Goal: Task Accomplishment & Management: Use online tool/utility

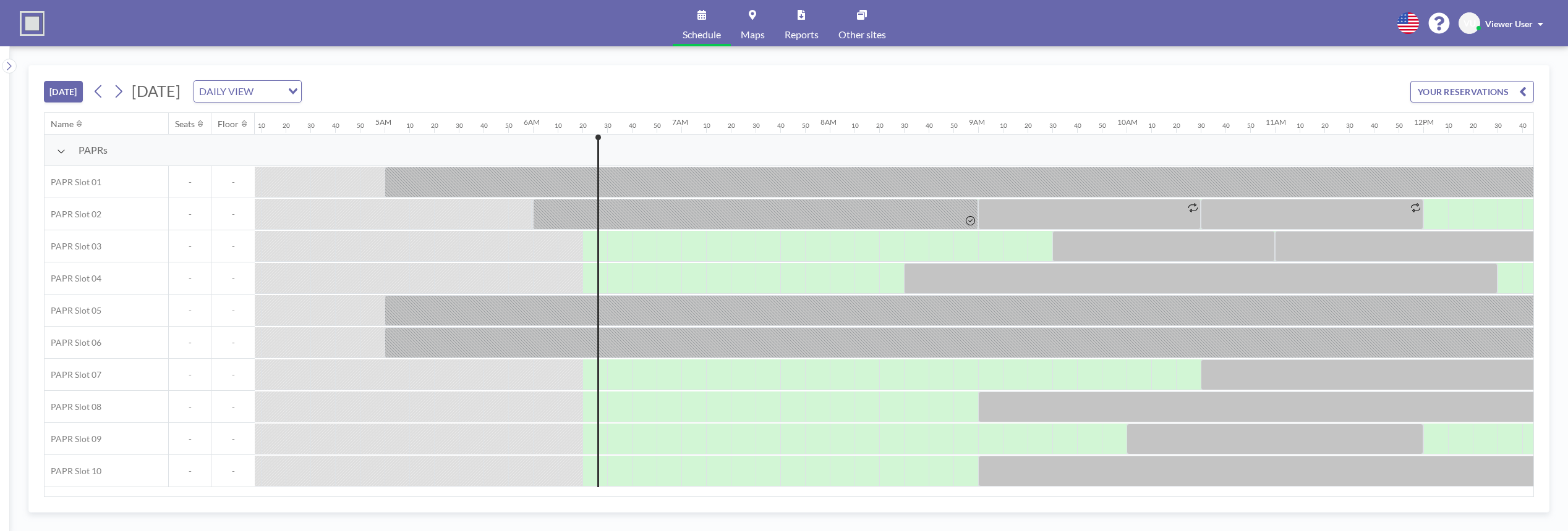
scroll to position [0, 915]
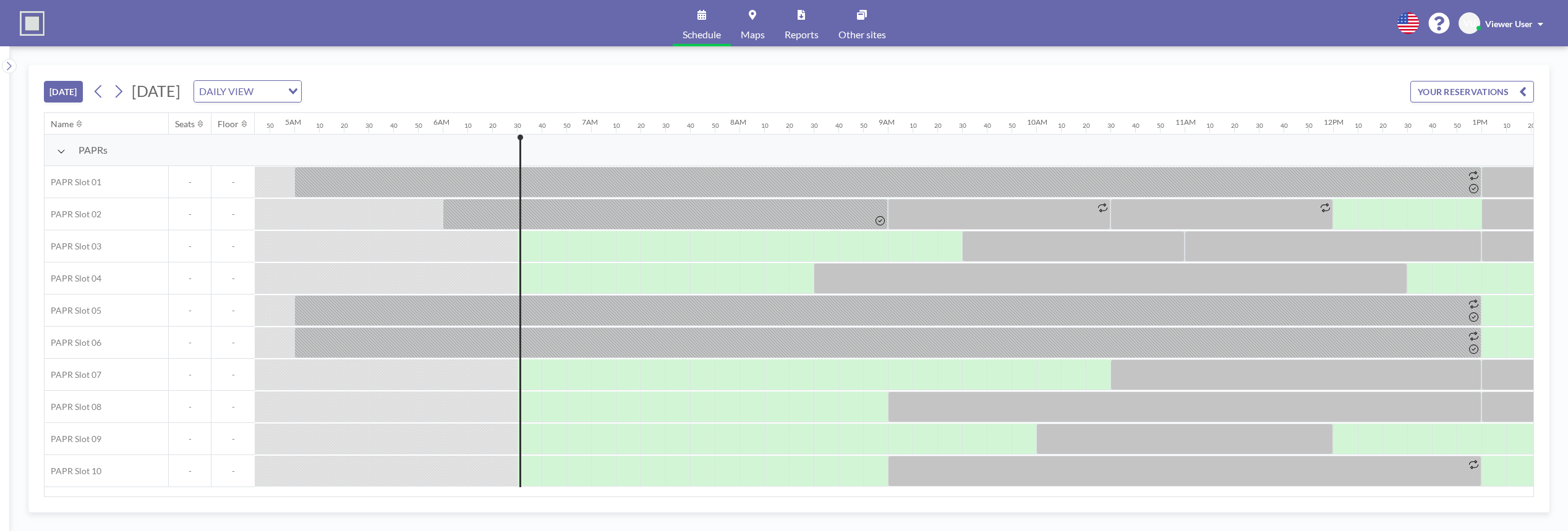
scroll to position [0, 940]
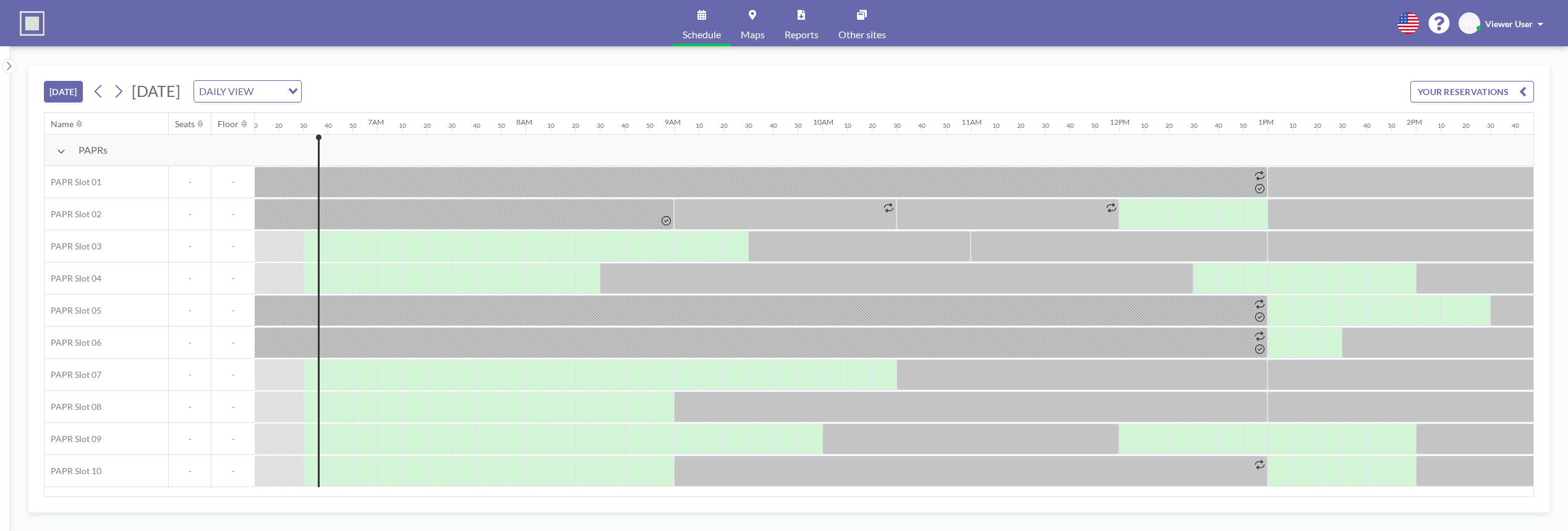
scroll to position [0, 940]
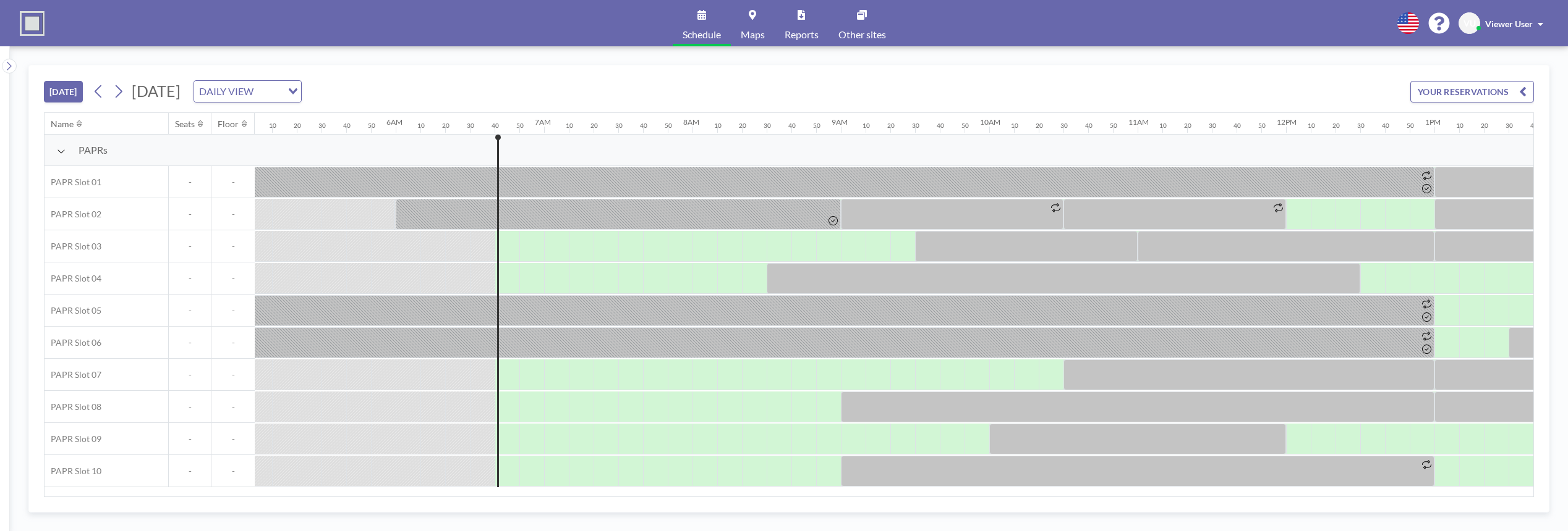
scroll to position [0, 964]
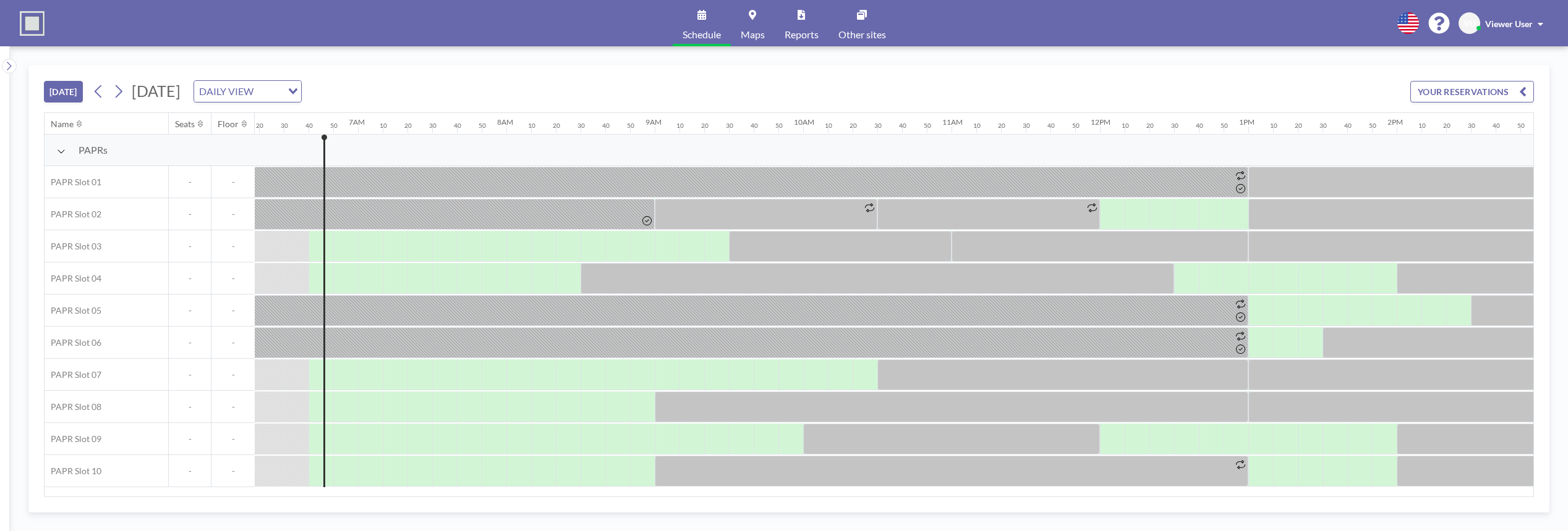
scroll to position [0, 964]
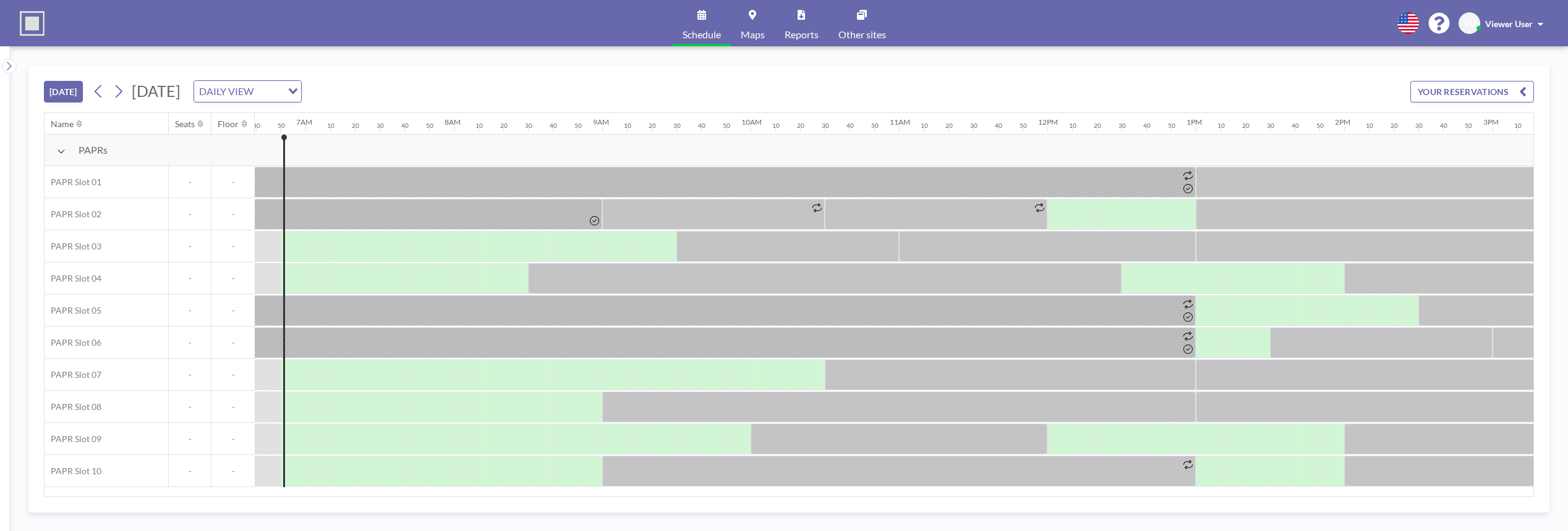
scroll to position [0, 989]
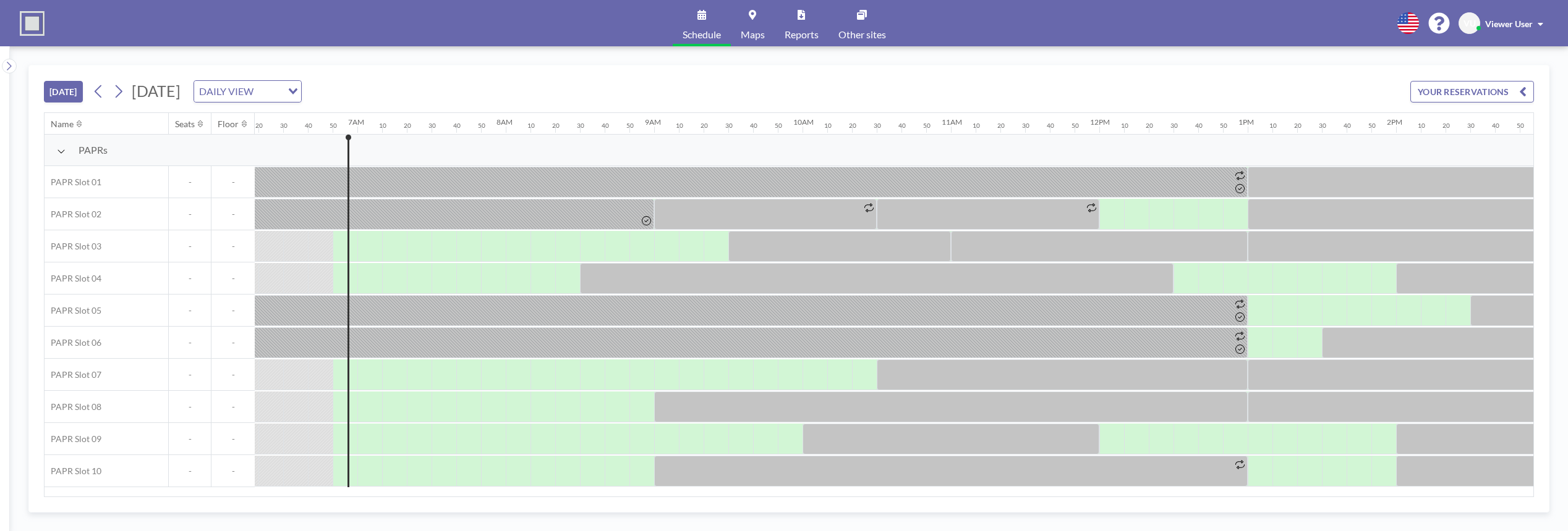
scroll to position [0, 989]
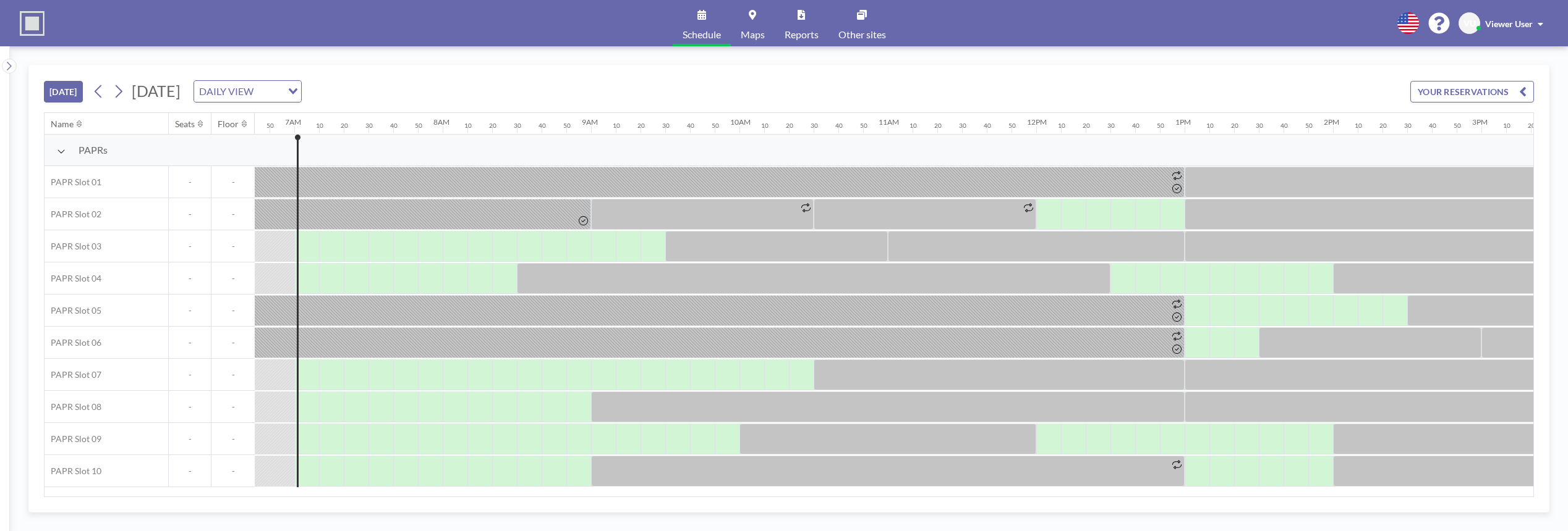
scroll to position [0, 1014]
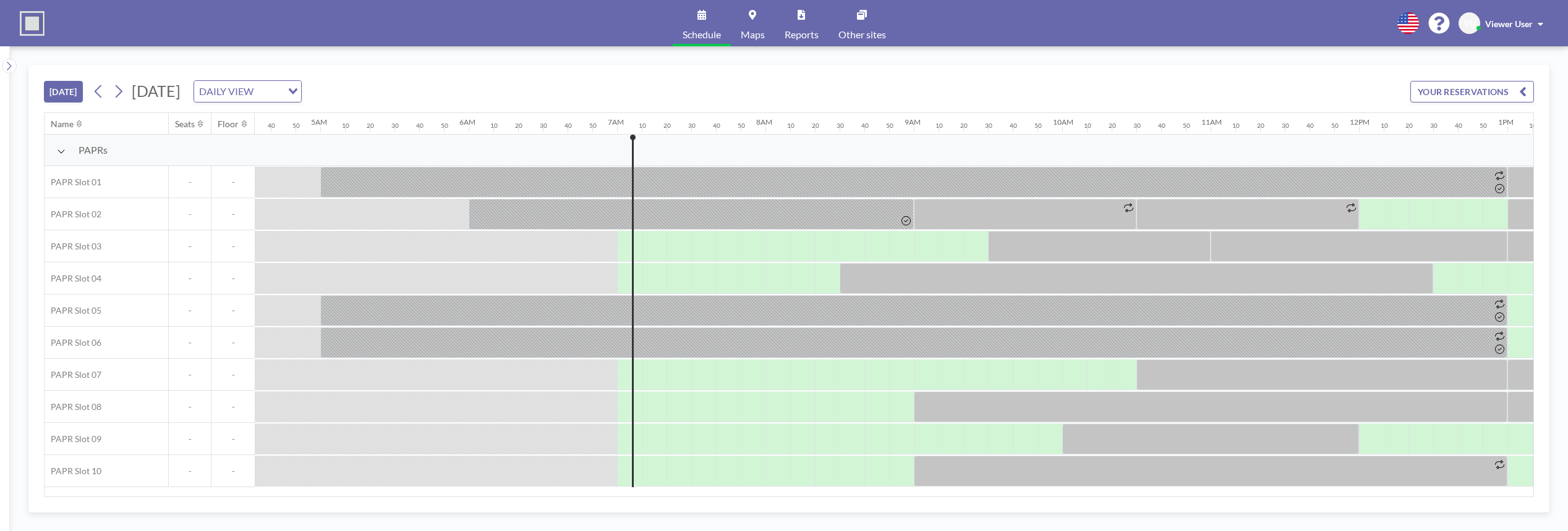
scroll to position [0, 1014]
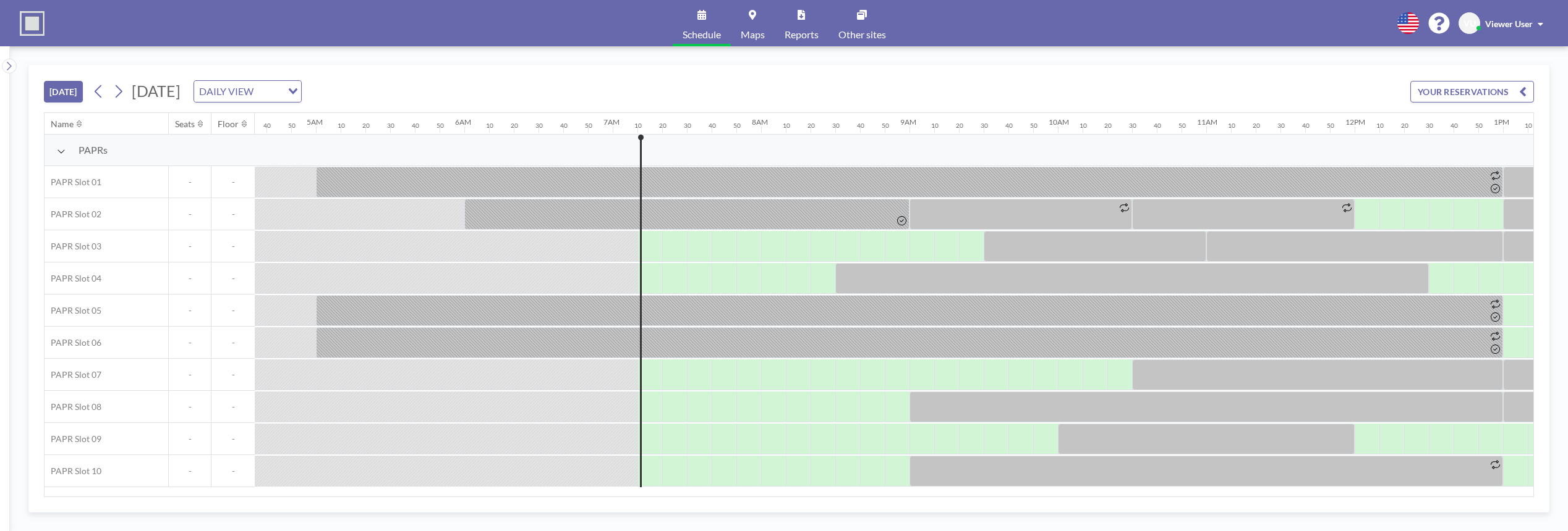
scroll to position [0, 1038]
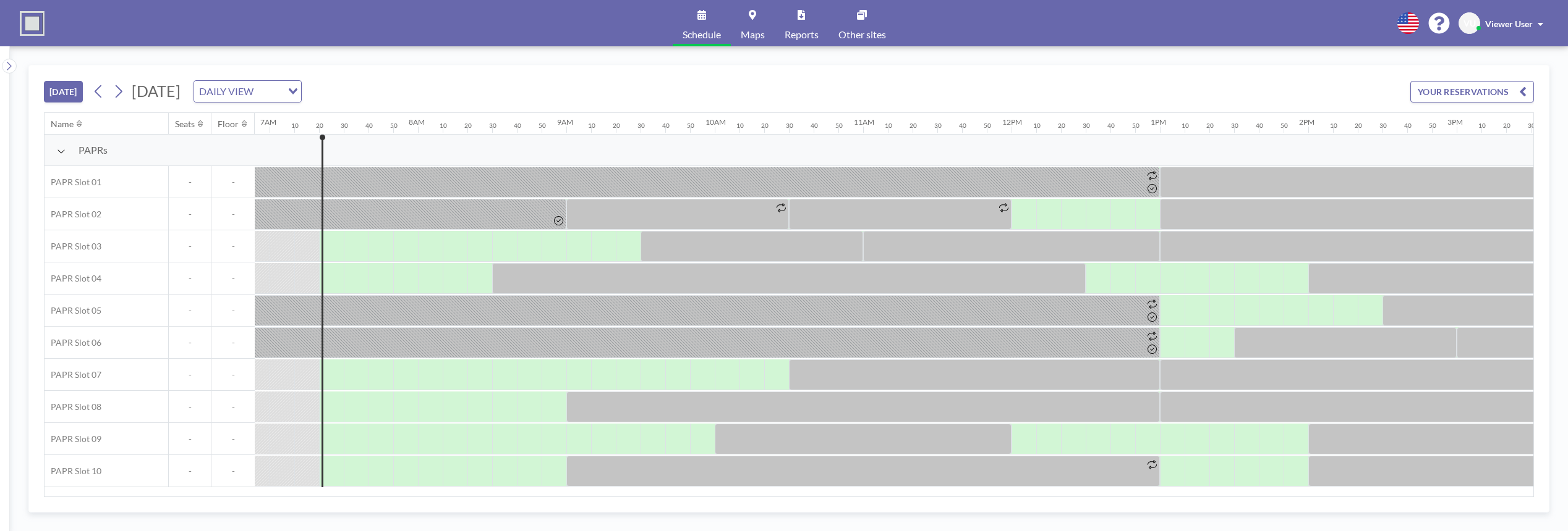
scroll to position [0, 1063]
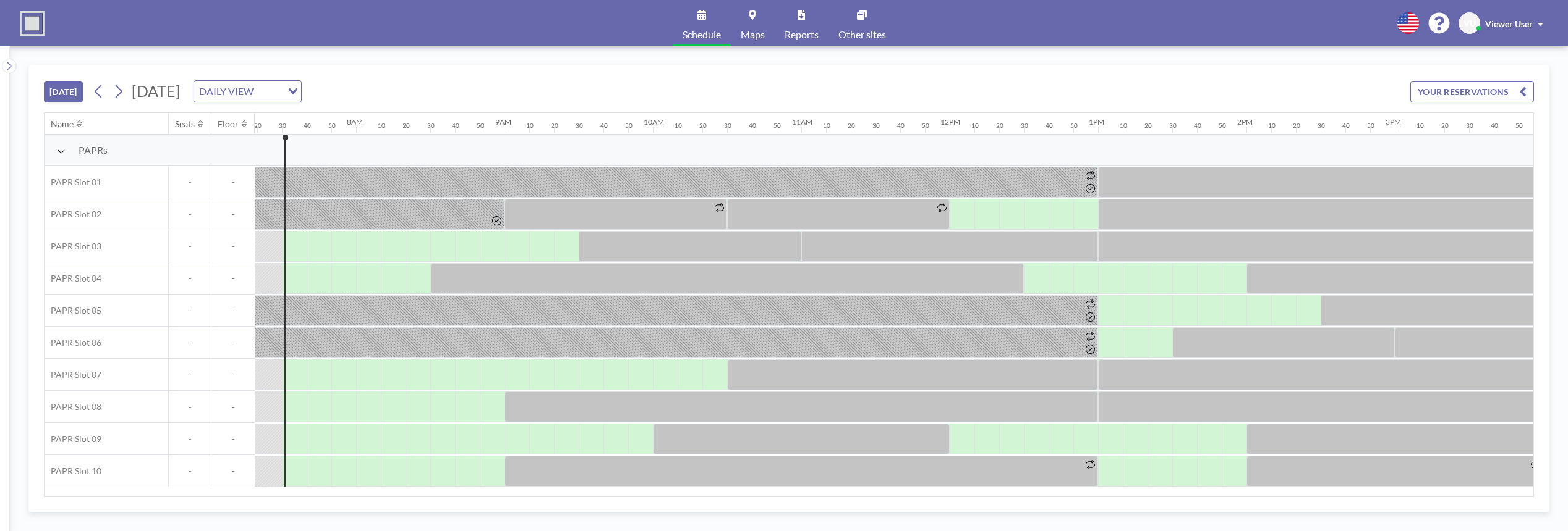
scroll to position [0, 1088]
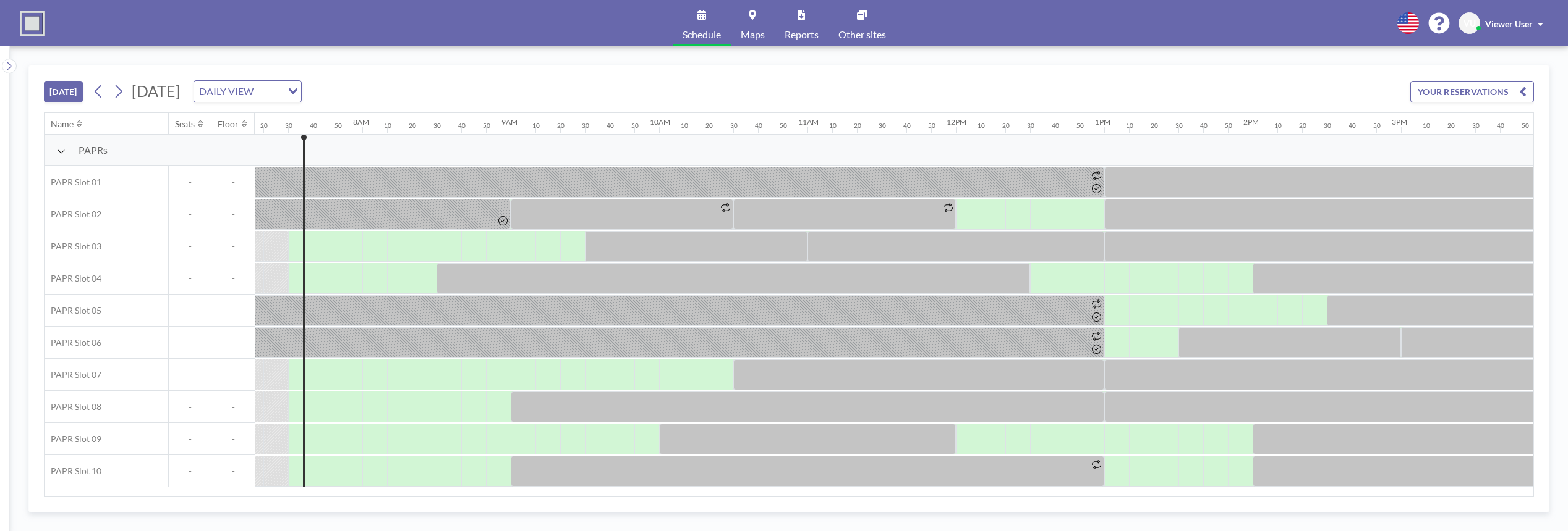
scroll to position [0, 1088]
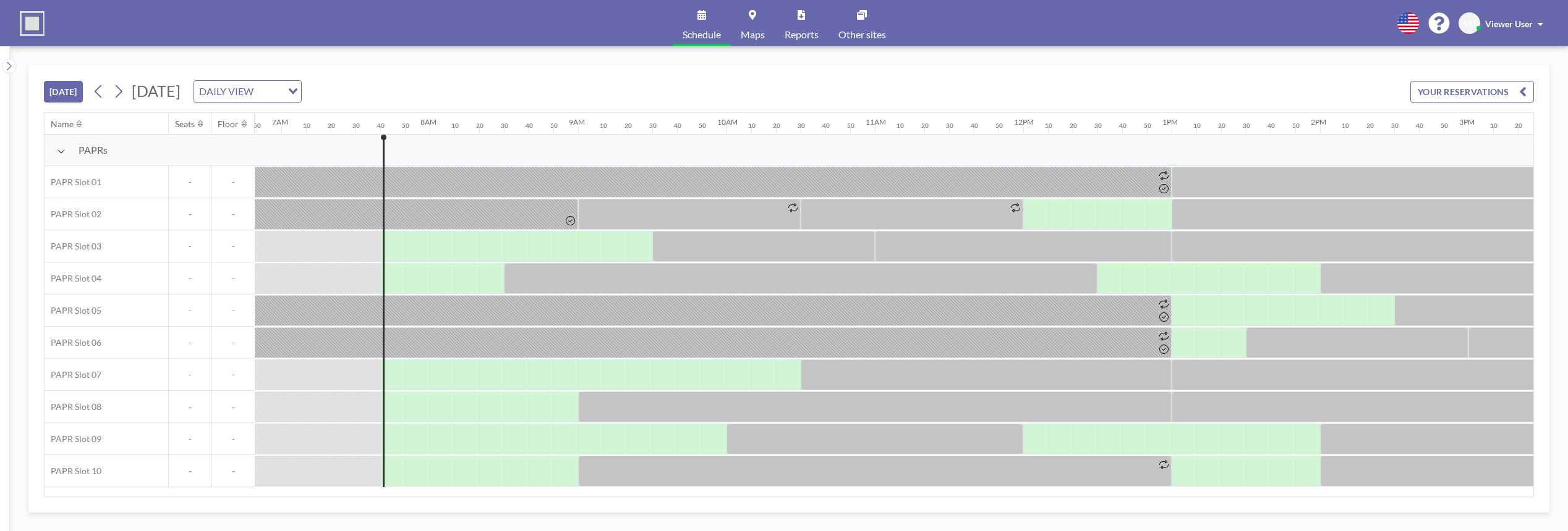
scroll to position [0, 1113]
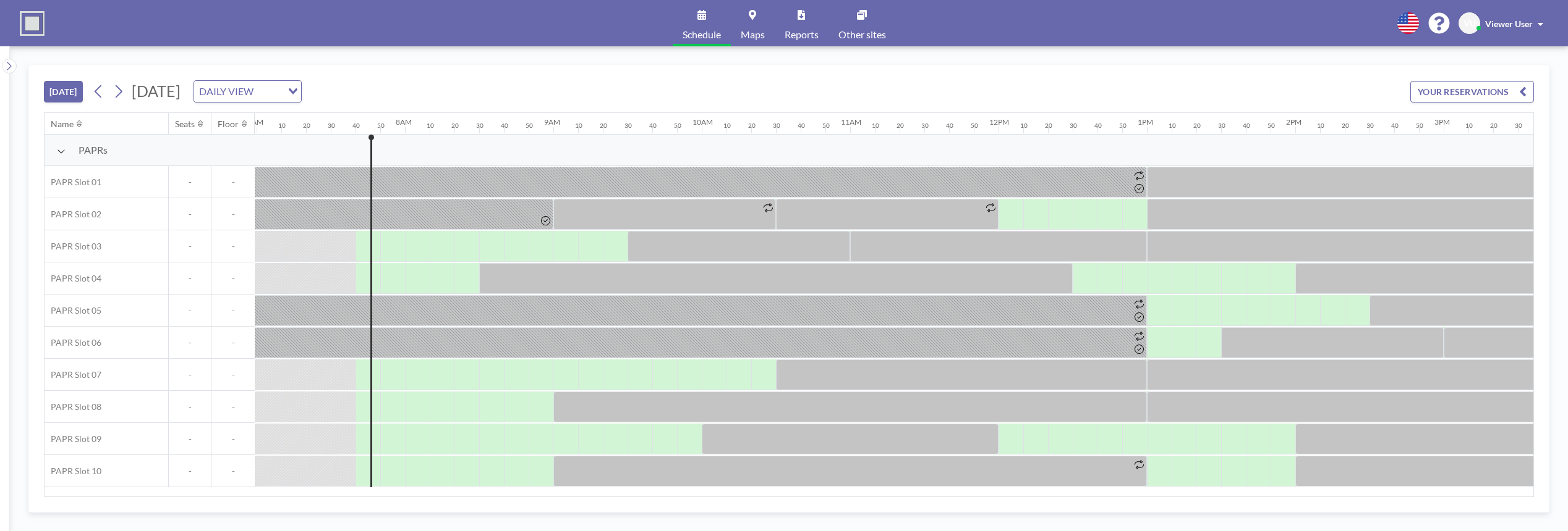
scroll to position [0, 1113]
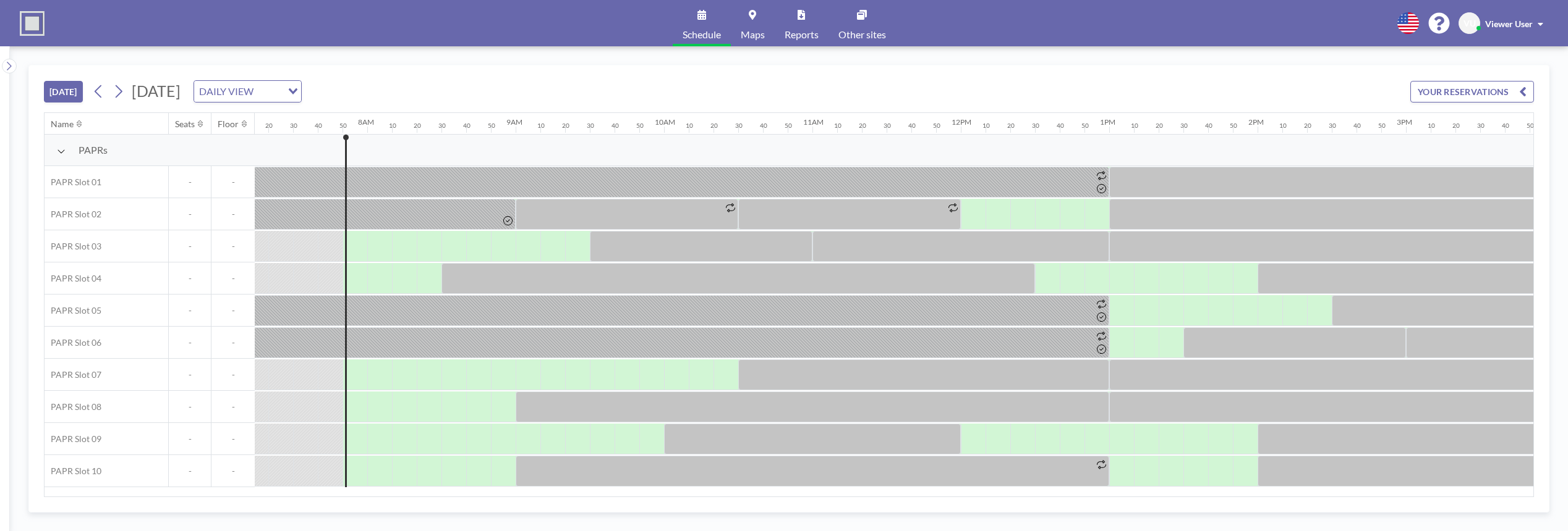
scroll to position [0, 1138]
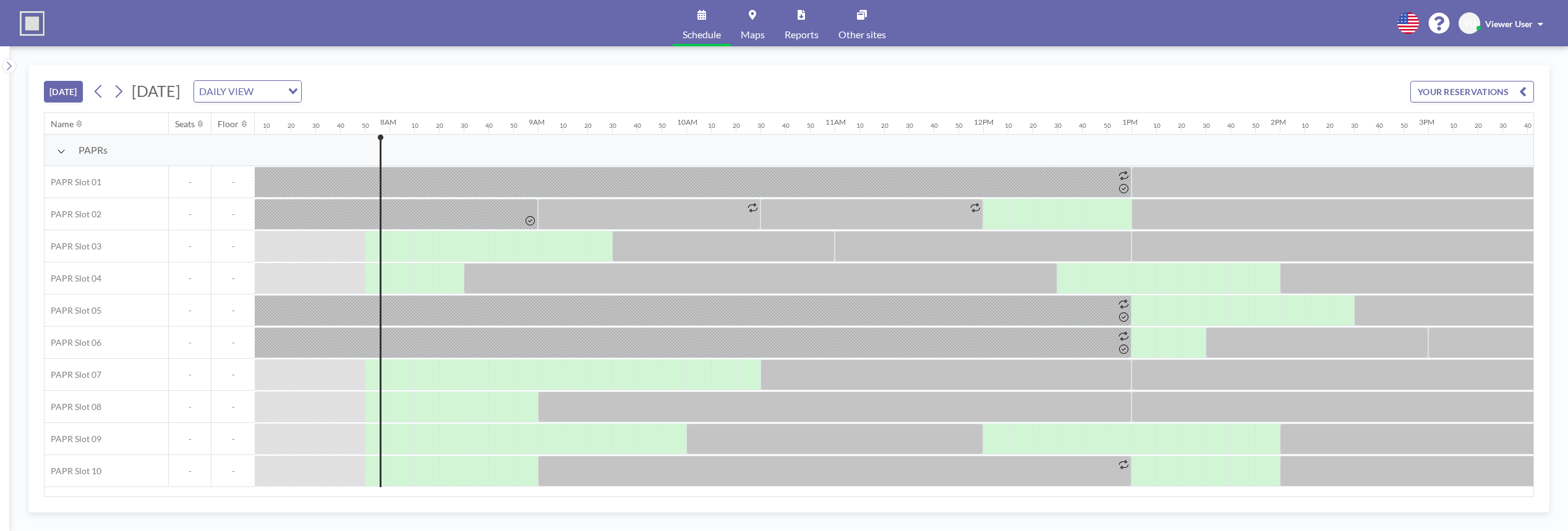
scroll to position [0, 1138]
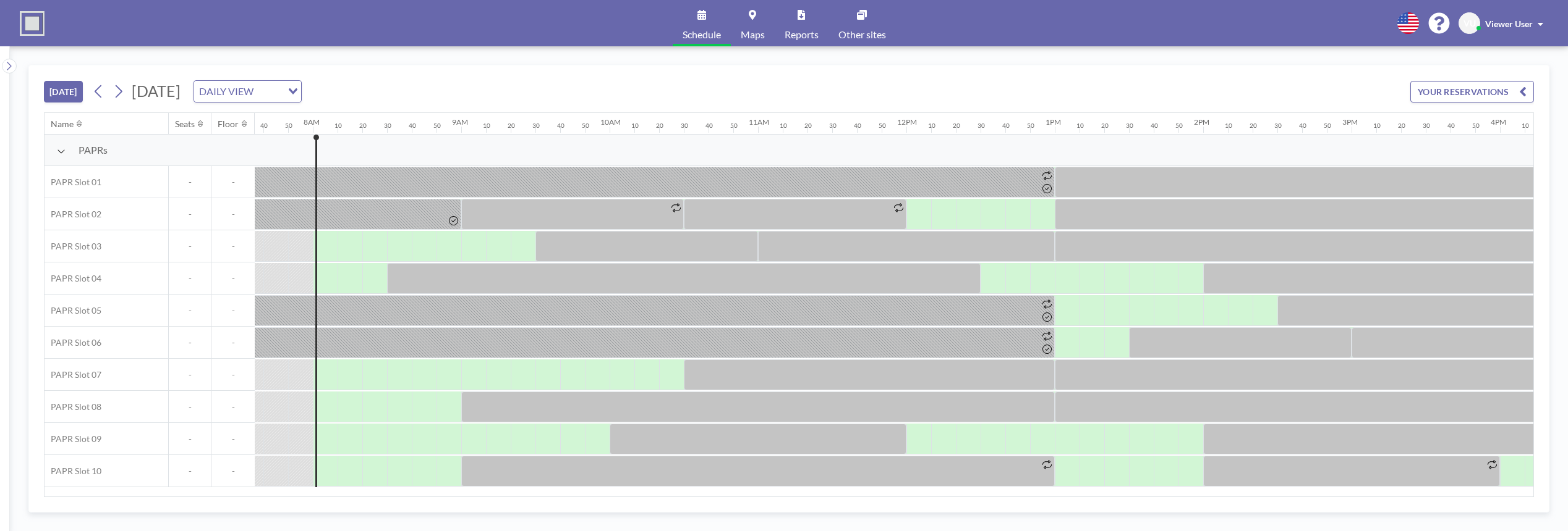
scroll to position [0, 1162]
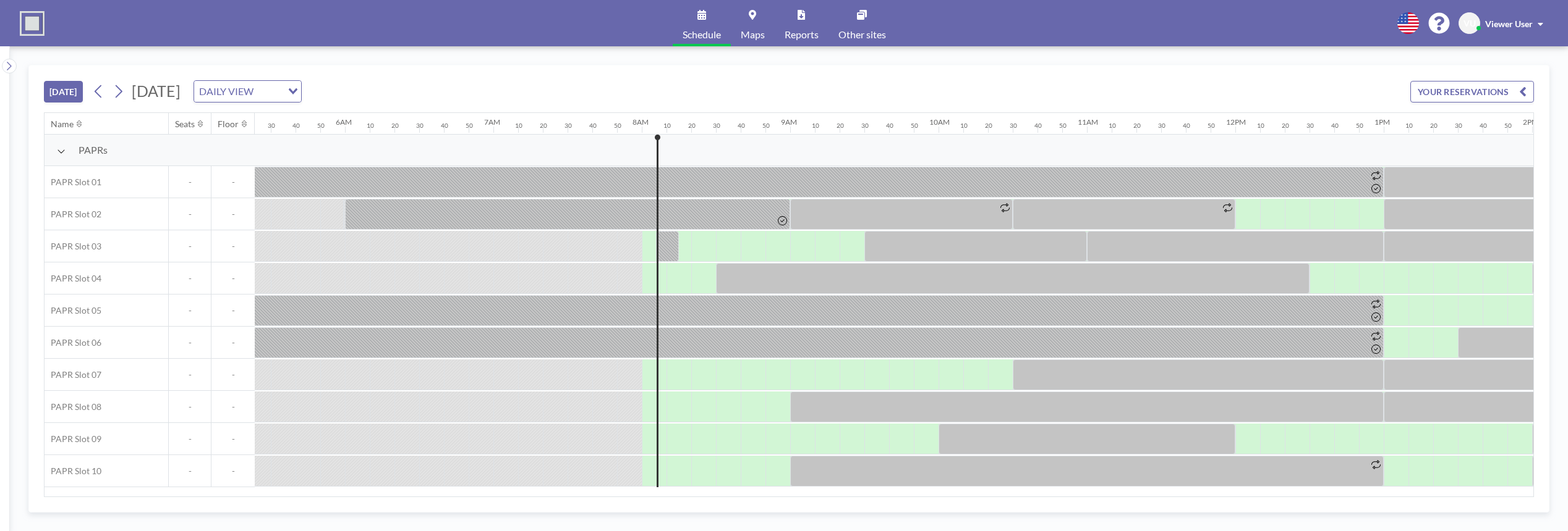
scroll to position [0, 1162]
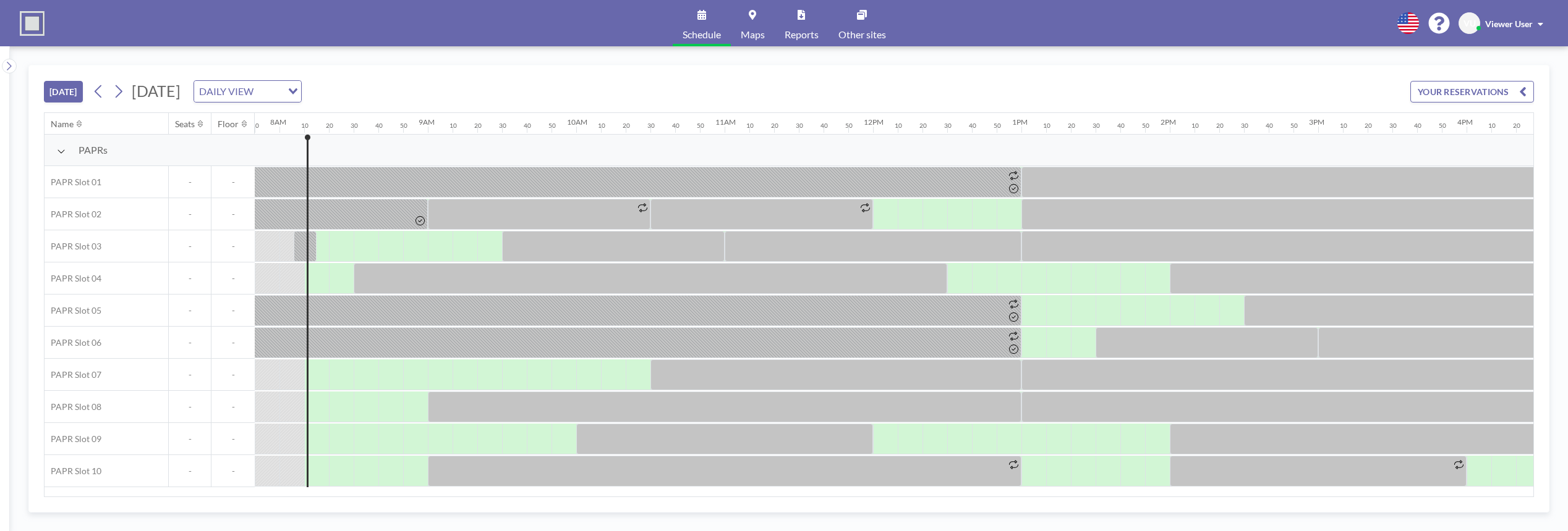
scroll to position [0, 1187]
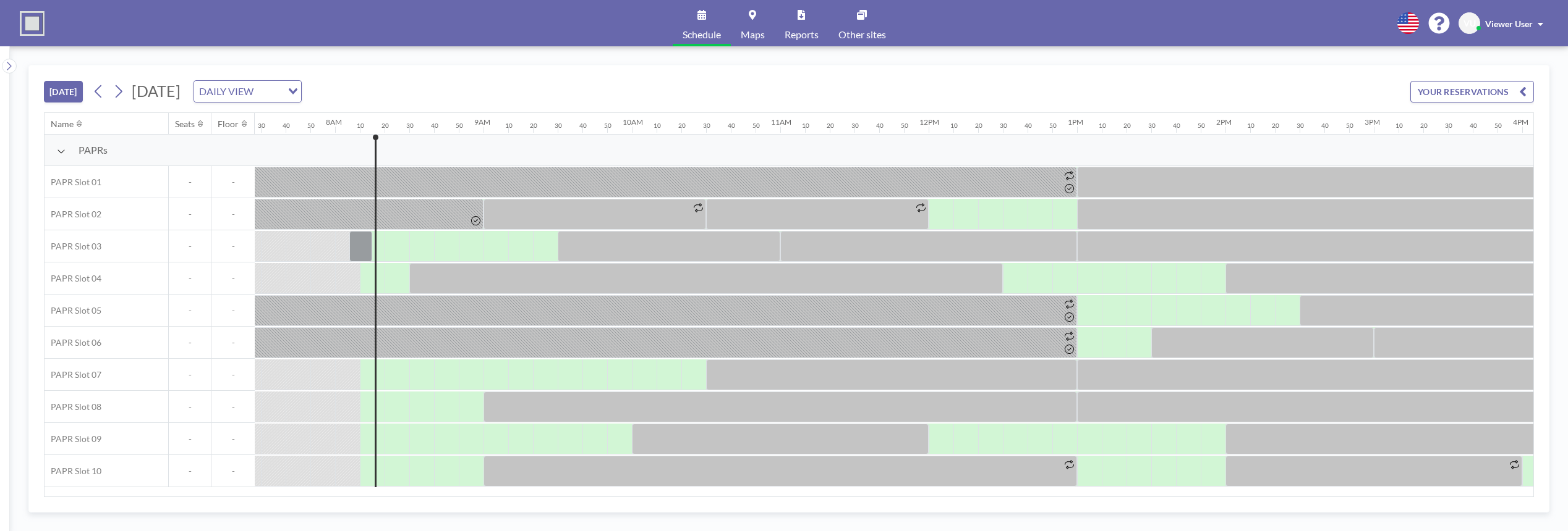
scroll to position [0, 1187]
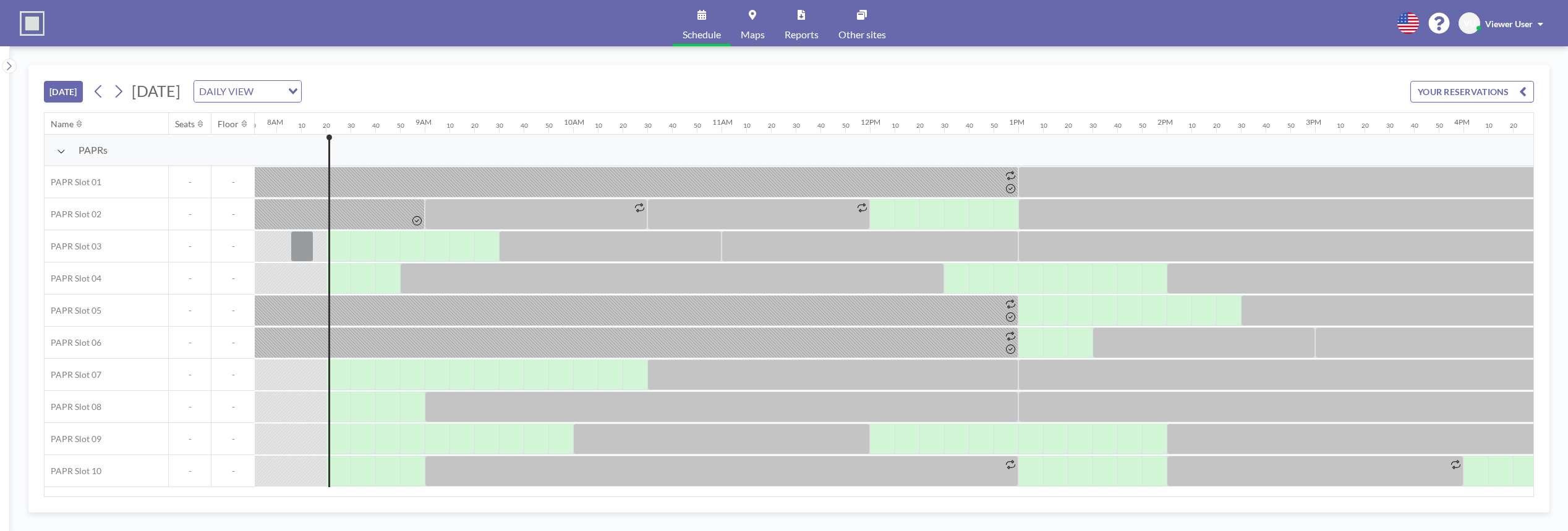
scroll to position [0, 1212]
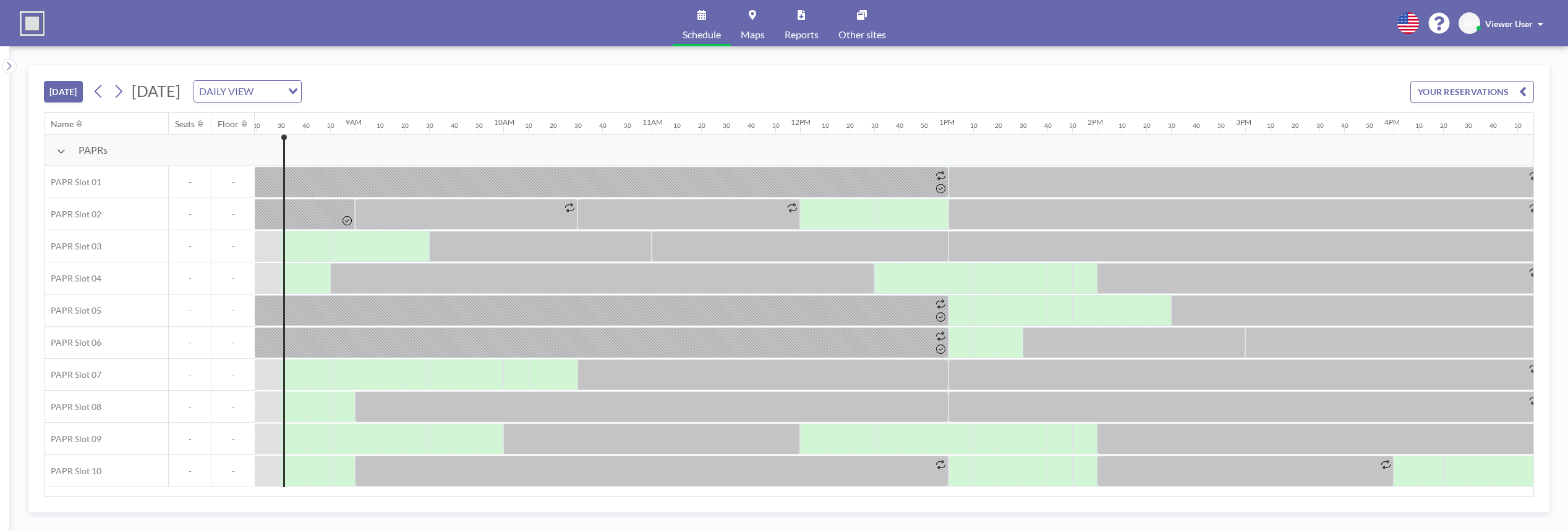
scroll to position [0, 1237]
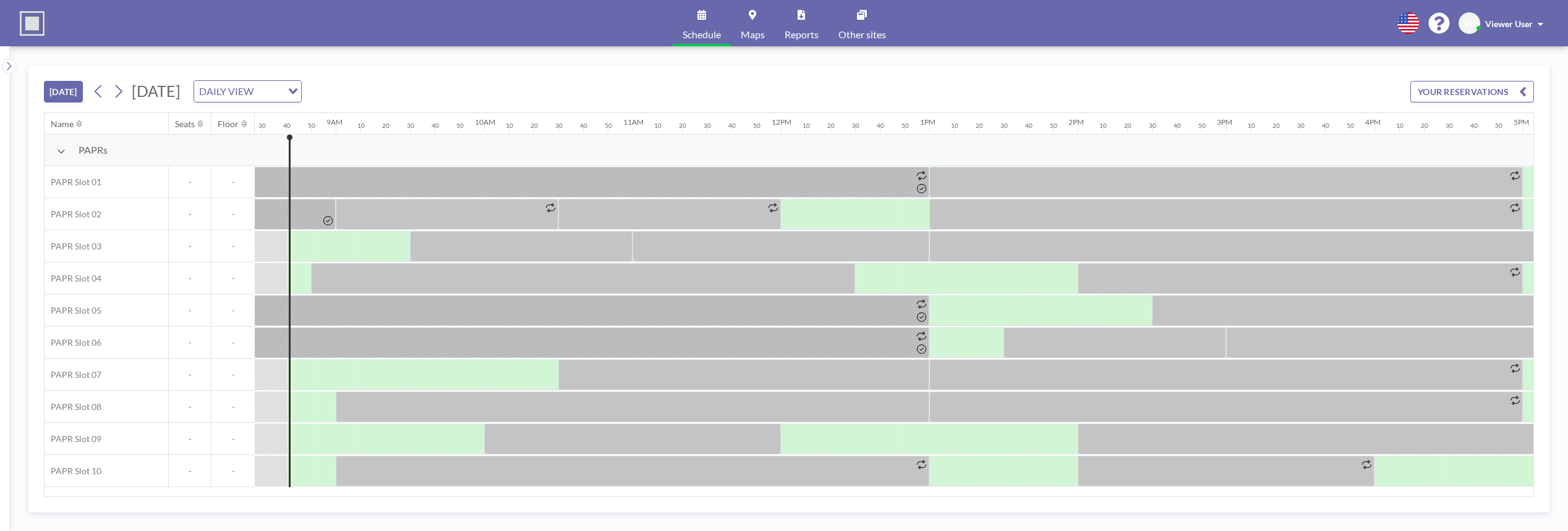
scroll to position [0, 1261]
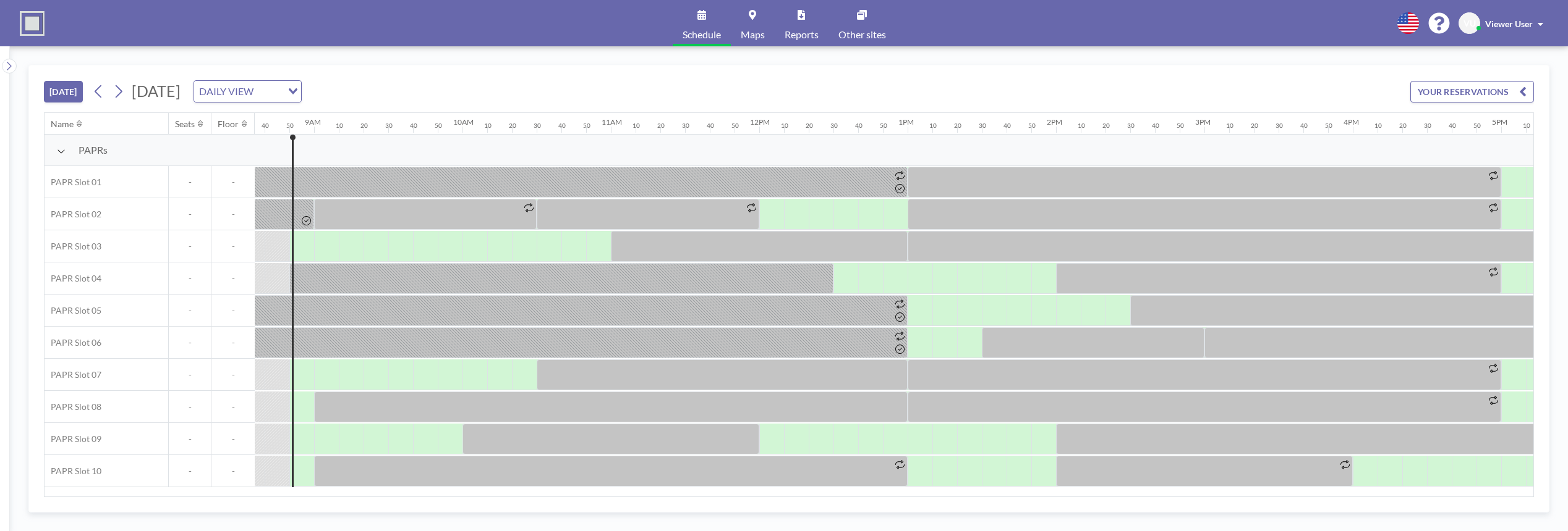
scroll to position [0, 1286]
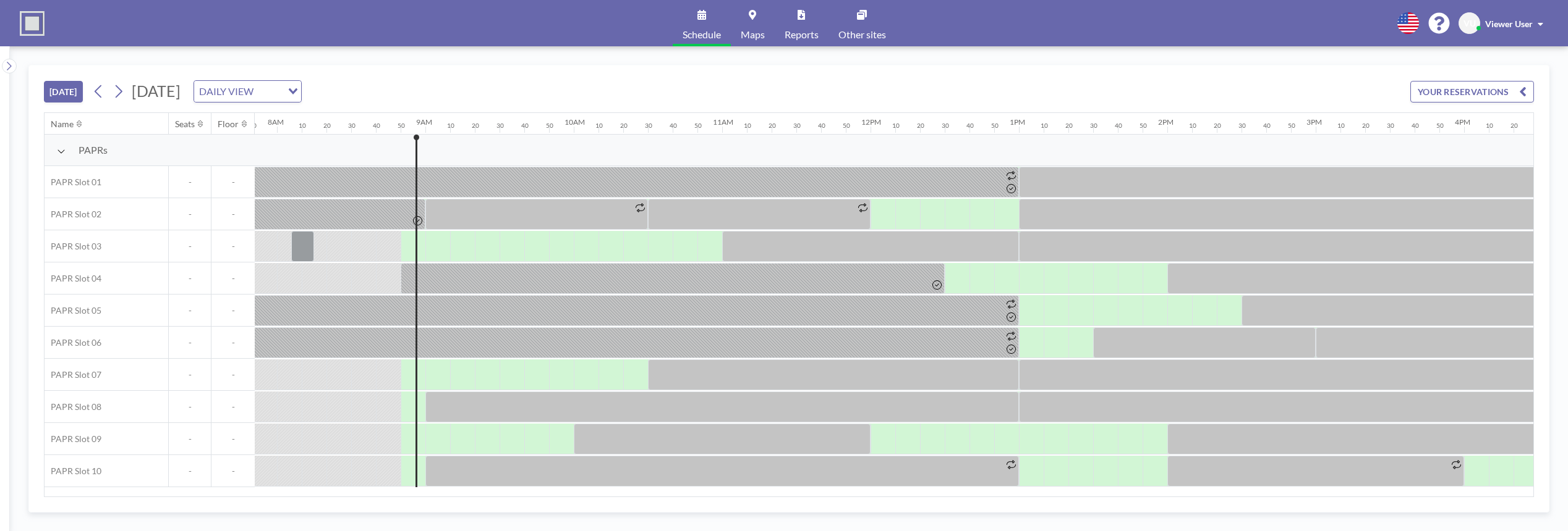
scroll to position [0, 1286]
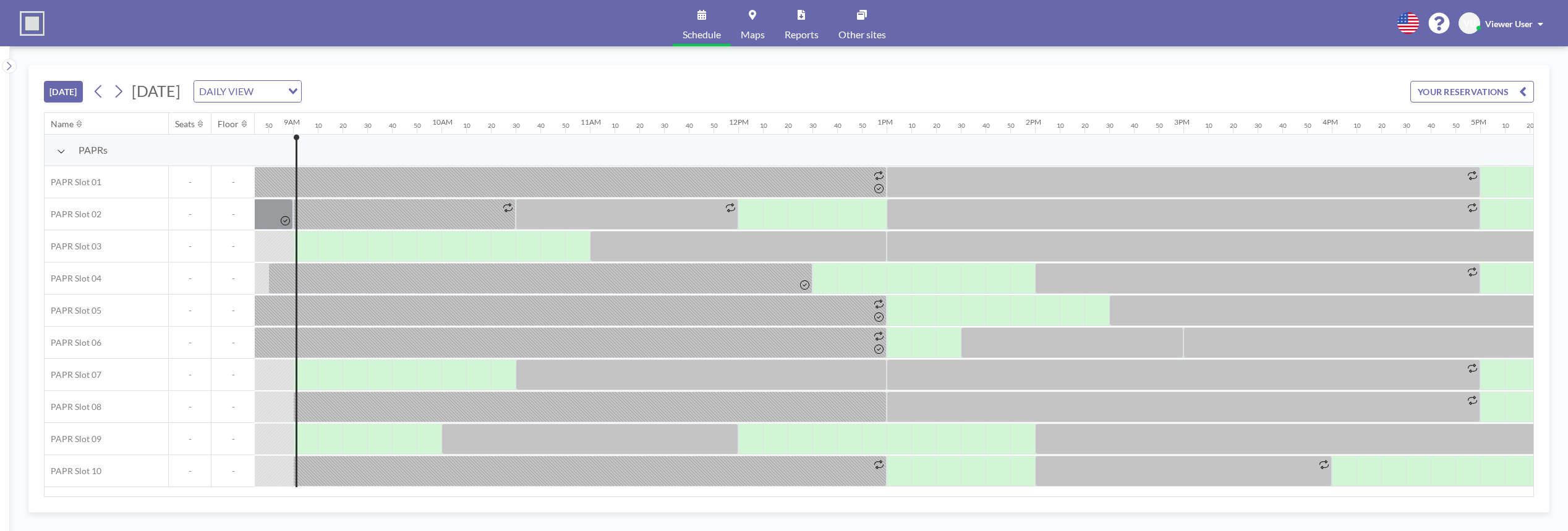
scroll to position [0, 1311]
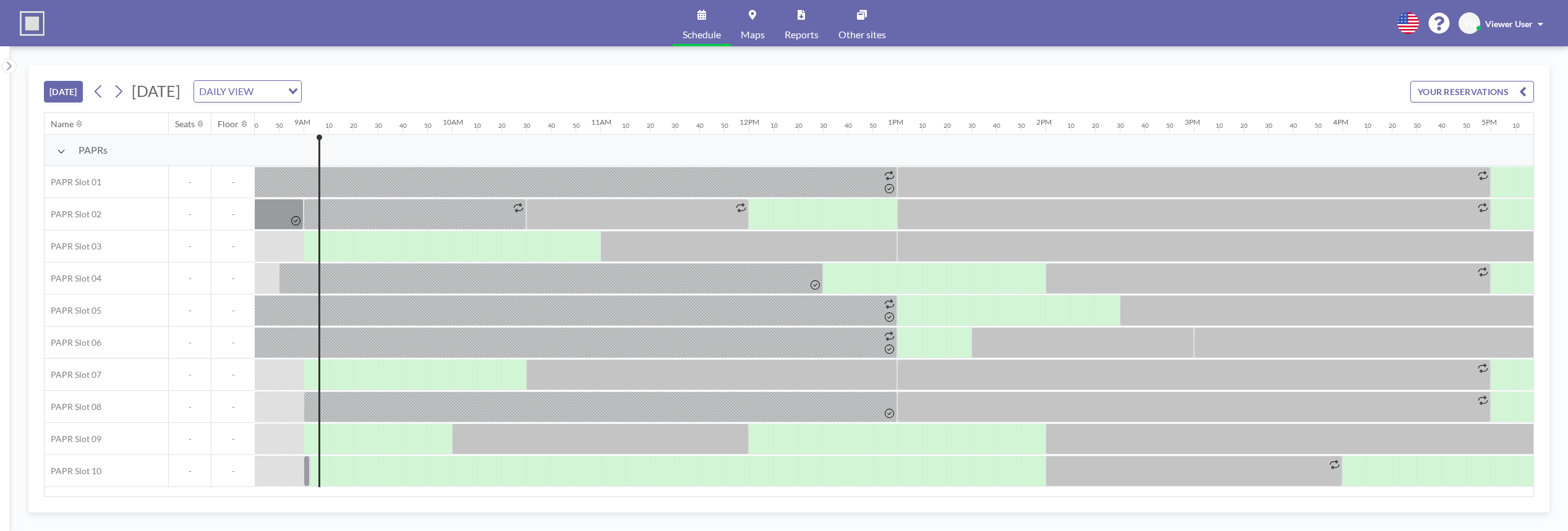
scroll to position [0, 1311]
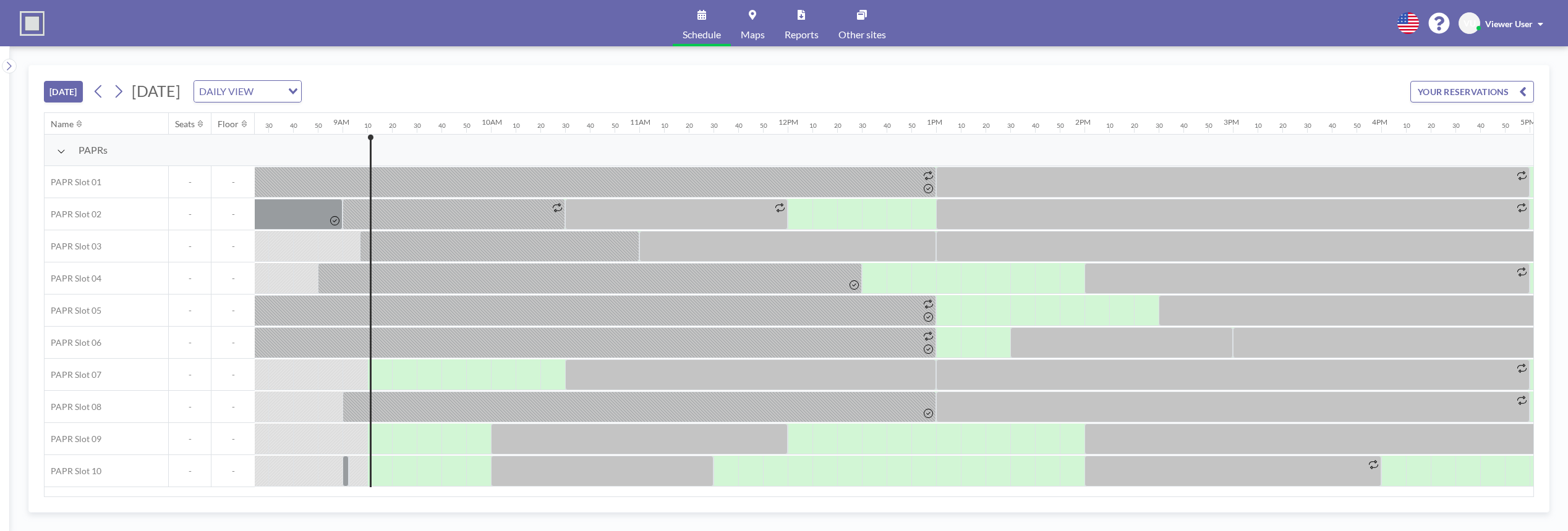
scroll to position [0, 1335]
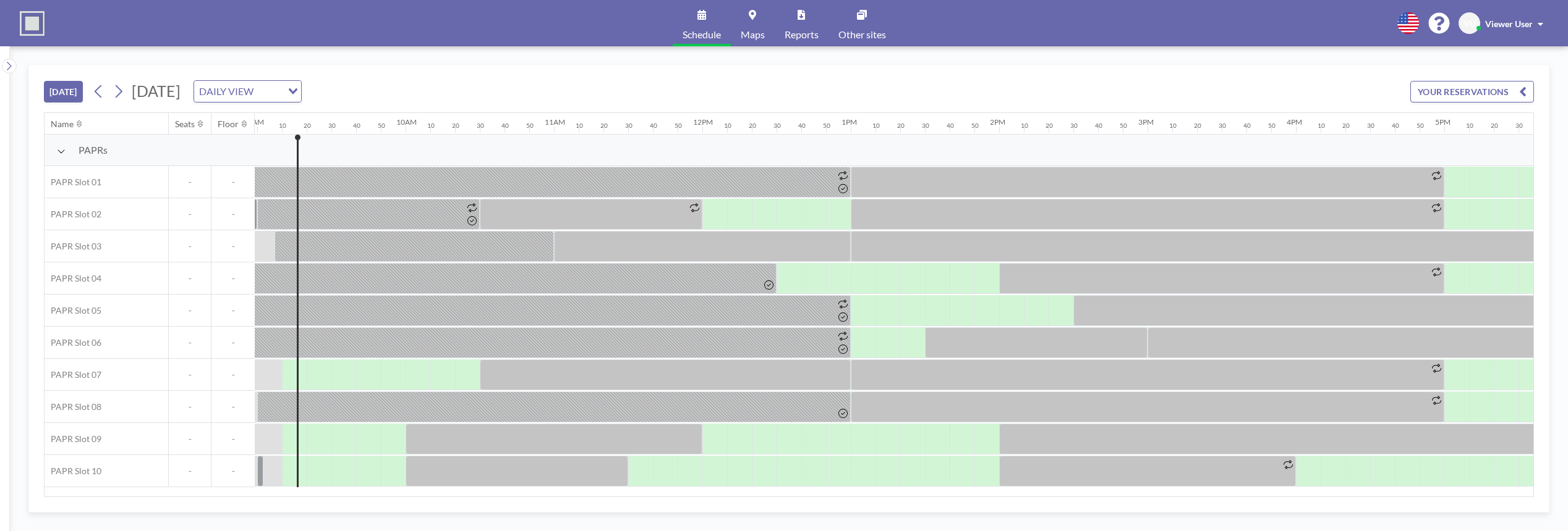
scroll to position [0, 1335]
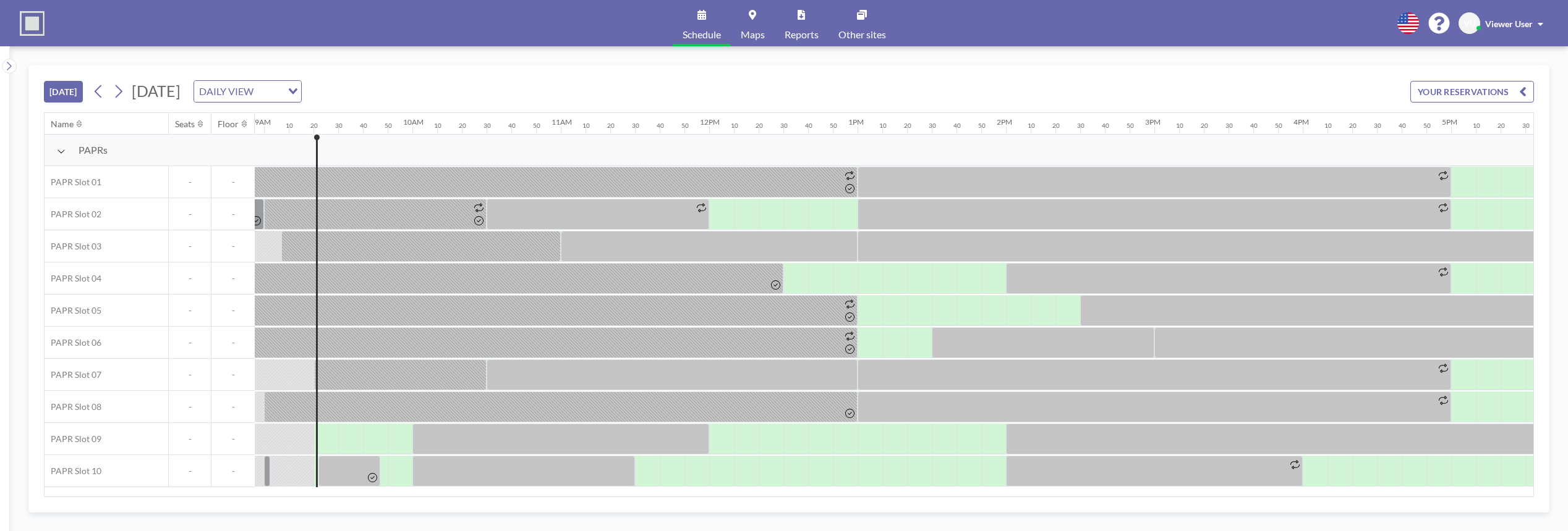
scroll to position [0, 1360]
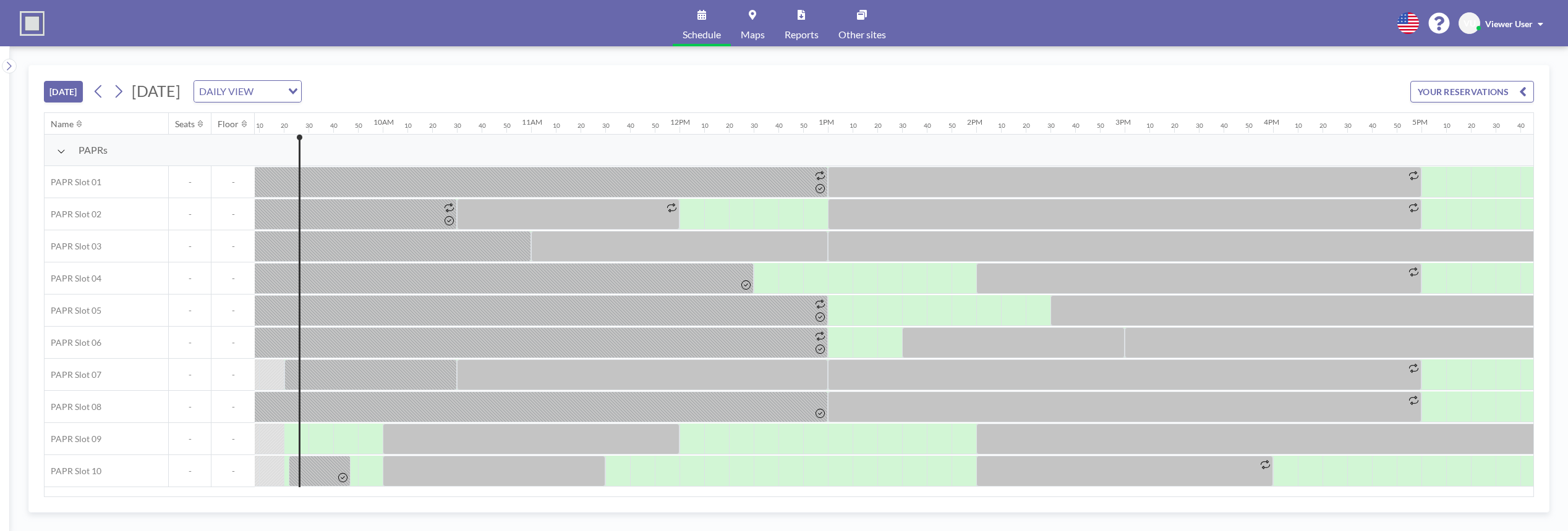
scroll to position [0, 1360]
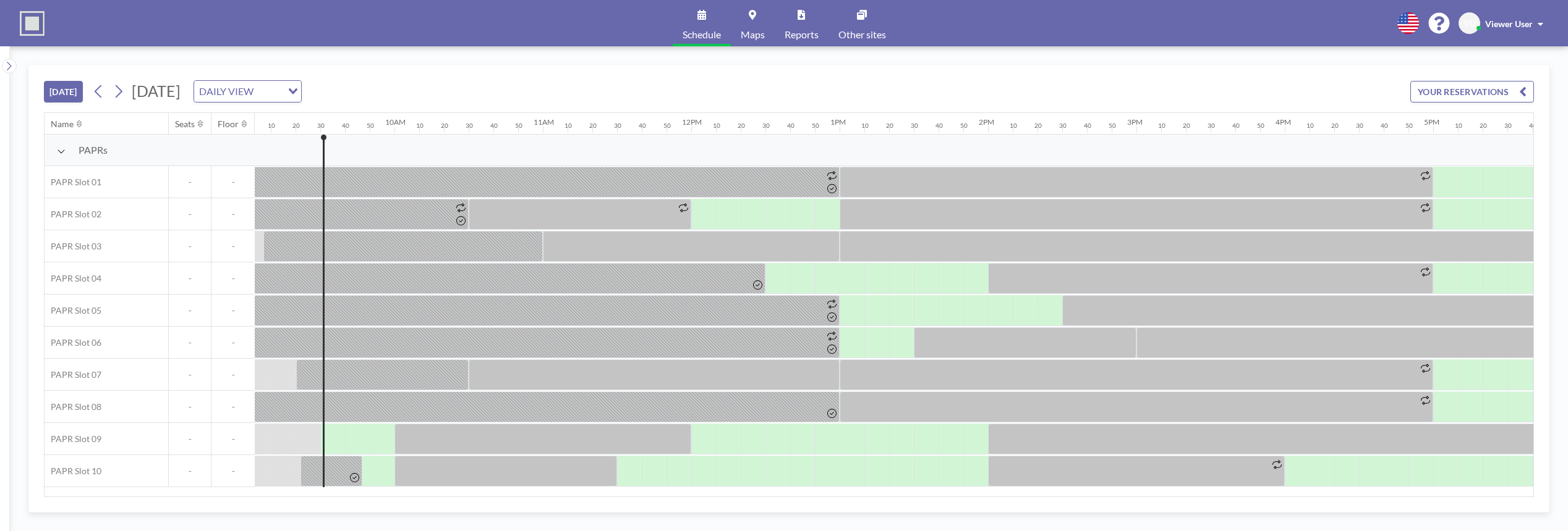
scroll to position [0, 1385]
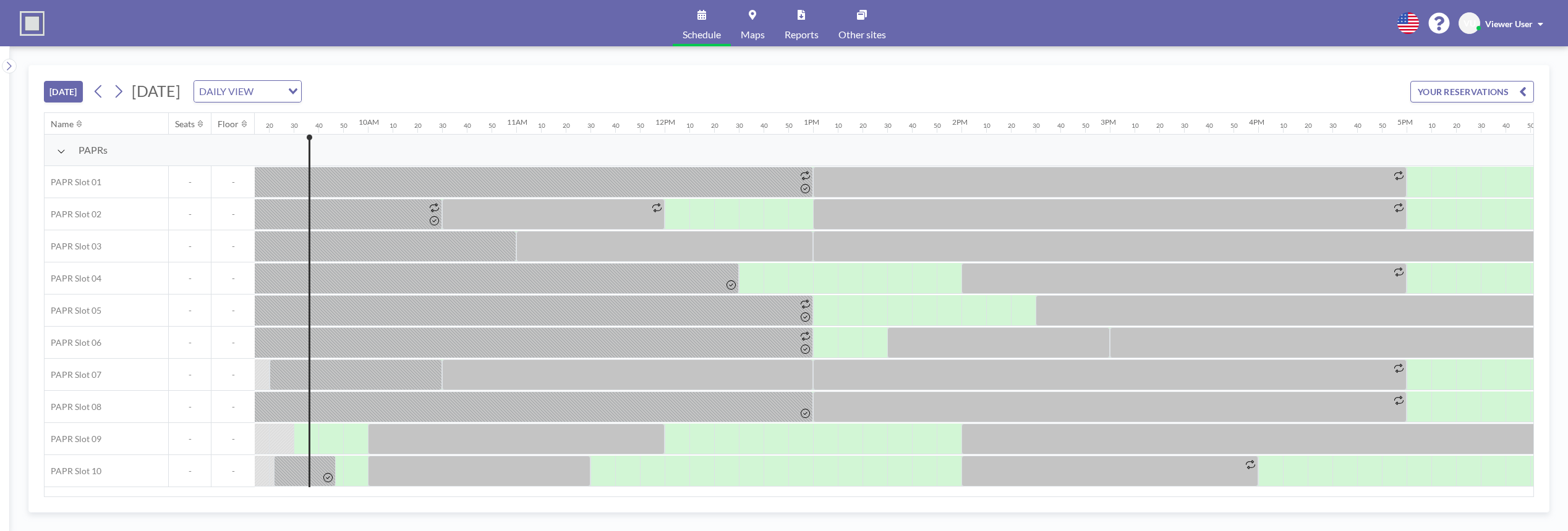
scroll to position [0, 1385]
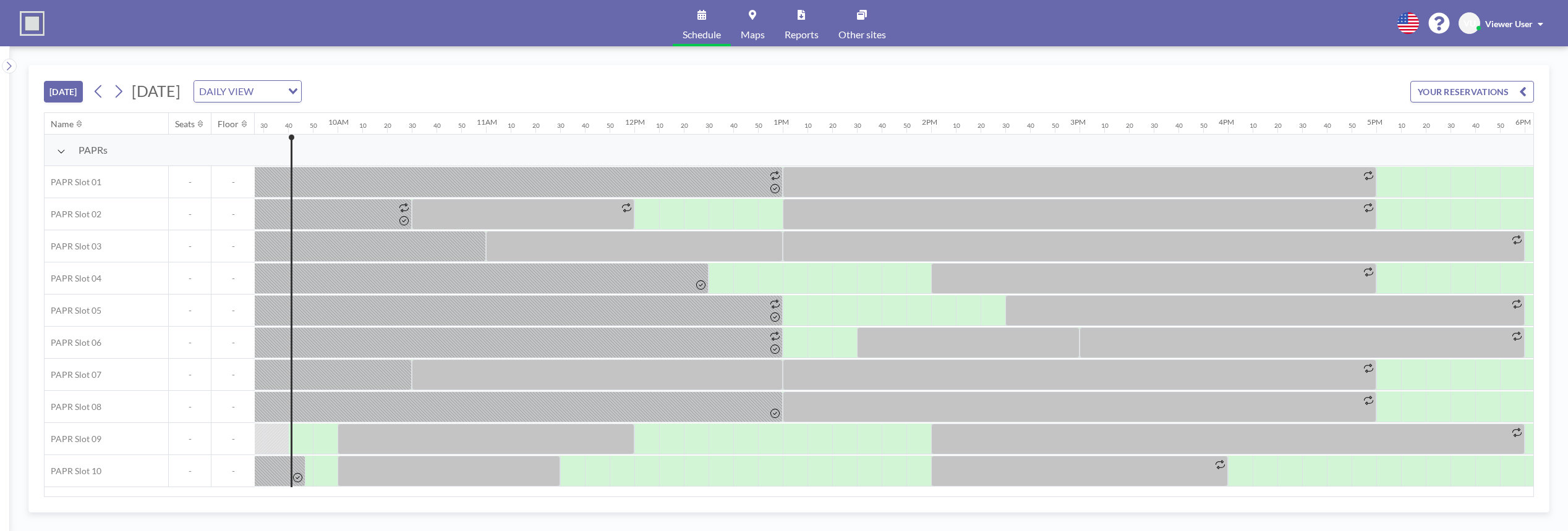
scroll to position [0, 1409]
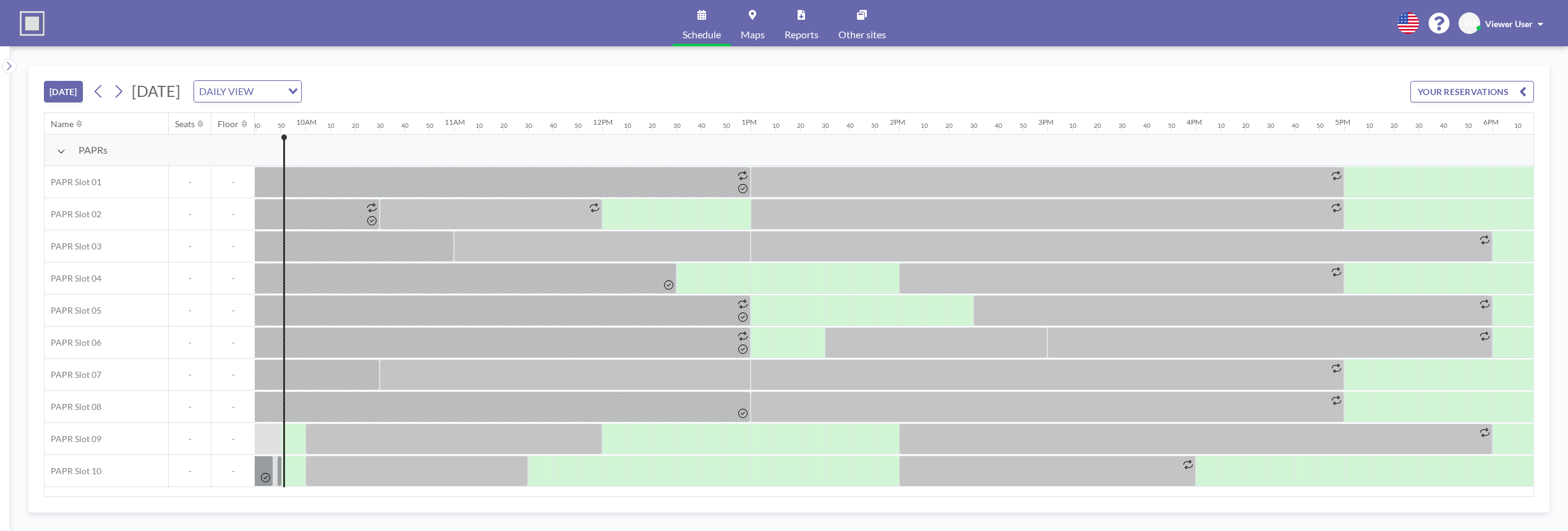
scroll to position [0, 1434]
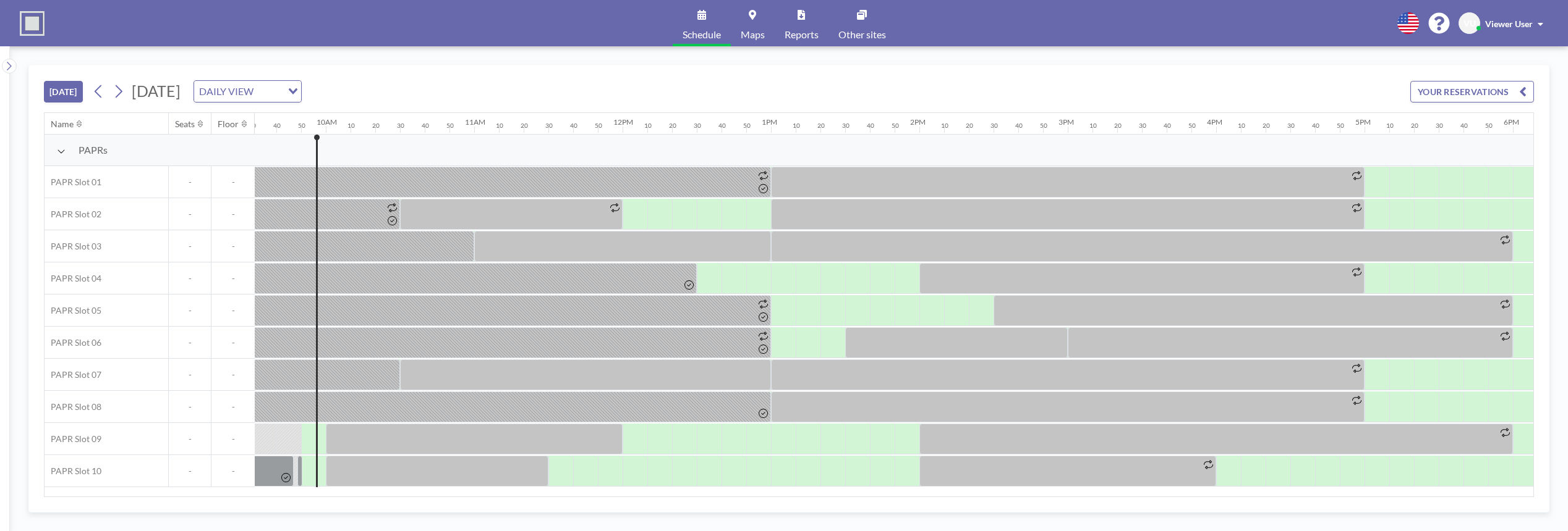
scroll to position [0, 1434]
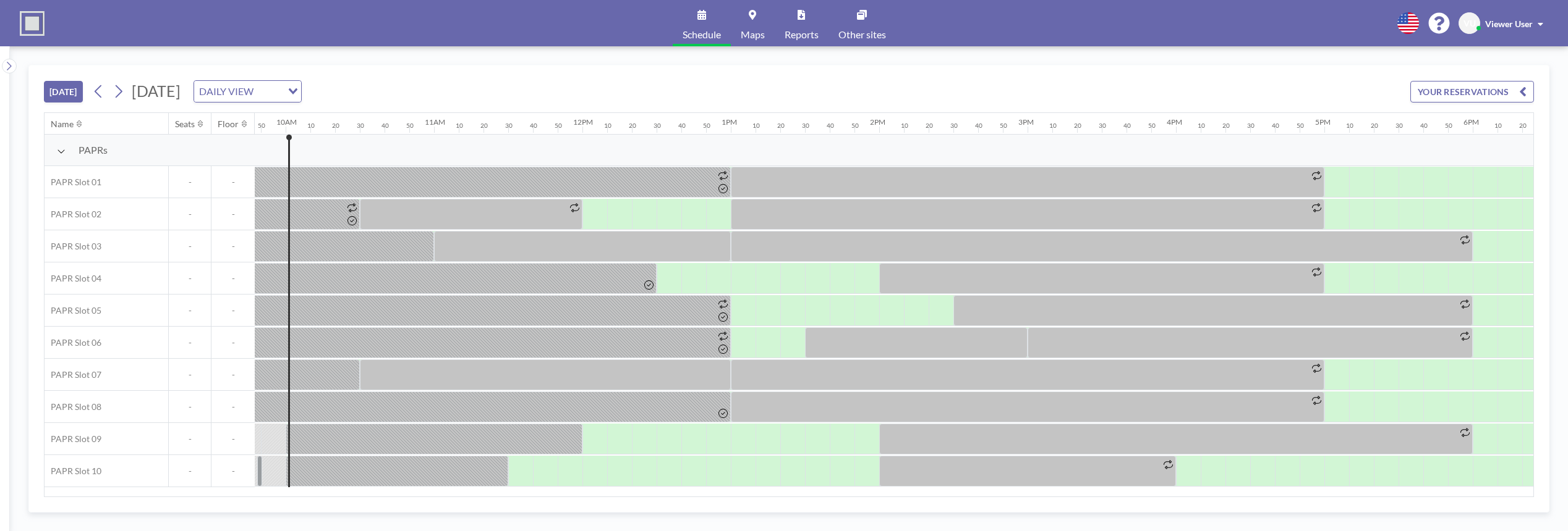
scroll to position [0, 1459]
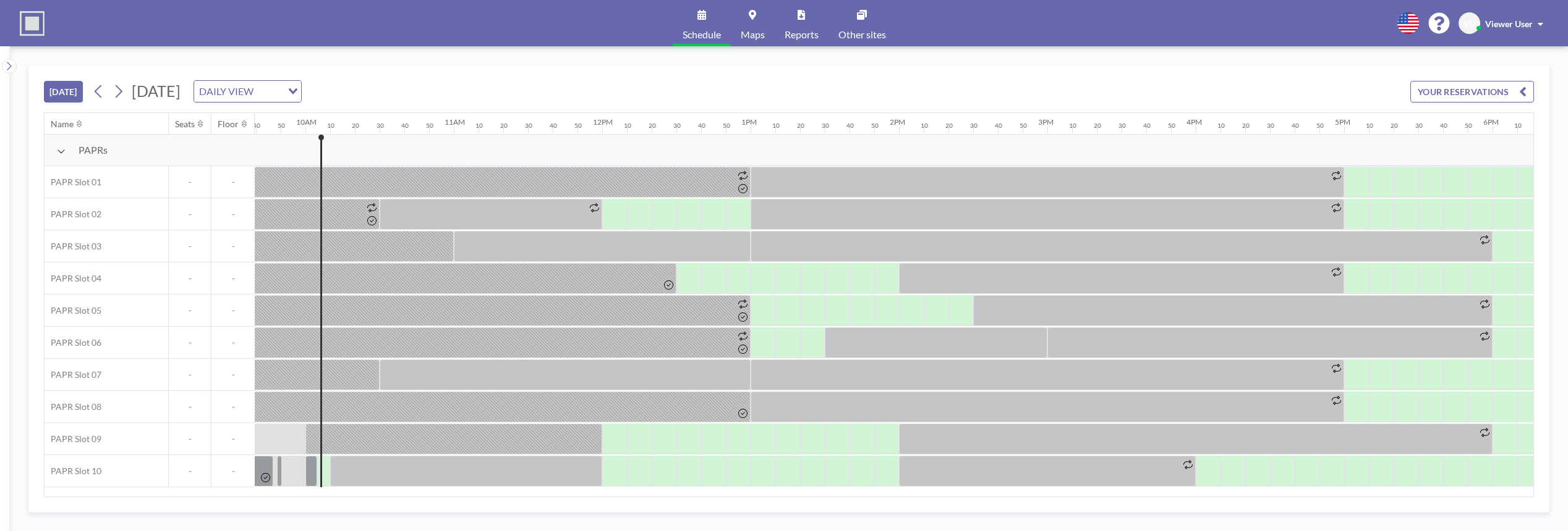
scroll to position [0, 1459]
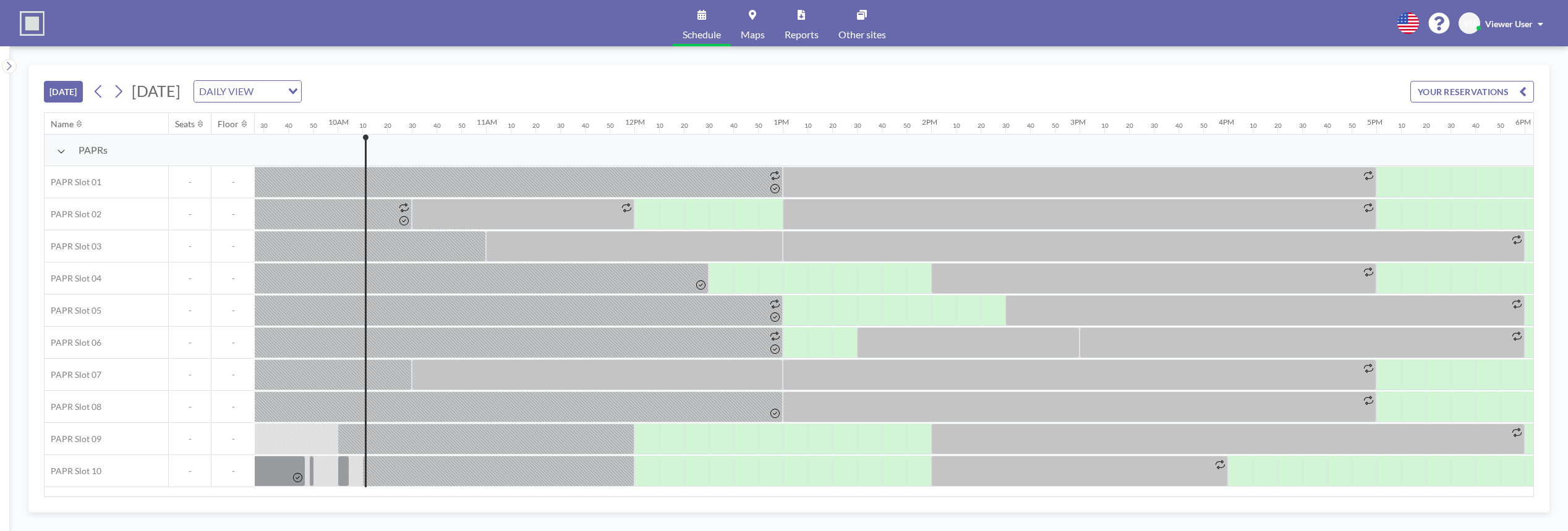
scroll to position [0, 1483]
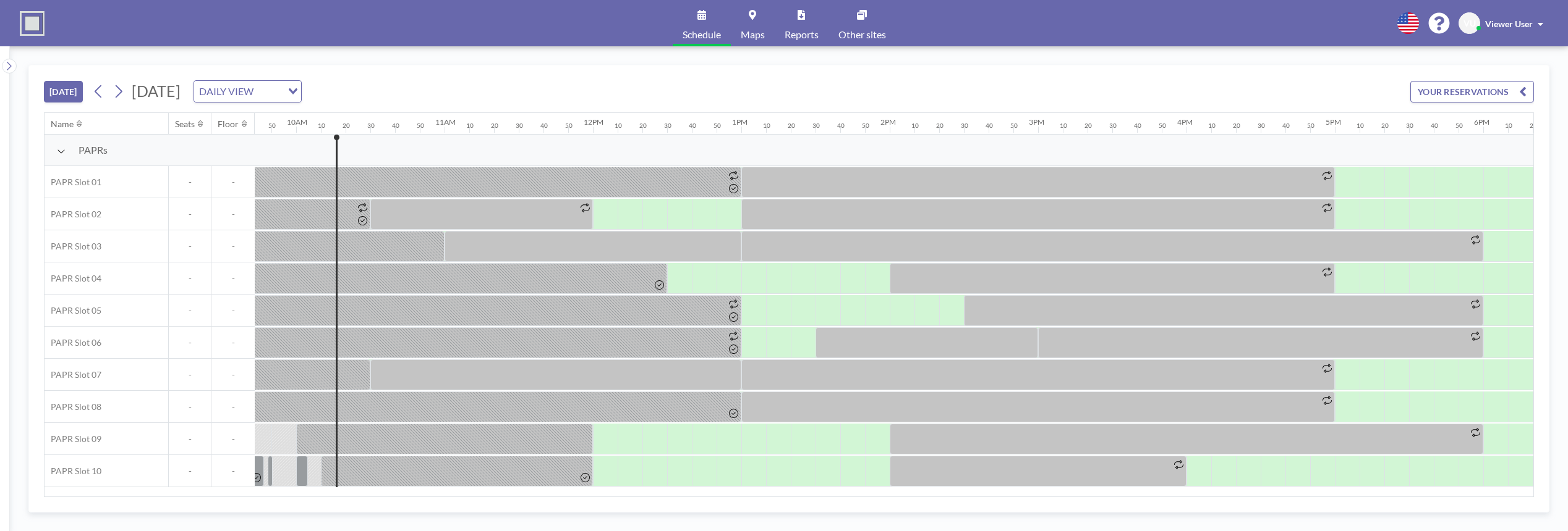
scroll to position [0, 1483]
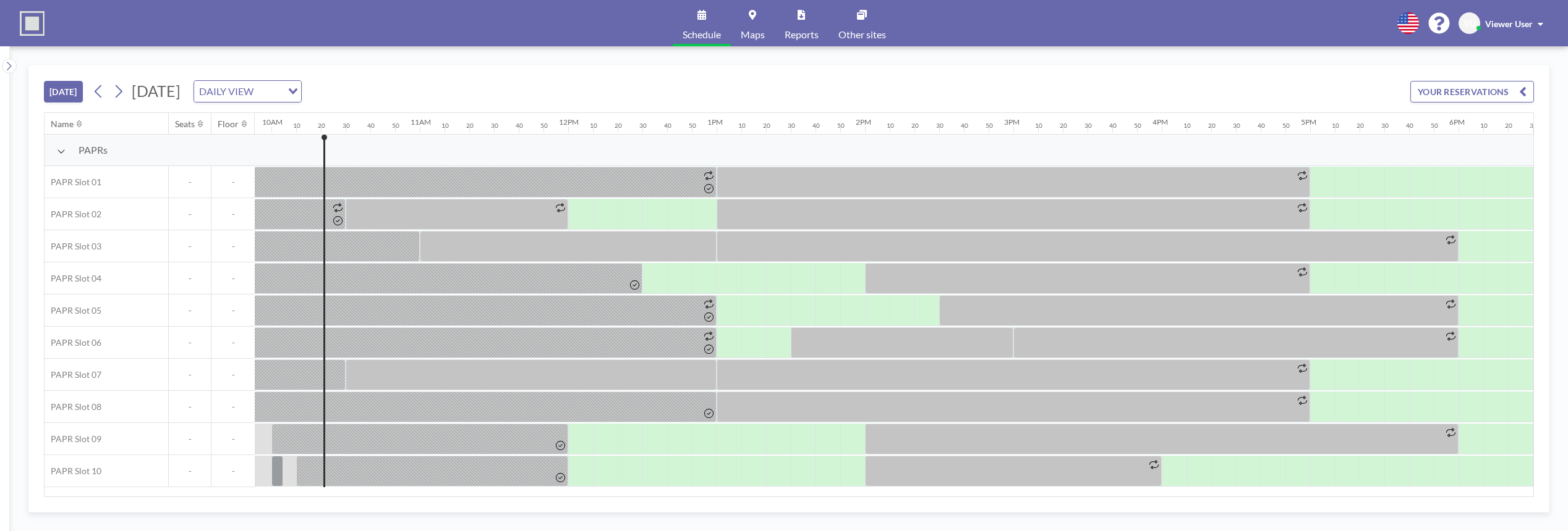
scroll to position [0, 1508]
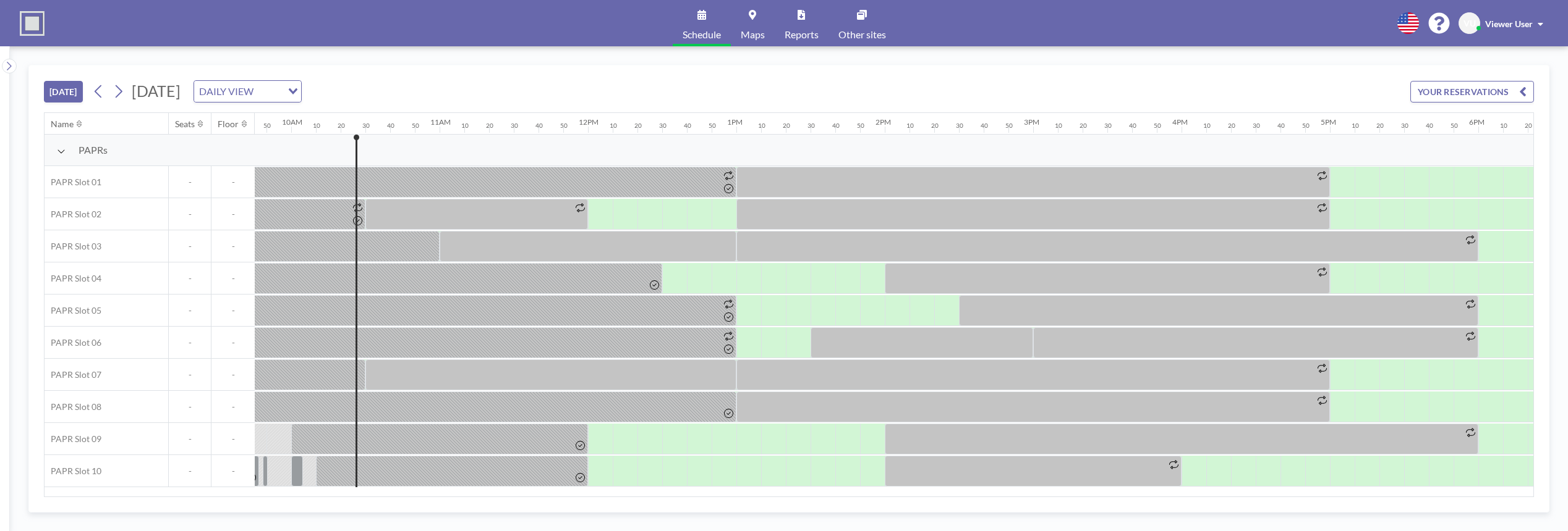
scroll to position [0, 1508]
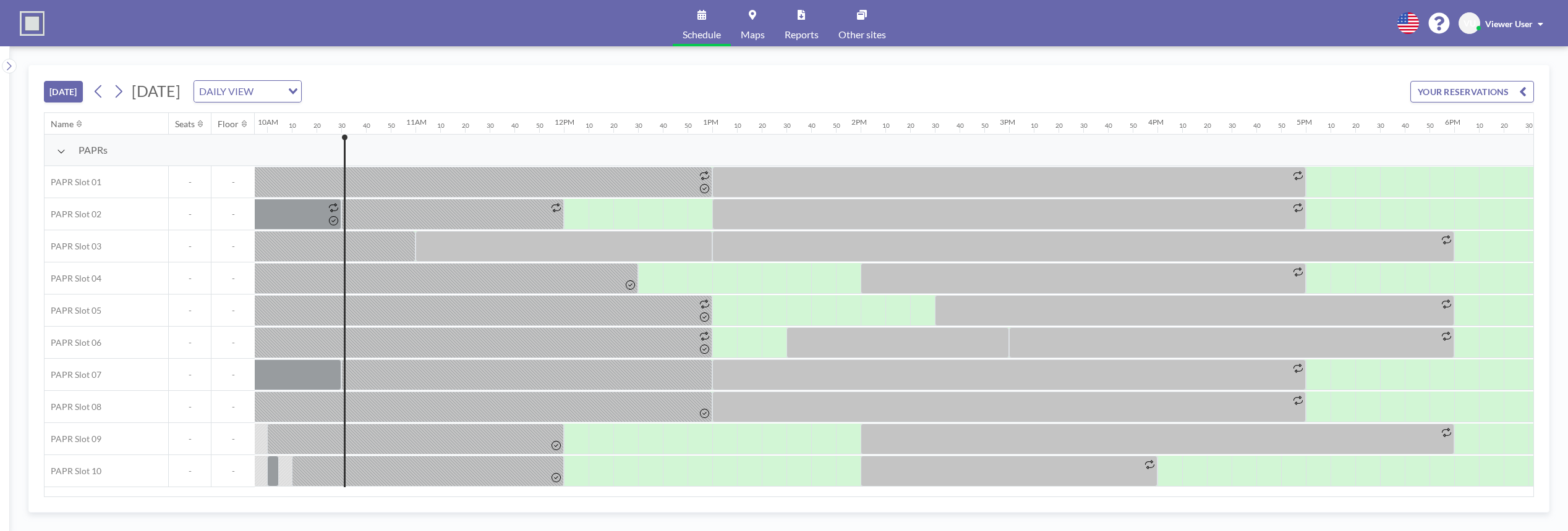
scroll to position [0, 1533]
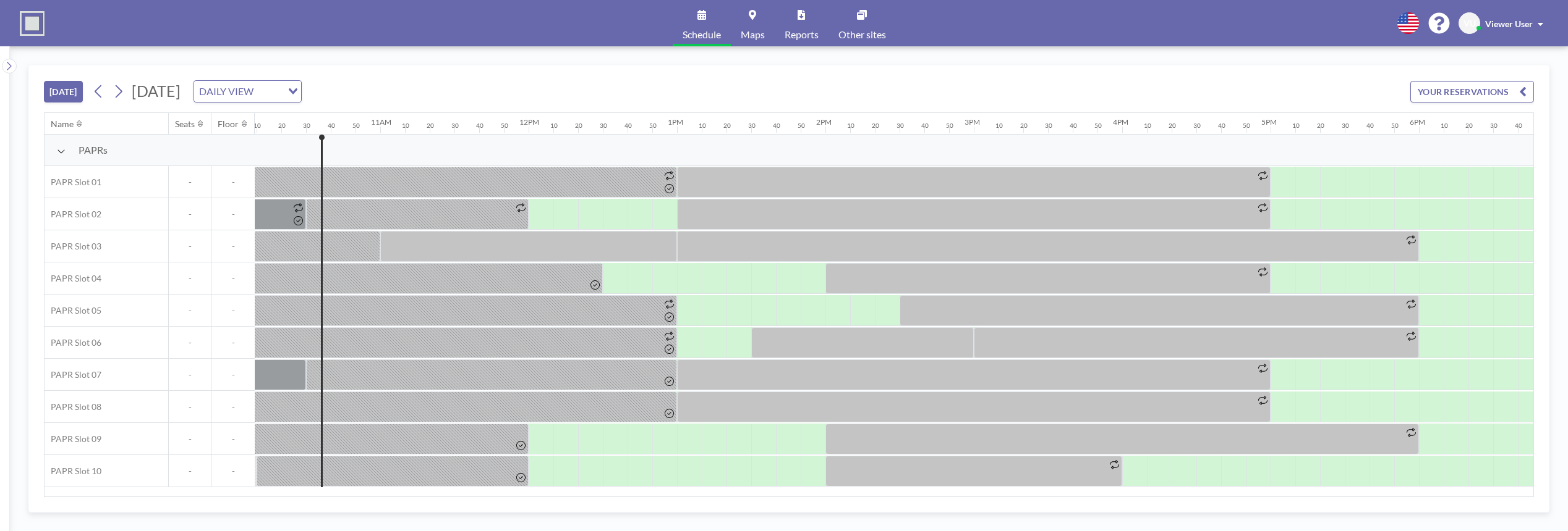
scroll to position [0, 1533]
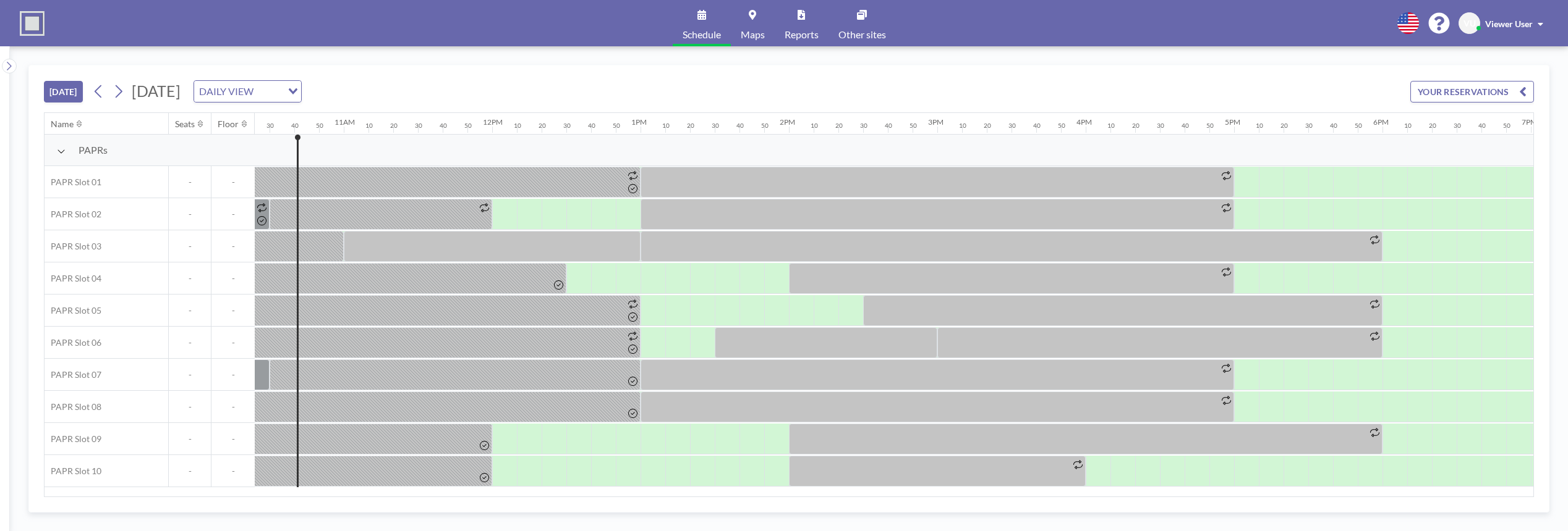
scroll to position [0, 1558]
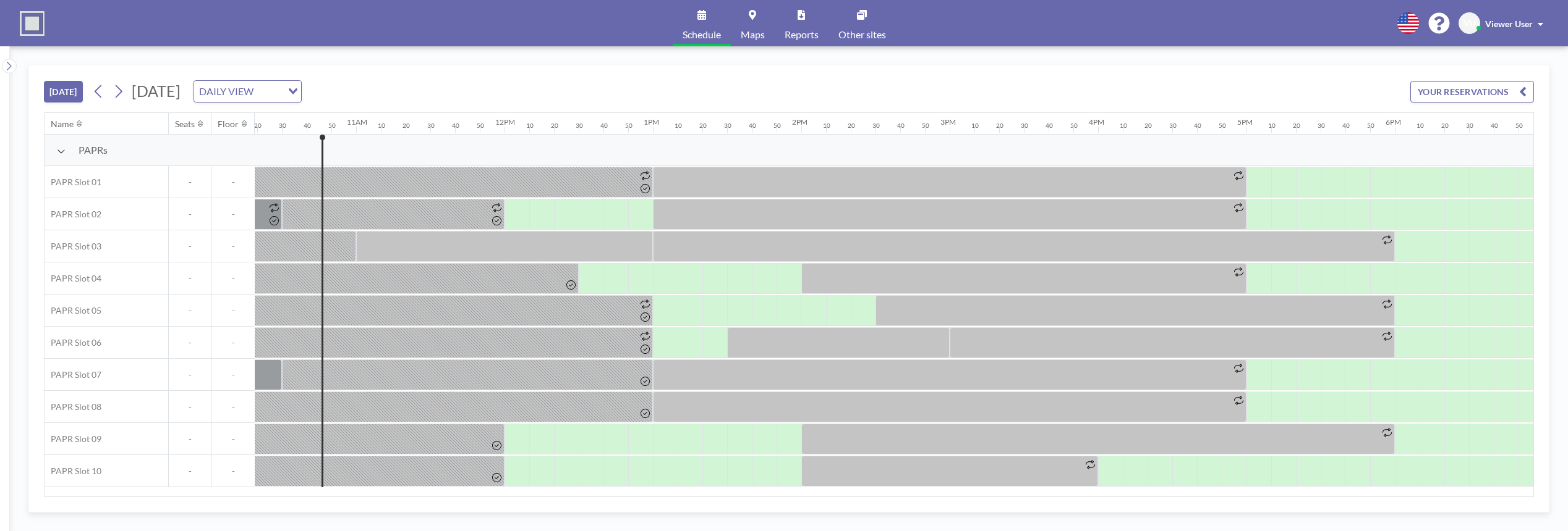
scroll to position [0, 1558]
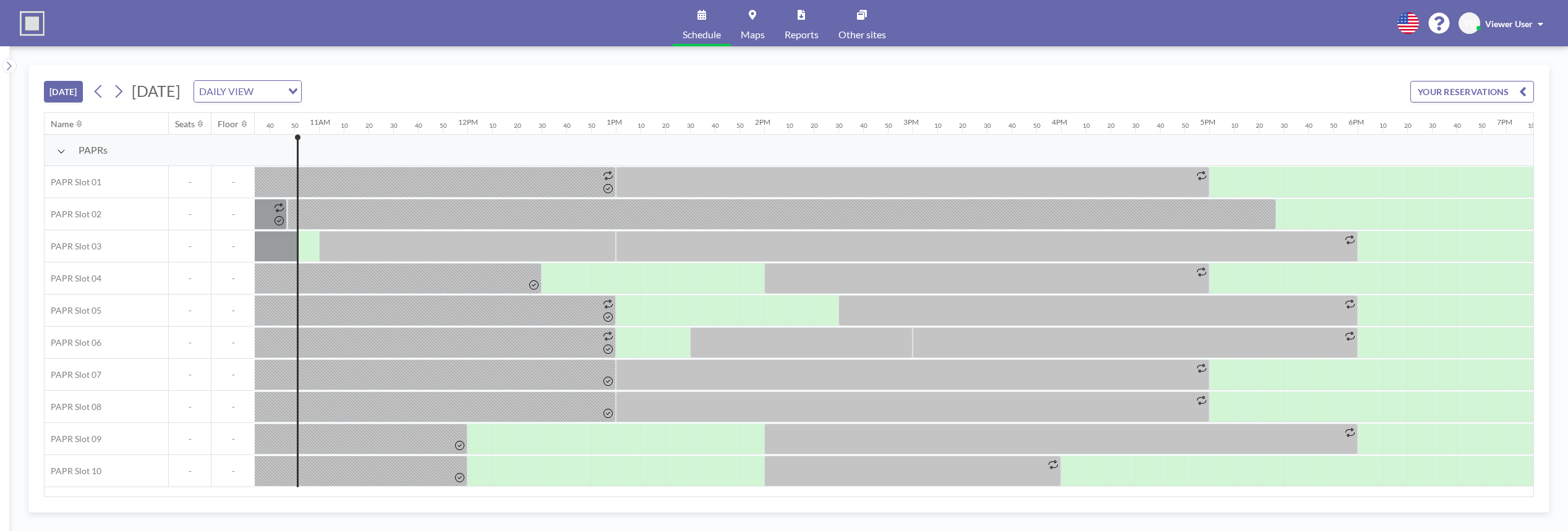
scroll to position [0, 1583]
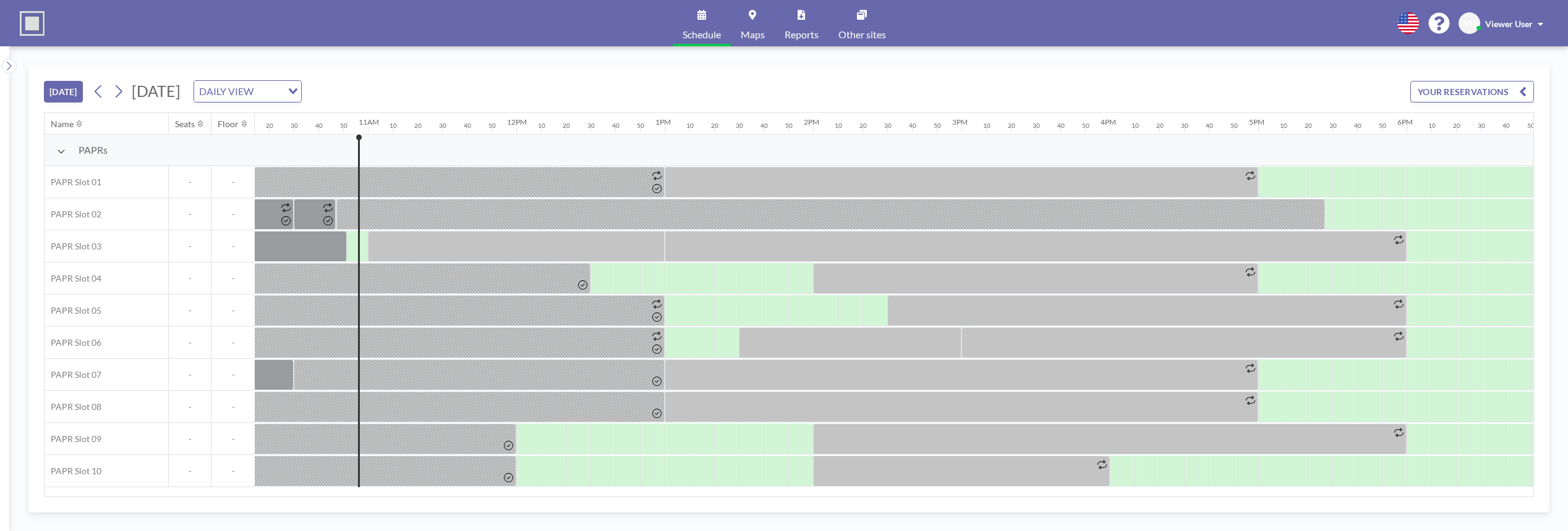
scroll to position [0, 1583]
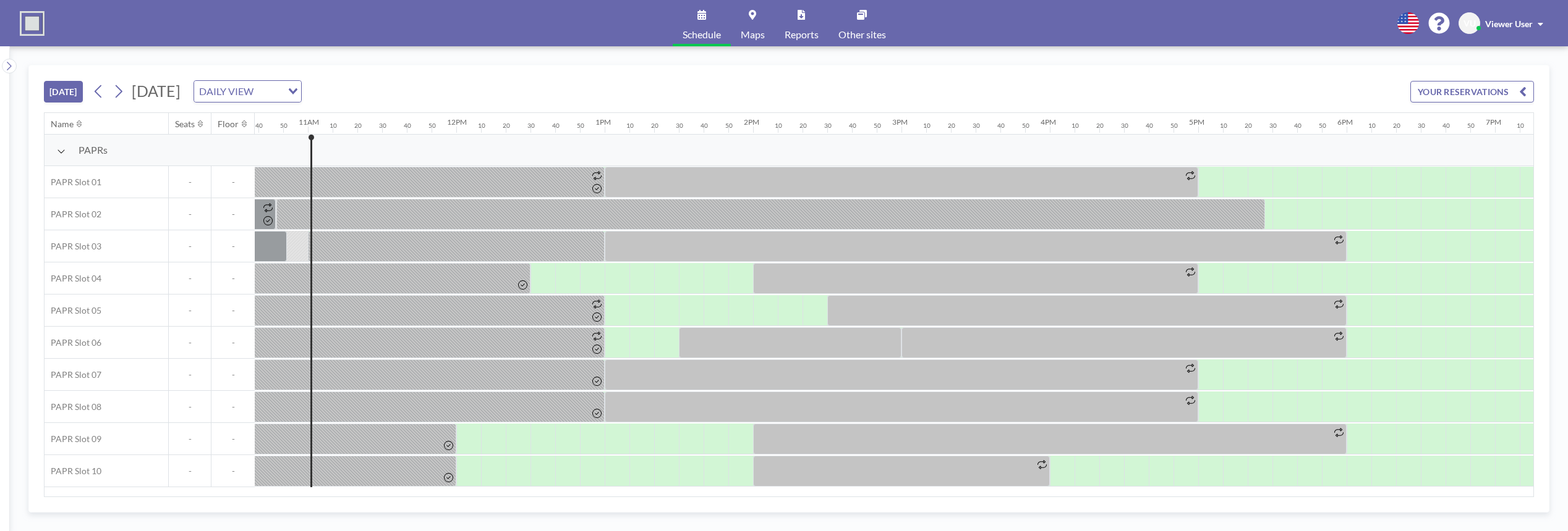
scroll to position [0, 1608]
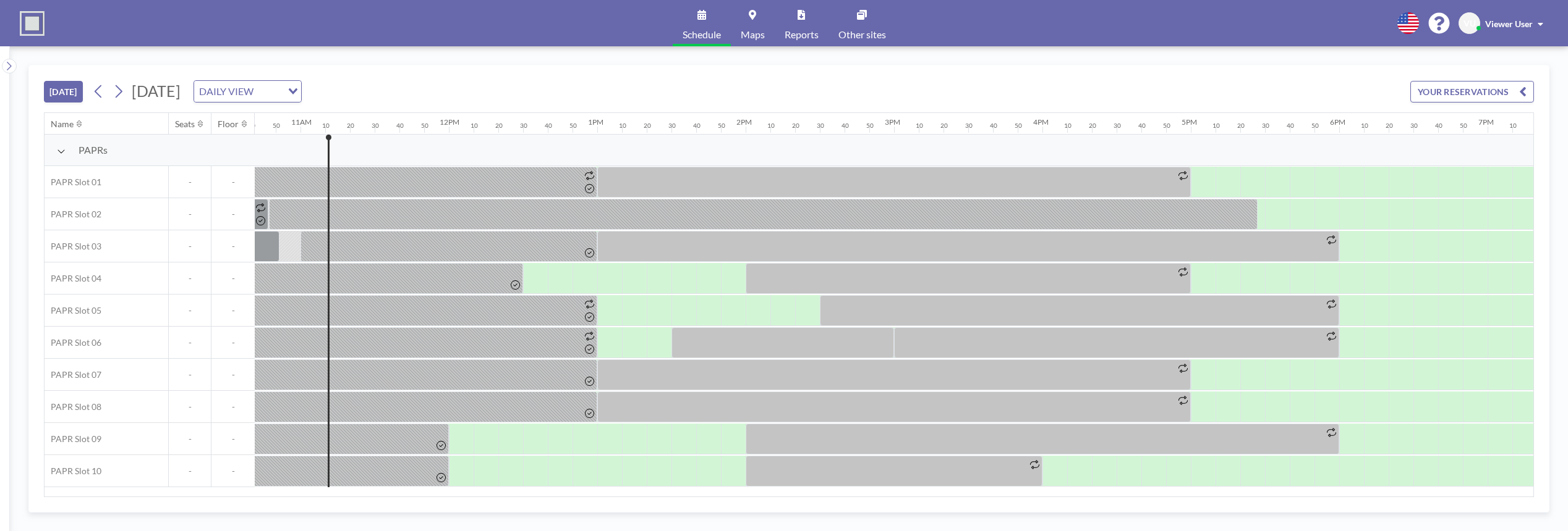
scroll to position [0, 1632]
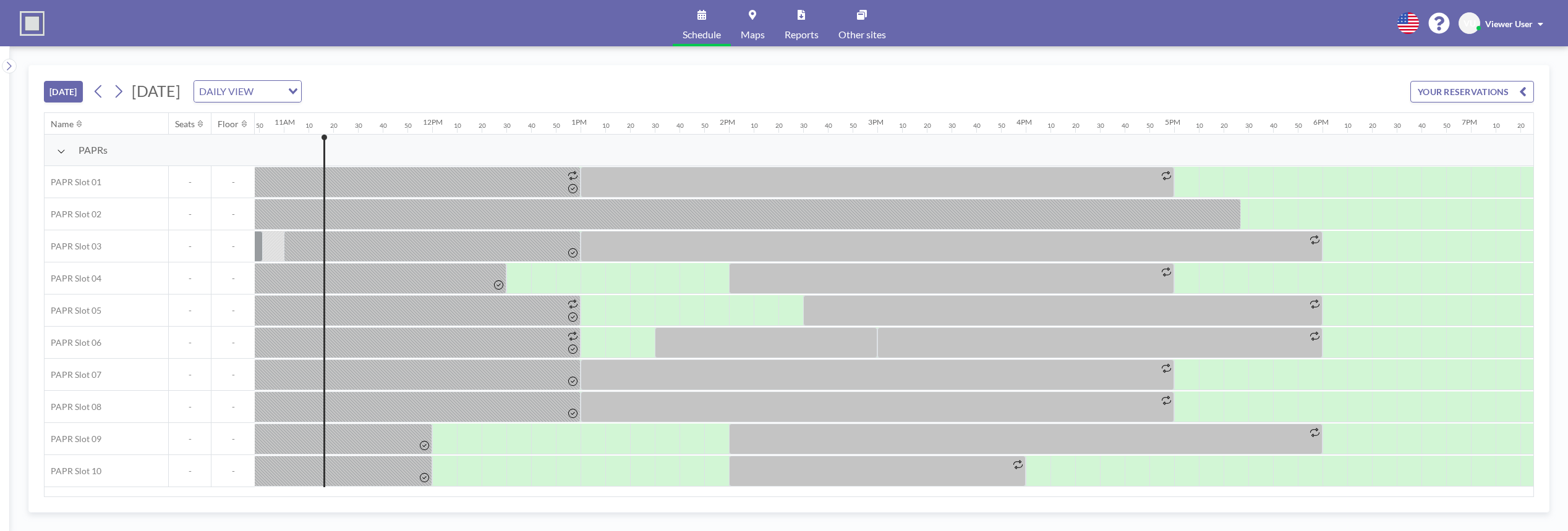
scroll to position [0, 1632]
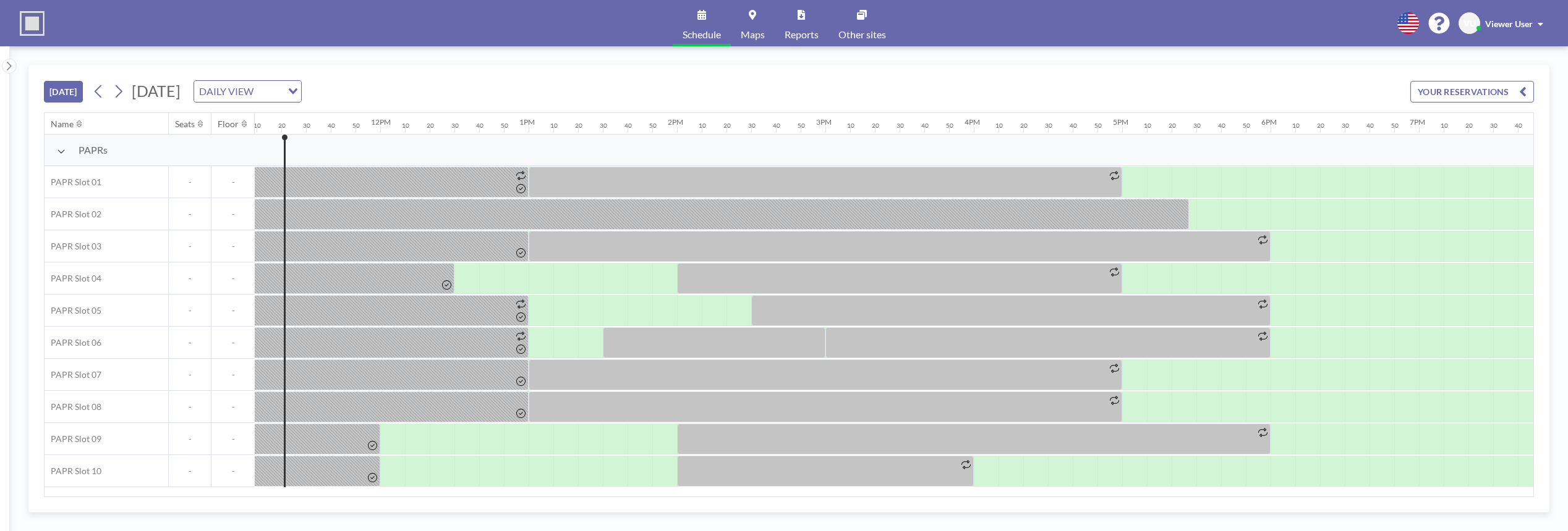
scroll to position [0, 1657]
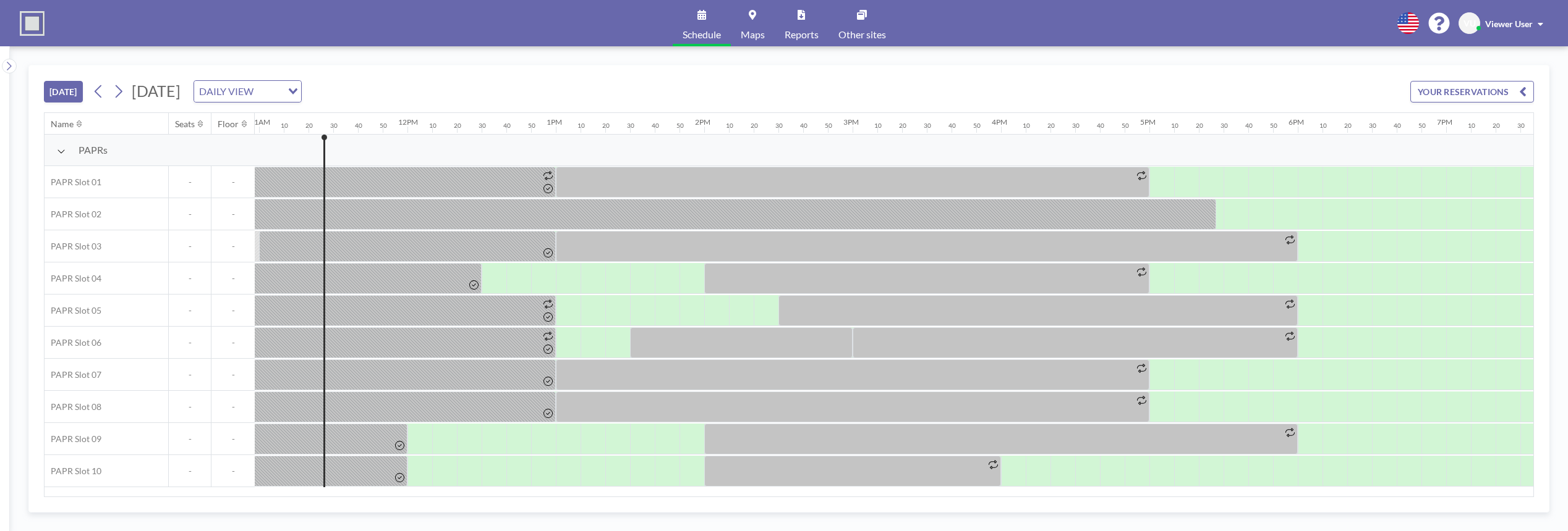
scroll to position [0, 1657]
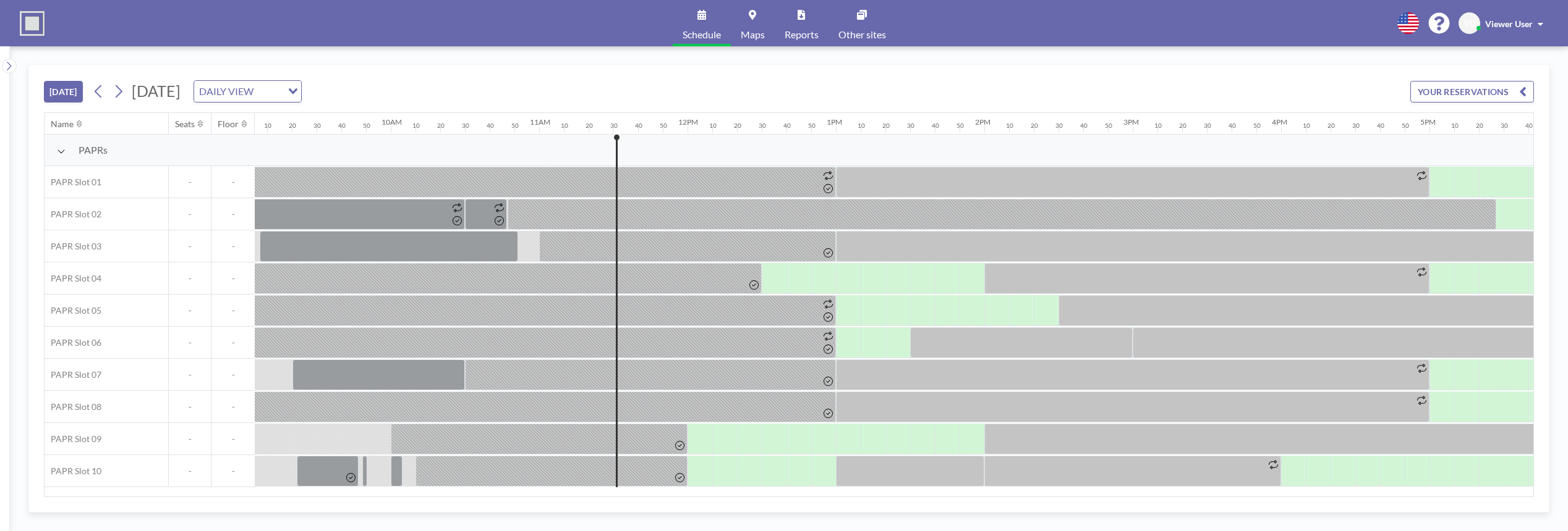
scroll to position [0, 1682]
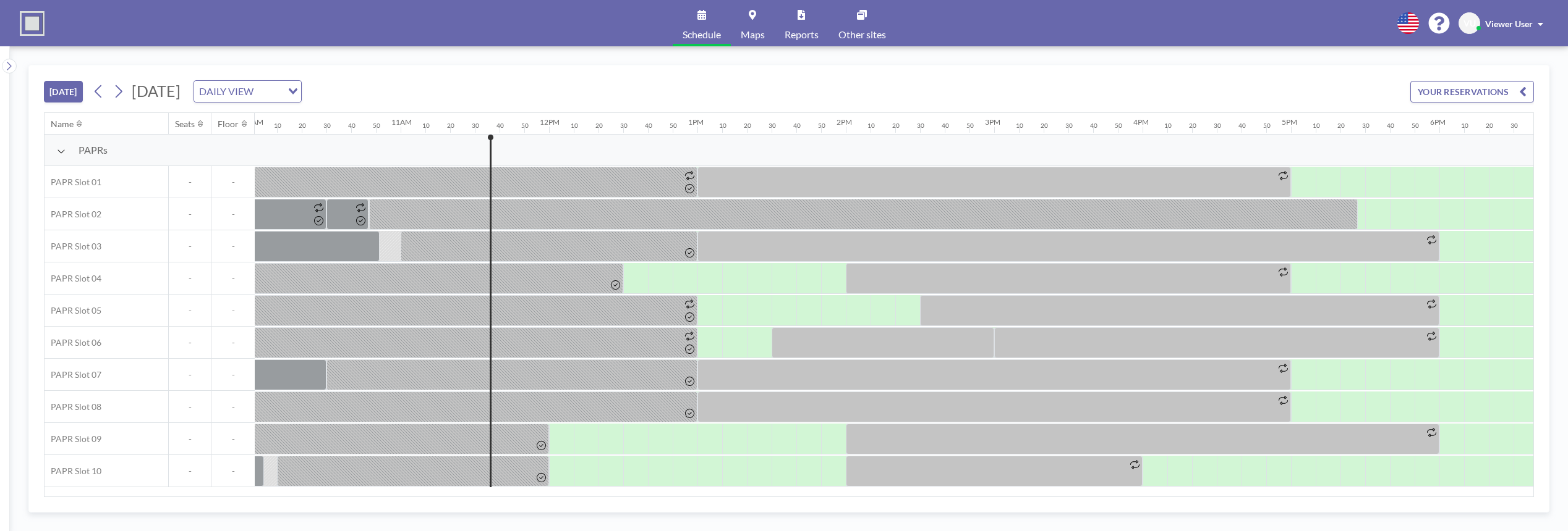
scroll to position [0, 1682]
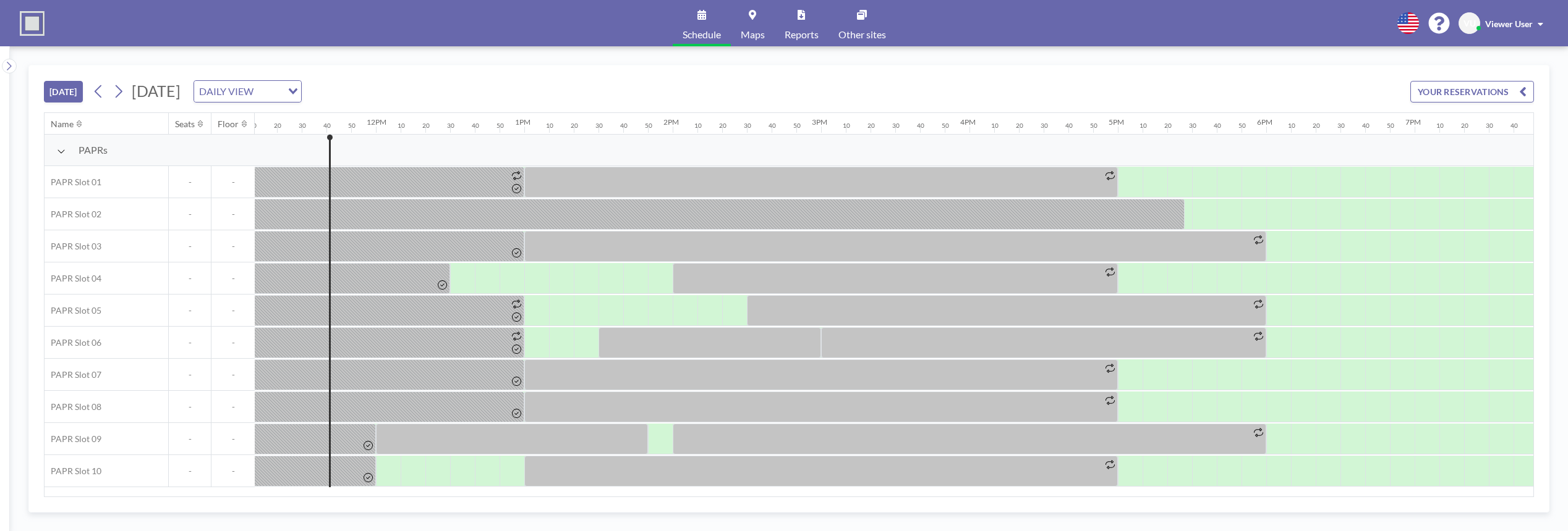
scroll to position [0, 1706]
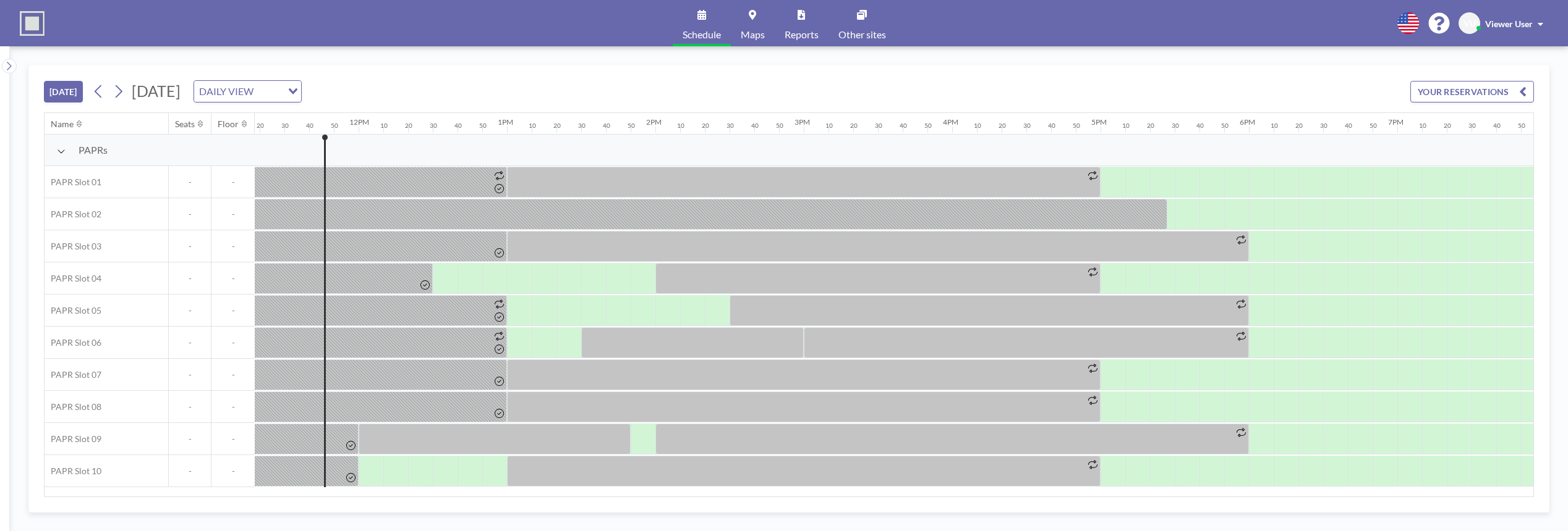
scroll to position [0, 1706]
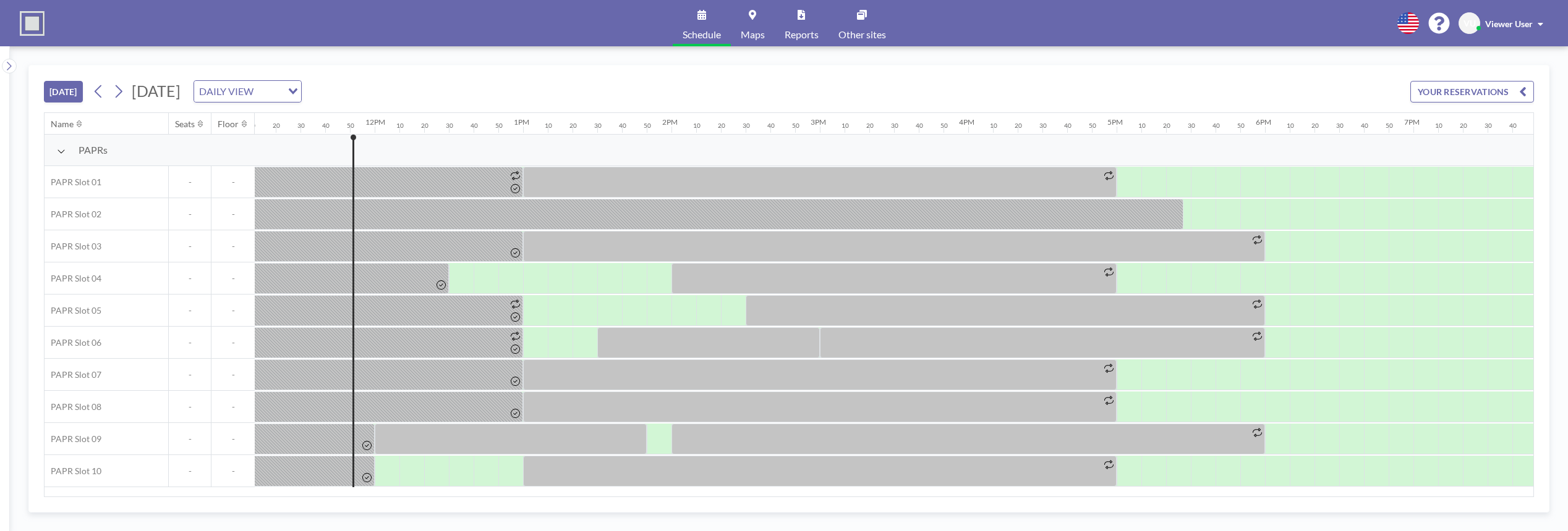
scroll to position [0, 1731]
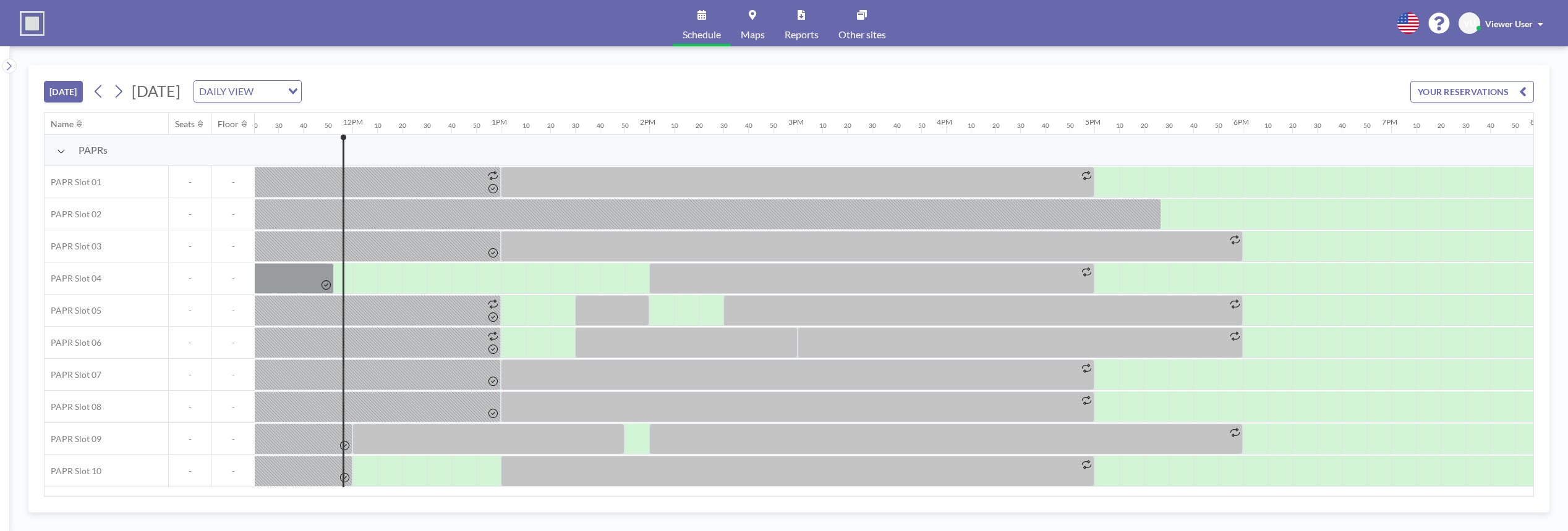
scroll to position [0, 1731]
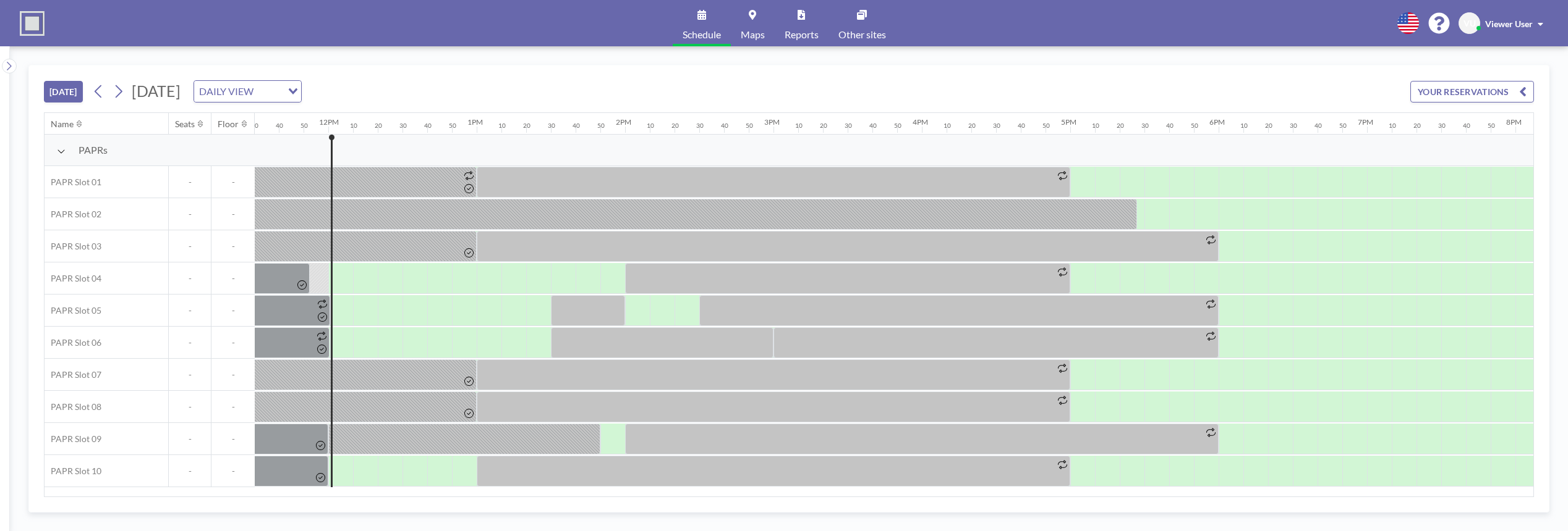
scroll to position [0, 1756]
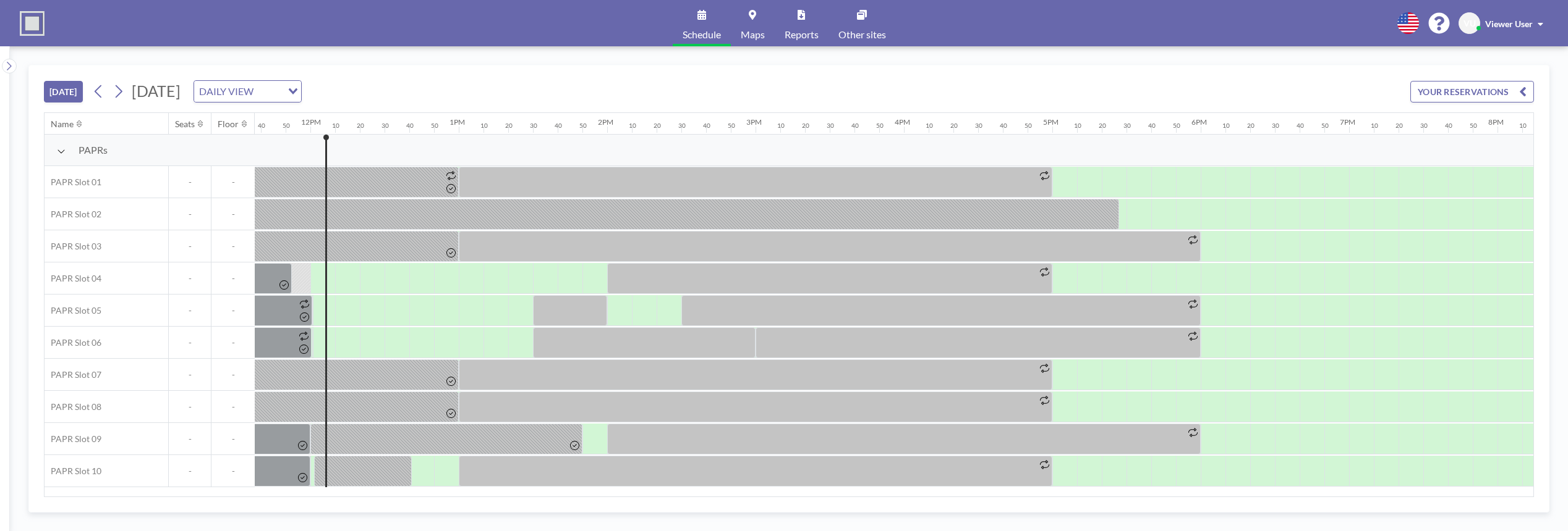
scroll to position [0, 1756]
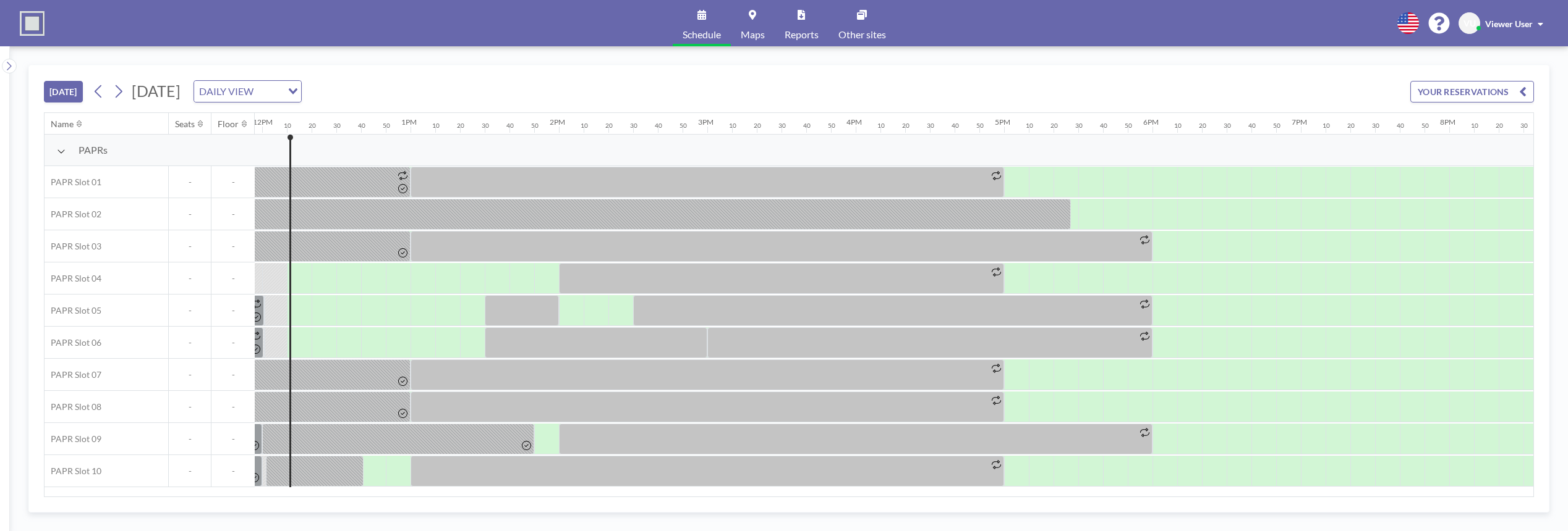
scroll to position [0, 1780]
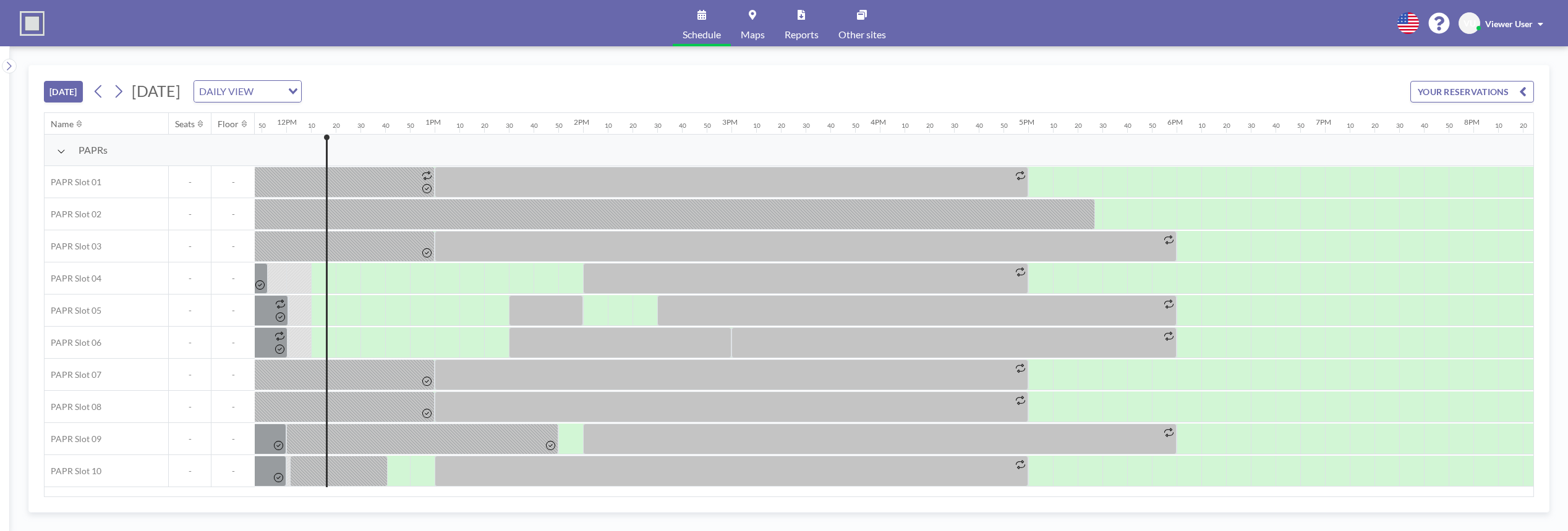
scroll to position [0, 1780]
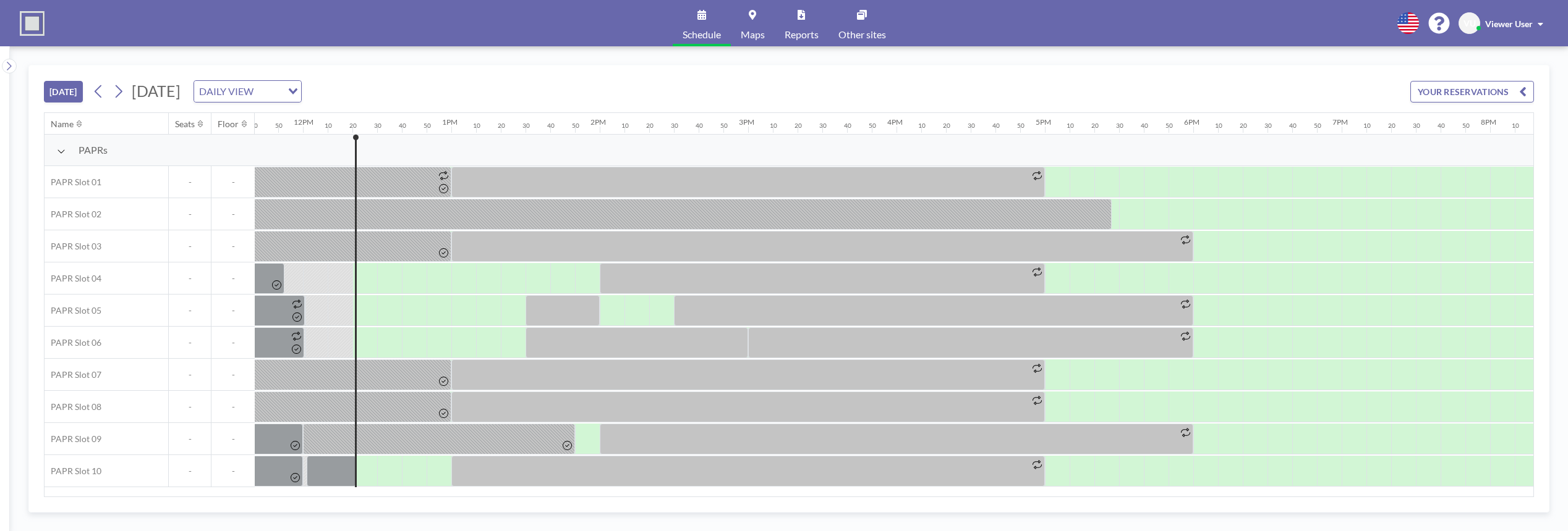
scroll to position [0, 1805]
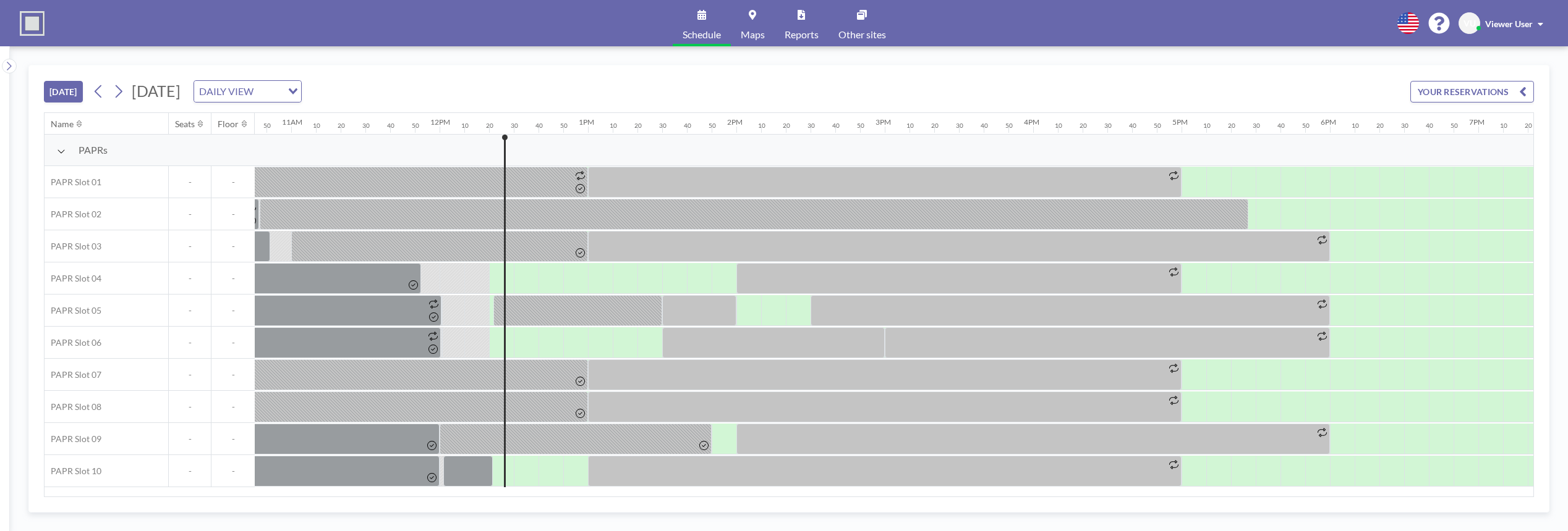
scroll to position [0, 1805]
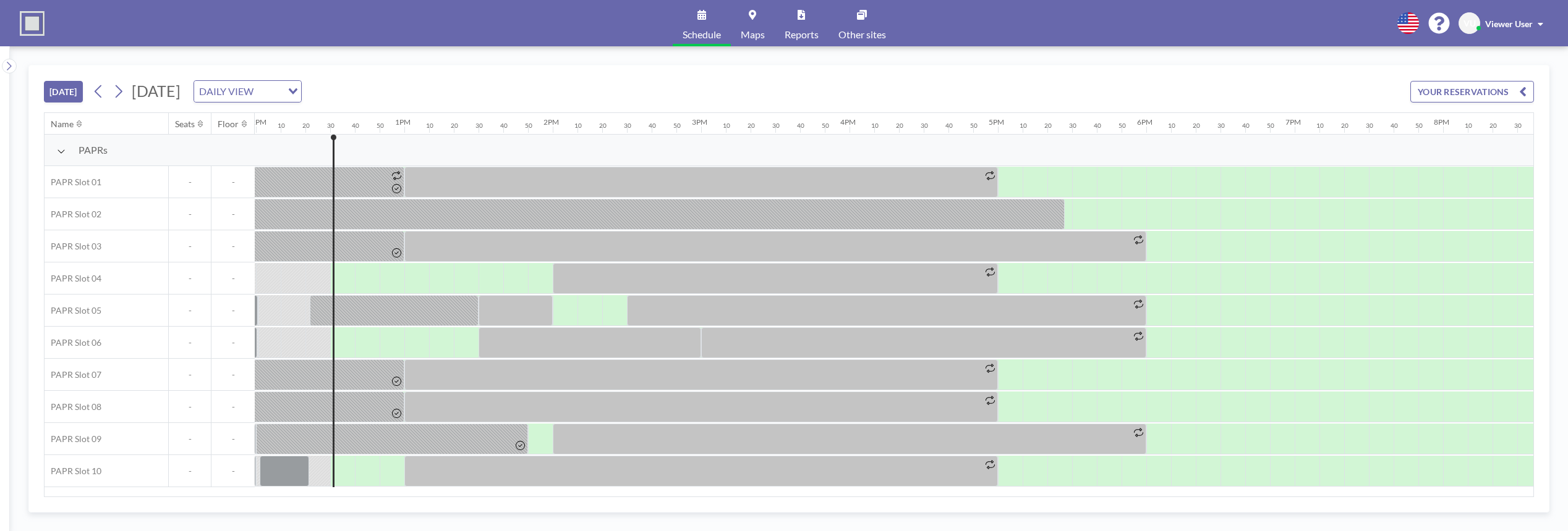
scroll to position [0, 1830]
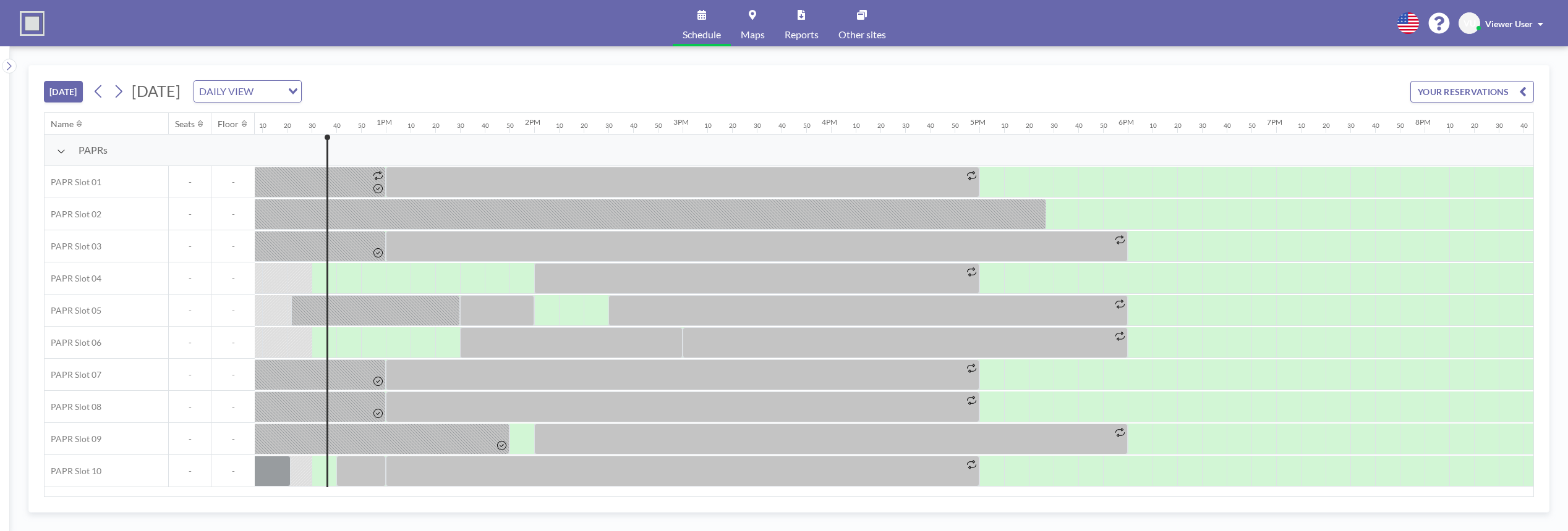
scroll to position [0, 1830]
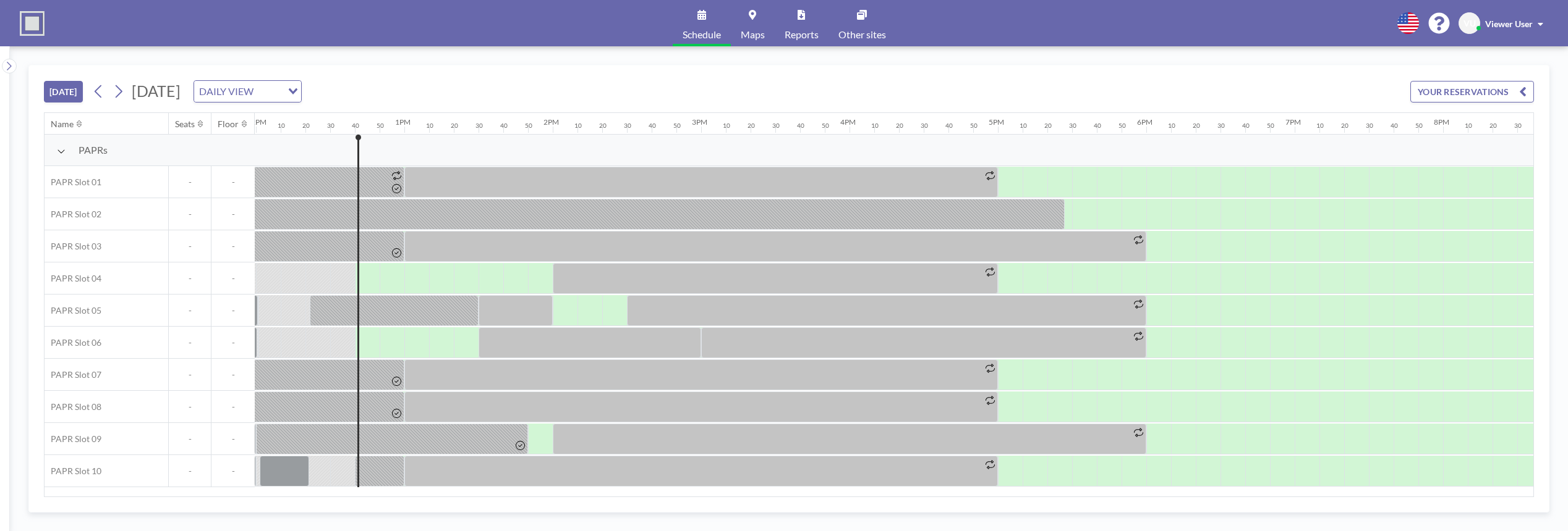
scroll to position [0, 1854]
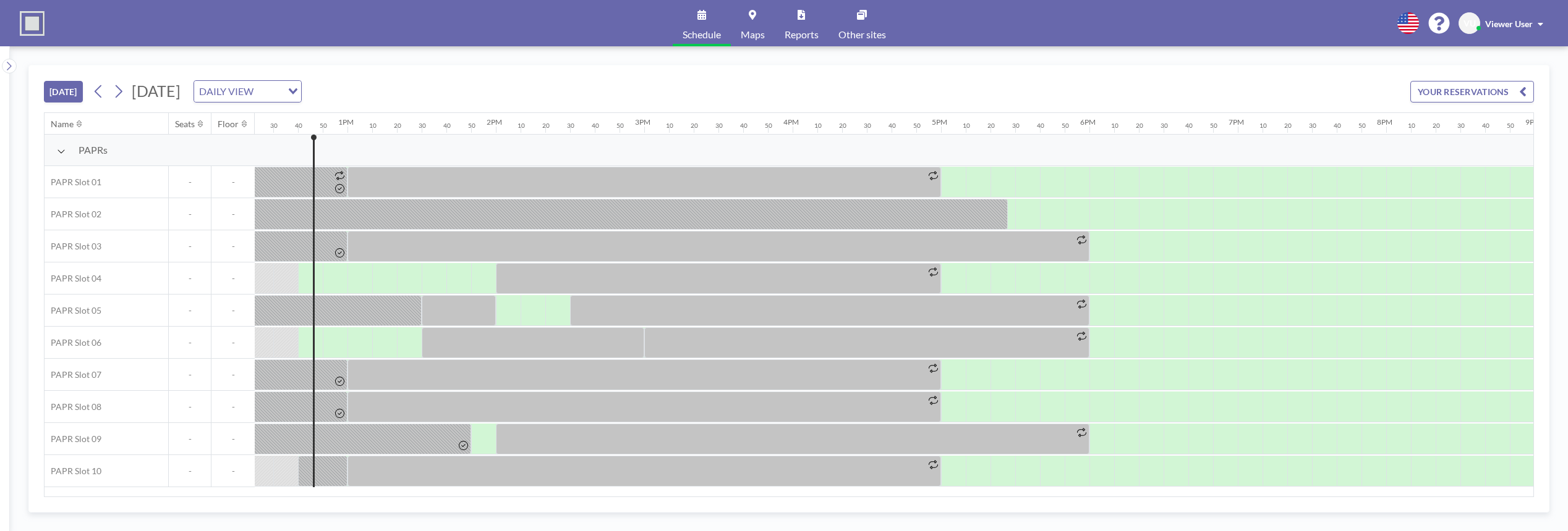
scroll to position [0, 1854]
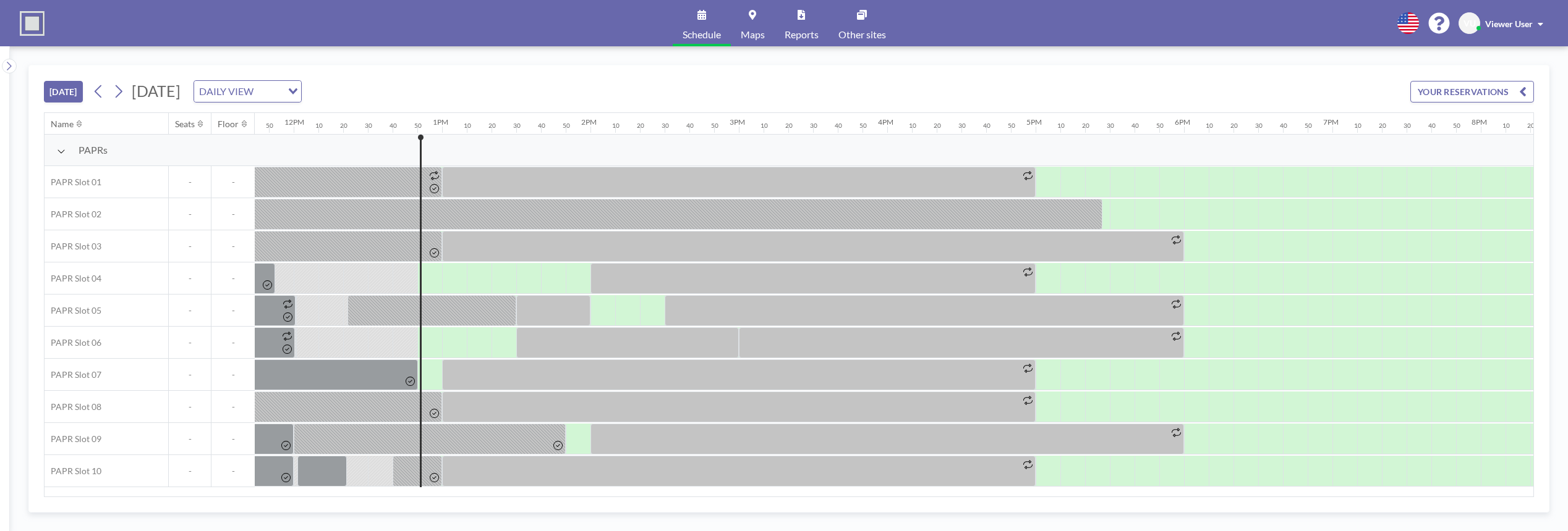
scroll to position [0, 1879]
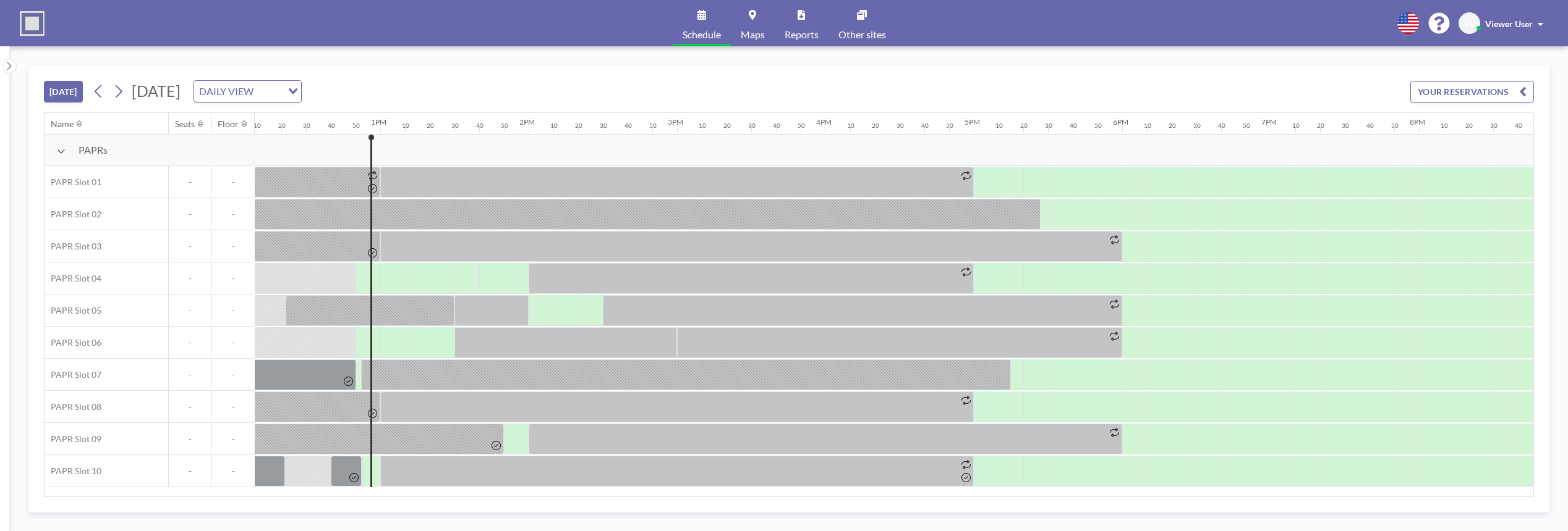
scroll to position [0, 1879]
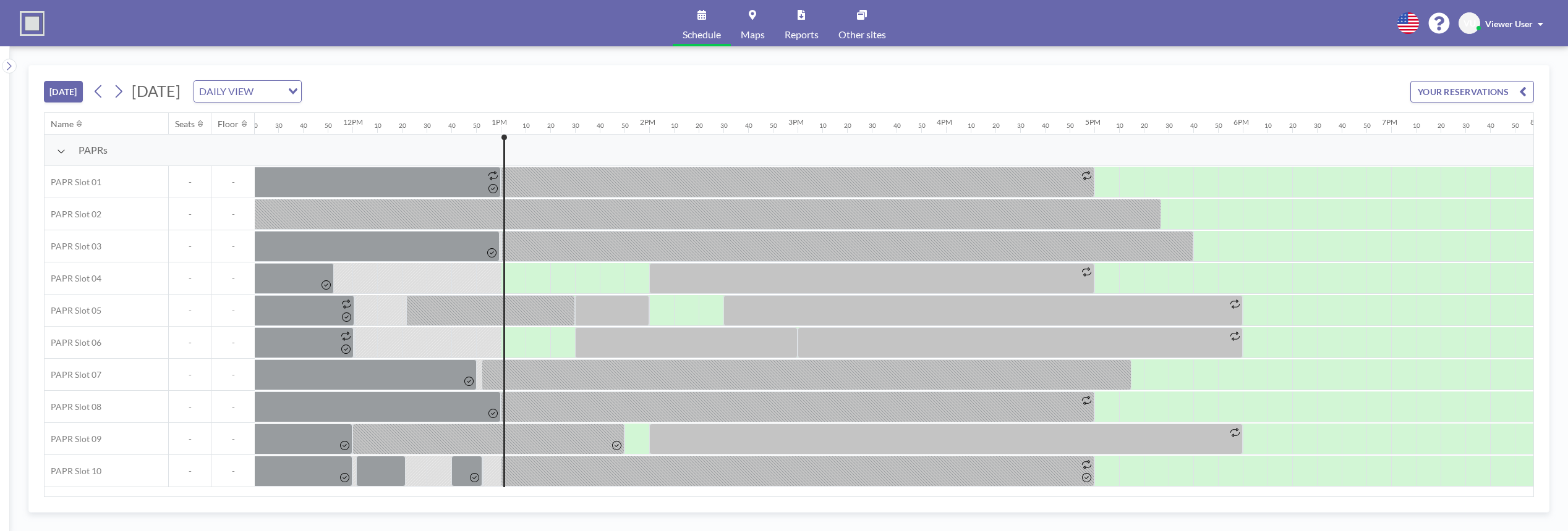
scroll to position [0, 1904]
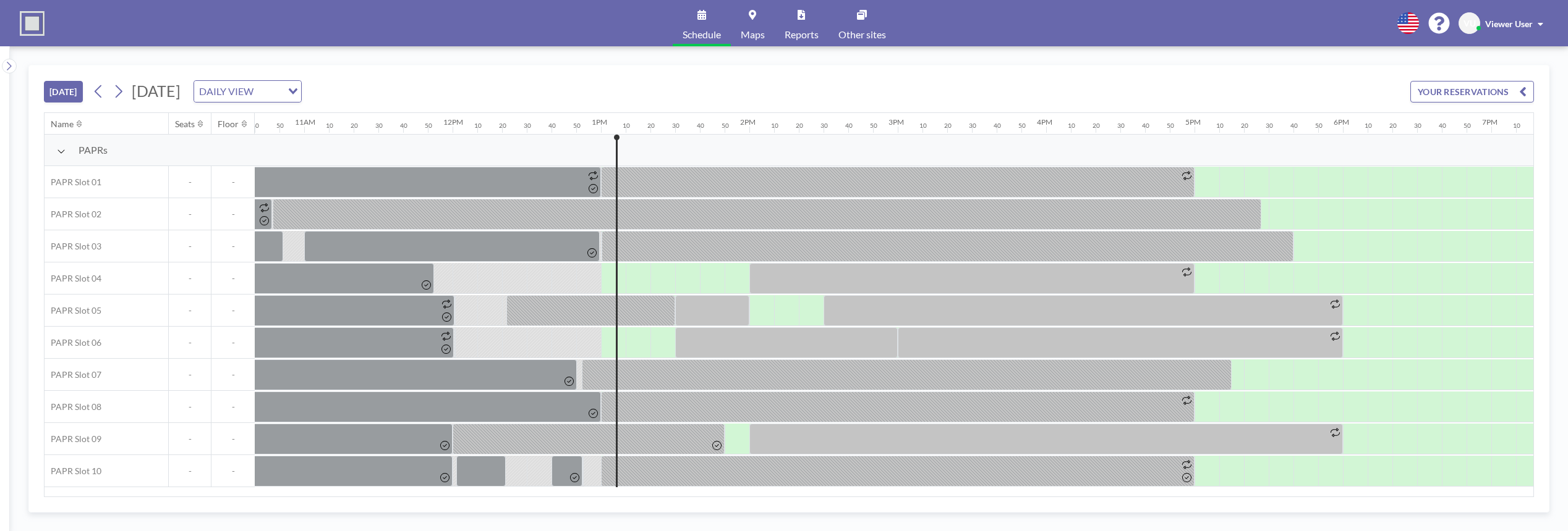
scroll to position [0, 1904]
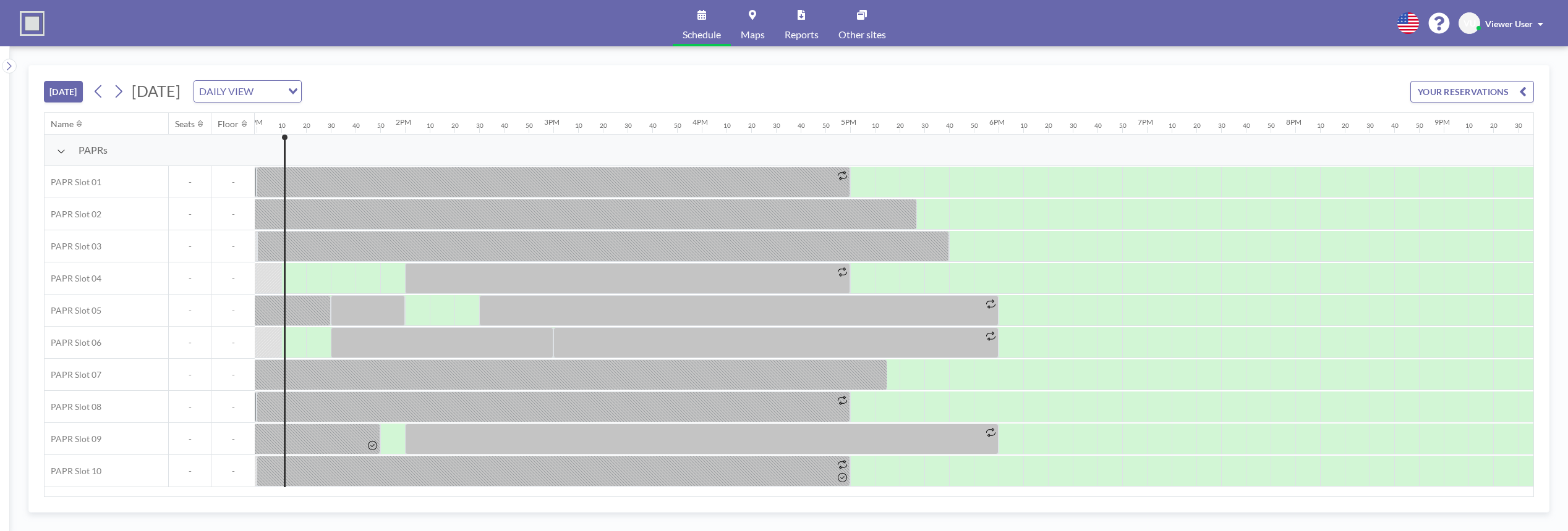
scroll to position [0, 1928]
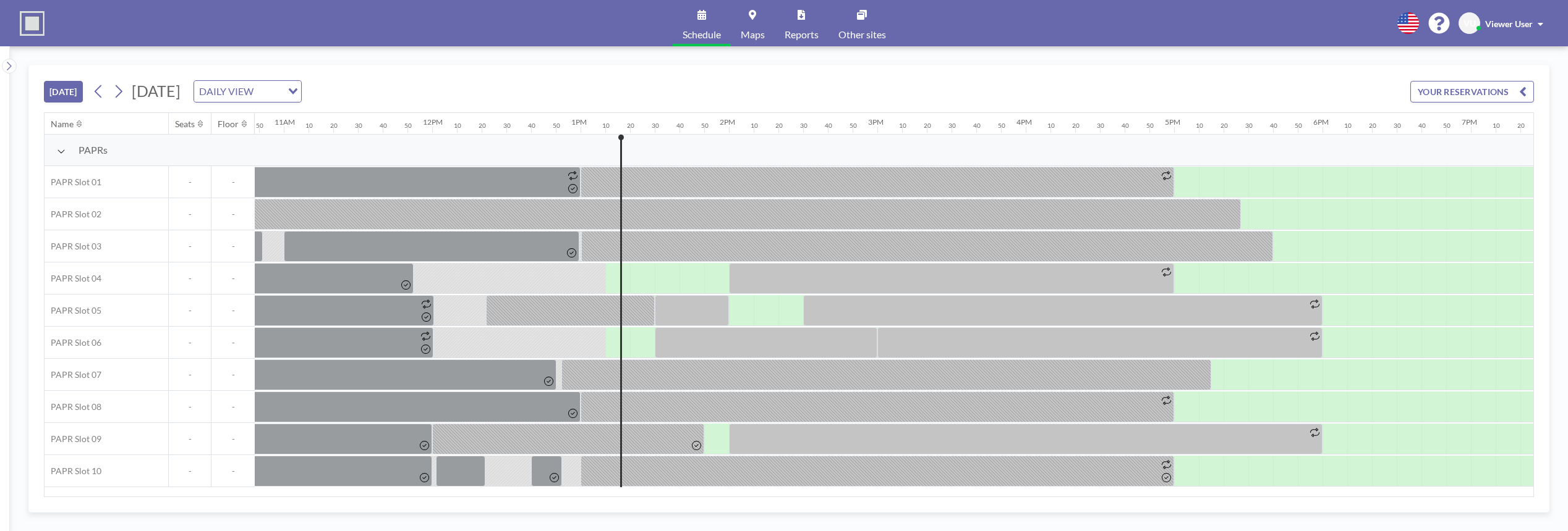
scroll to position [0, 1928]
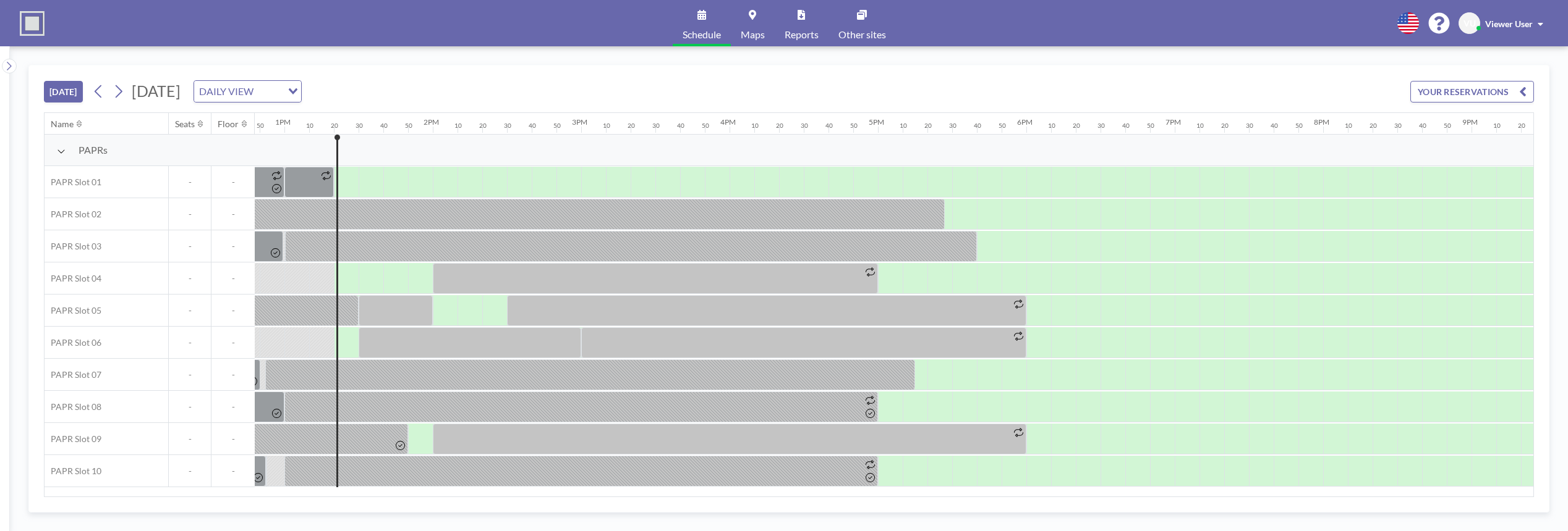
scroll to position [0, 1953]
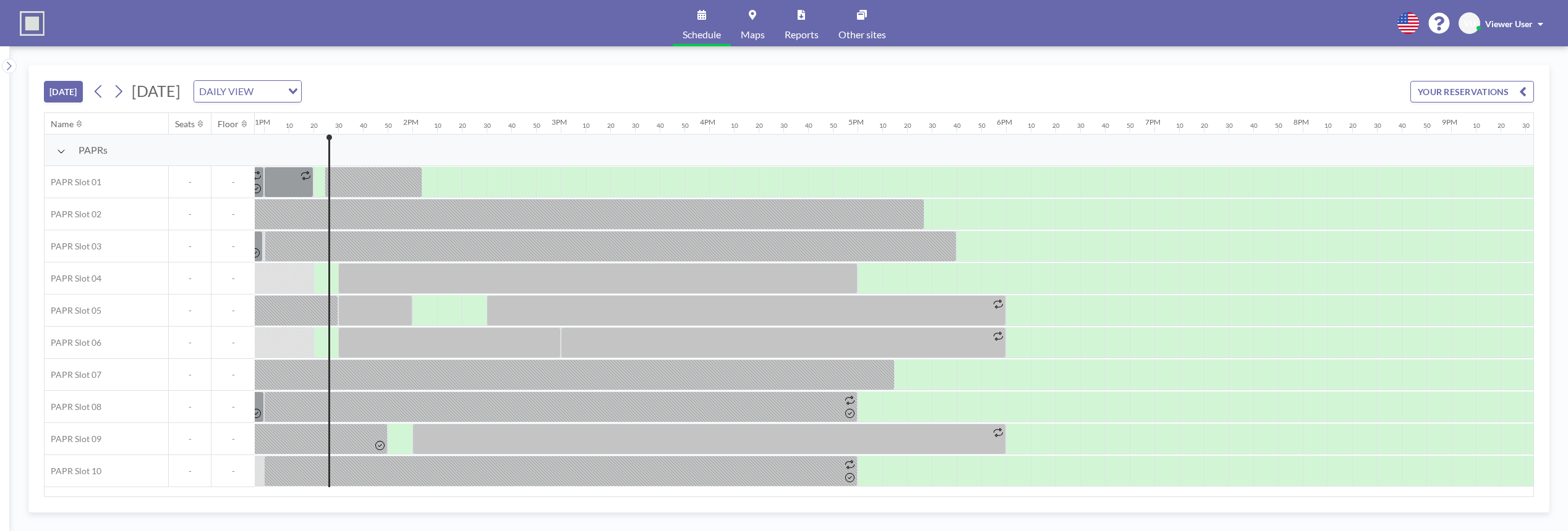
scroll to position [0, 1953]
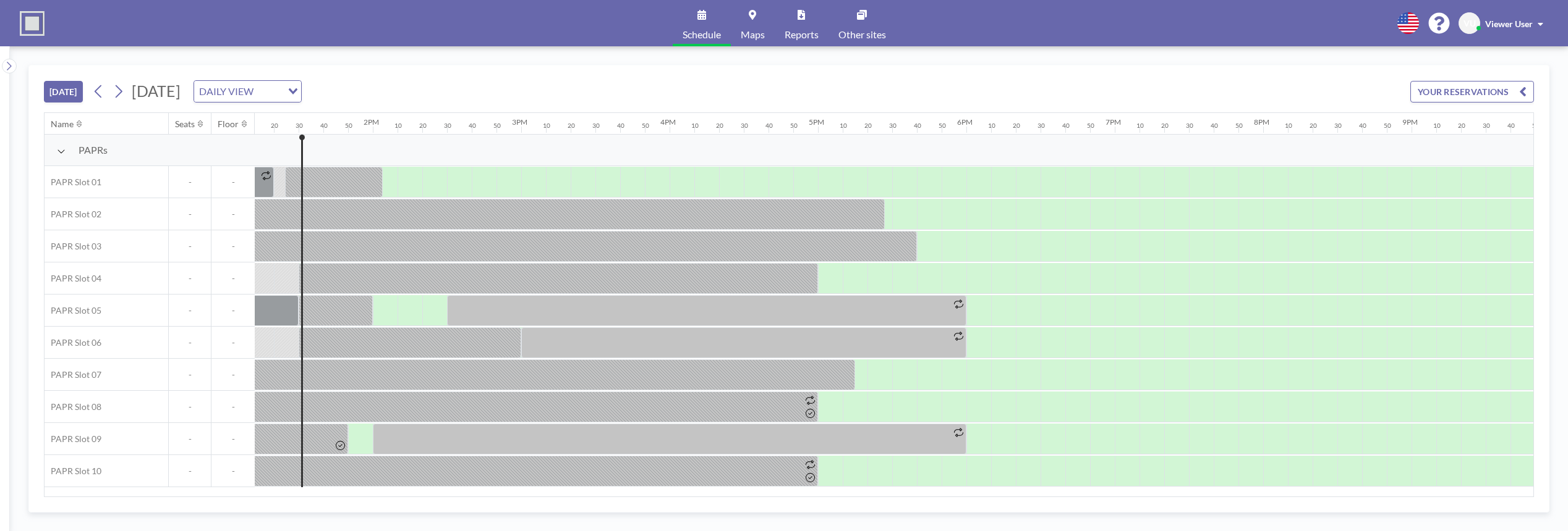
scroll to position [0, 1978]
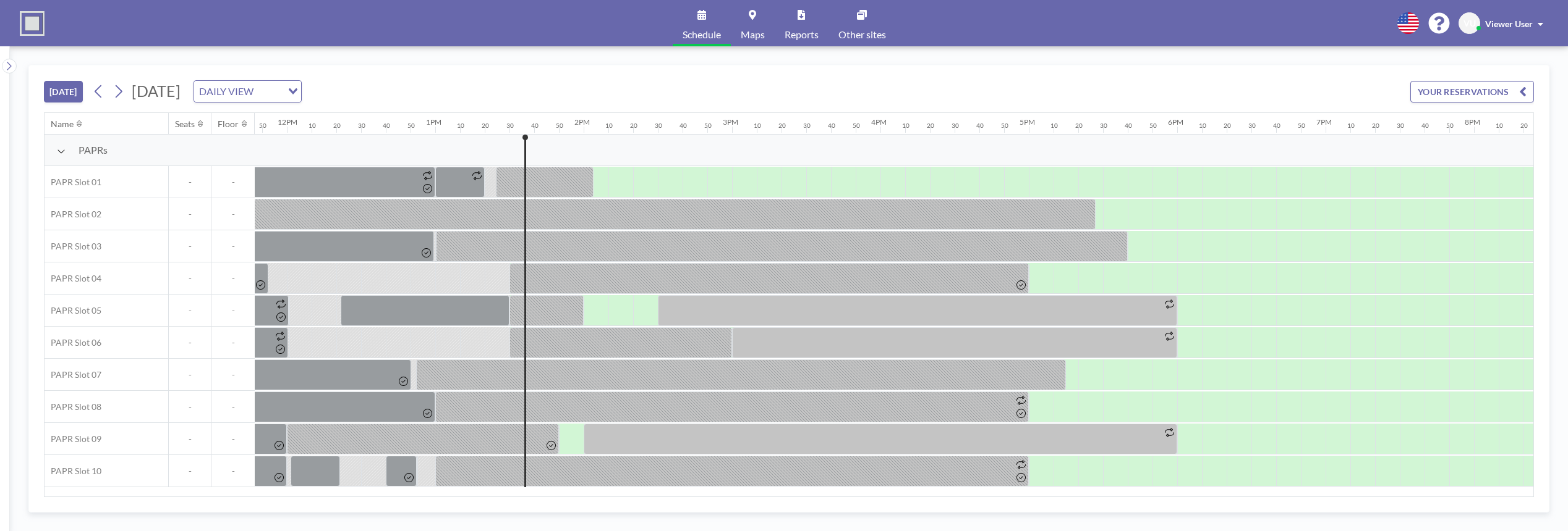
scroll to position [0, 1978]
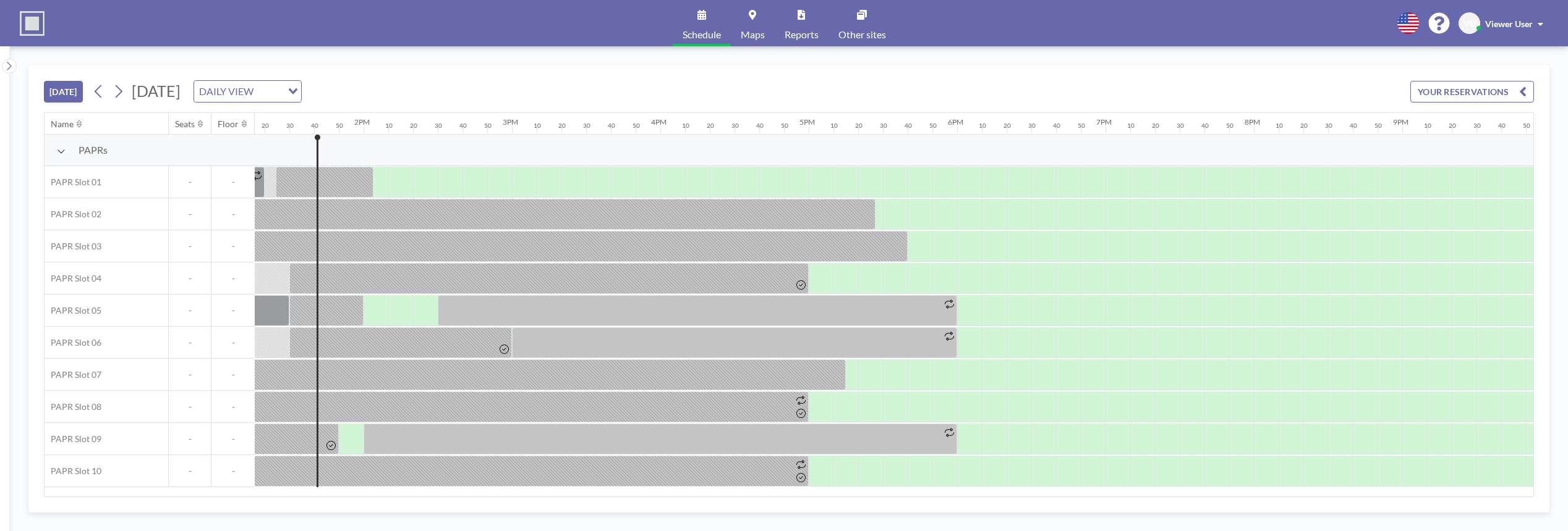
scroll to position [0, 2003]
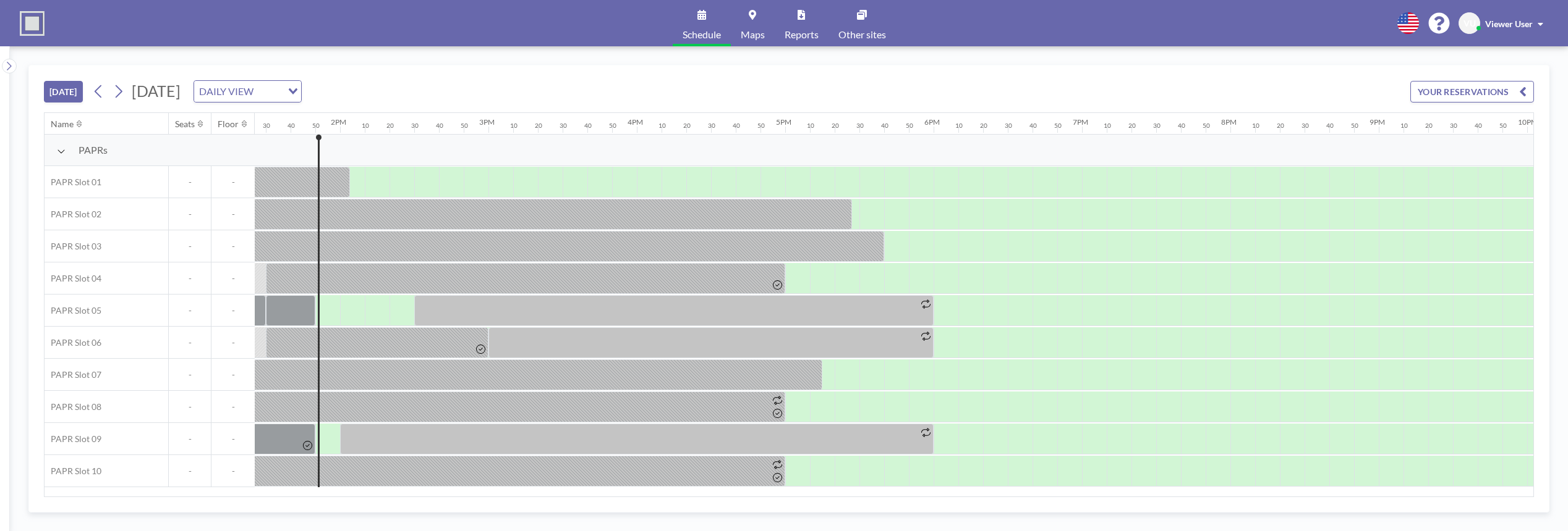
scroll to position [0, 2028]
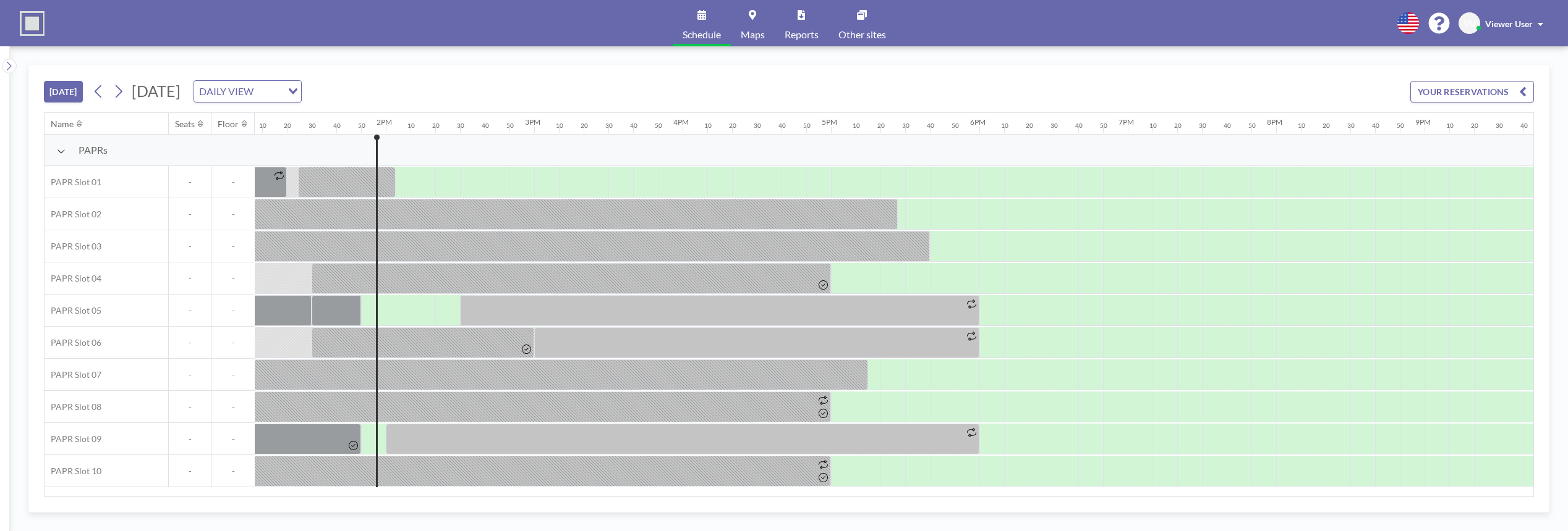
scroll to position [0, 2028]
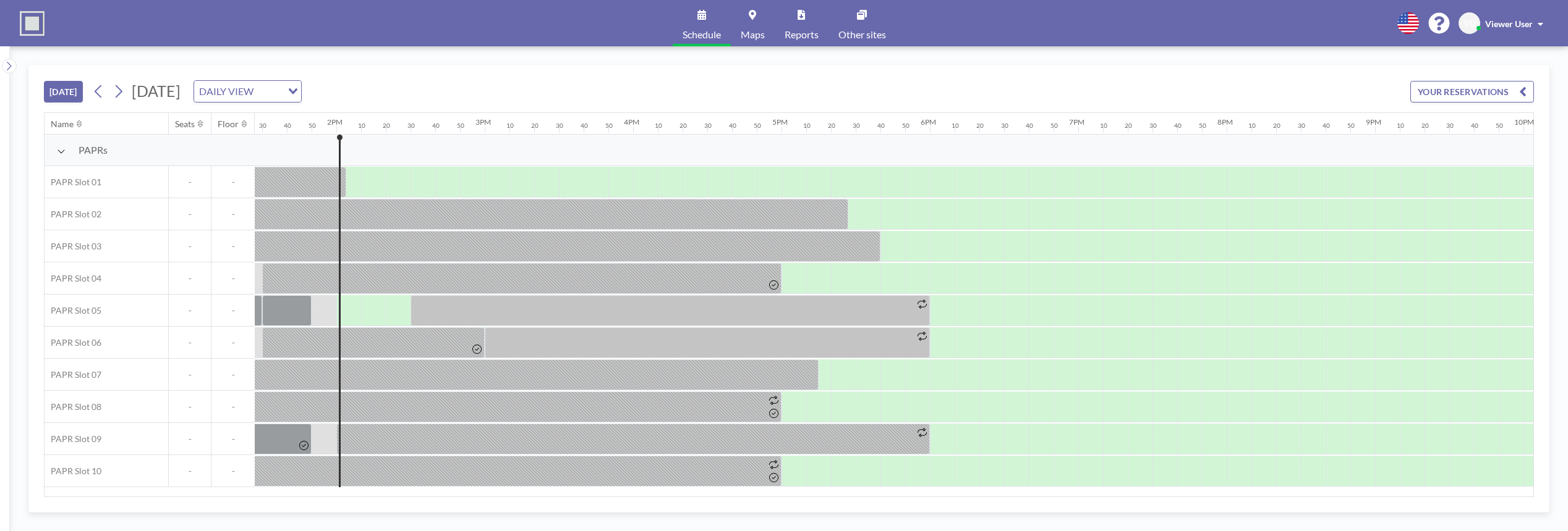
scroll to position [0, 2053]
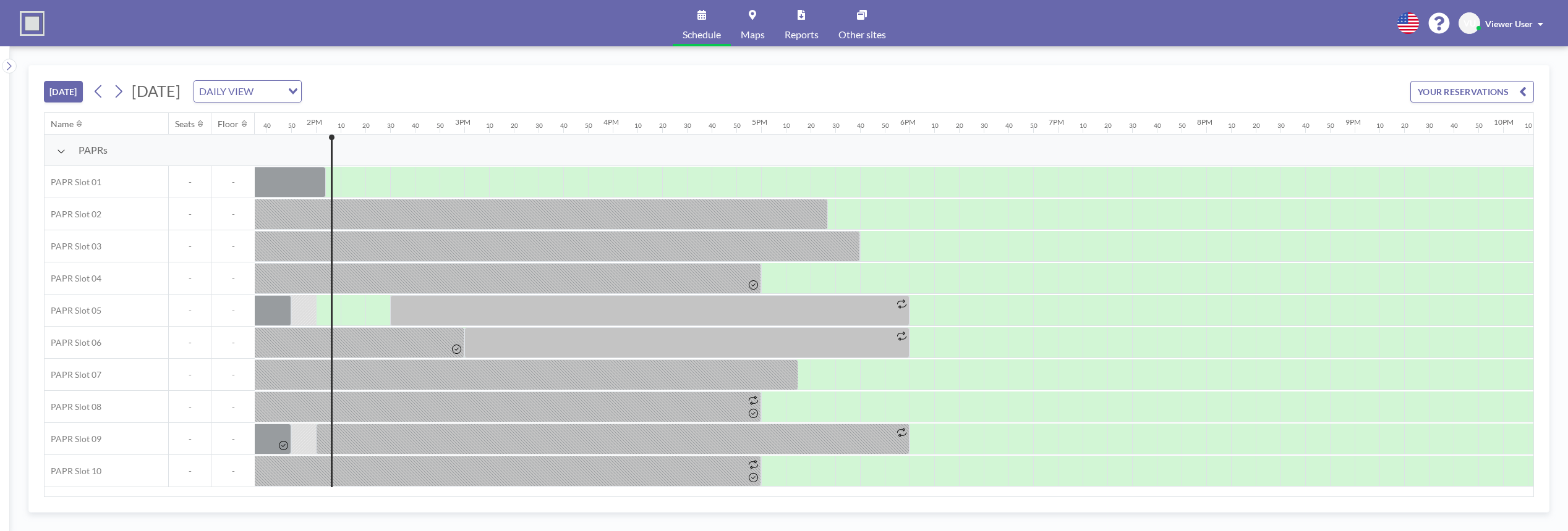
scroll to position [0, 2053]
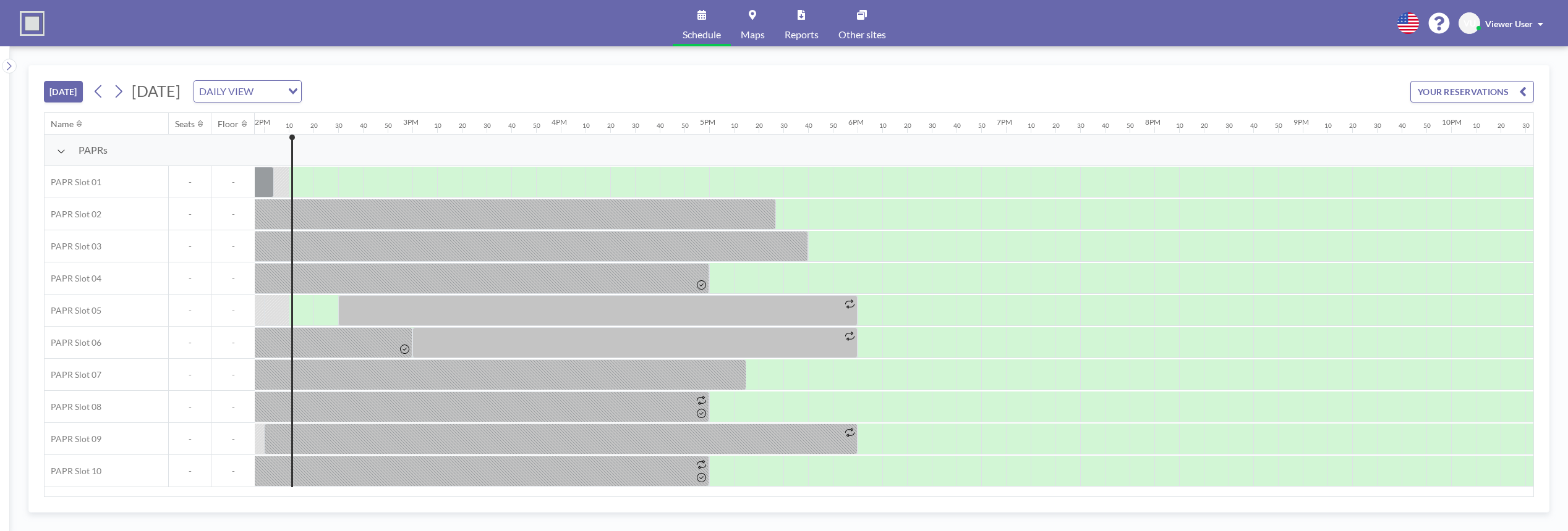
scroll to position [0, 2077]
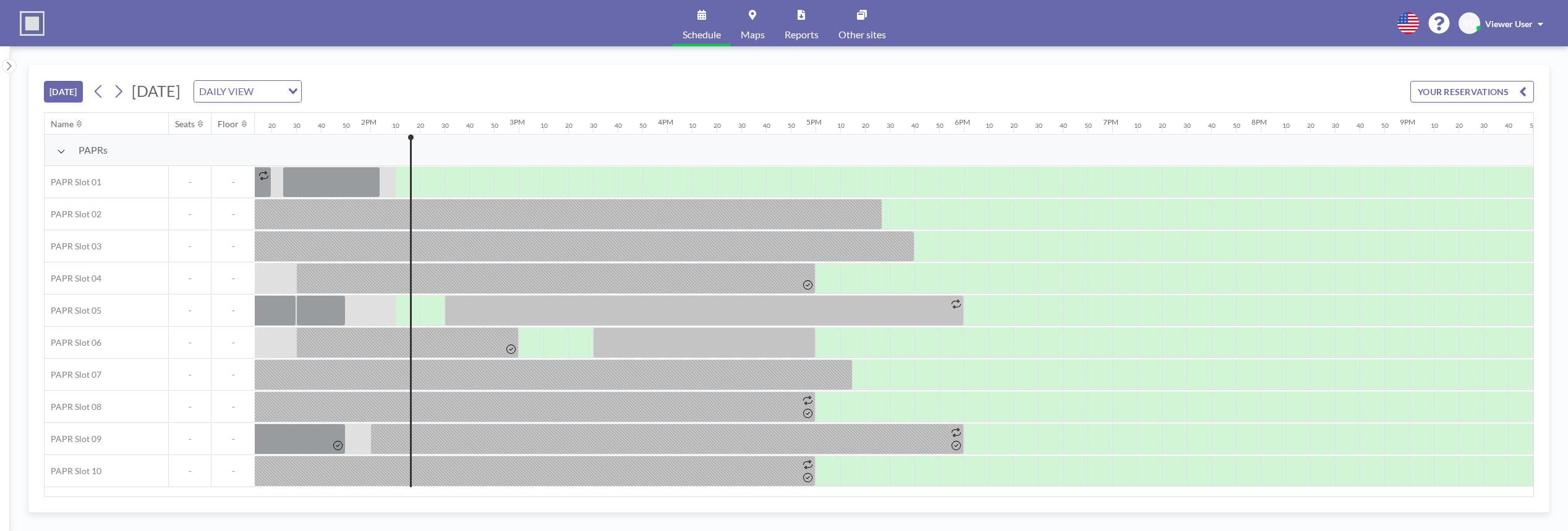
scroll to position [0, 2077]
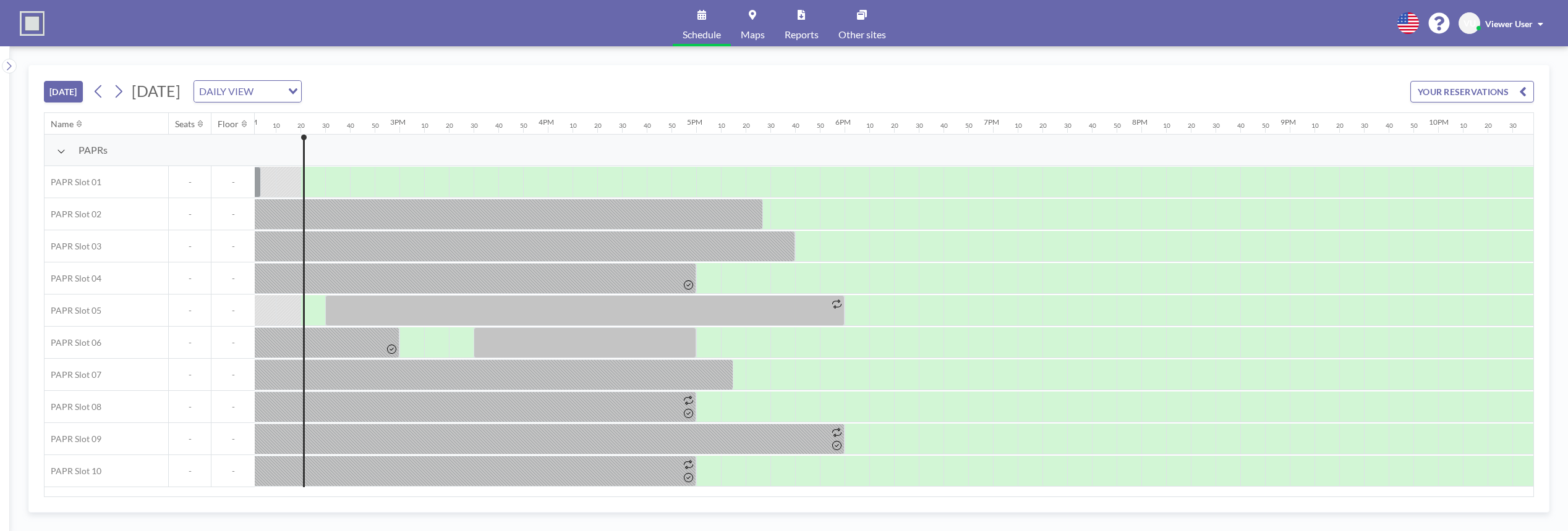
scroll to position [0, 2102]
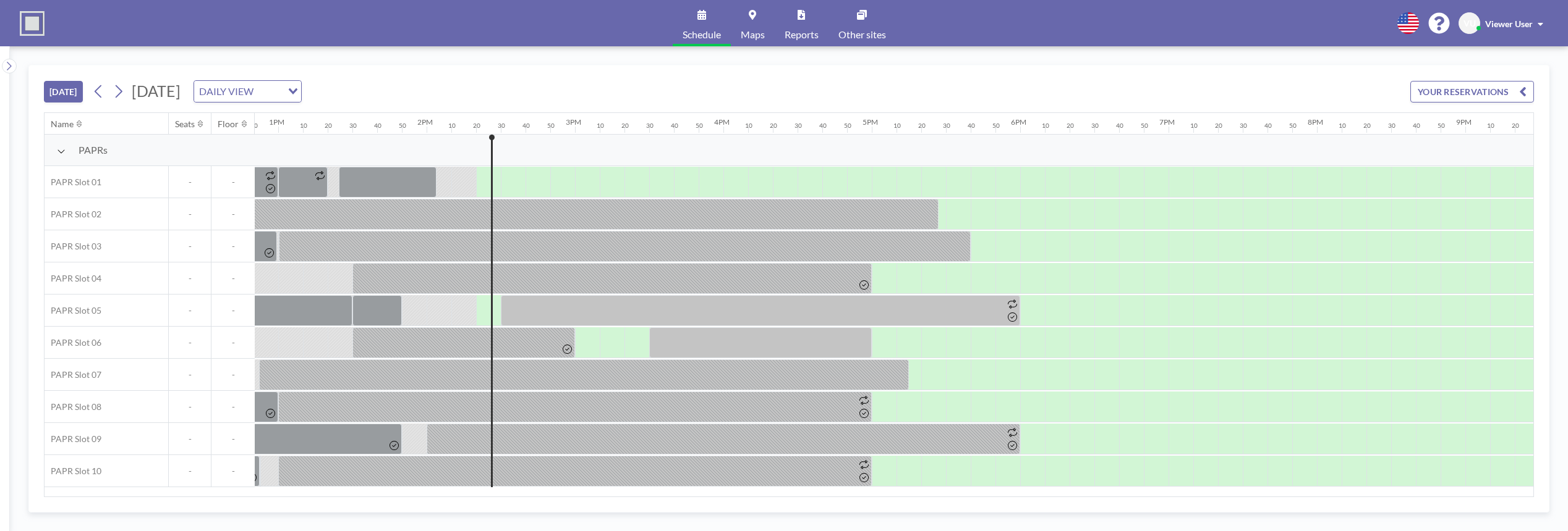
scroll to position [0, 2102]
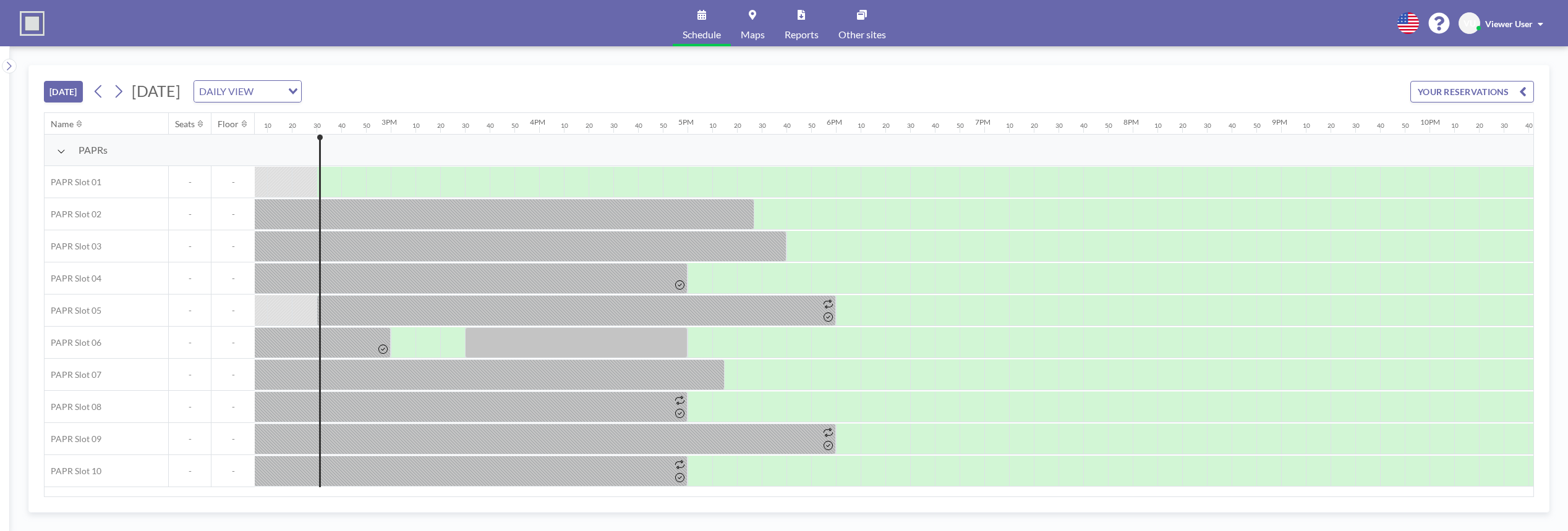
scroll to position [0, 2127]
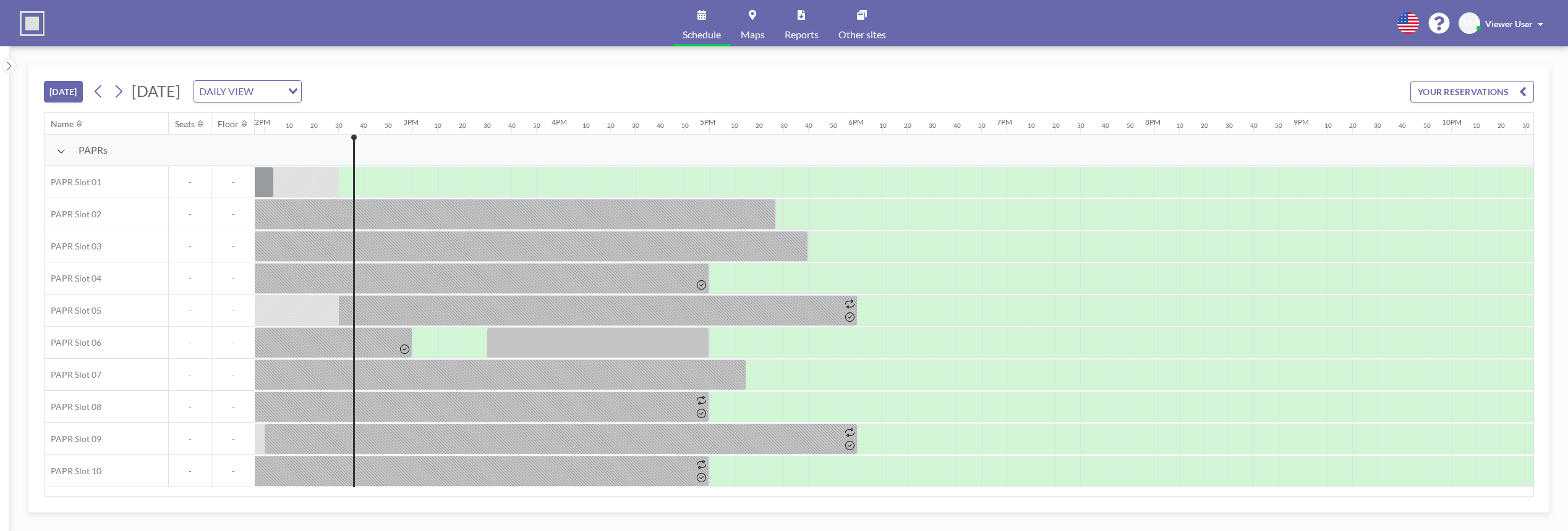
scroll to position [0, 2127]
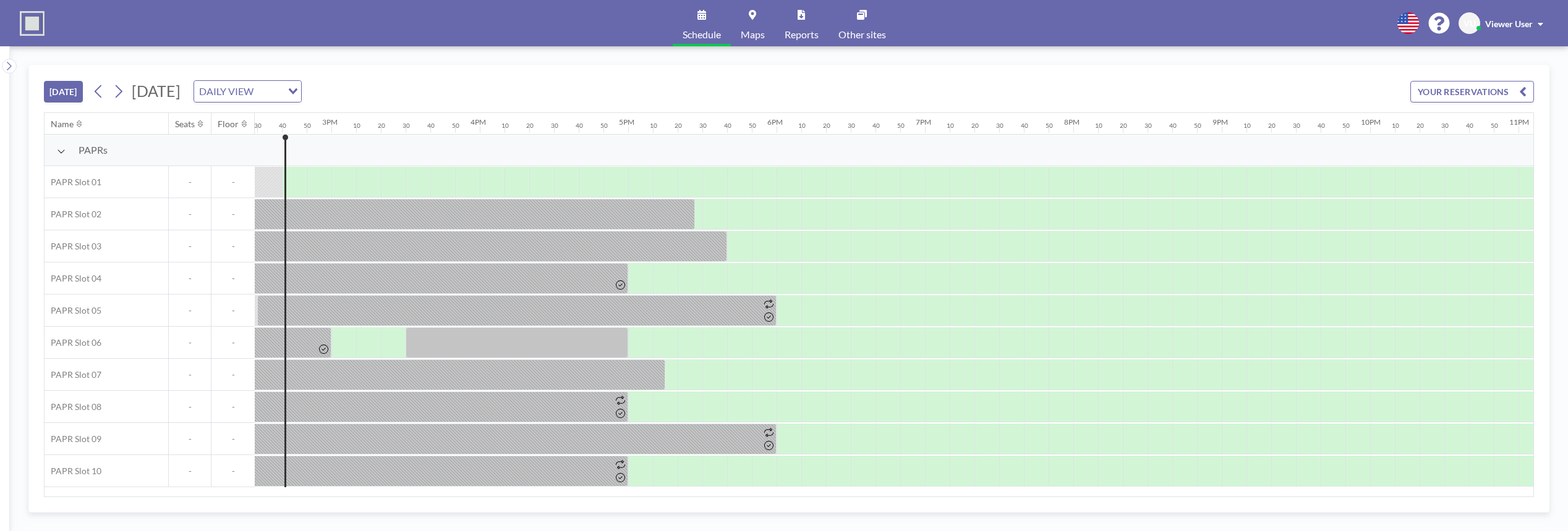
scroll to position [0, 2151]
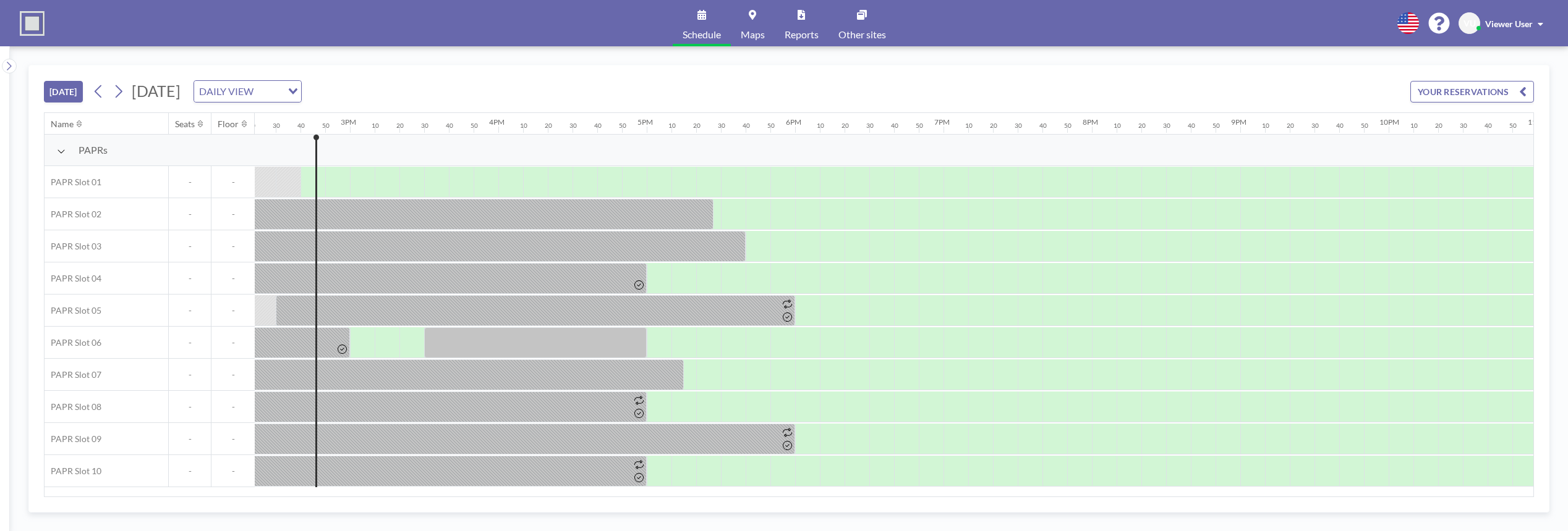
scroll to position [0, 2151]
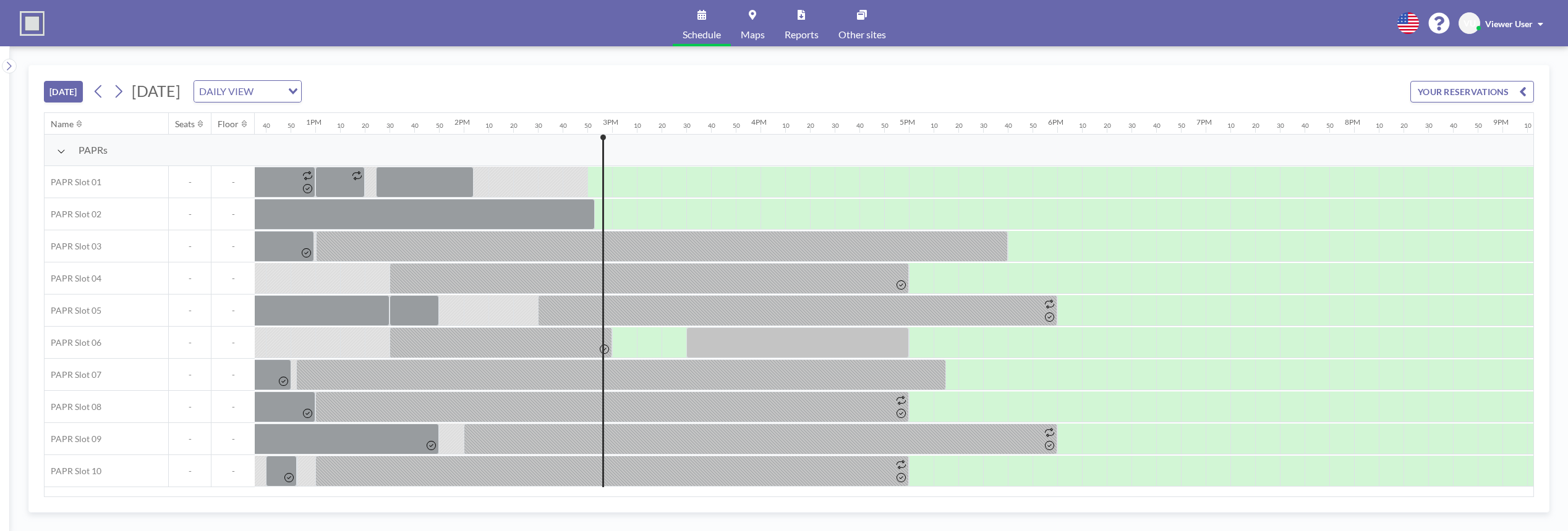
scroll to position [0, 2176]
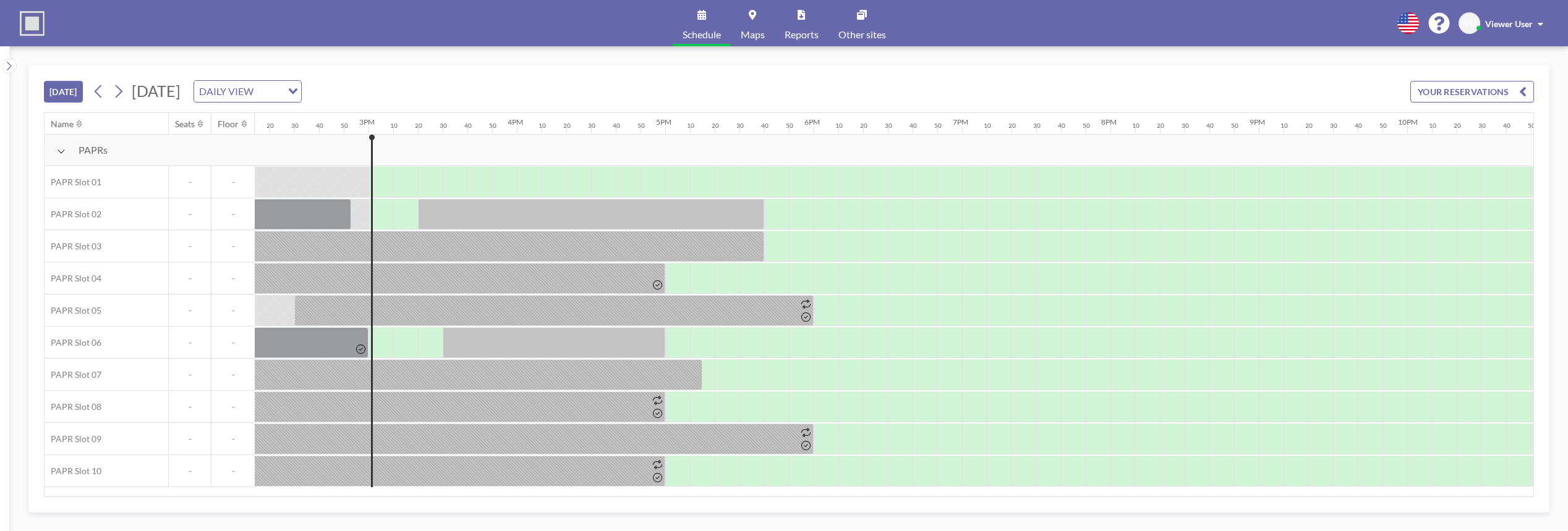
scroll to position [0, 2201]
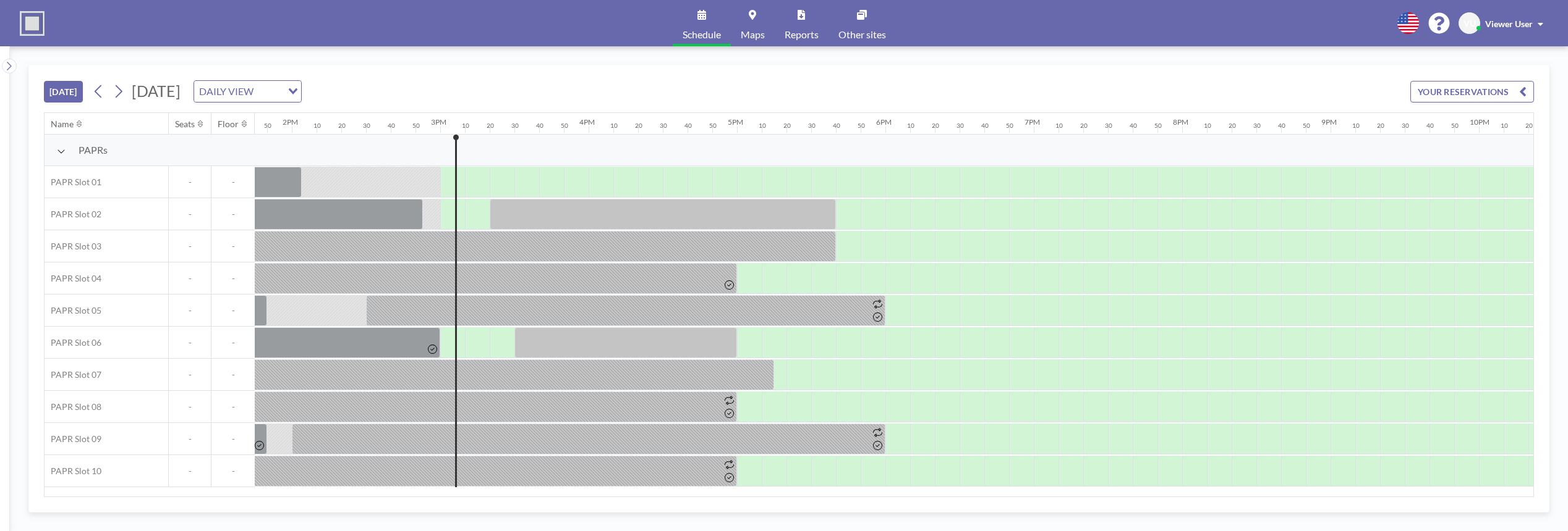
scroll to position [0, 2201]
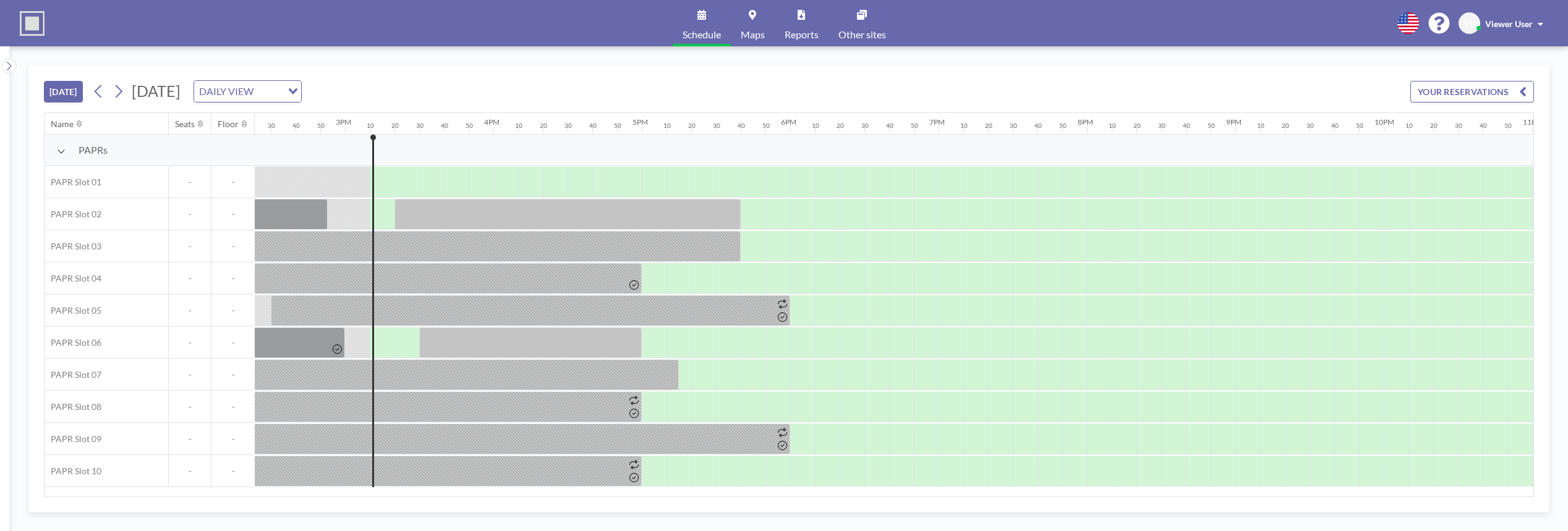
scroll to position [0, 2226]
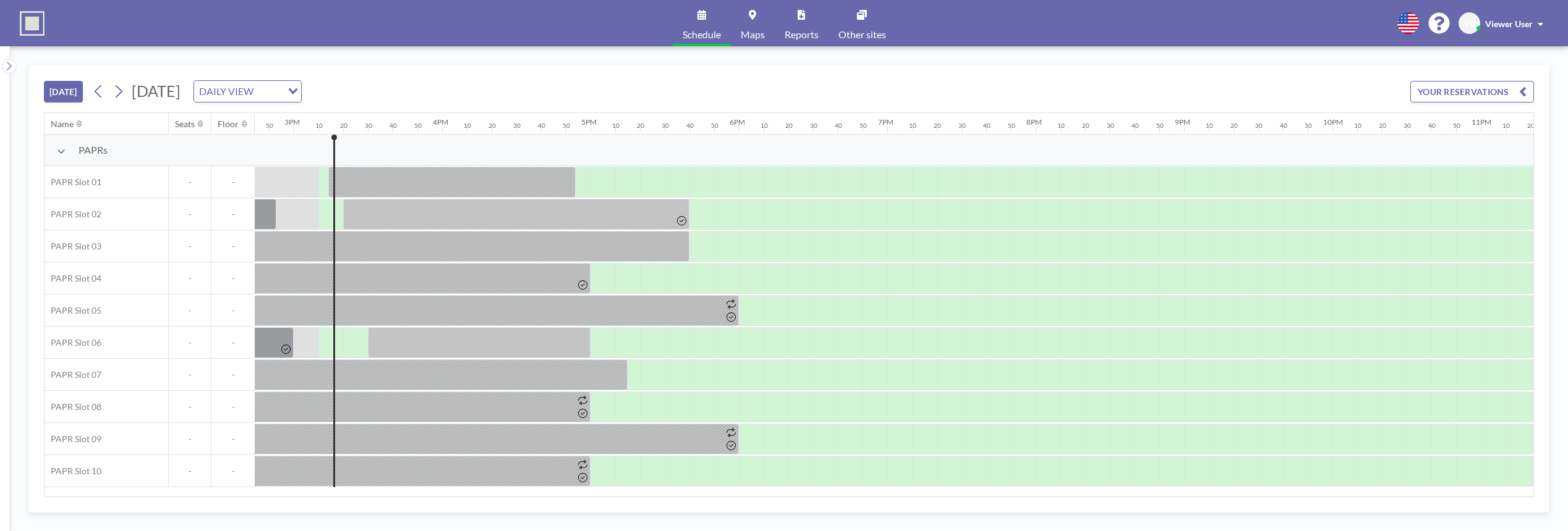
scroll to position [0, 2226]
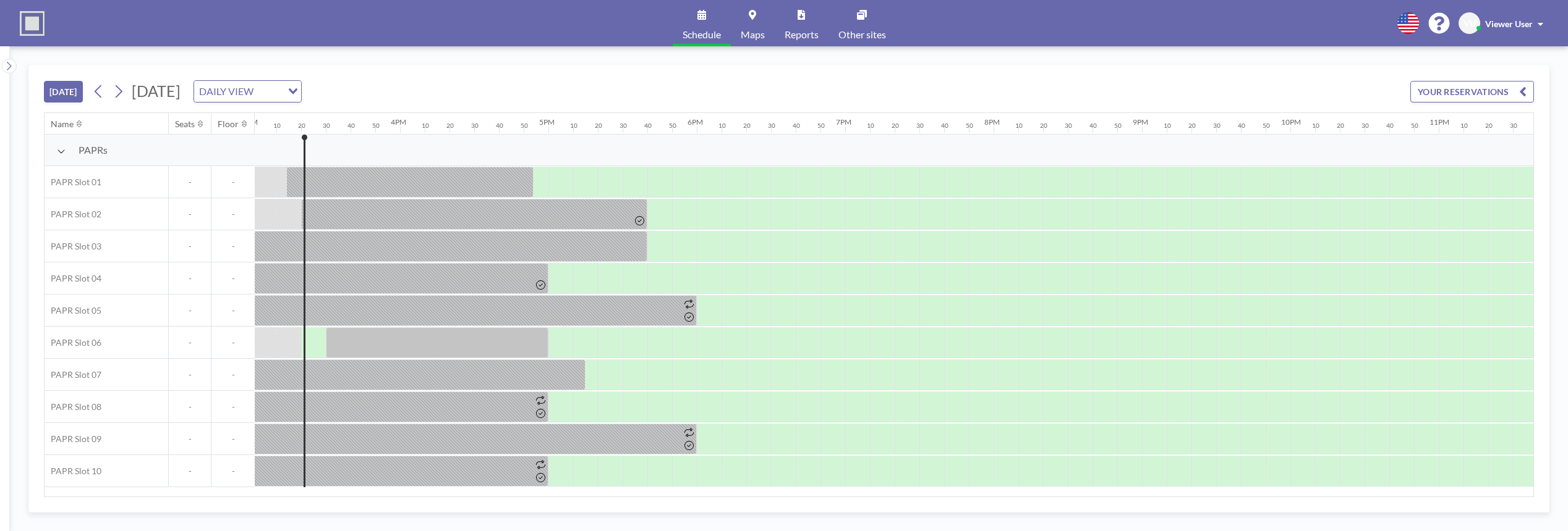
scroll to position [0, 2250]
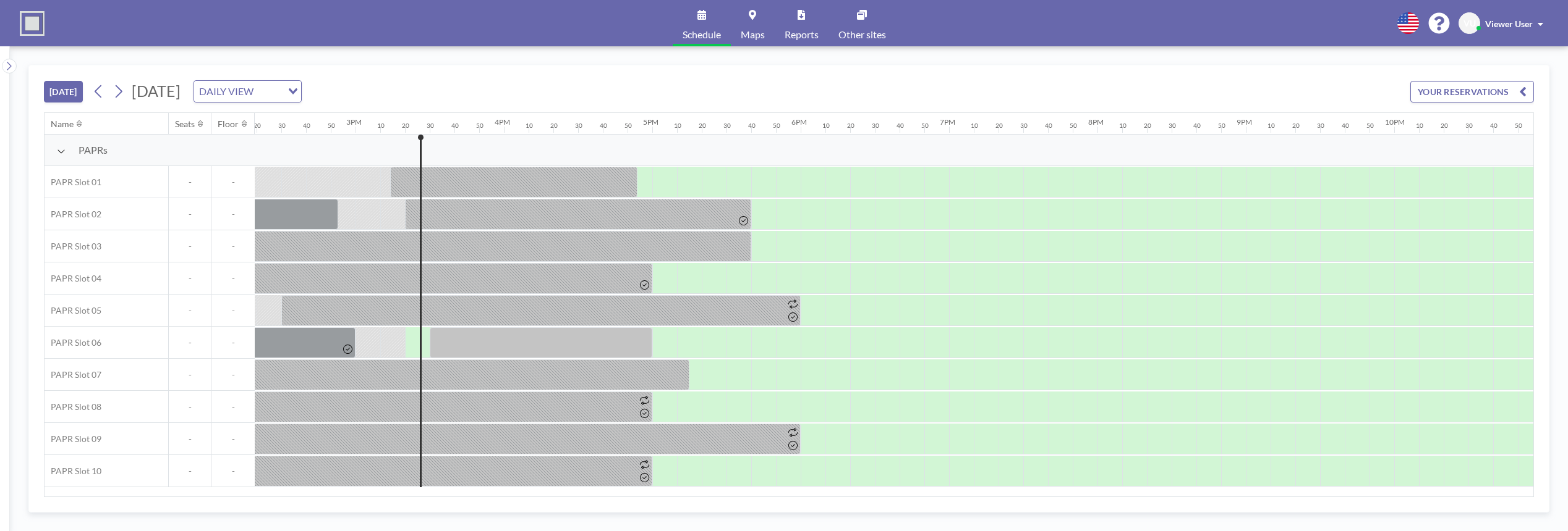
scroll to position [0, 2250]
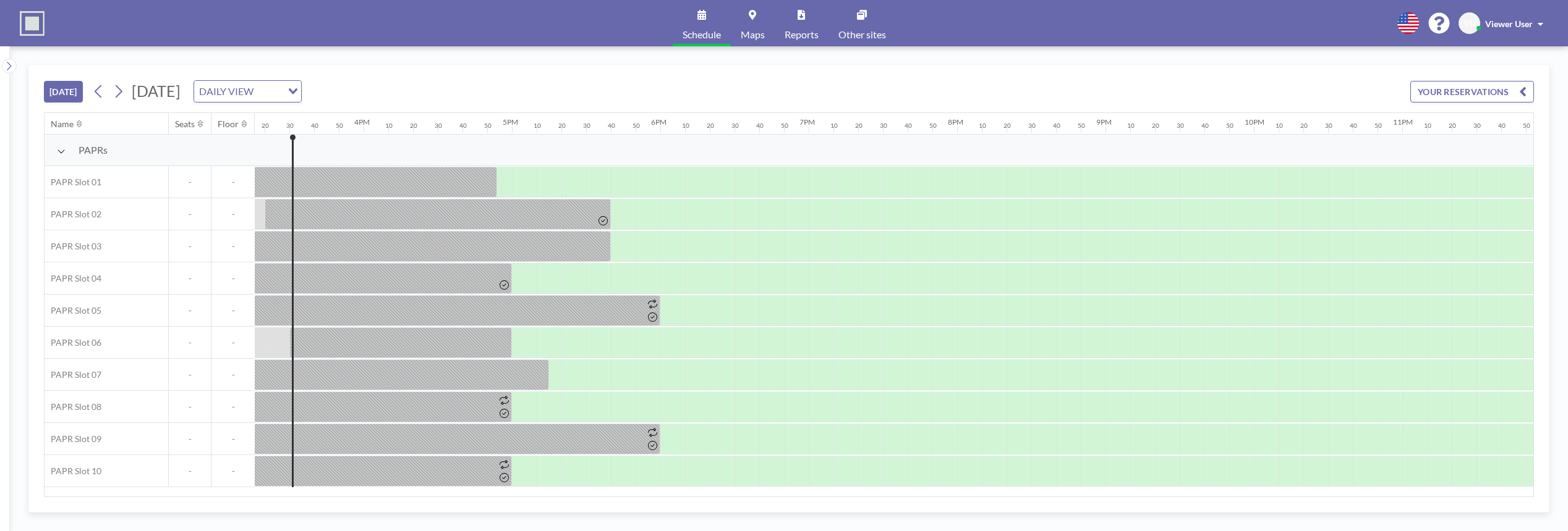
scroll to position [0, 2275]
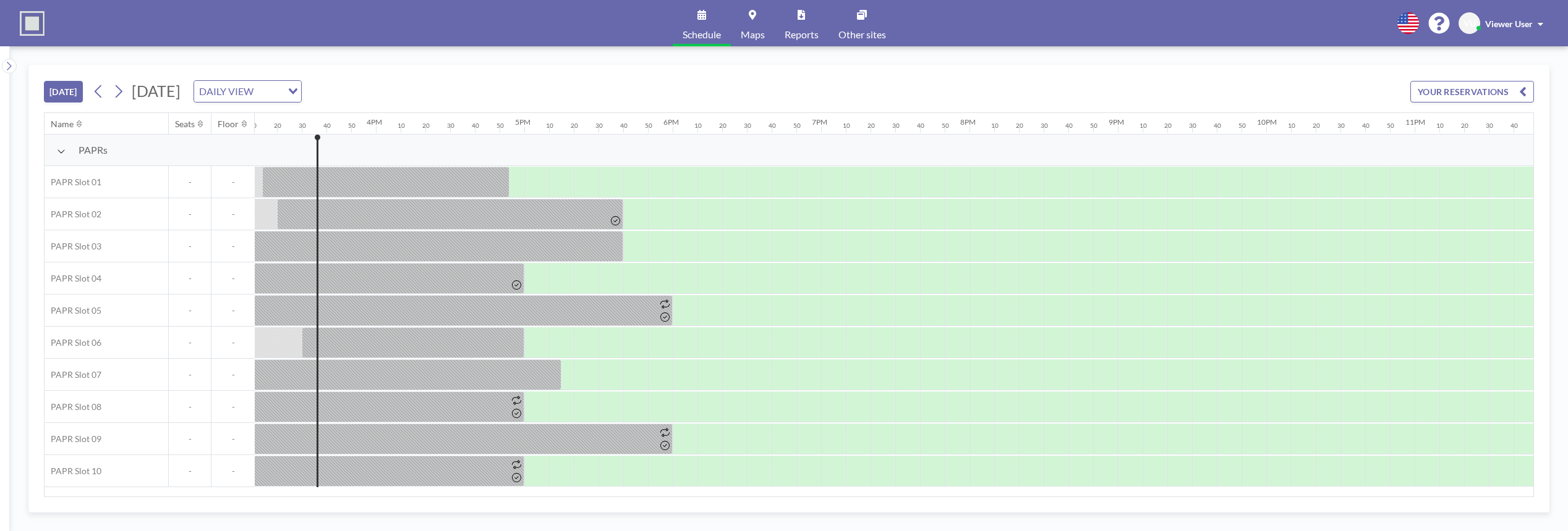
scroll to position [0, 2275]
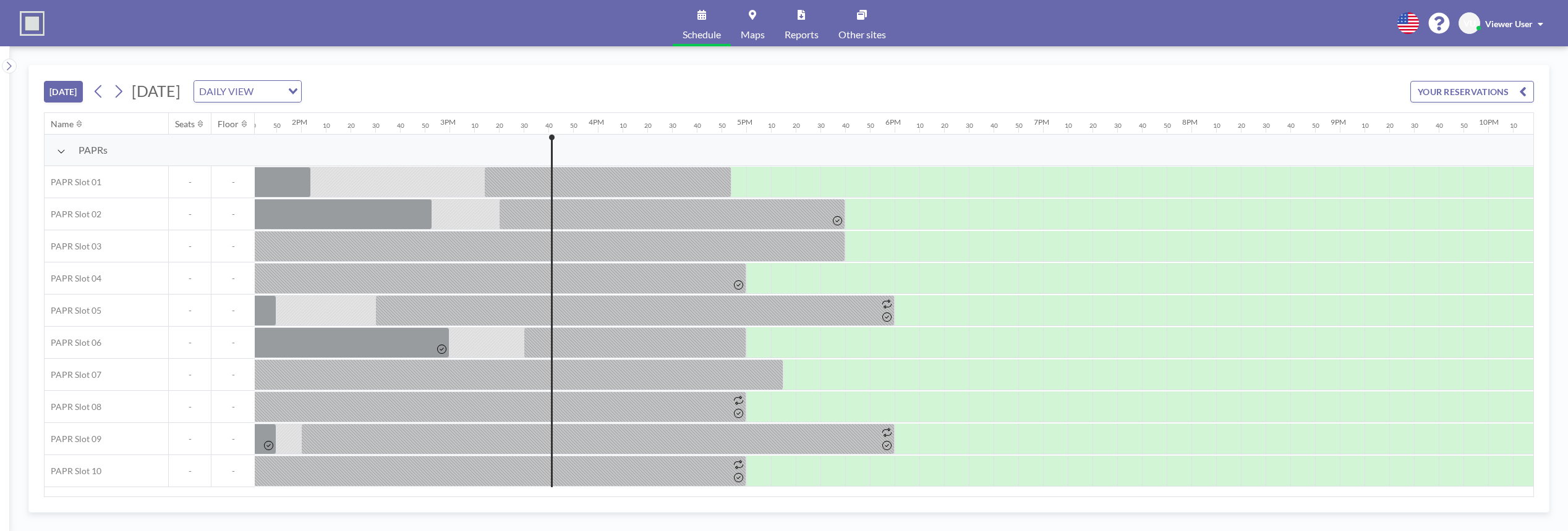
scroll to position [0, 2296]
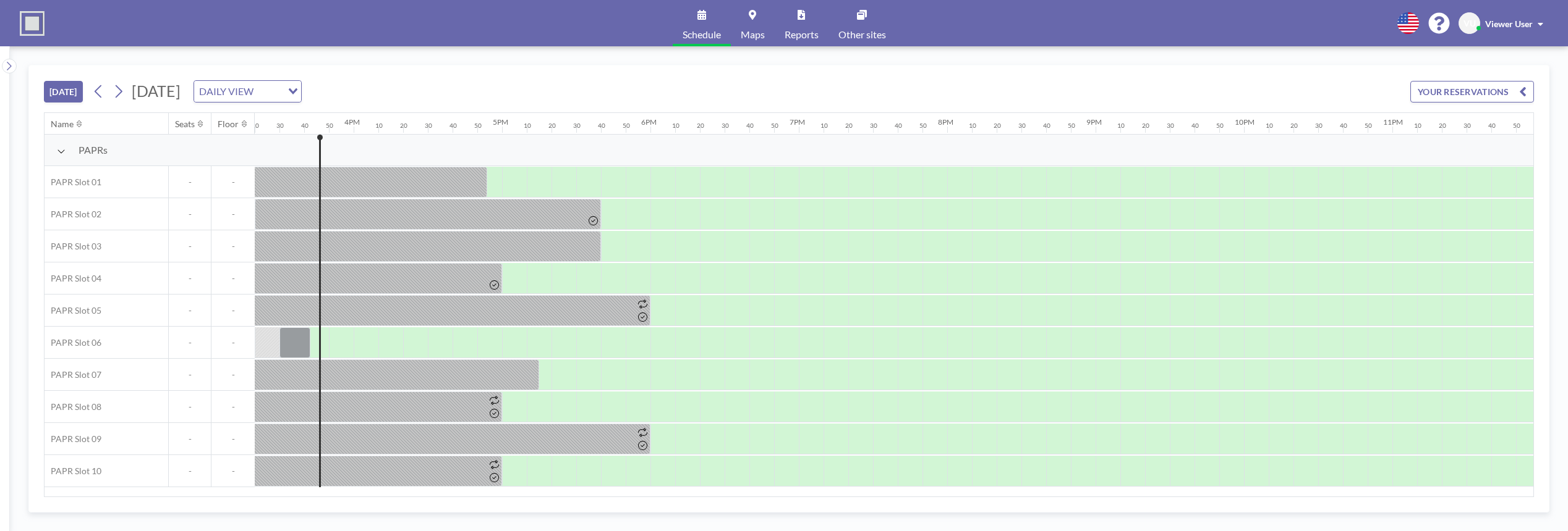
scroll to position [0, 2296]
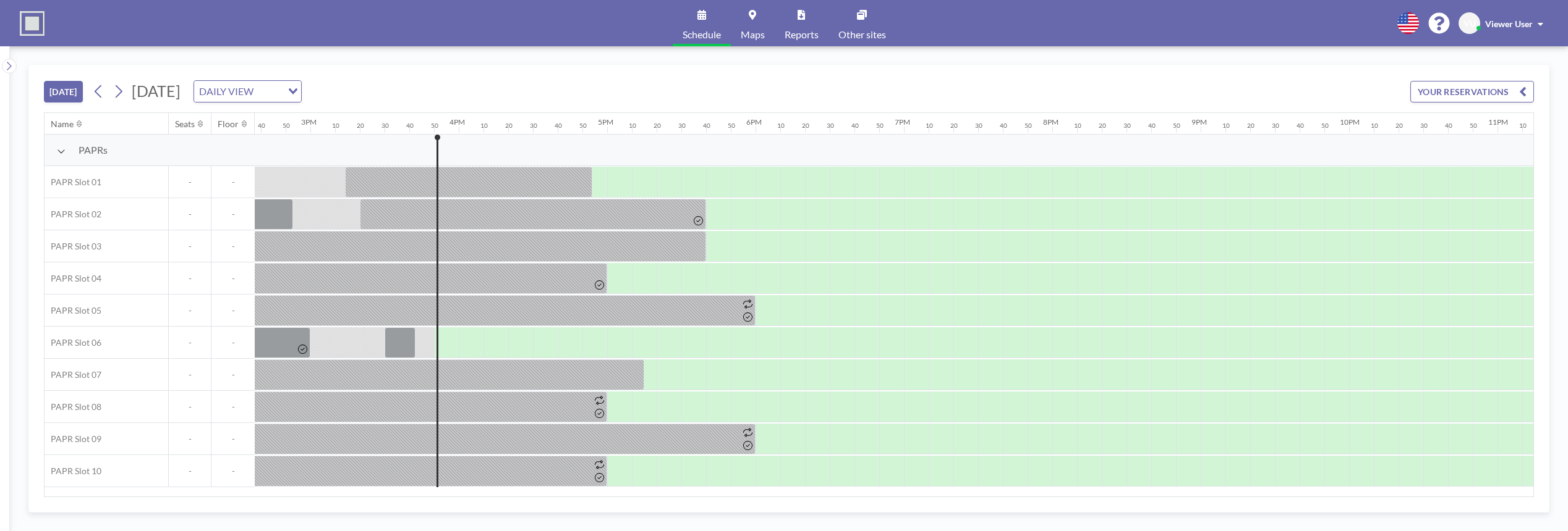
scroll to position [0, 2296]
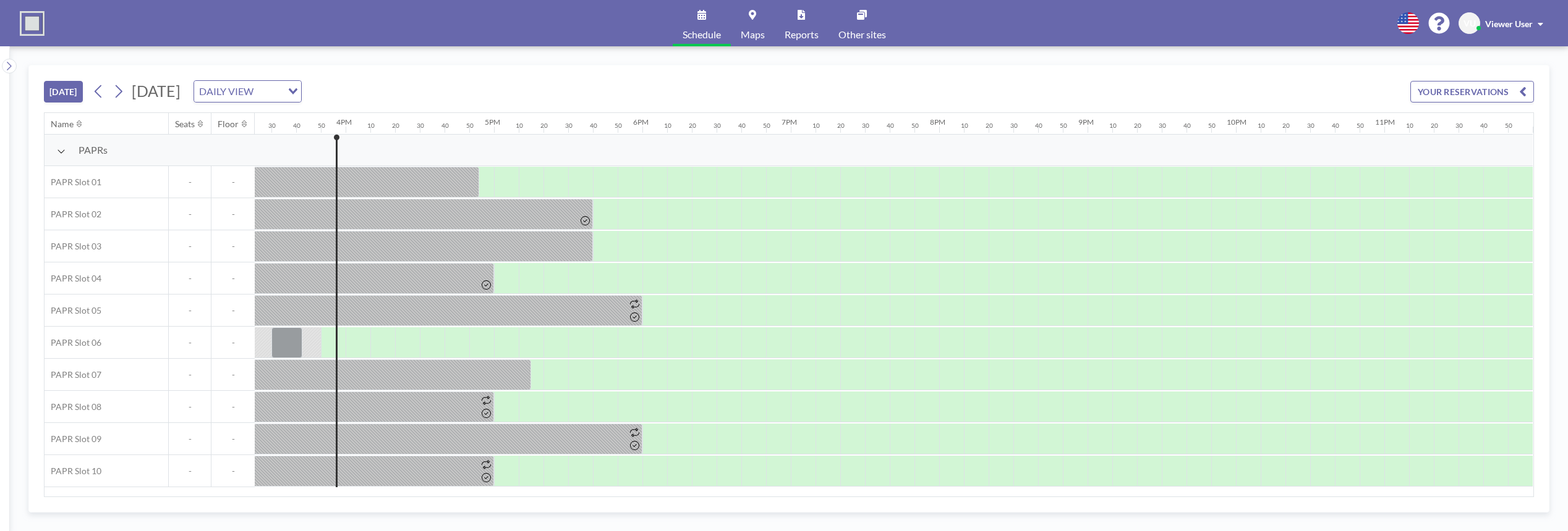
scroll to position [0, 2296]
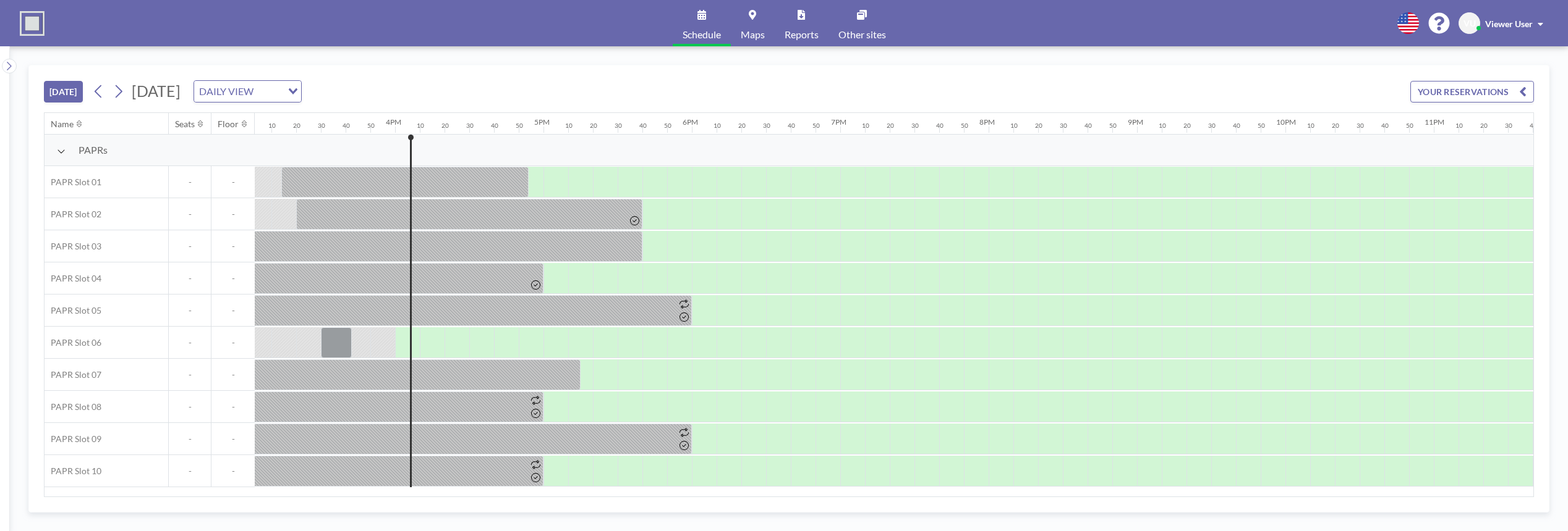
scroll to position [0, 2296]
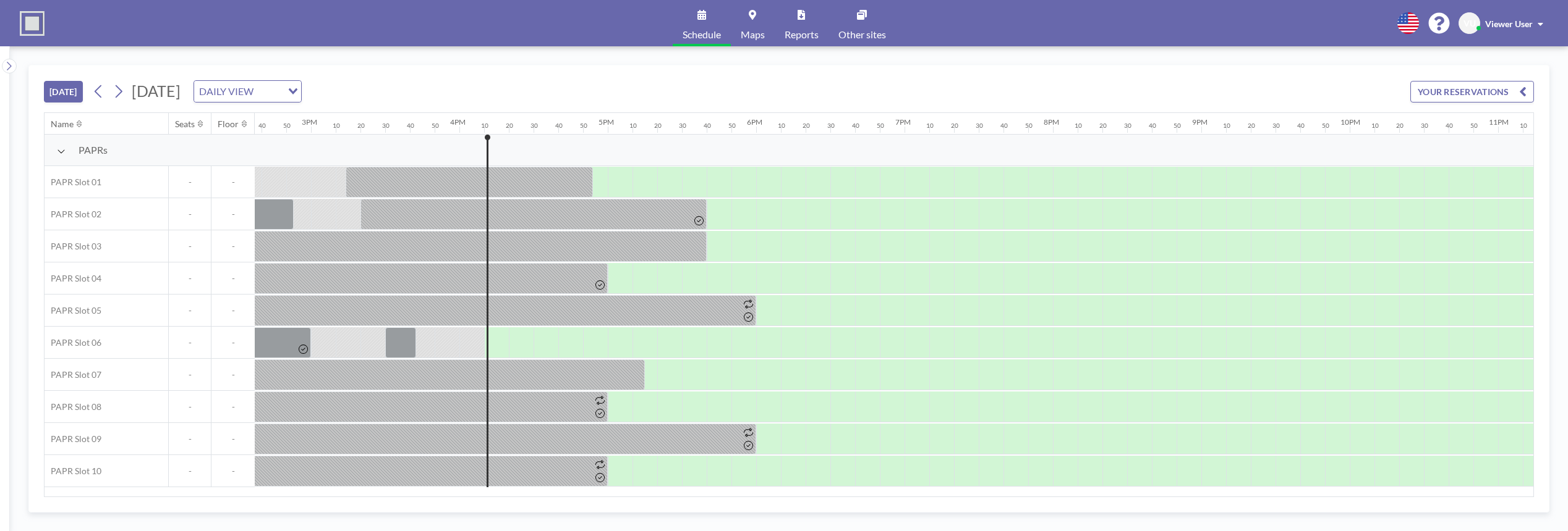
scroll to position [0, 2296]
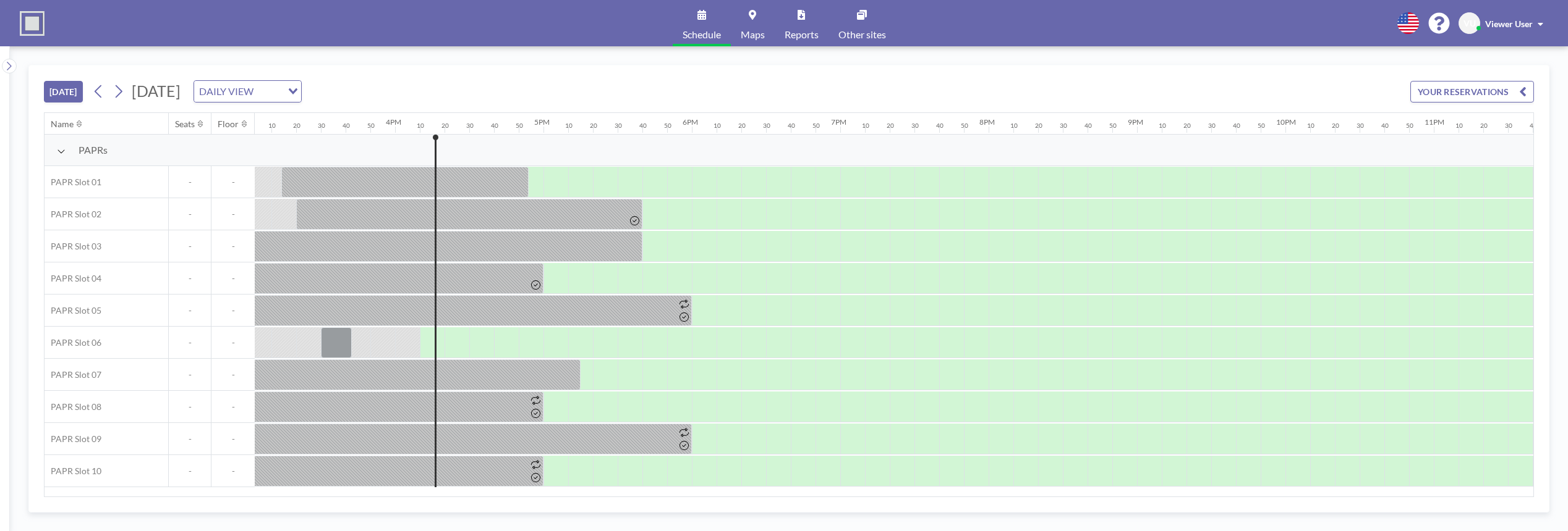
scroll to position [0, 2296]
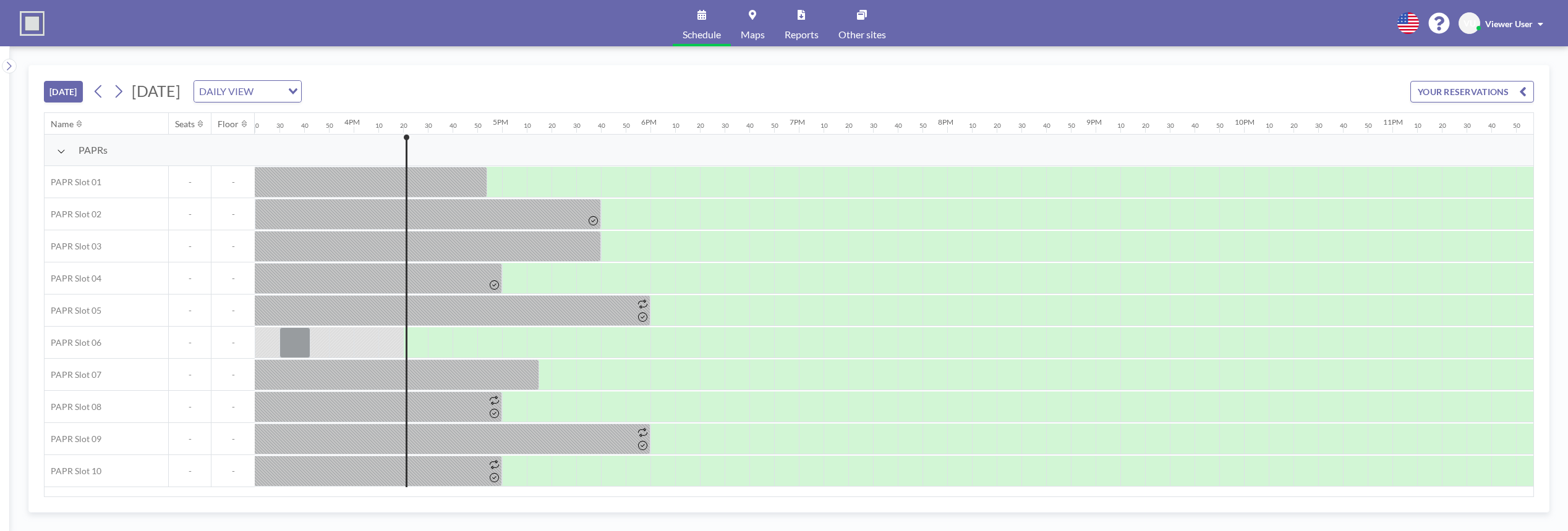
scroll to position [0, 2296]
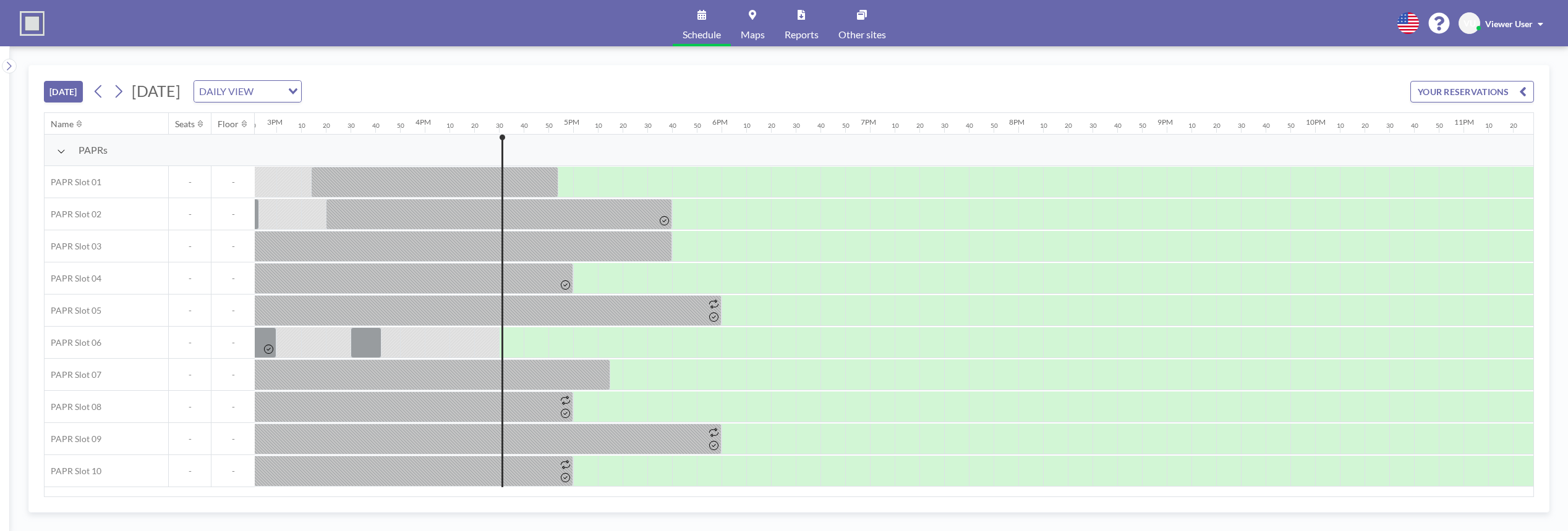
scroll to position [0, 2296]
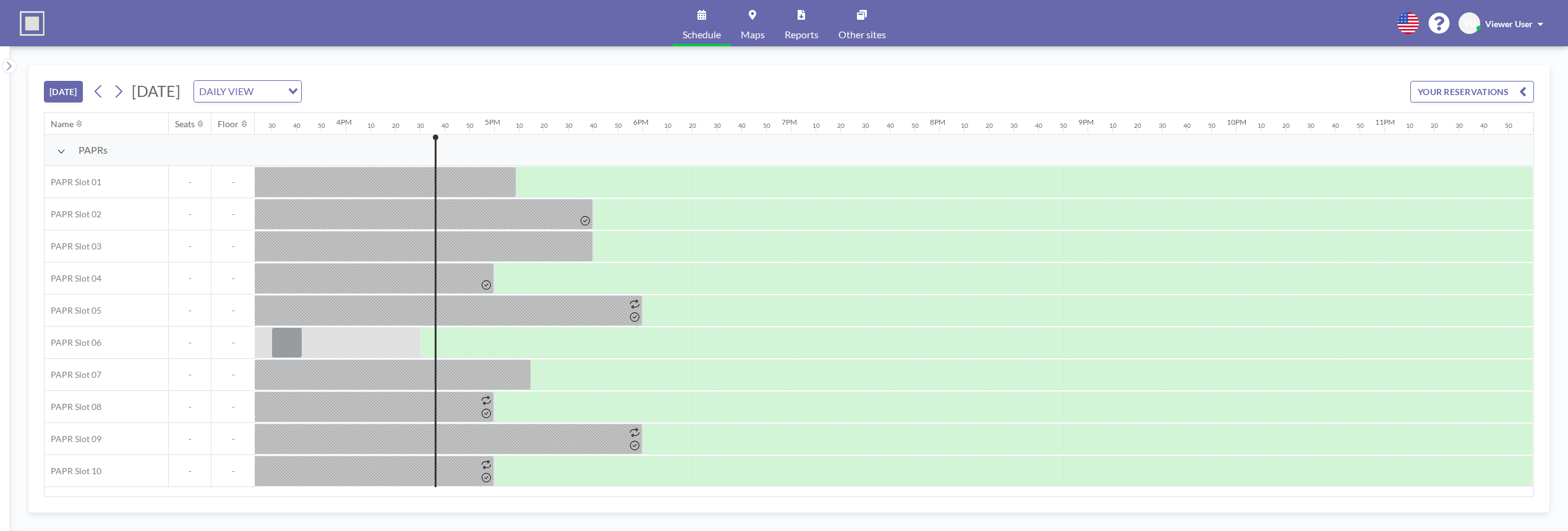
scroll to position [0, 2296]
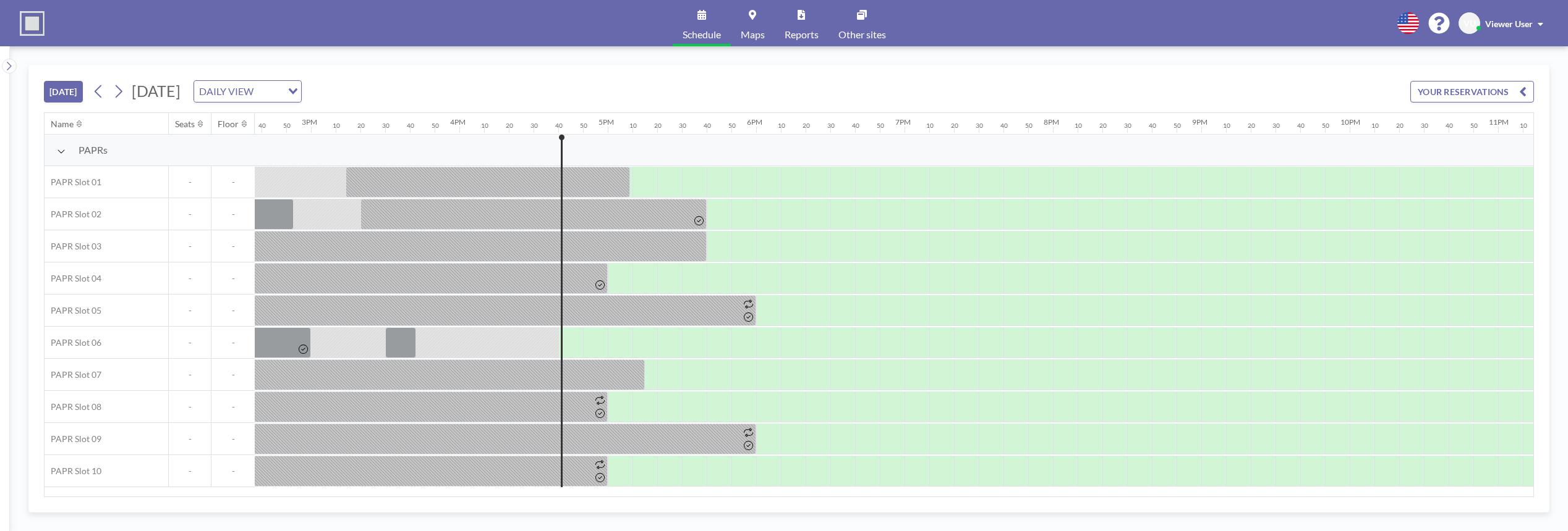
scroll to position [0, 2296]
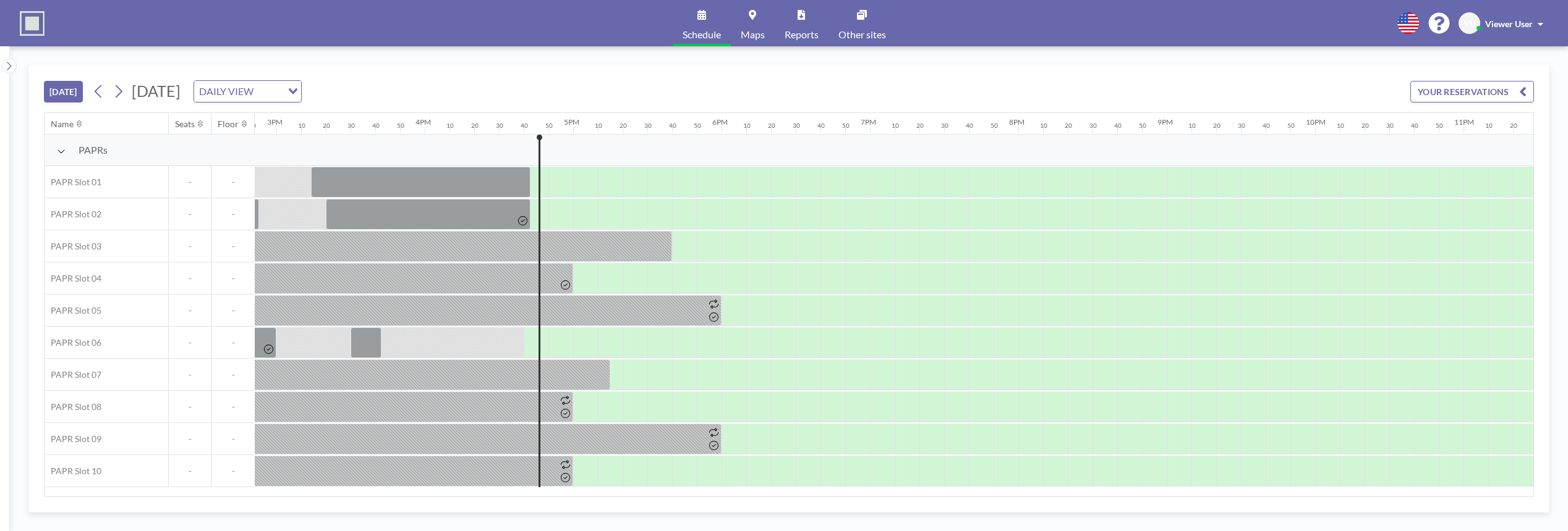
scroll to position [0, 2296]
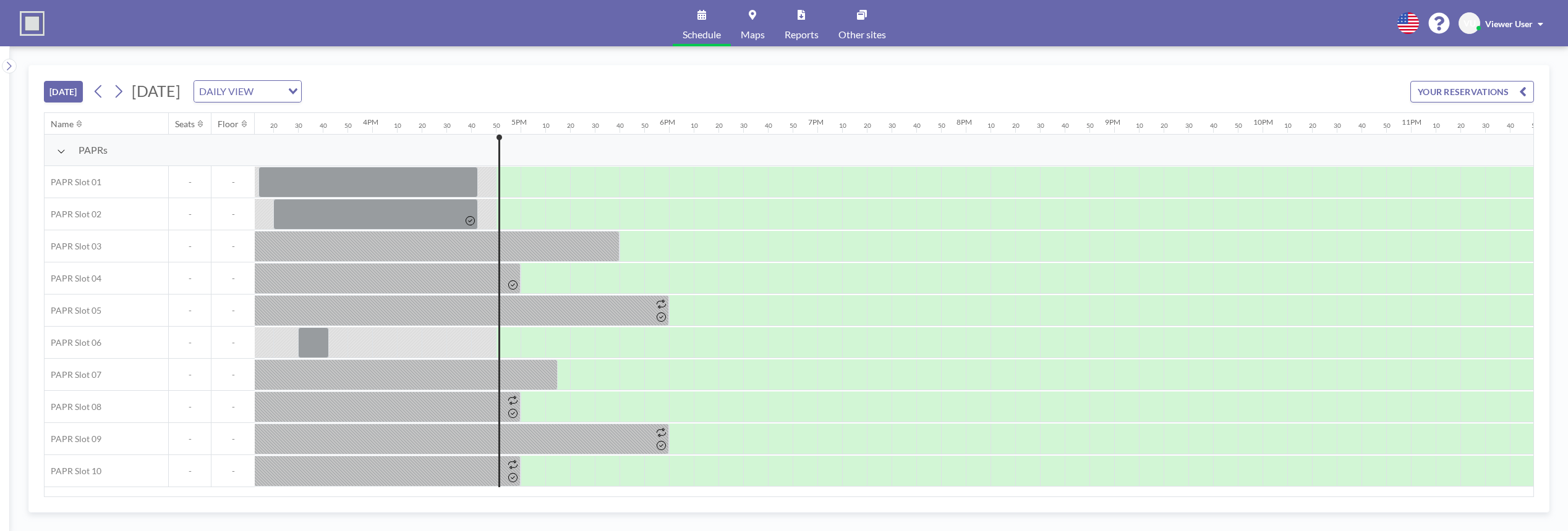
scroll to position [0, 2296]
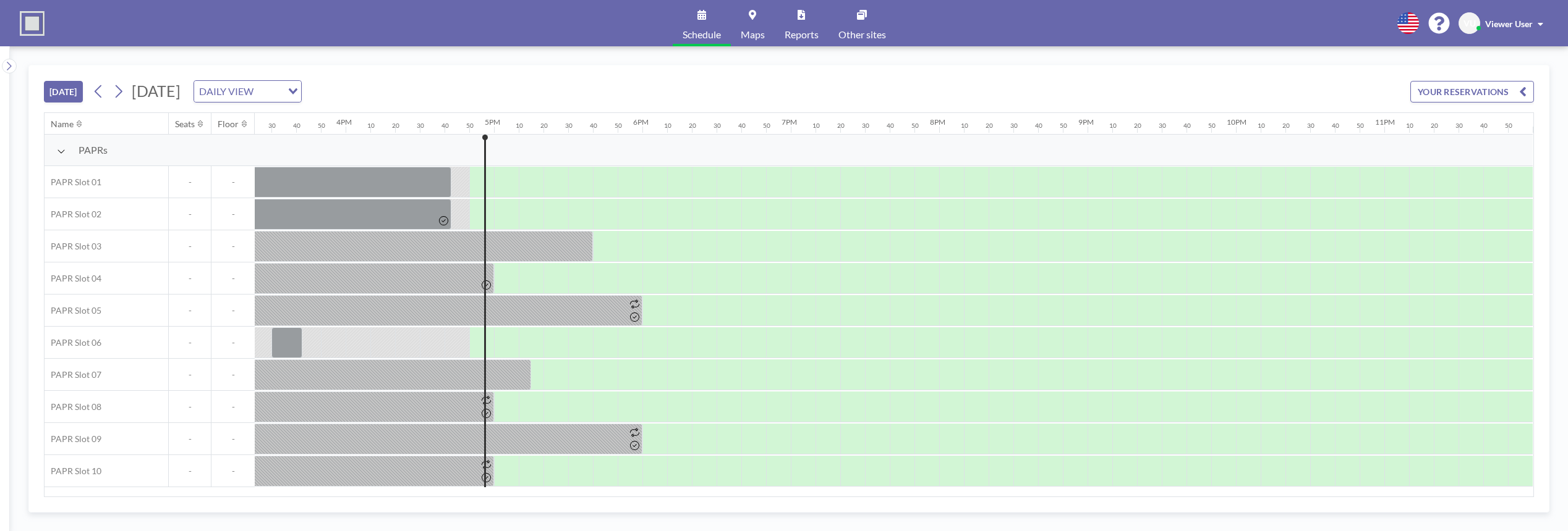
scroll to position [0, 2296]
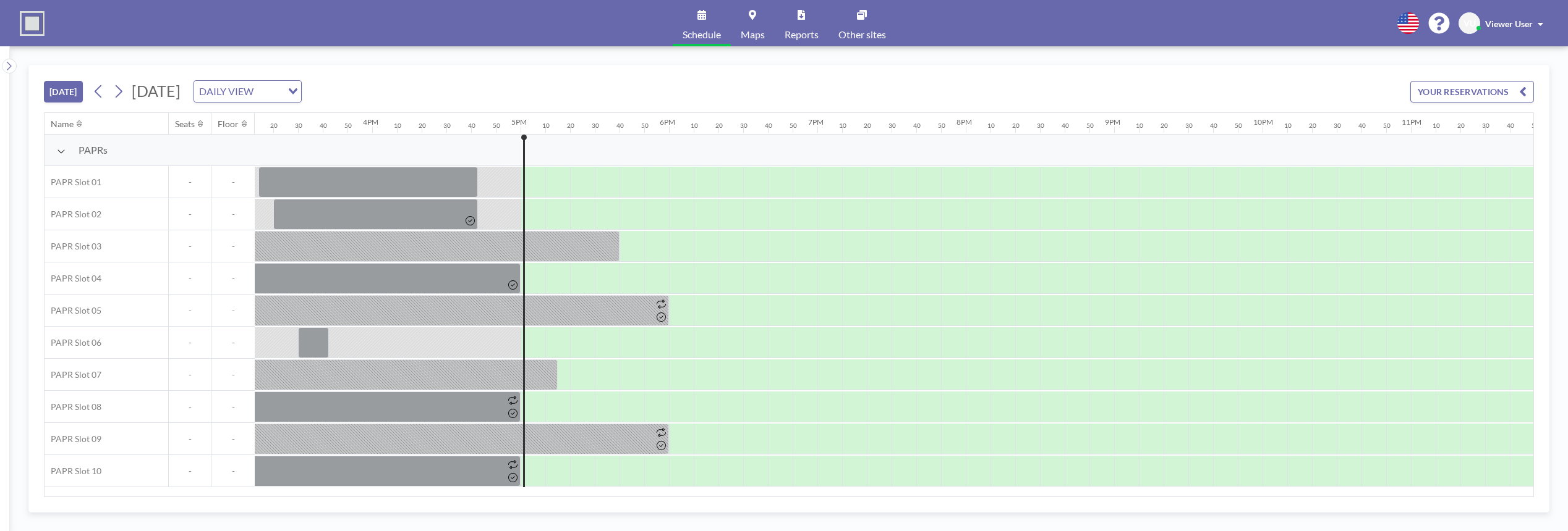
scroll to position [0, 2296]
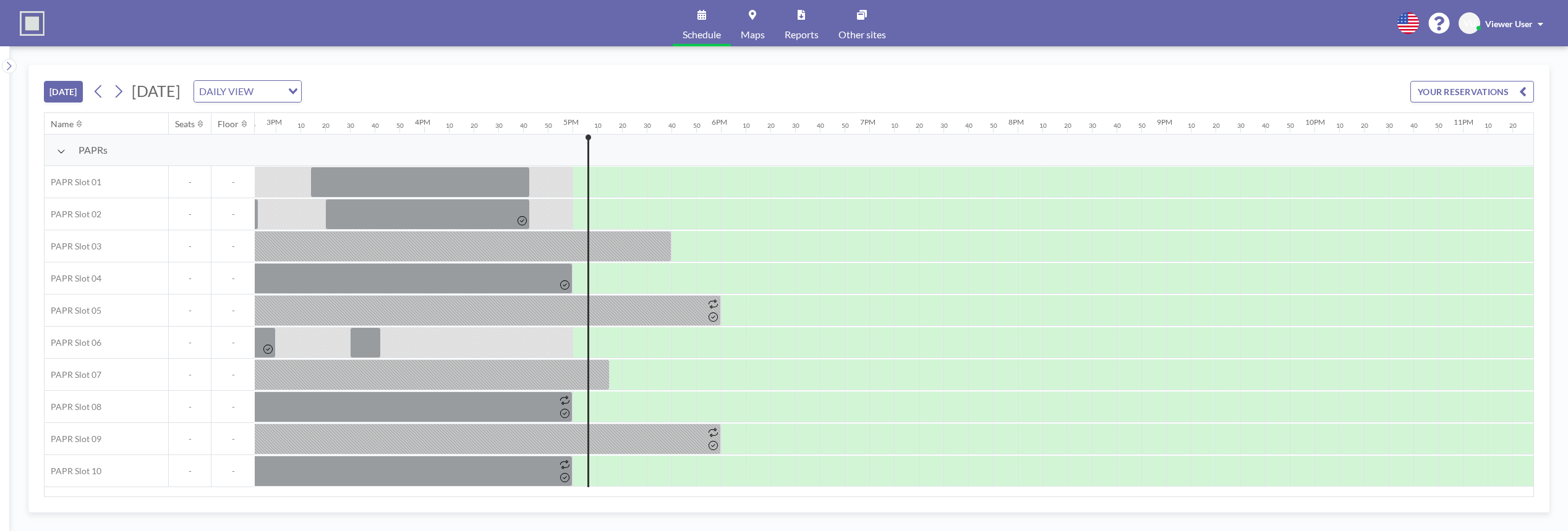
scroll to position [0, 2296]
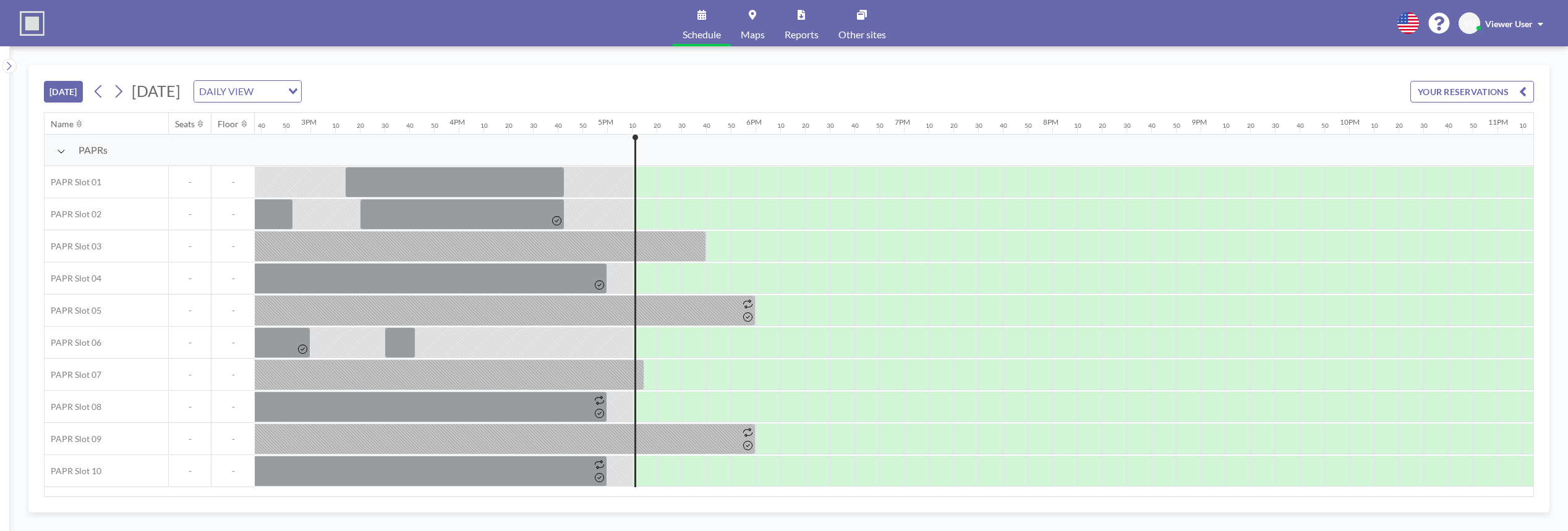
scroll to position [0, 2296]
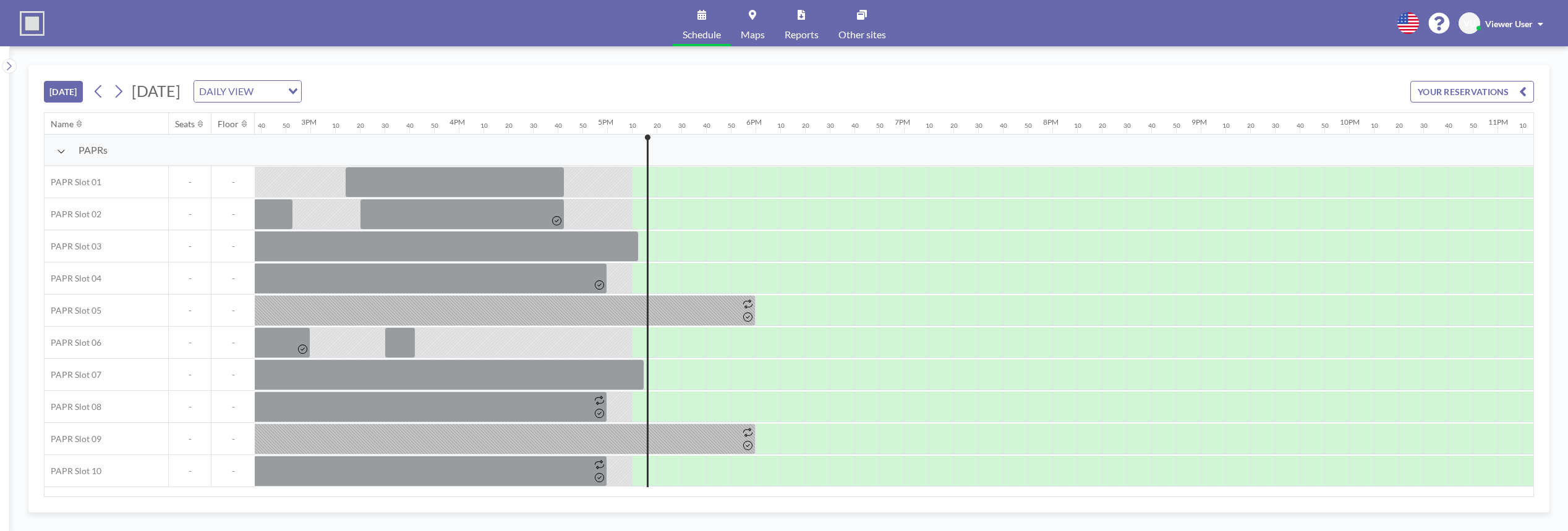
scroll to position [0, 2296]
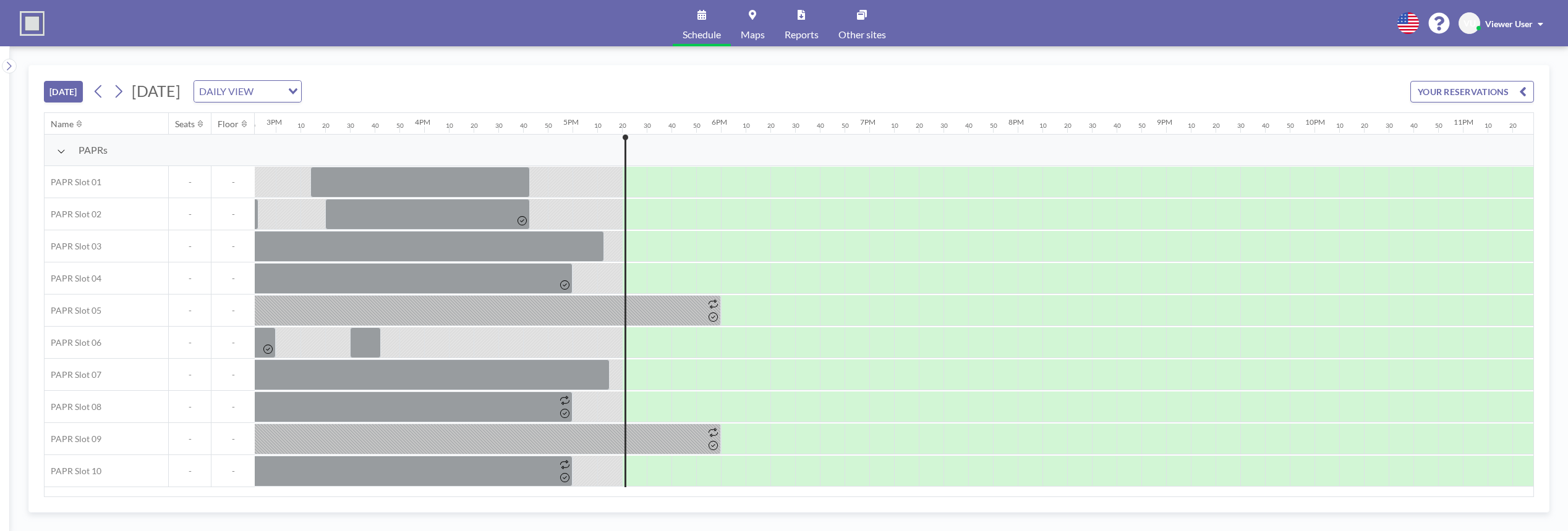
scroll to position [0, 2296]
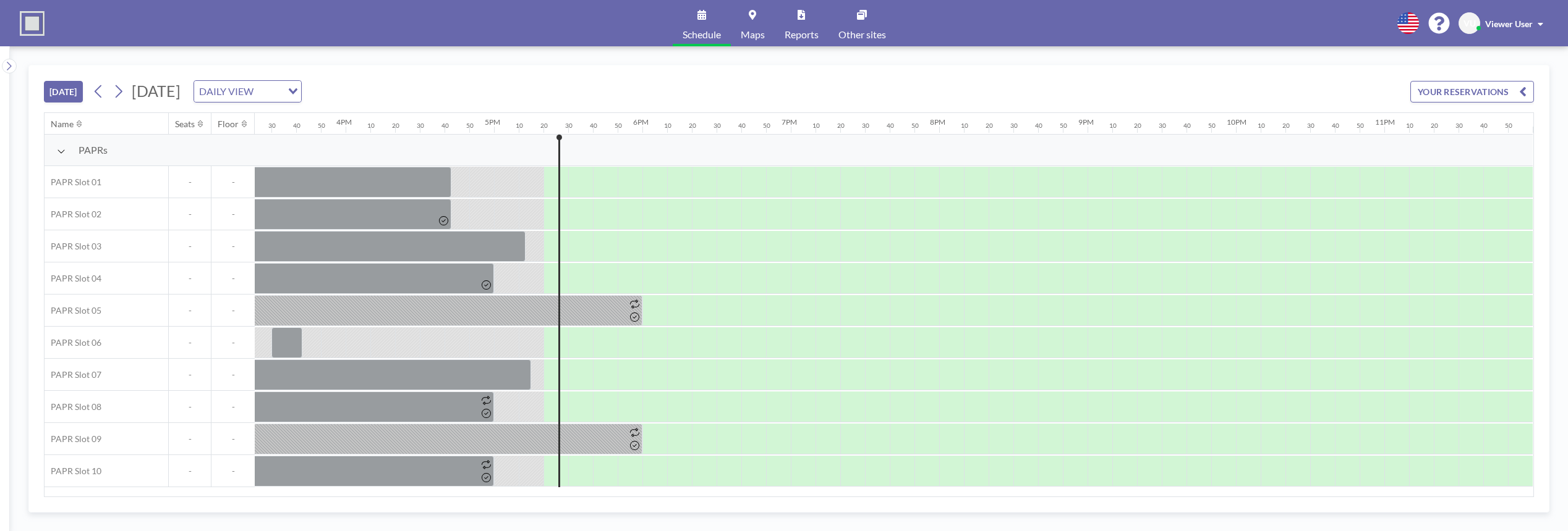
scroll to position [0, 2296]
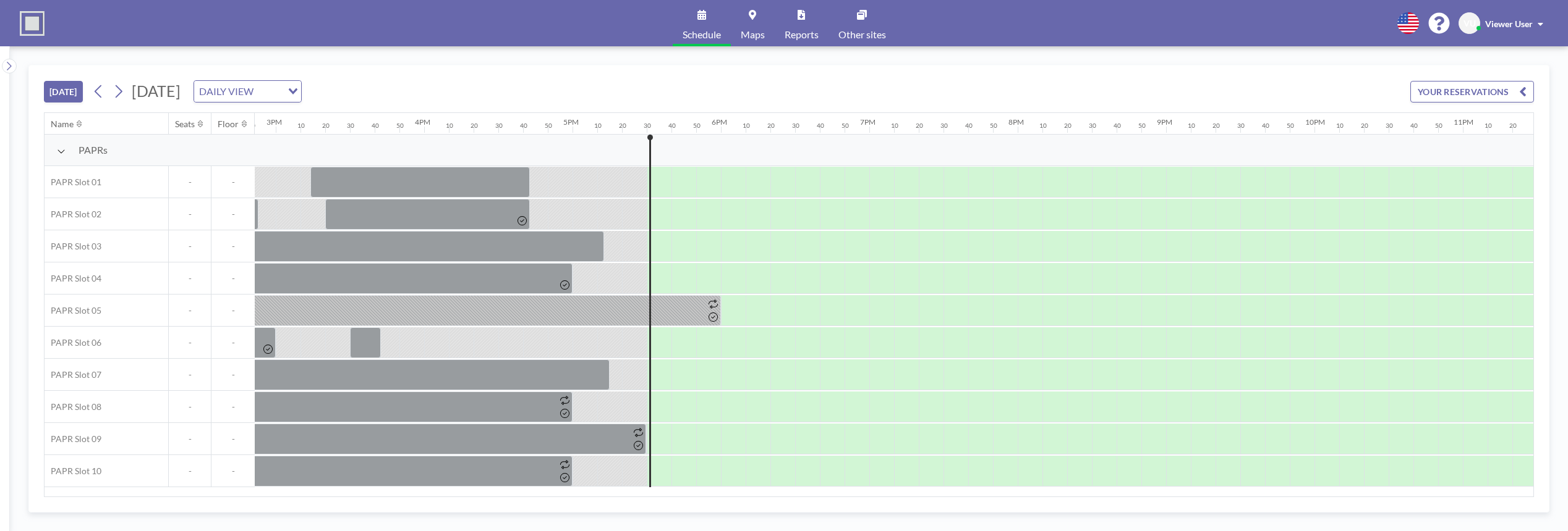
scroll to position [0, 2296]
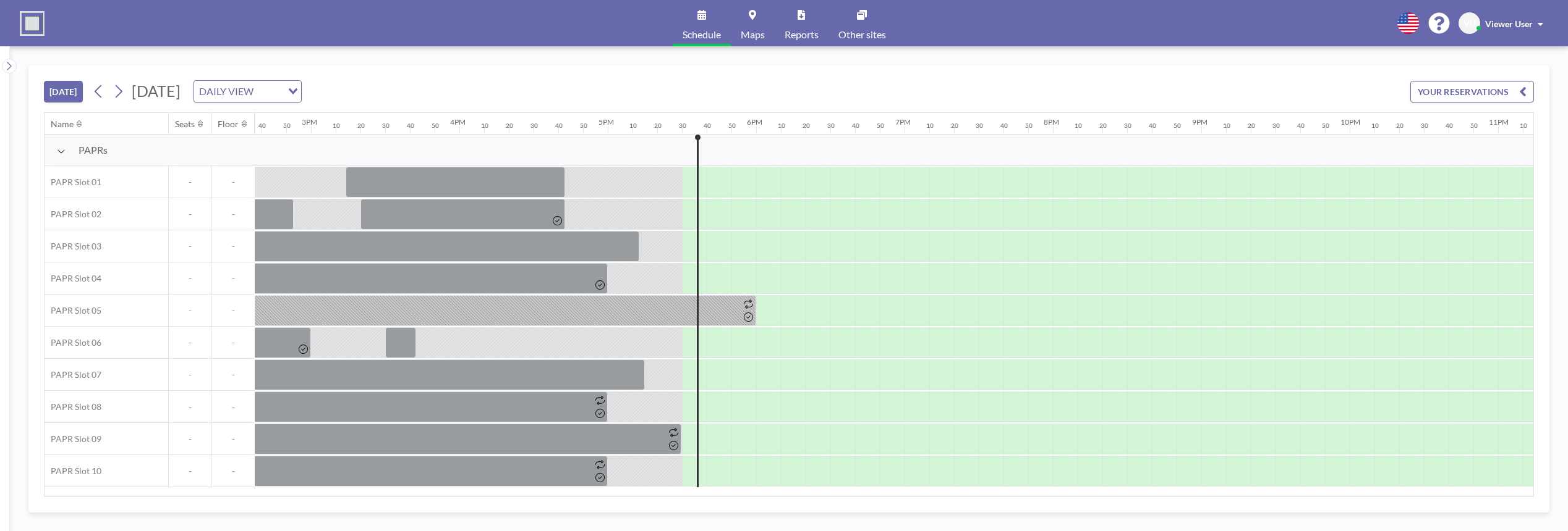
scroll to position [0, 2296]
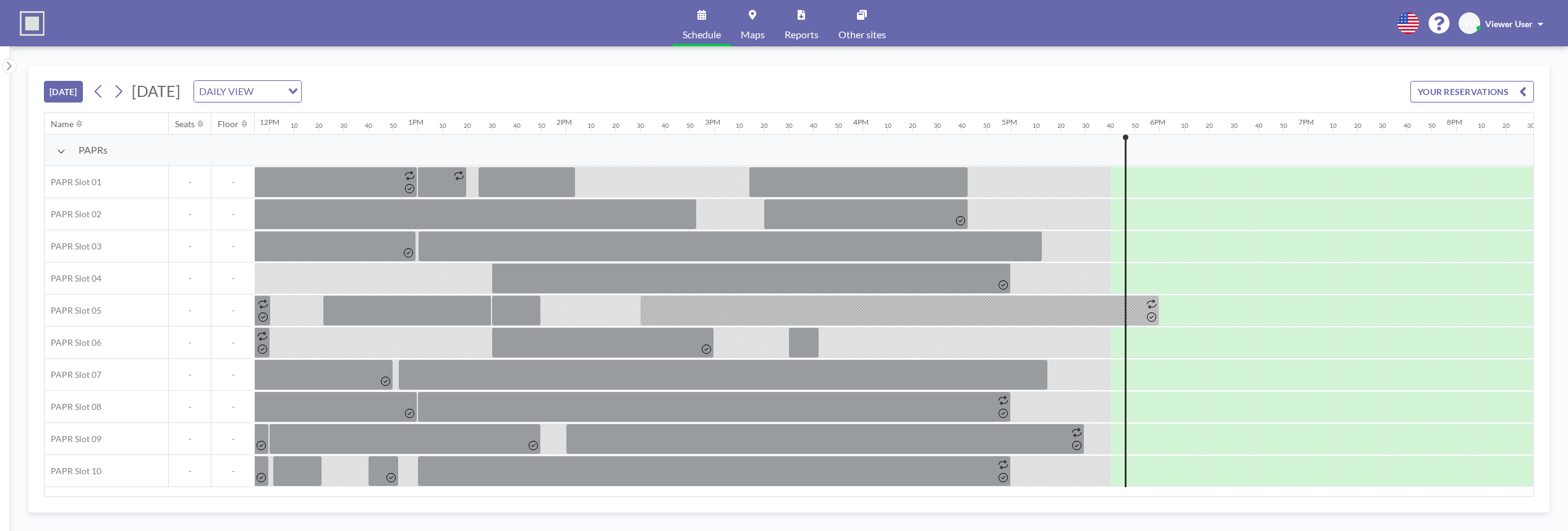
scroll to position [0, 2296]
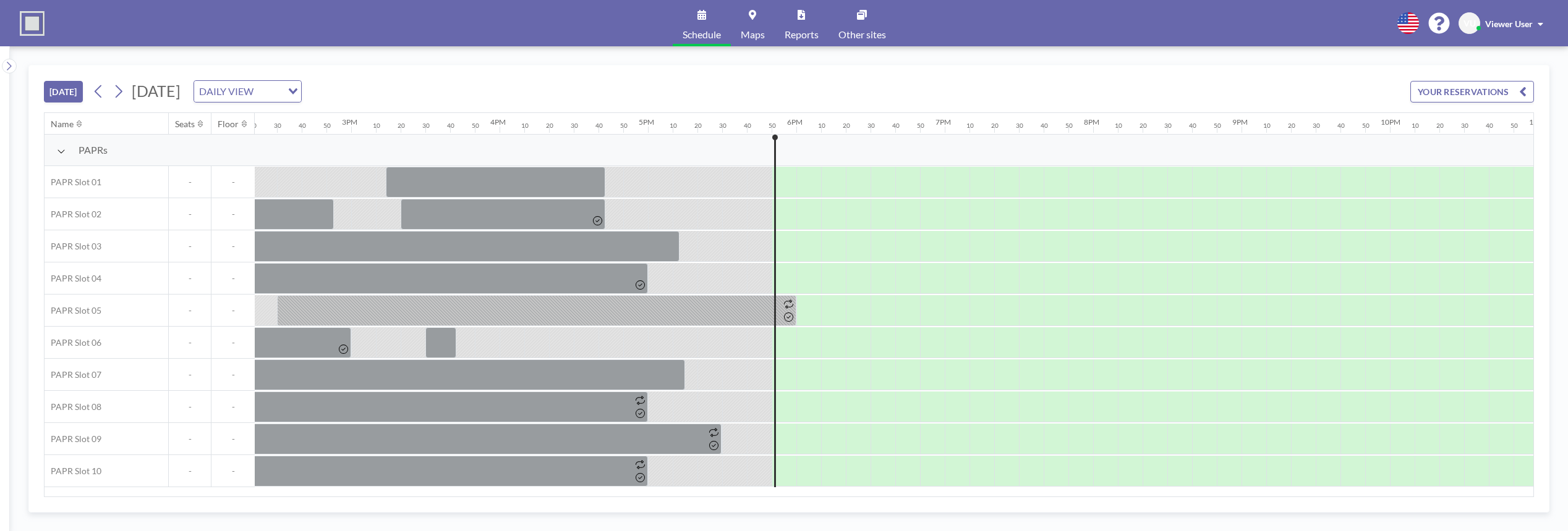
scroll to position [0, 2296]
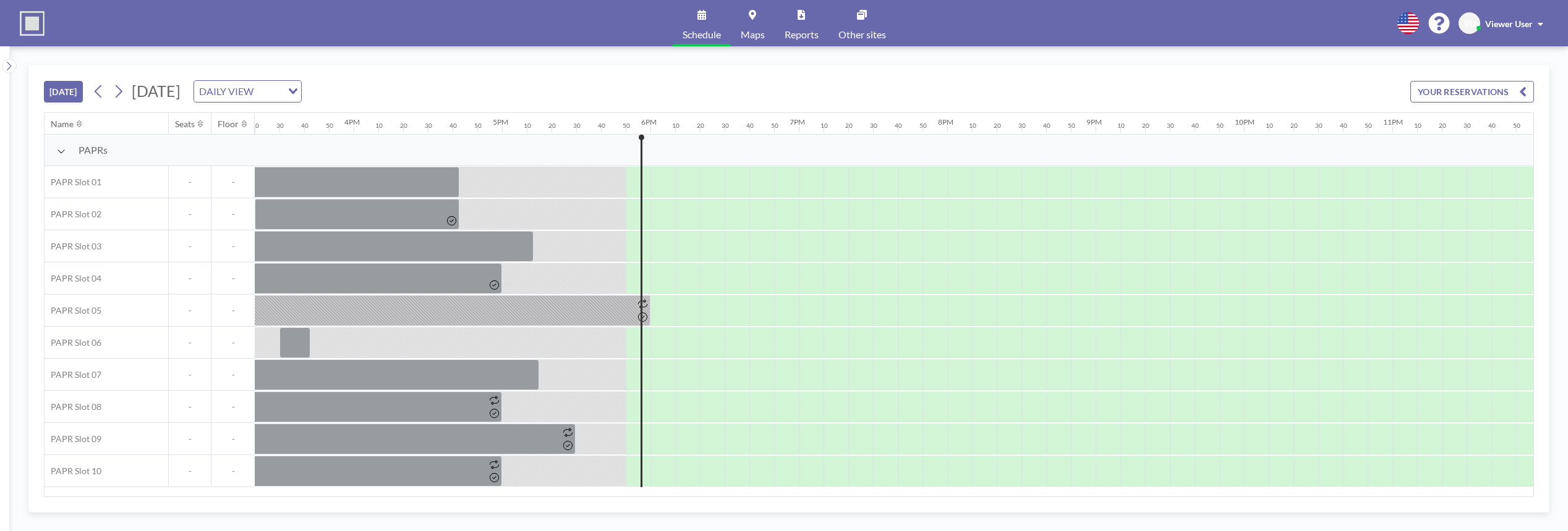
scroll to position [0, 2296]
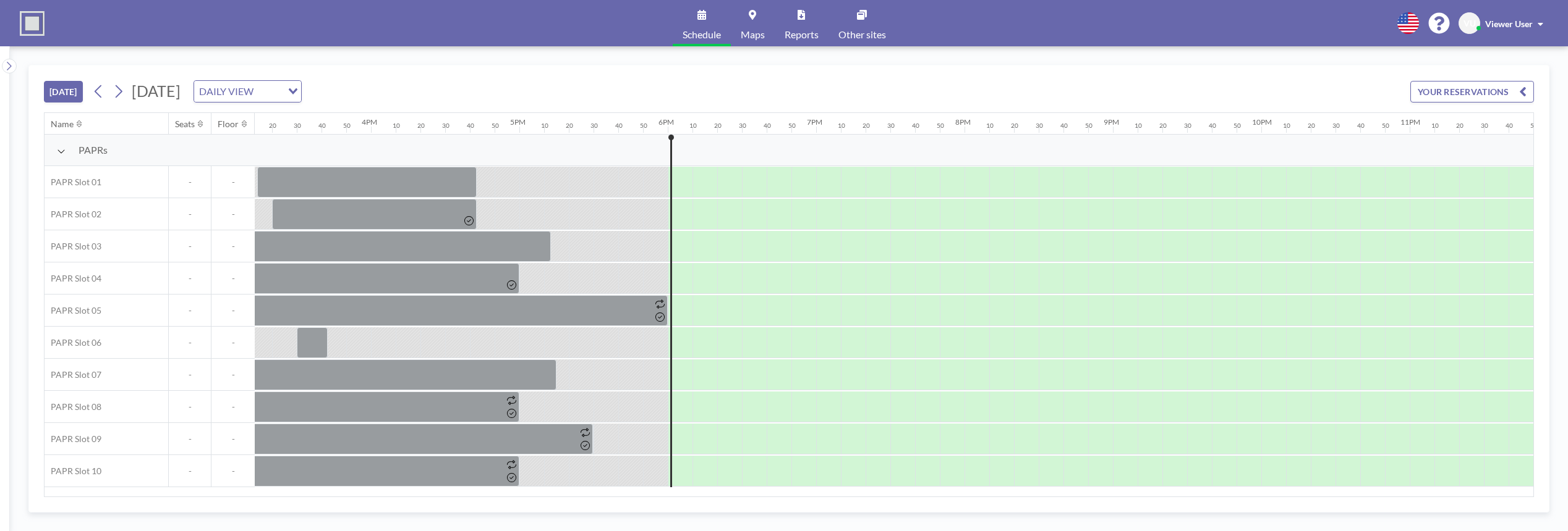
scroll to position [0, 2296]
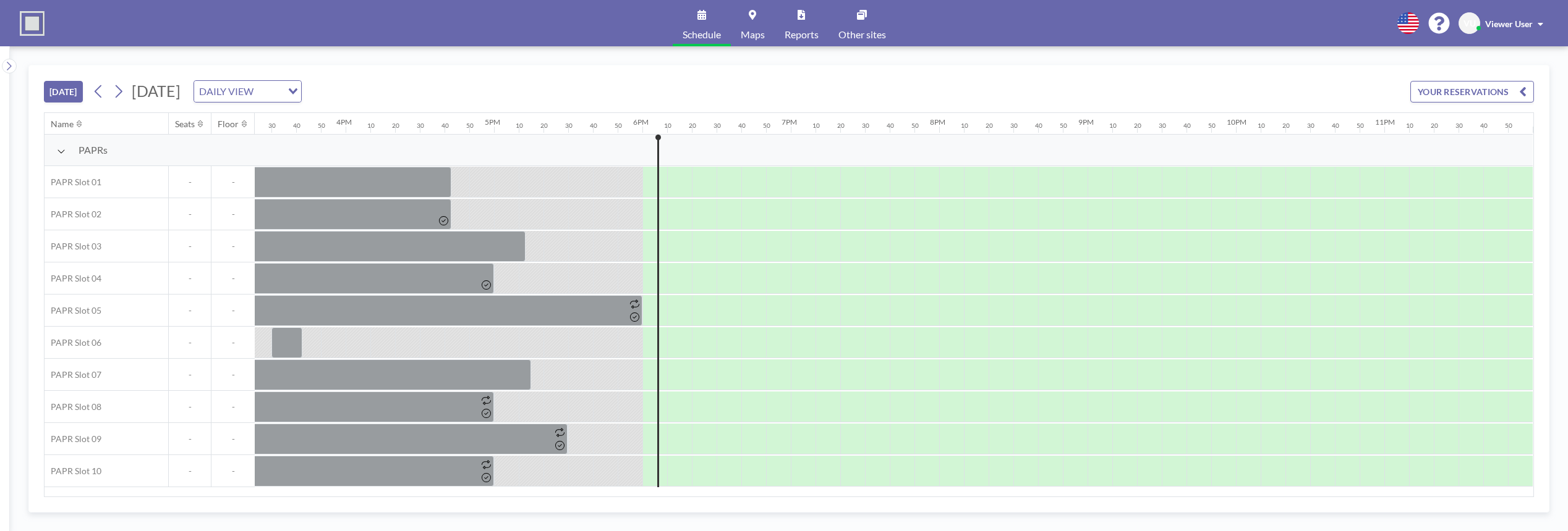
scroll to position [0, 2296]
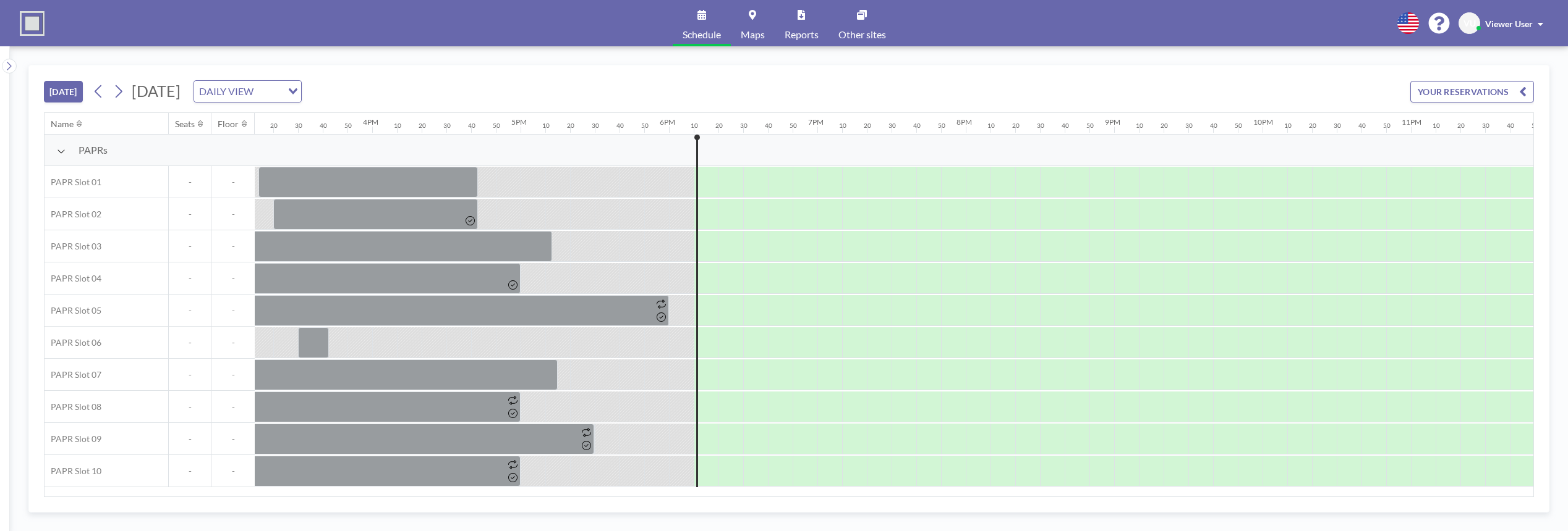
scroll to position [0, 2296]
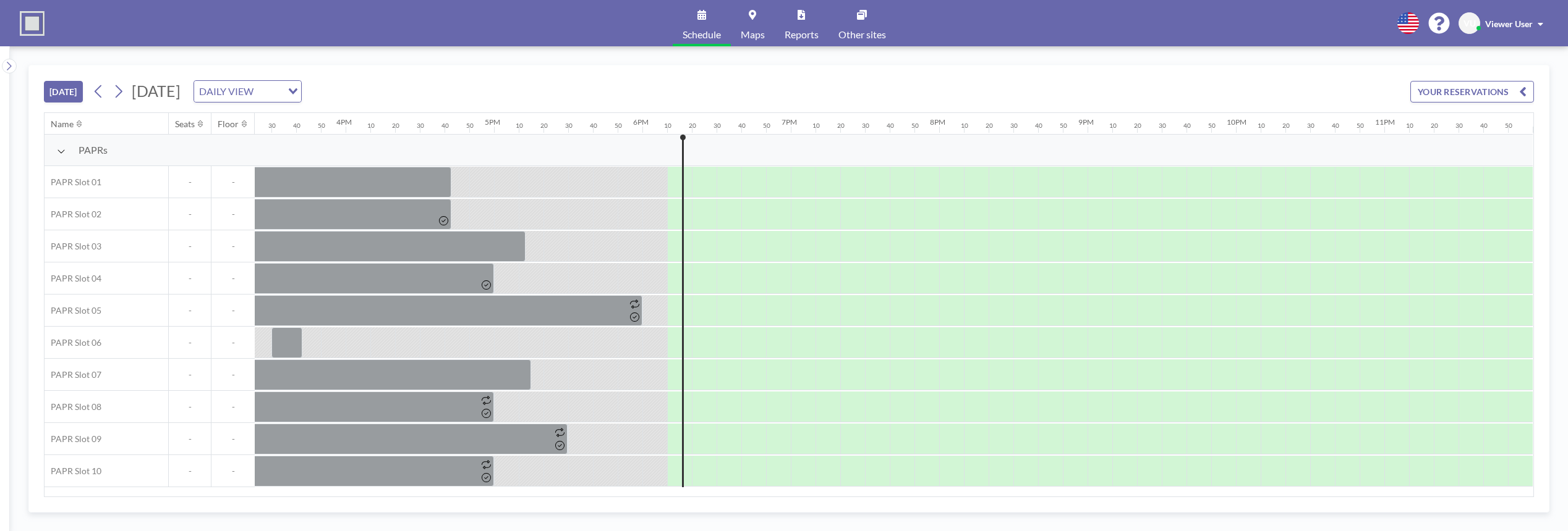
scroll to position [0, 2296]
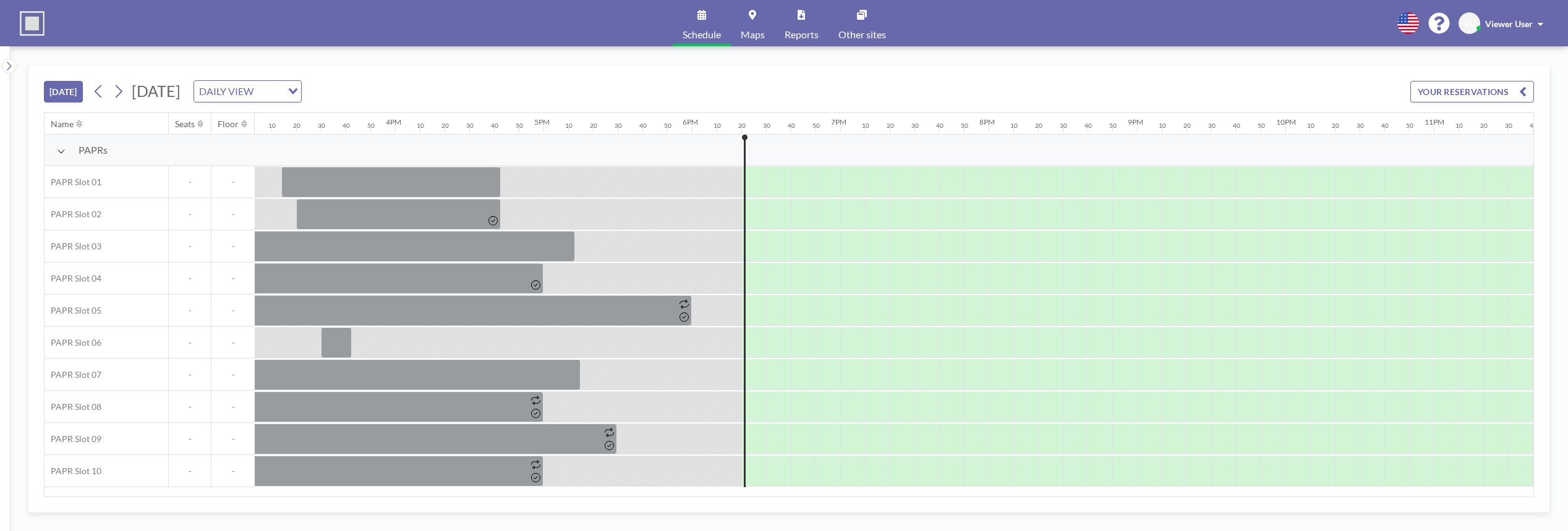
scroll to position [0, 2296]
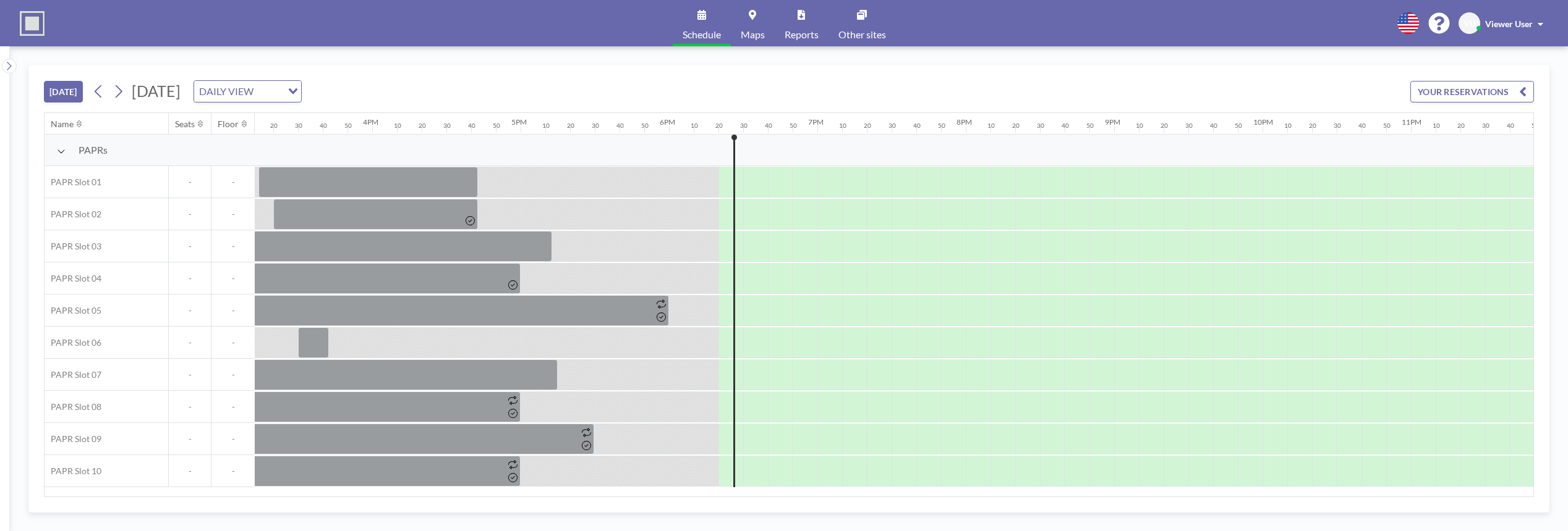
scroll to position [0, 2296]
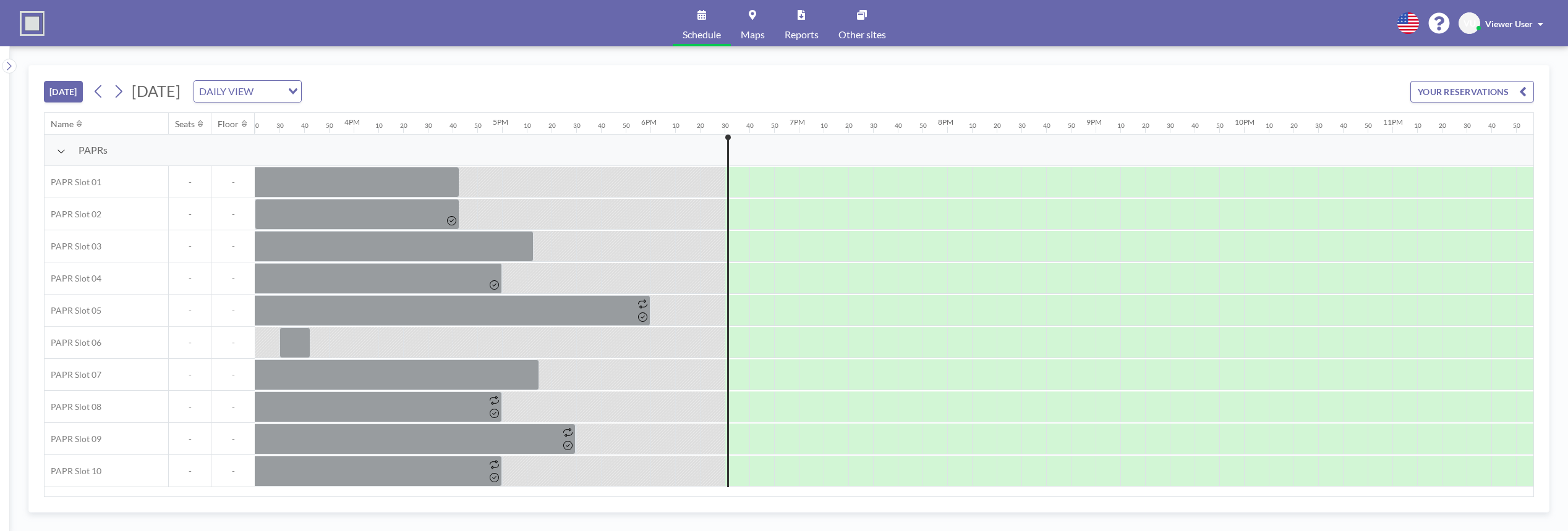
scroll to position [0, 2296]
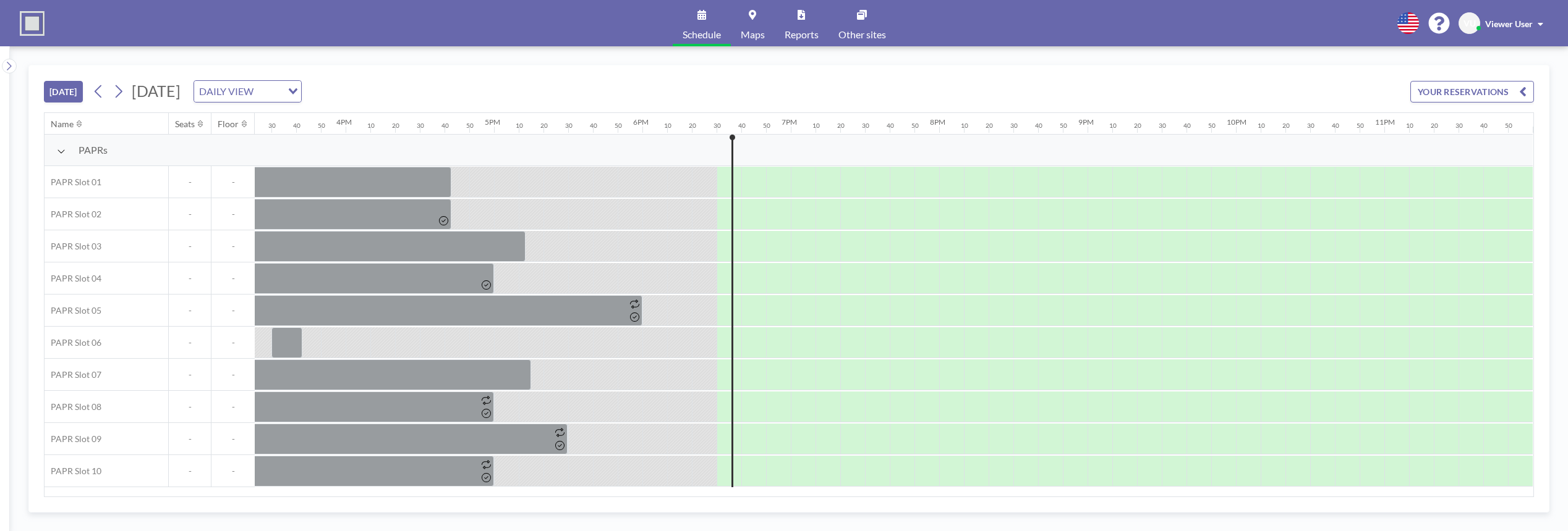
scroll to position [0, 2296]
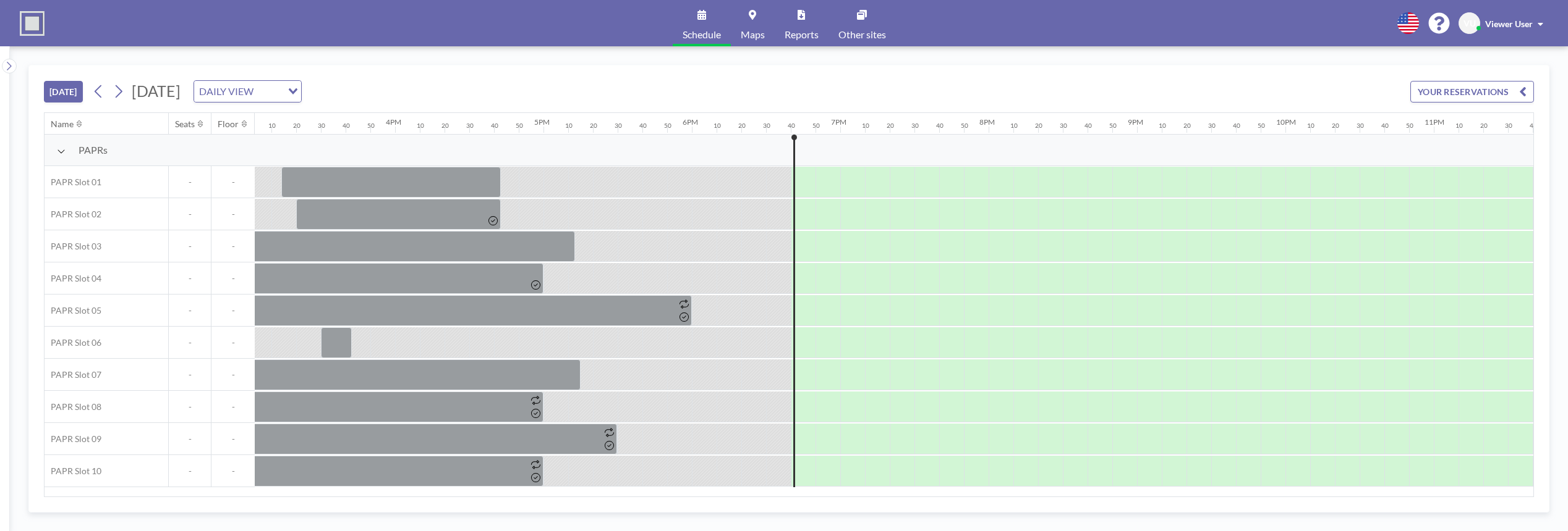
scroll to position [0, 2296]
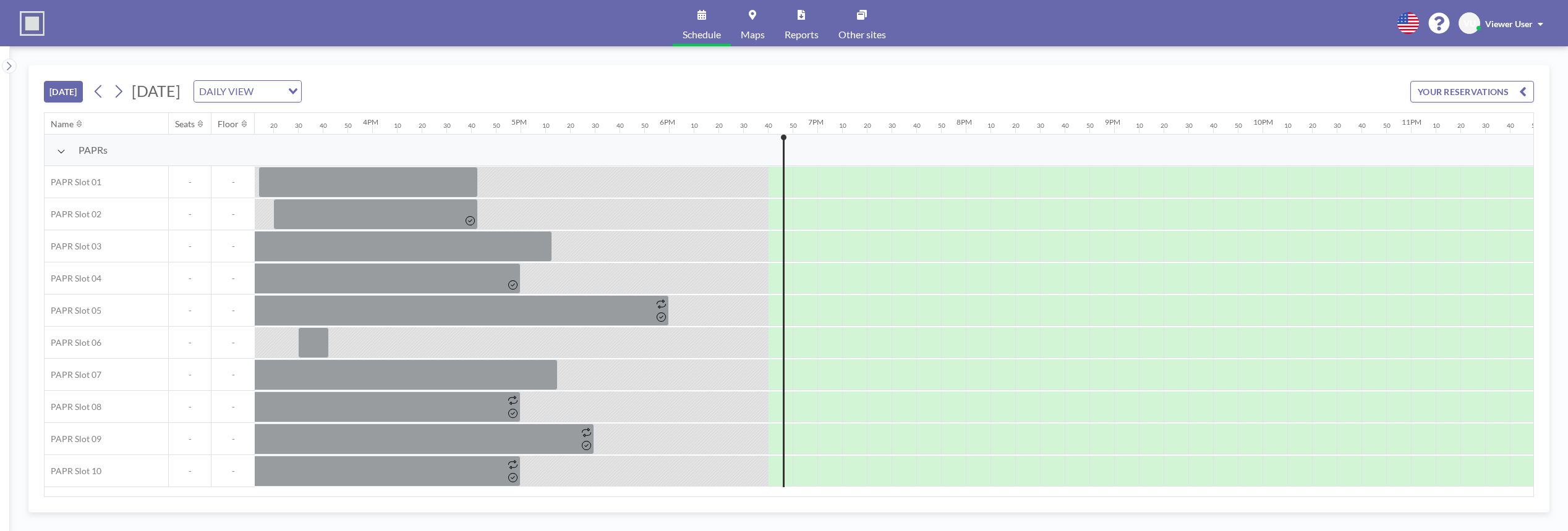
scroll to position [0, 2296]
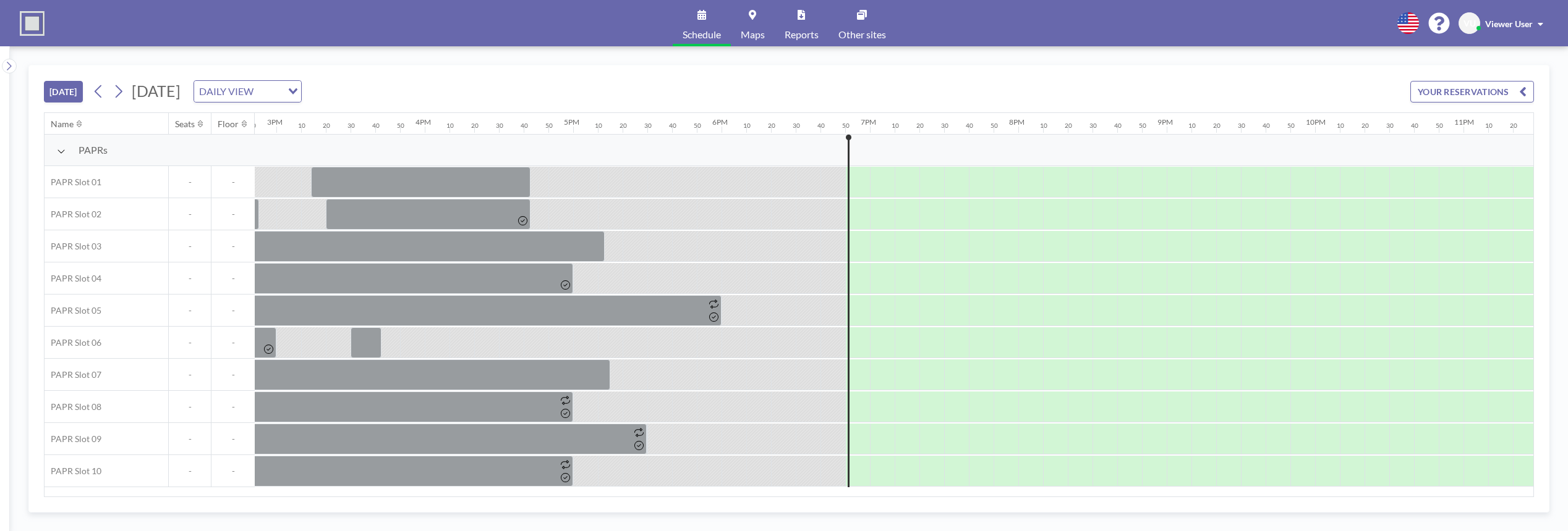
scroll to position [0, 2296]
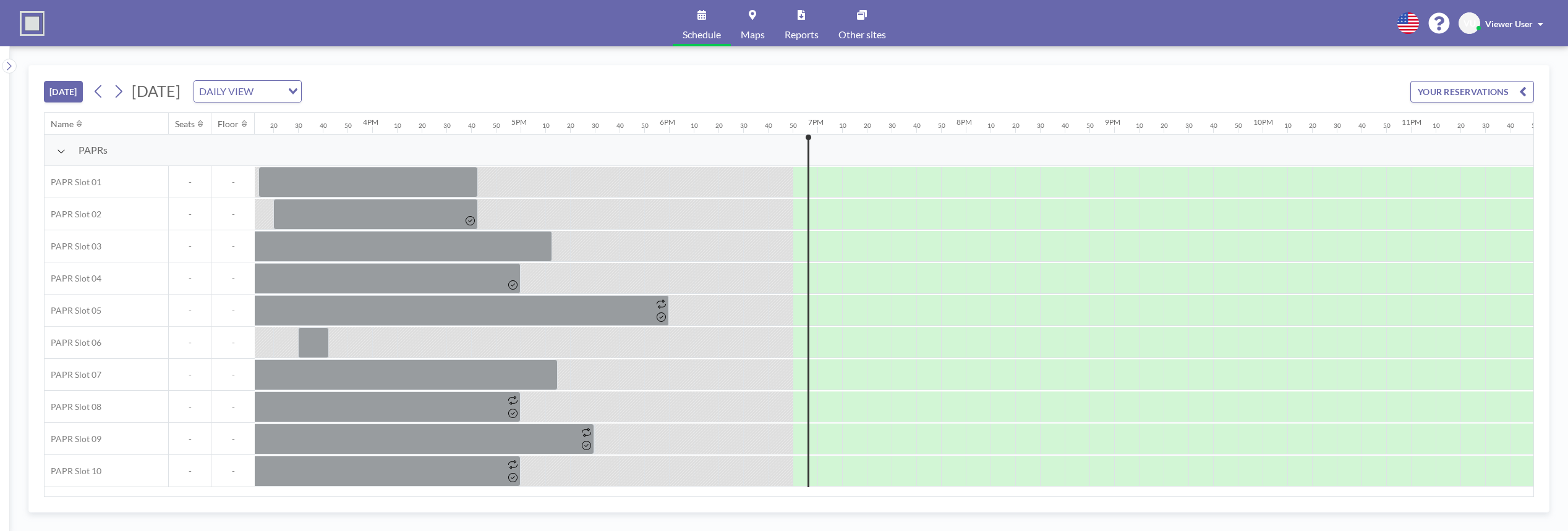
scroll to position [0, 2296]
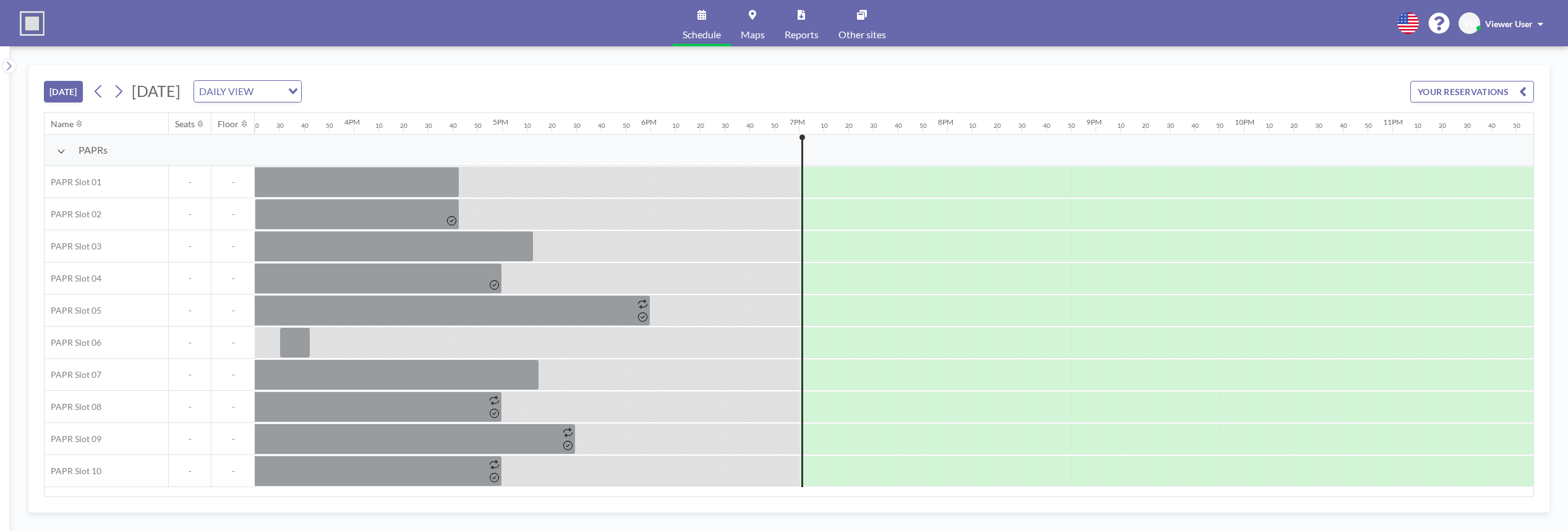
scroll to position [0, 2296]
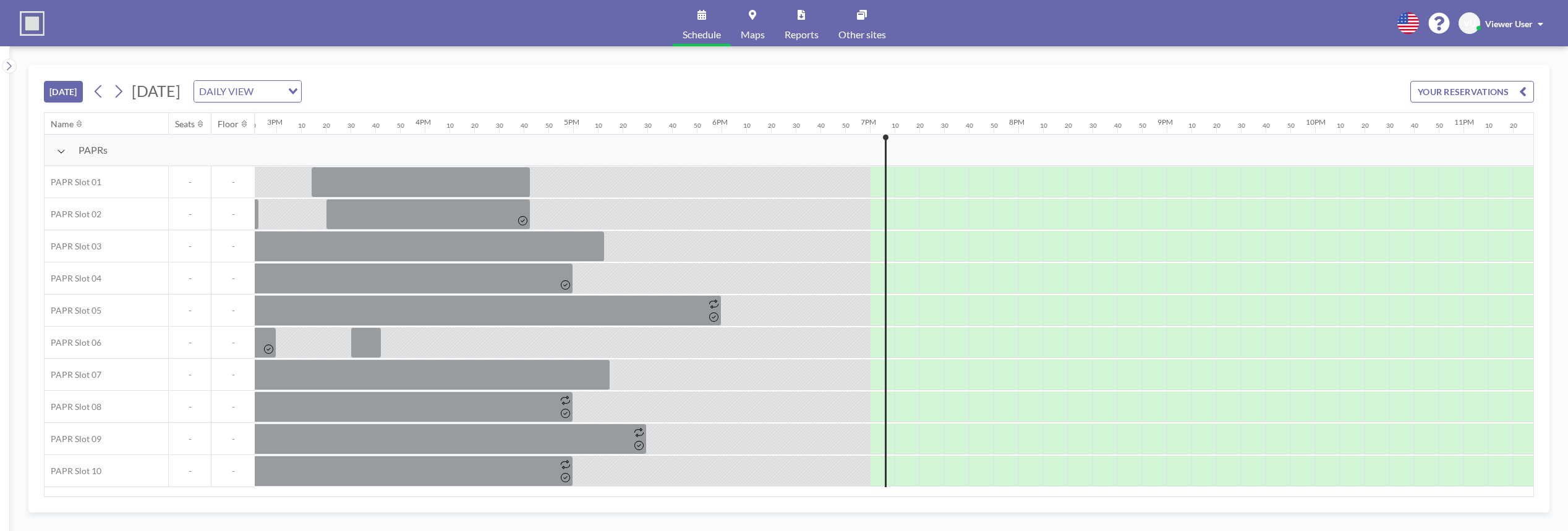
scroll to position [0, 2296]
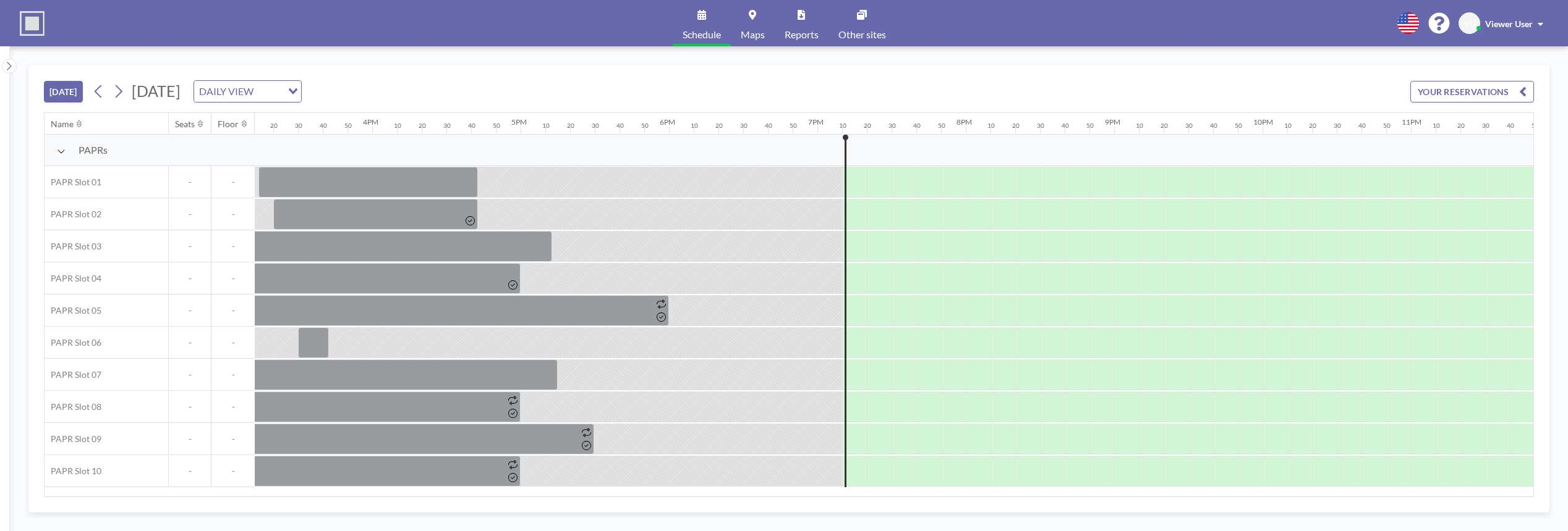
scroll to position [0, 2296]
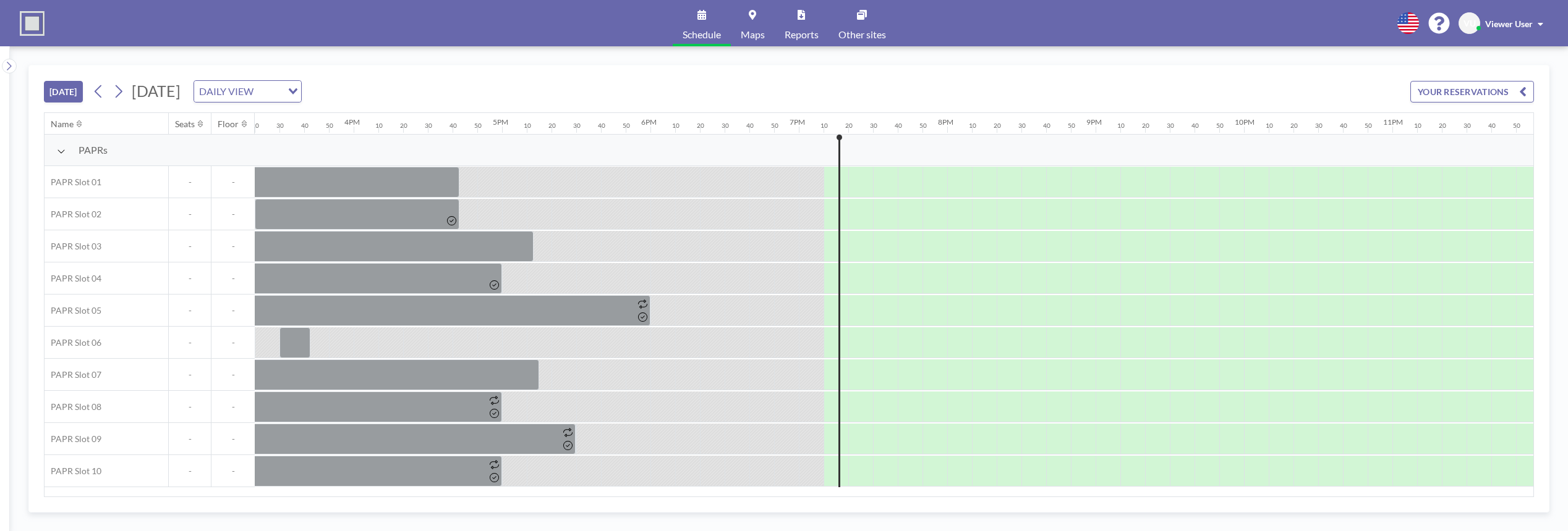
scroll to position [0, 2296]
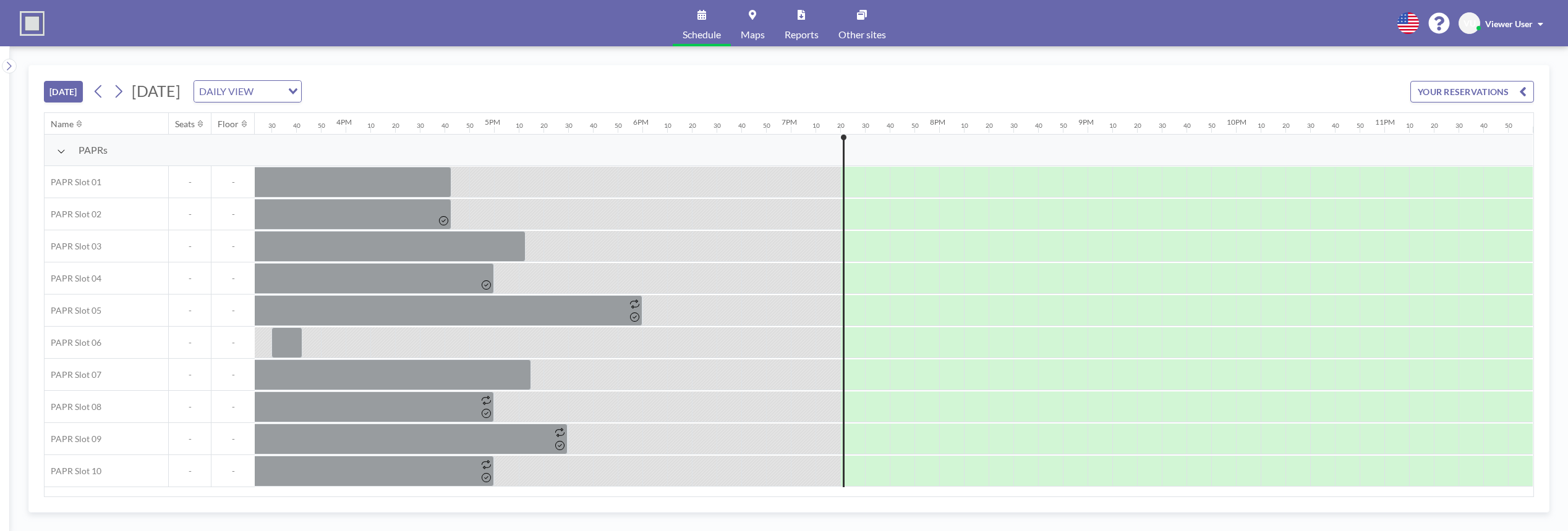
scroll to position [0, 2296]
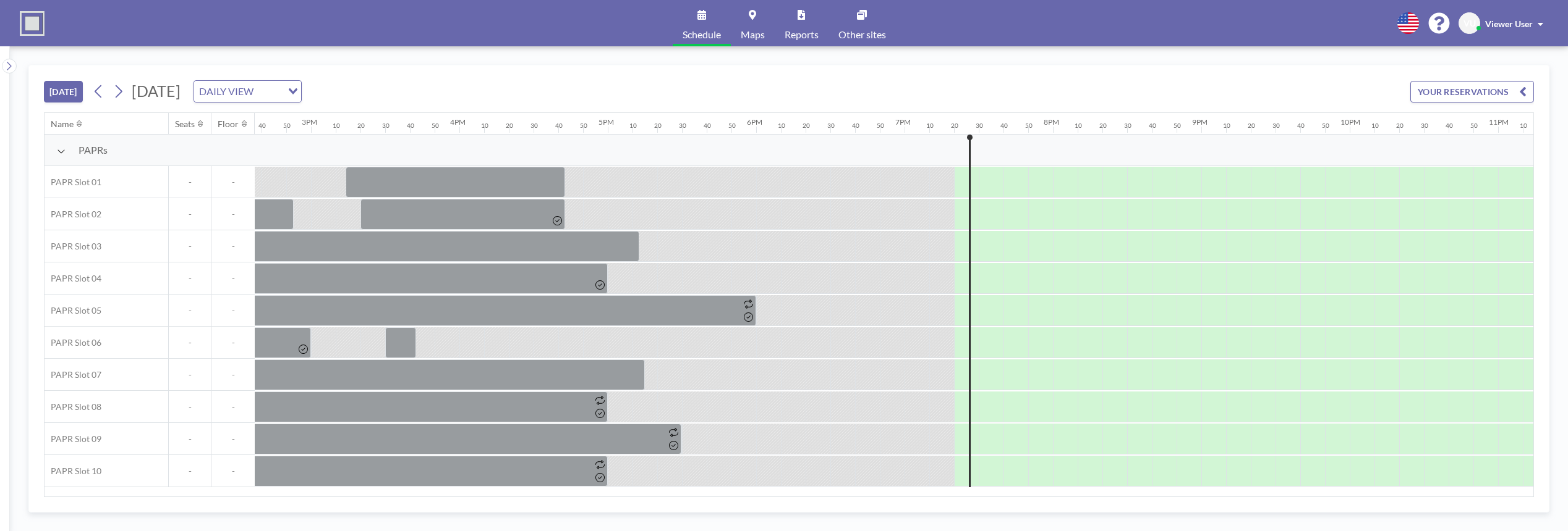
scroll to position [0, 2296]
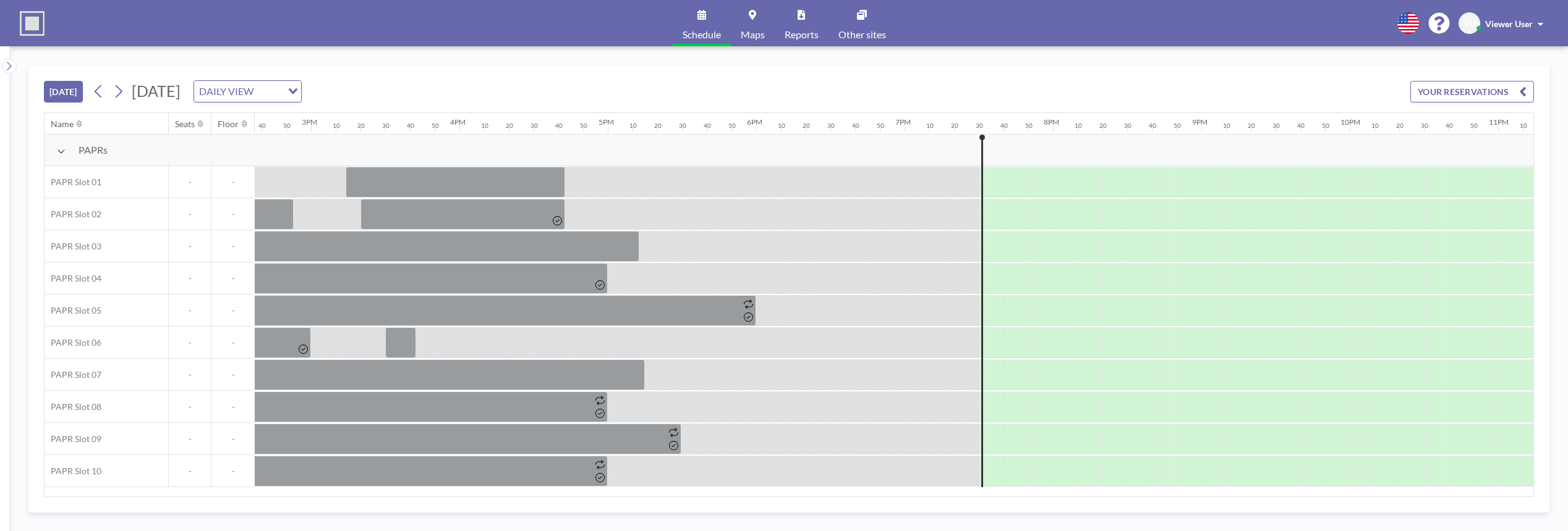
scroll to position [0, 2296]
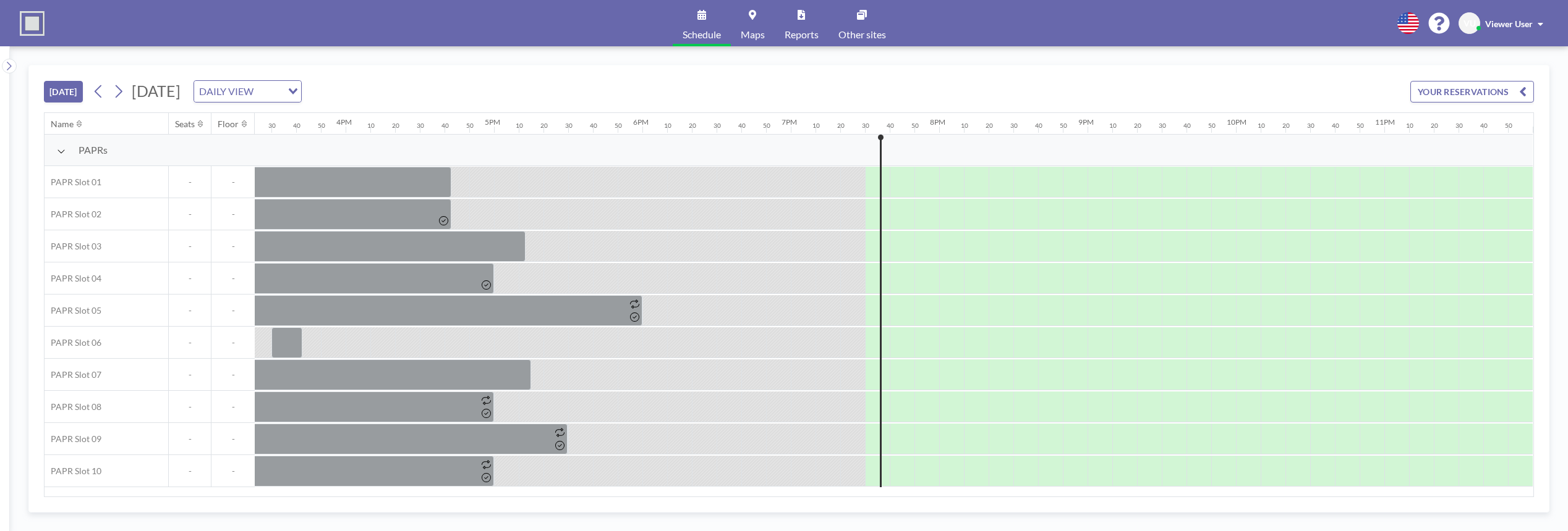
scroll to position [0, 2296]
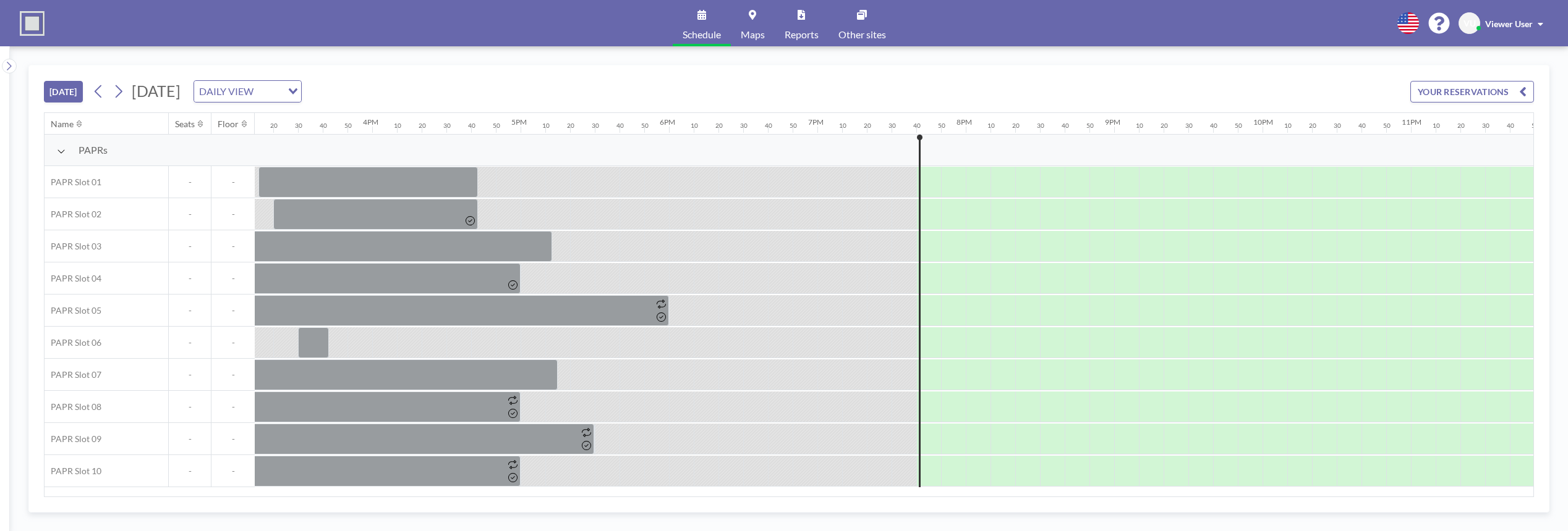
scroll to position [0, 2296]
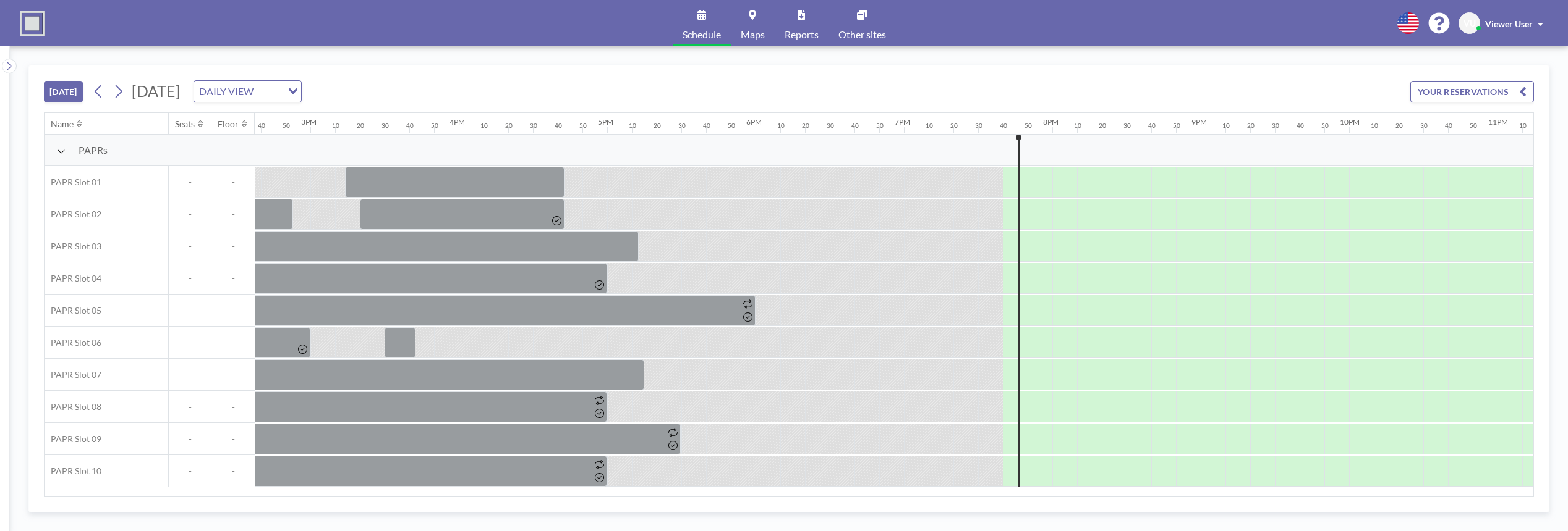
scroll to position [0, 2296]
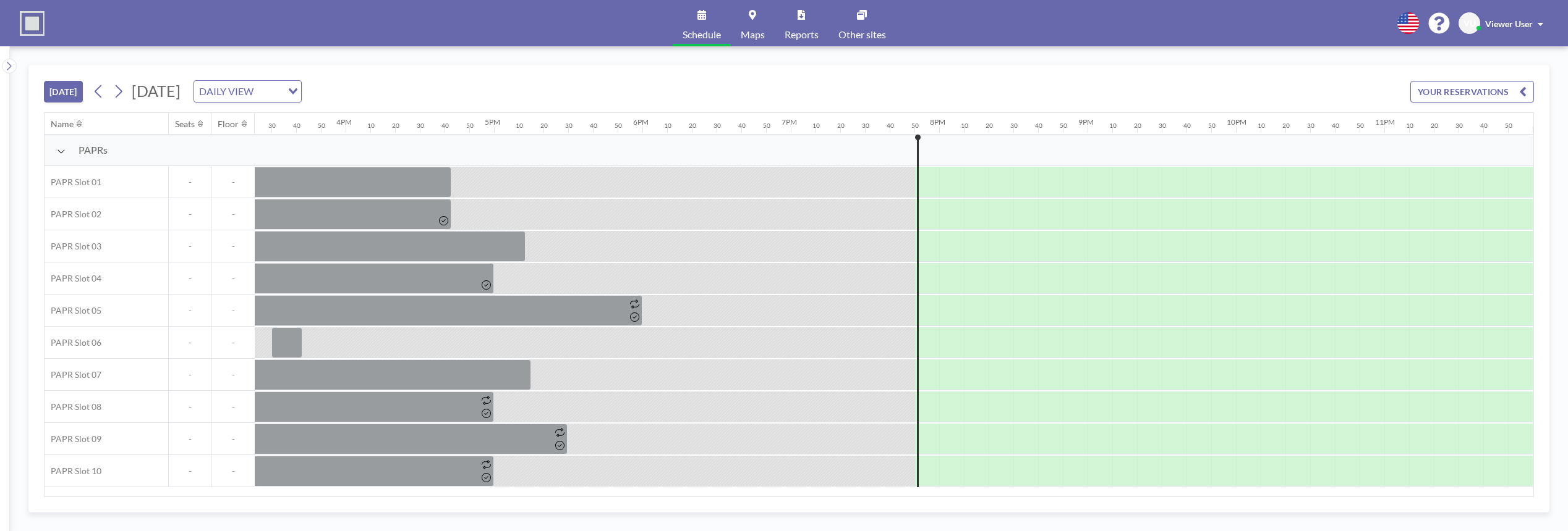
scroll to position [0, 2296]
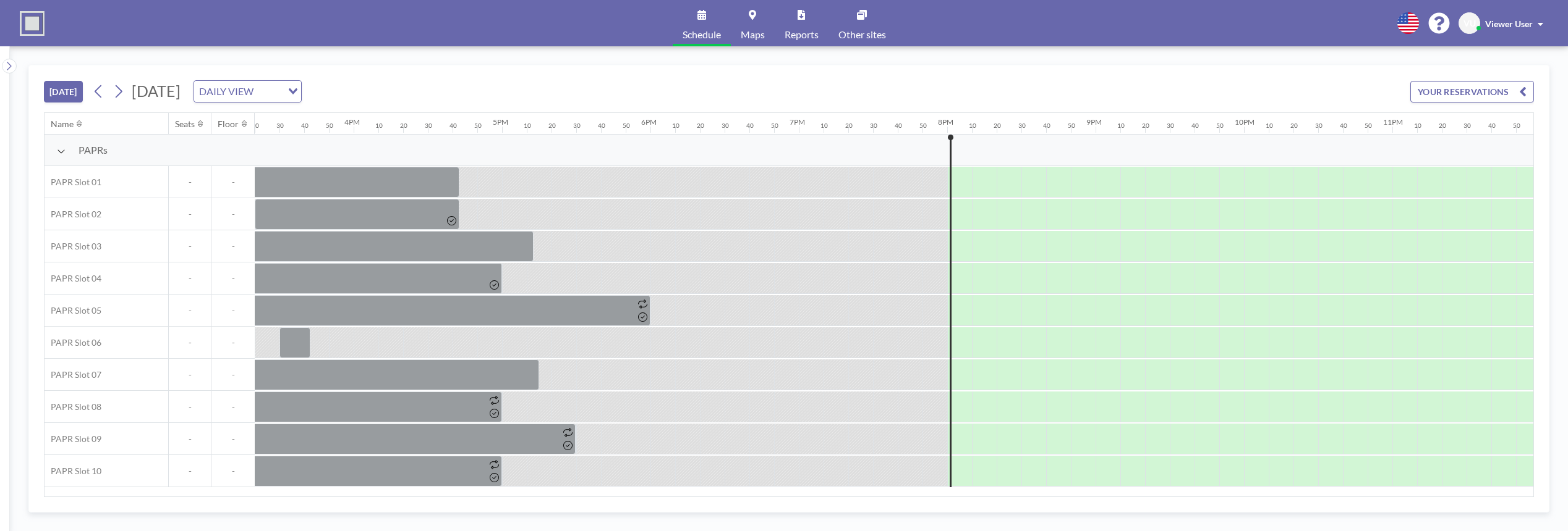
scroll to position [0, 2296]
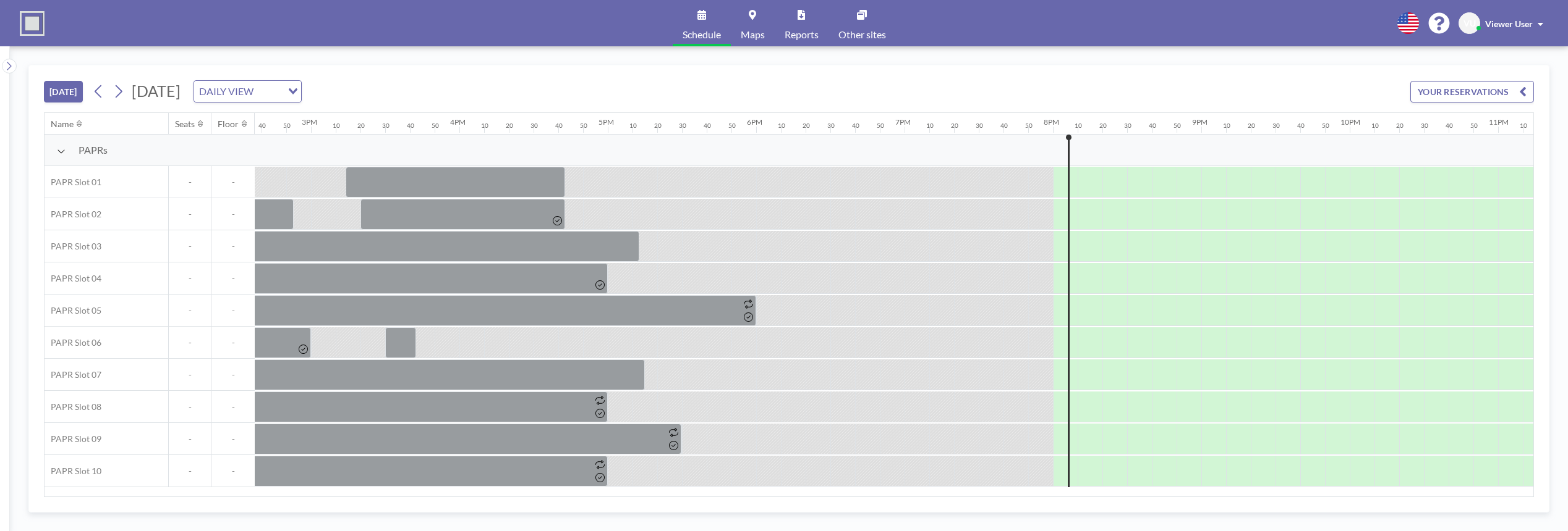
scroll to position [0, 2296]
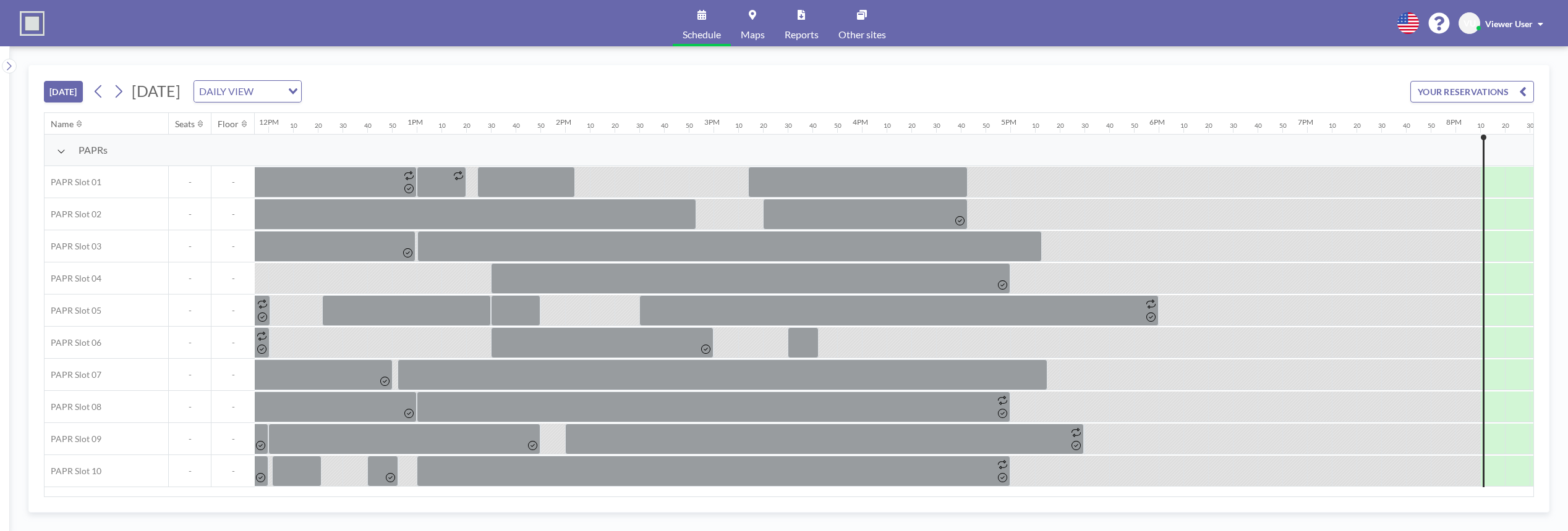
scroll to position [0, 2296]
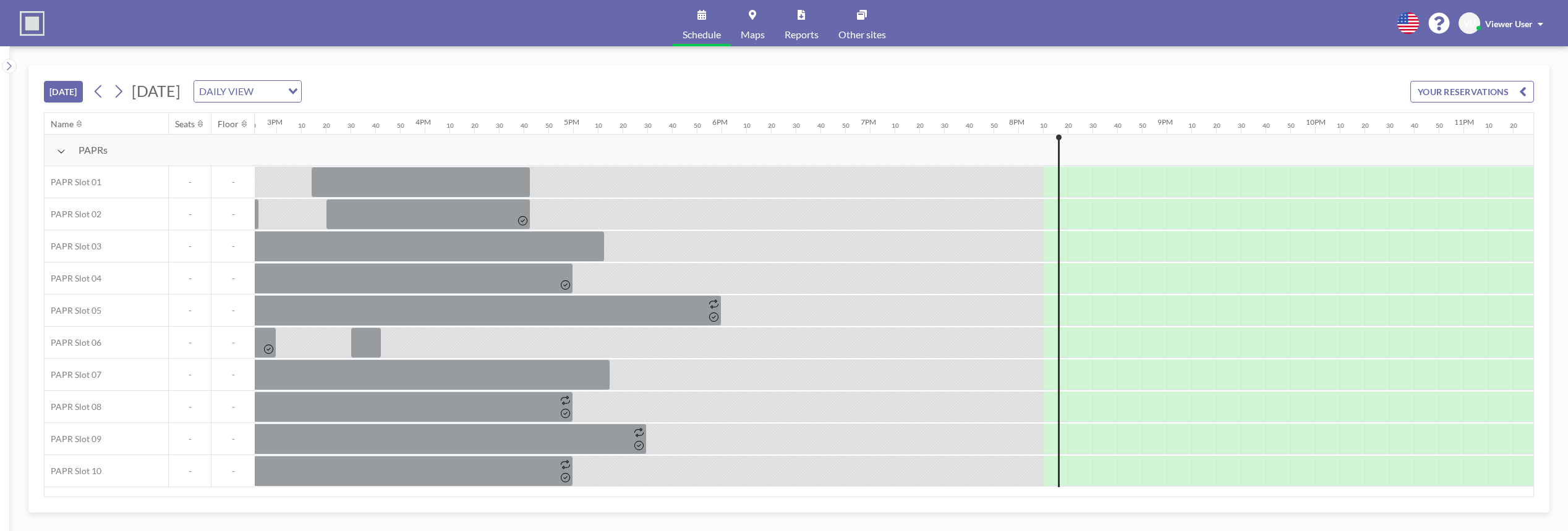
scroll to position [0, 2296]
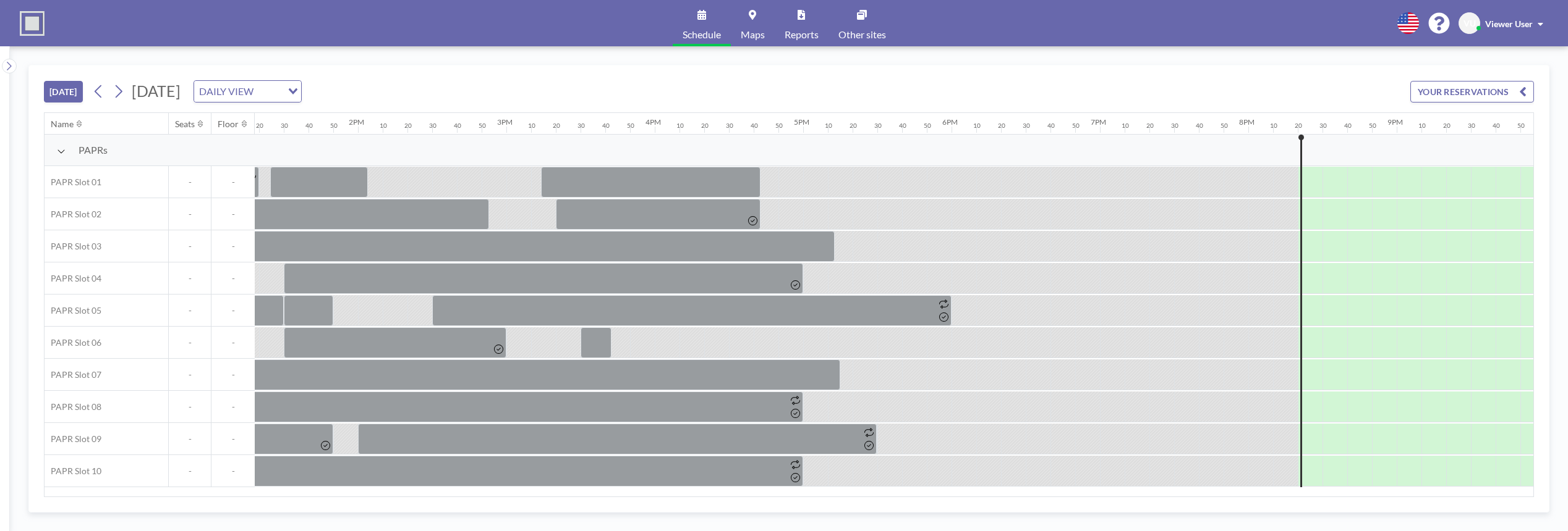
scroll to position [0, 2296]
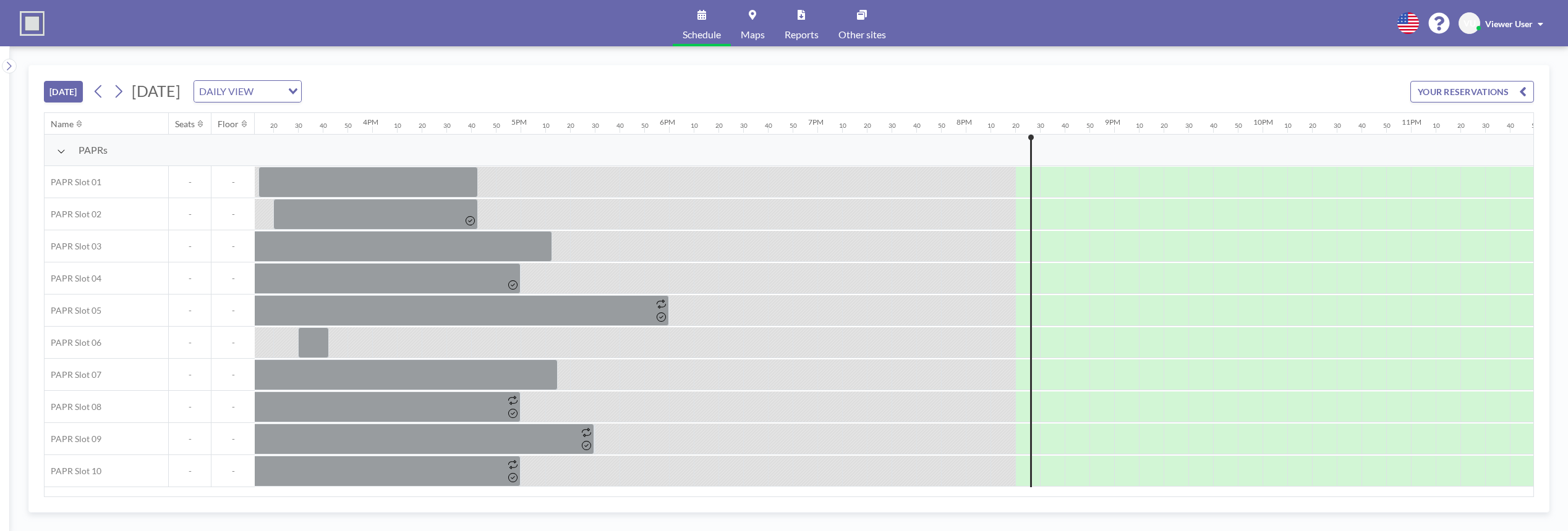
scroll to position [0, 2296]
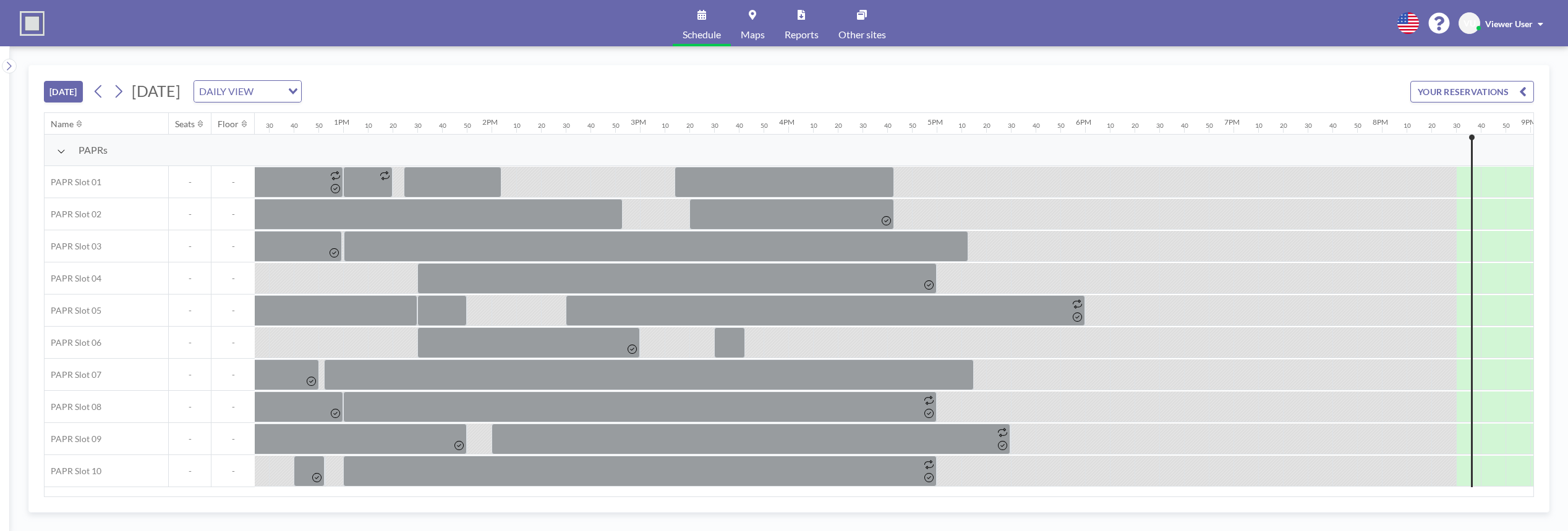
scroll to position [0, 2296]
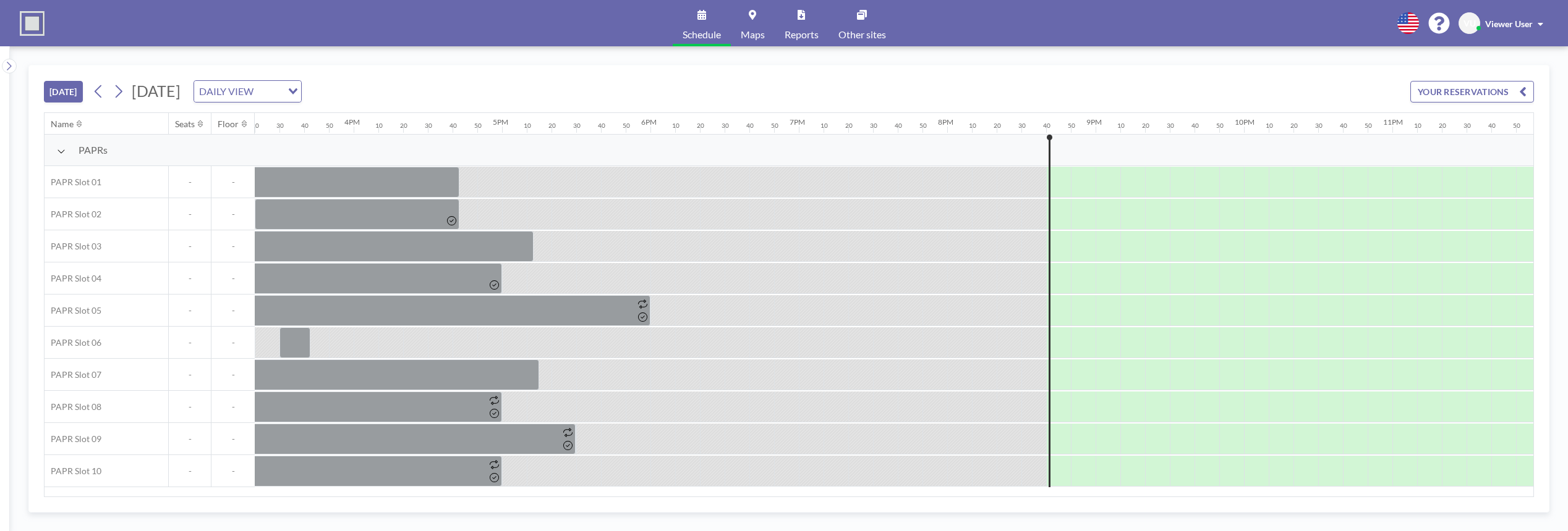
scroll to position [0, 2296]
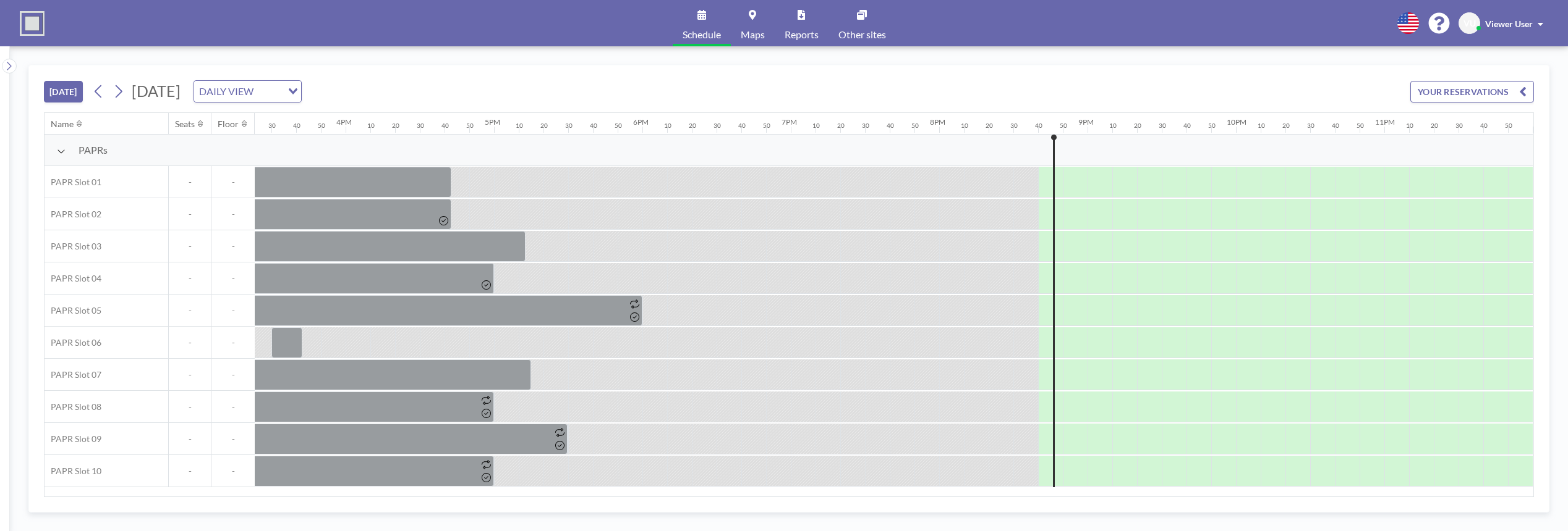
scroll to position [0, 2296]
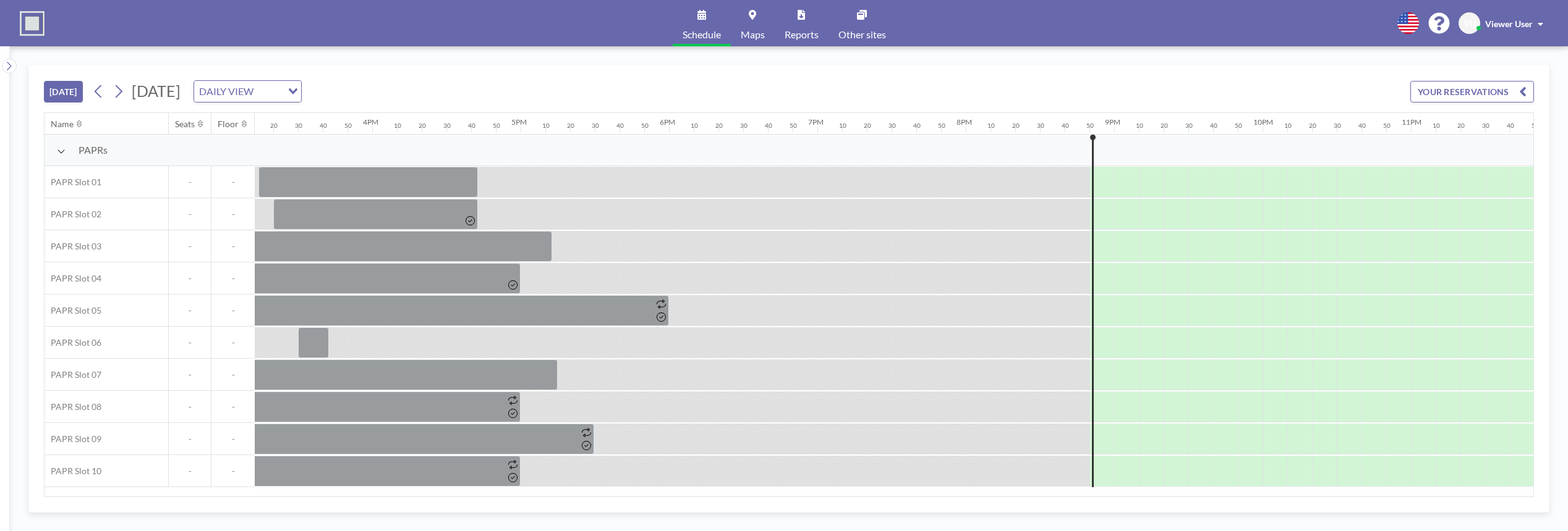
scroll to position [0, 2296]
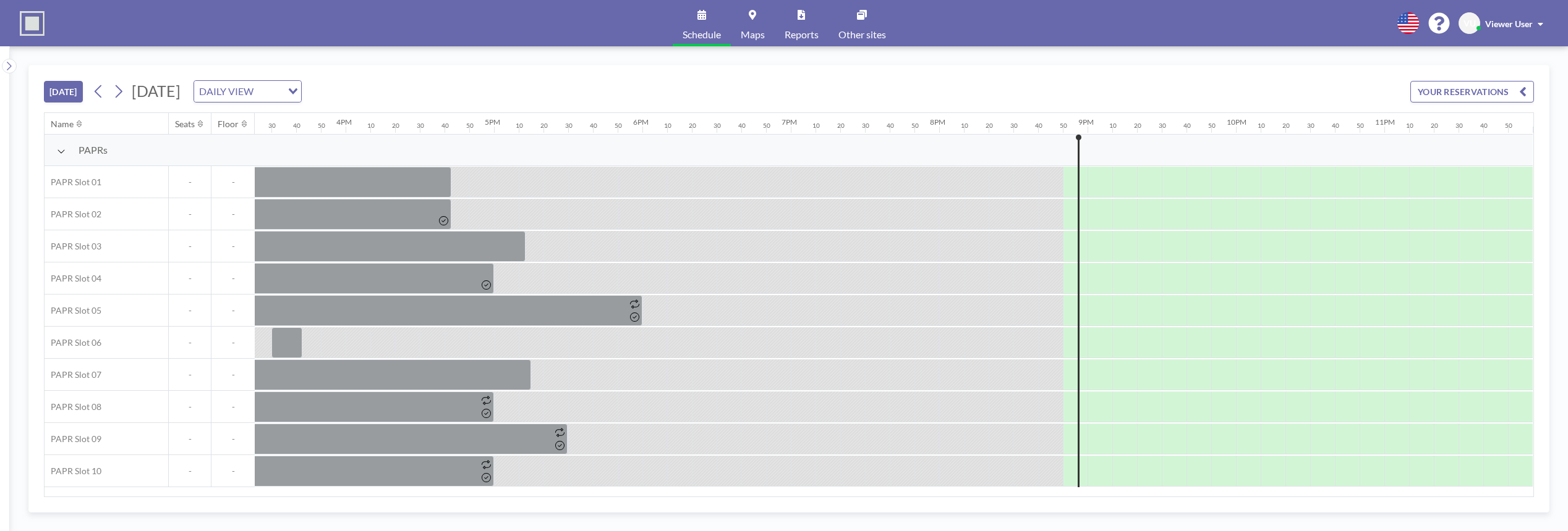
scroll to position [0, 2296]
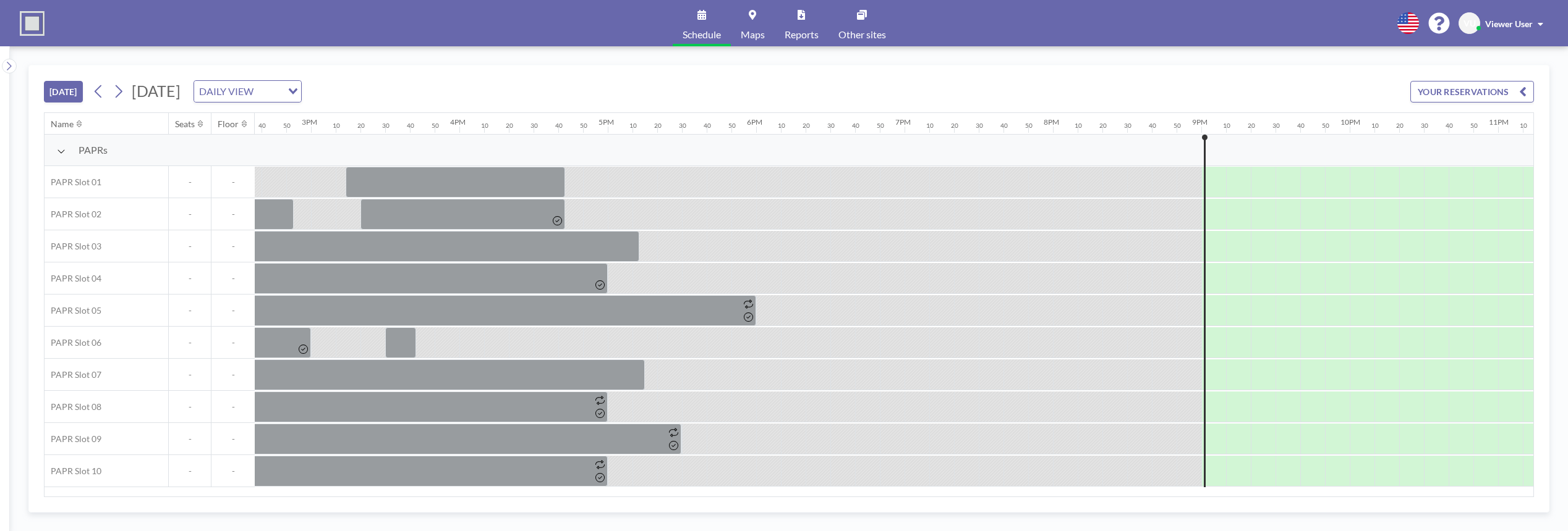
scroll to position [0, 2296]
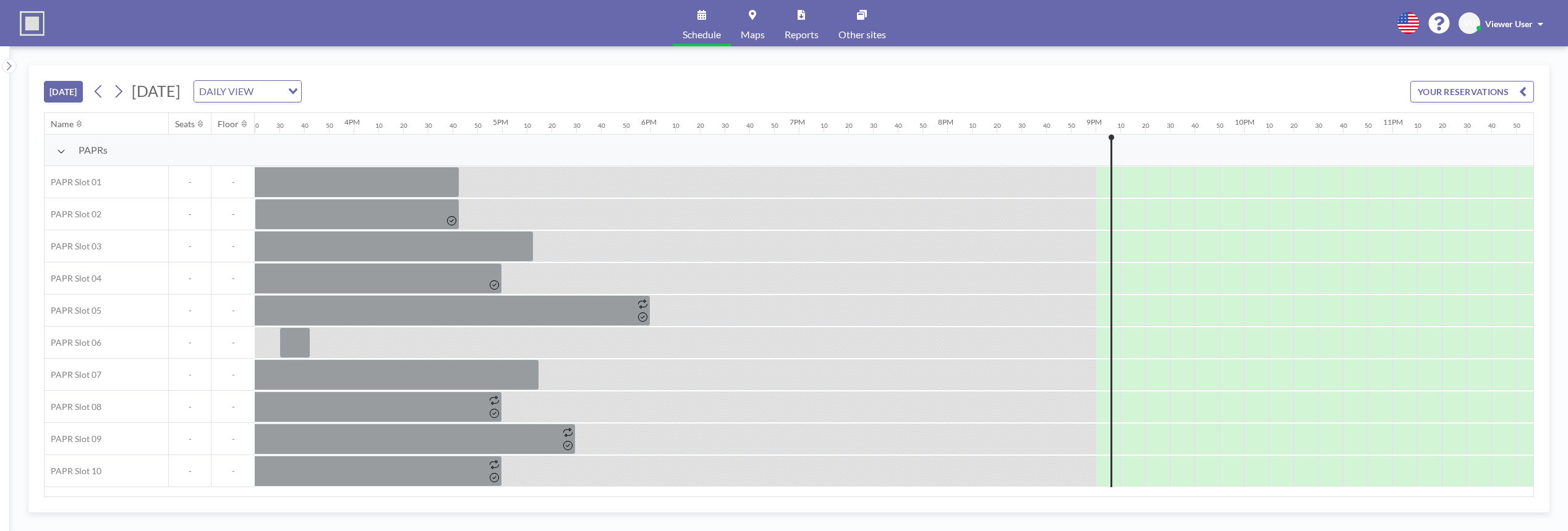
scroll to position [0, 2296]
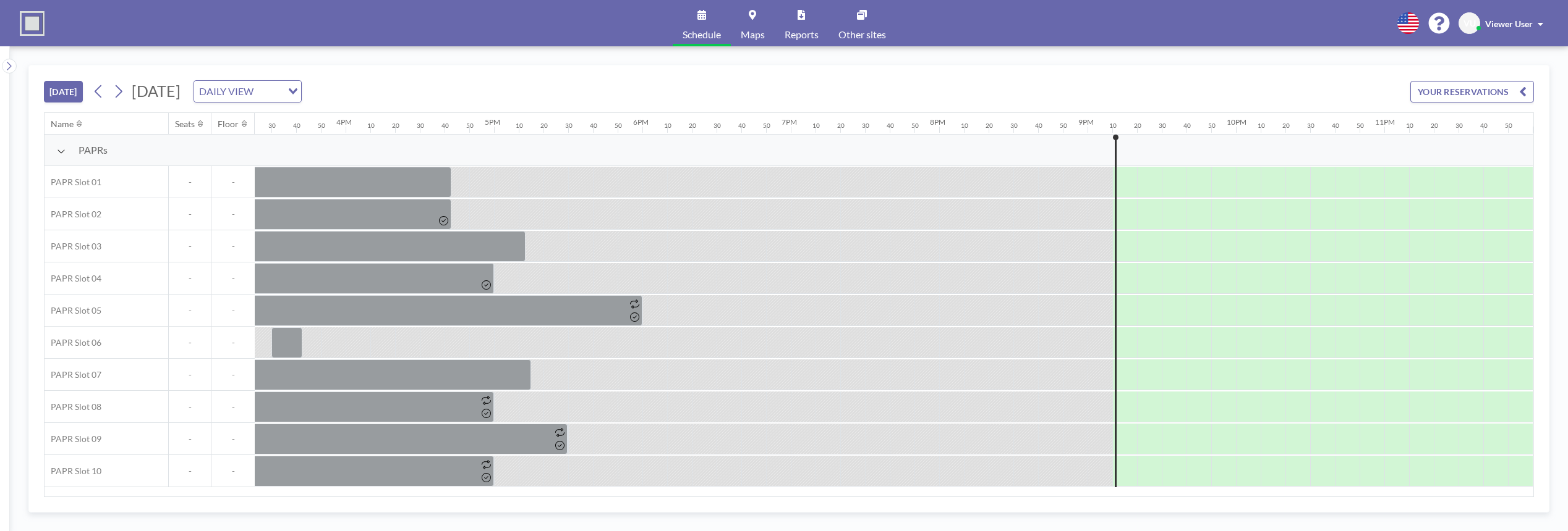
scroll to position [0, 2296]
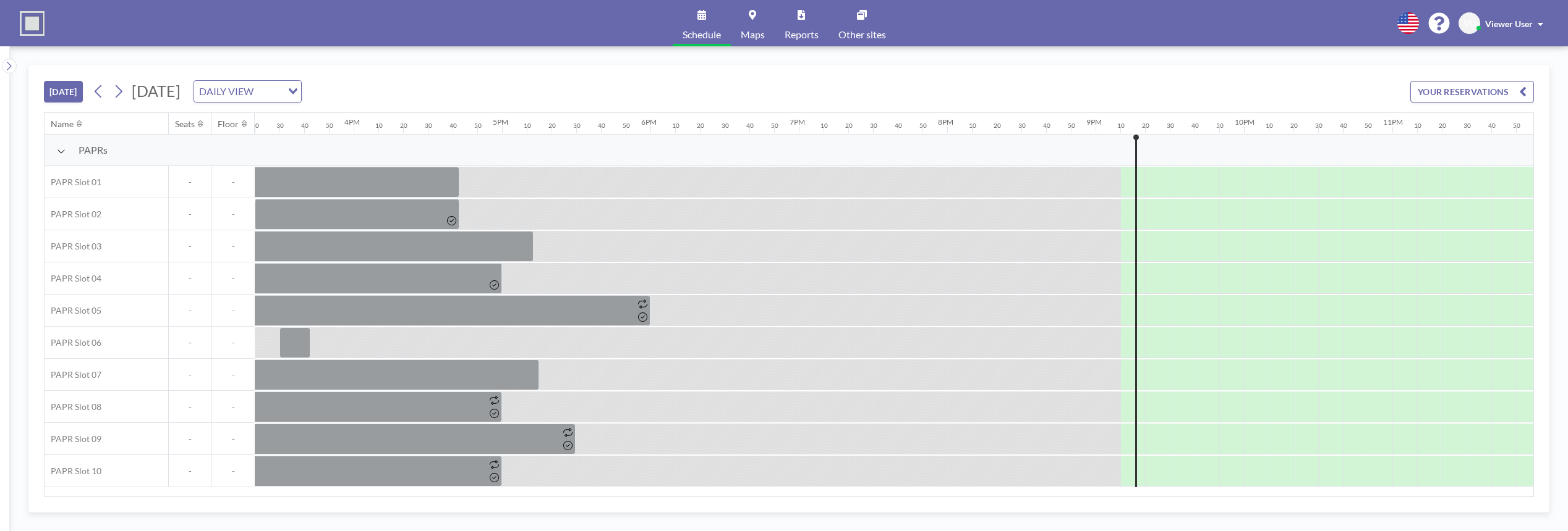
scroll to position [0, 2296]
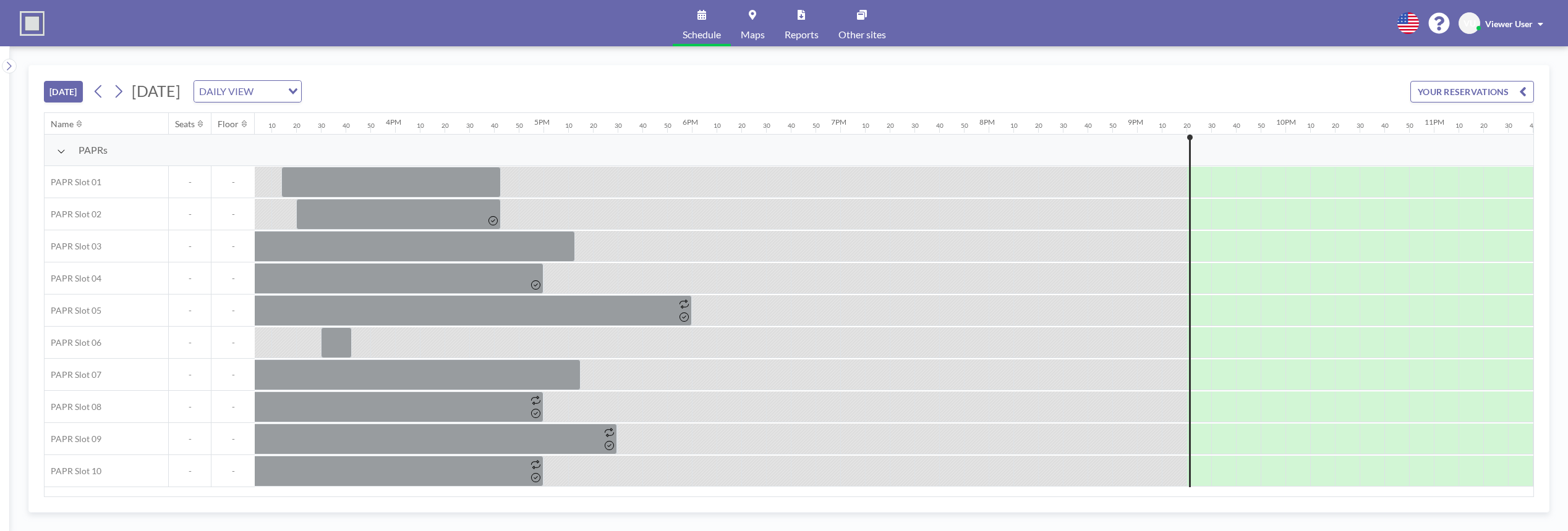
scroll to position [0, 2296]
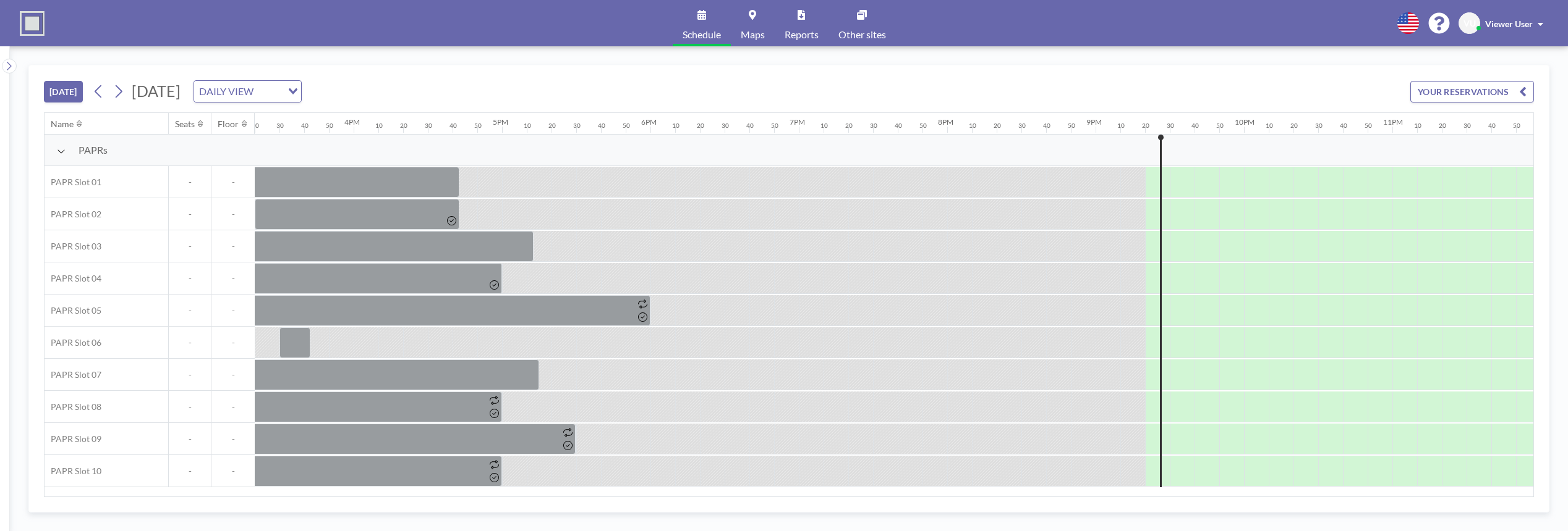
scroll to position [0, 2296]
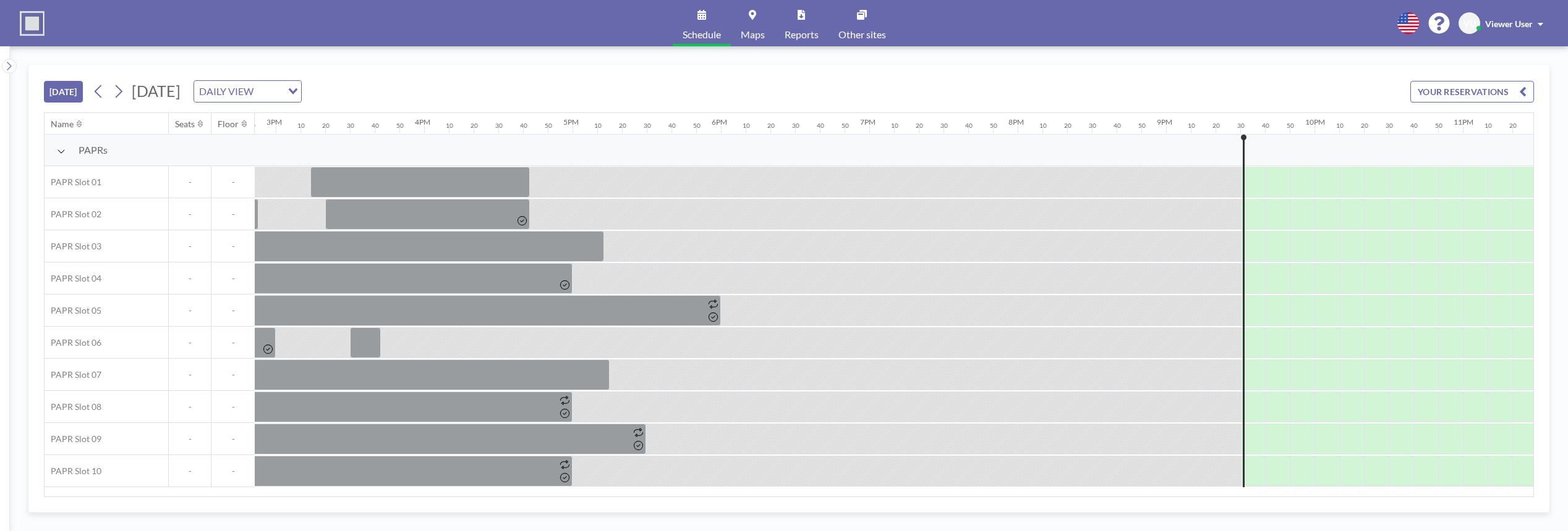
scroll to position [0, 2296]
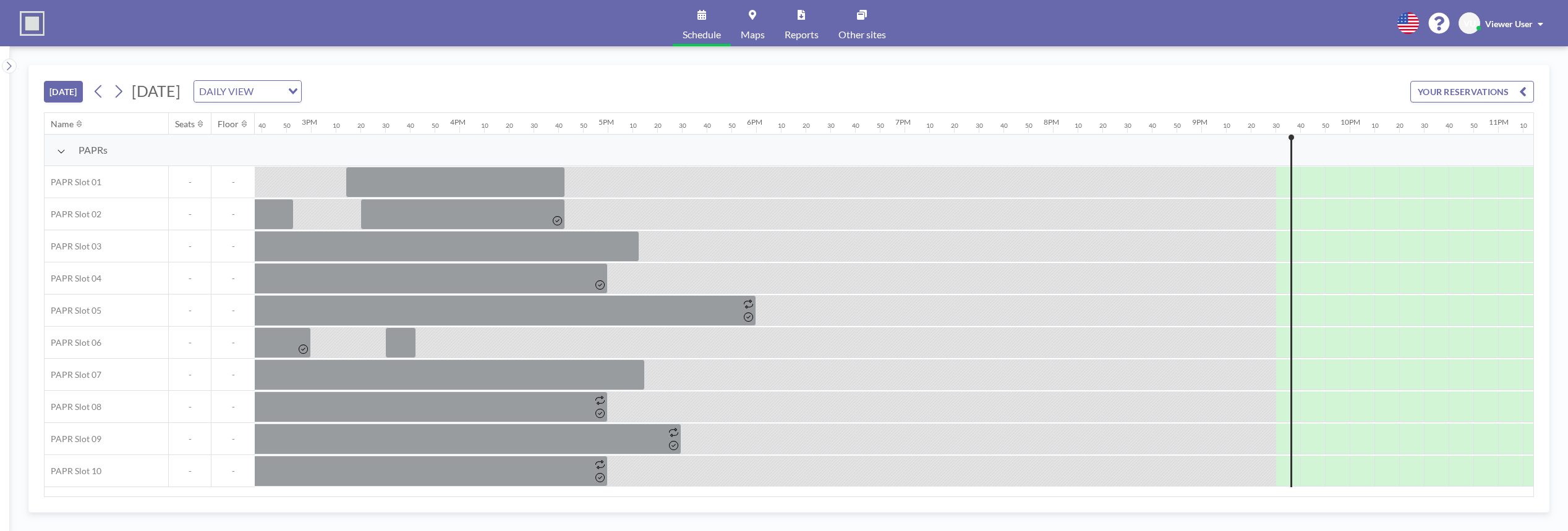
scroll to position [0, 2296]
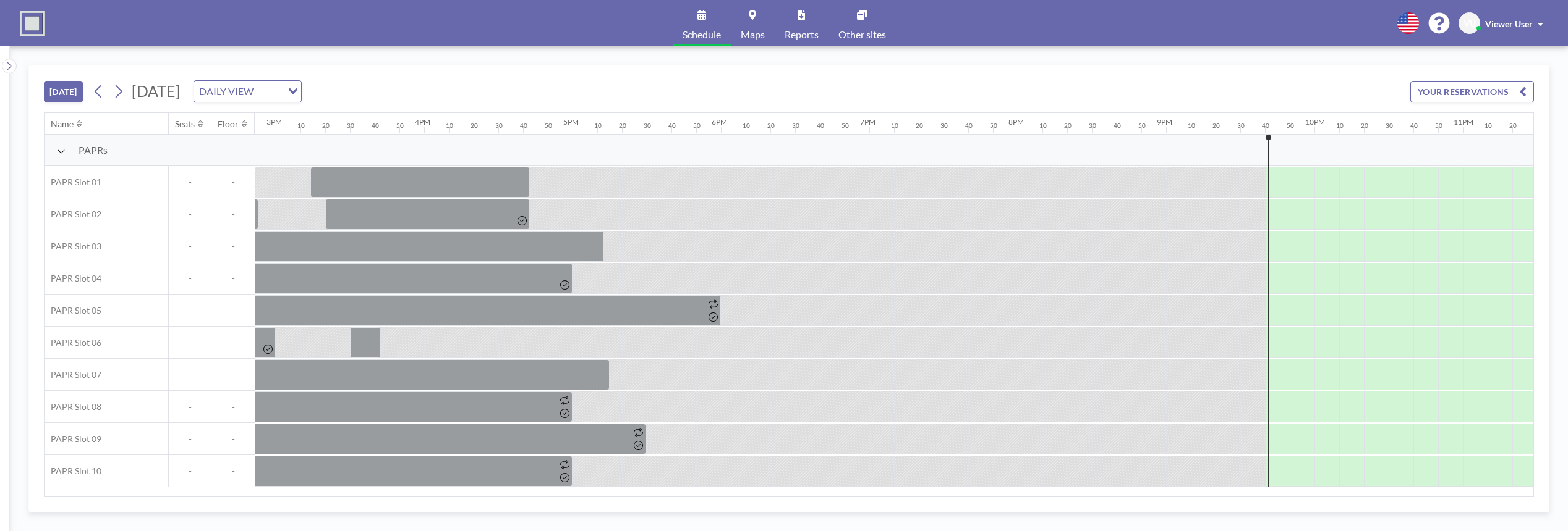
scroll to position [0, 2296]
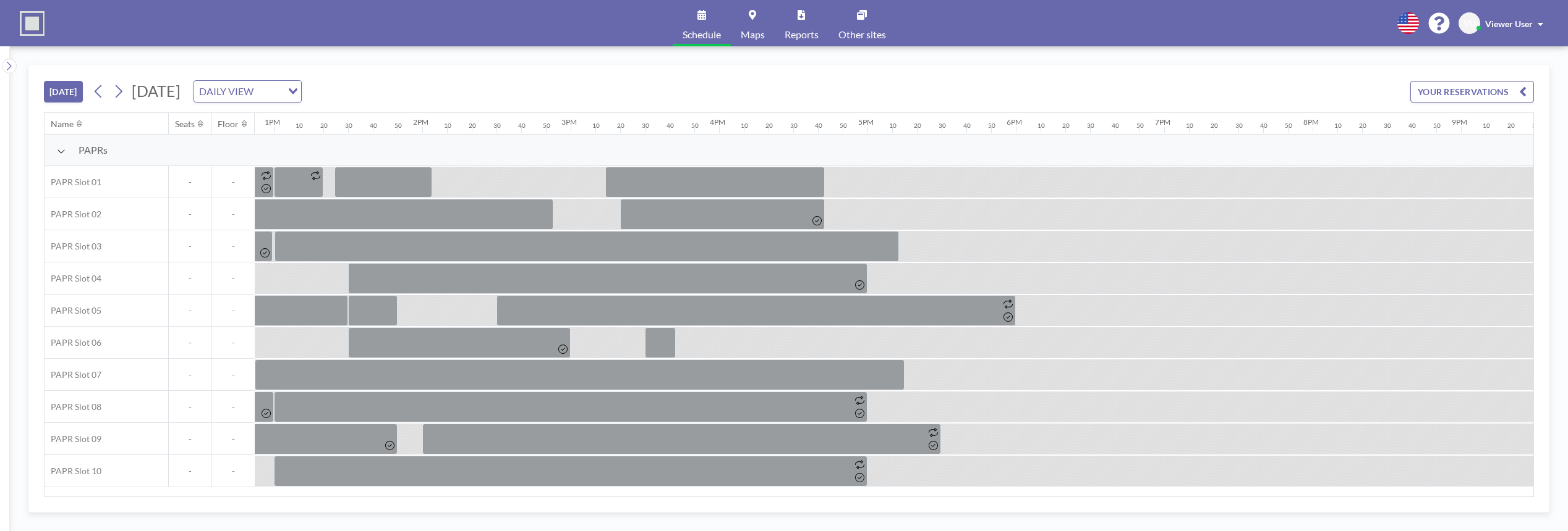
scroll to position [0, 2296]
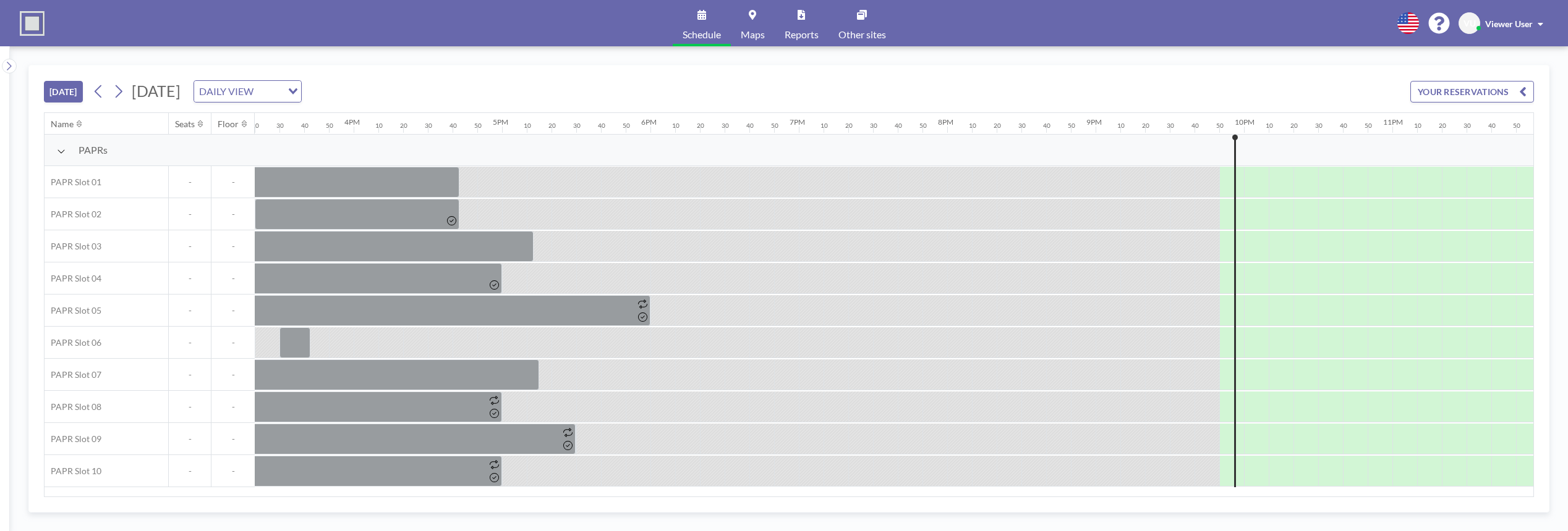
scroll to position [0, 2296]
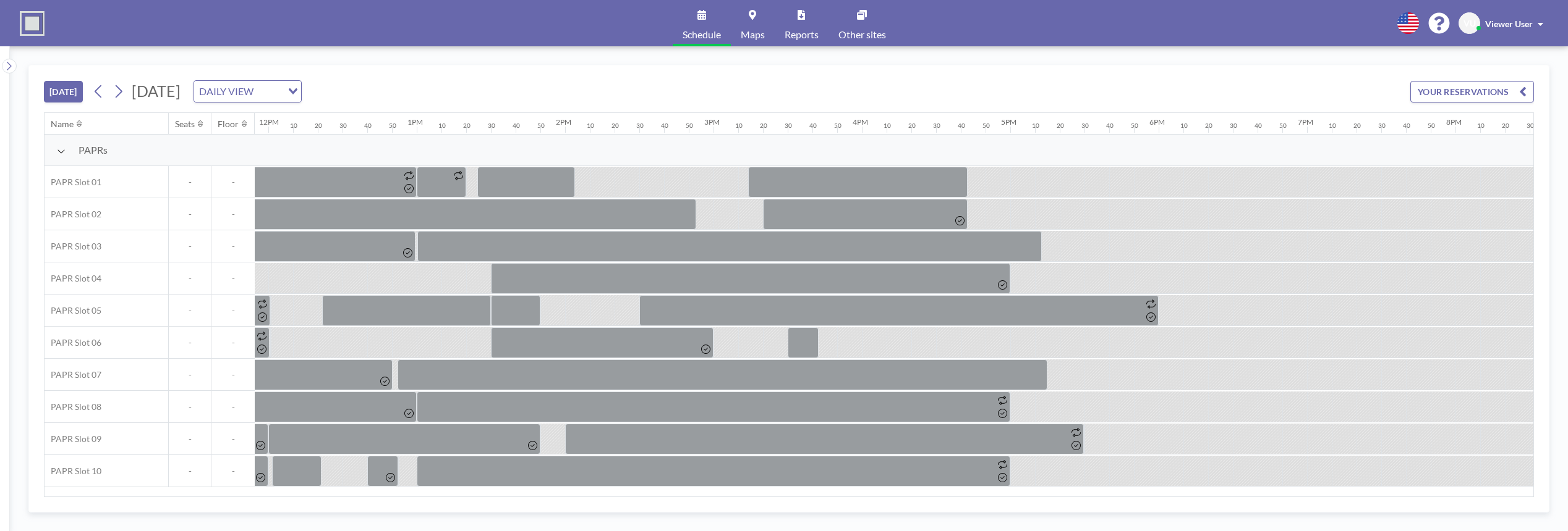
scroll to position [0, 2296]
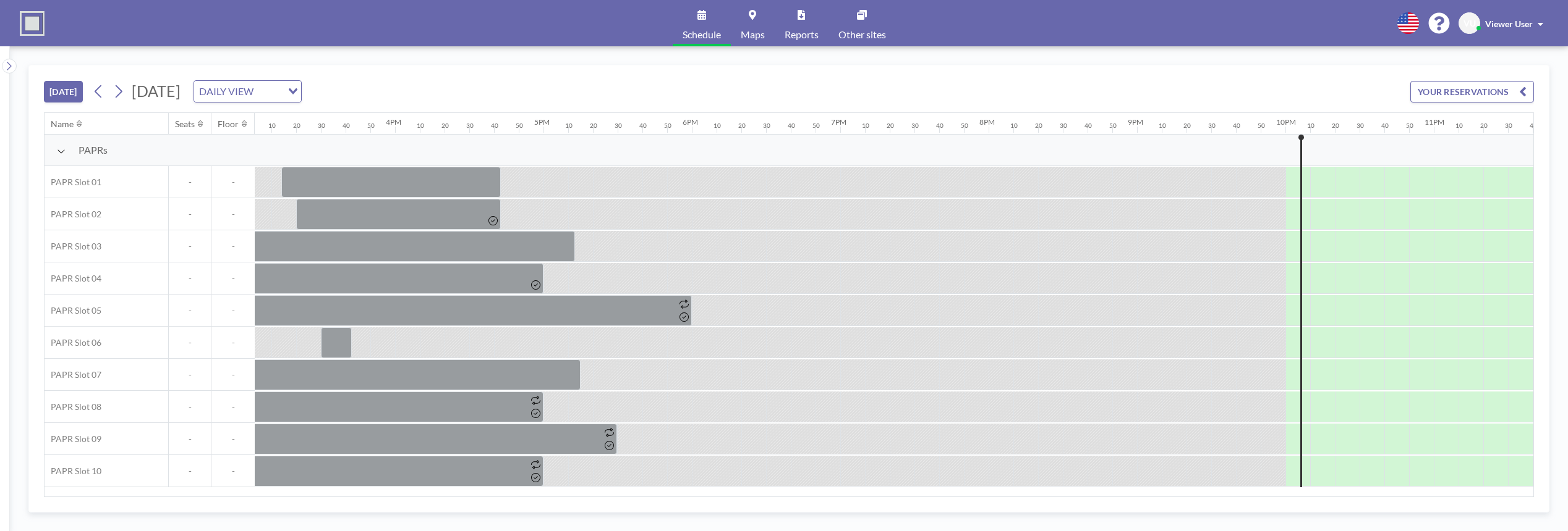
scroll to position [0, 2296]
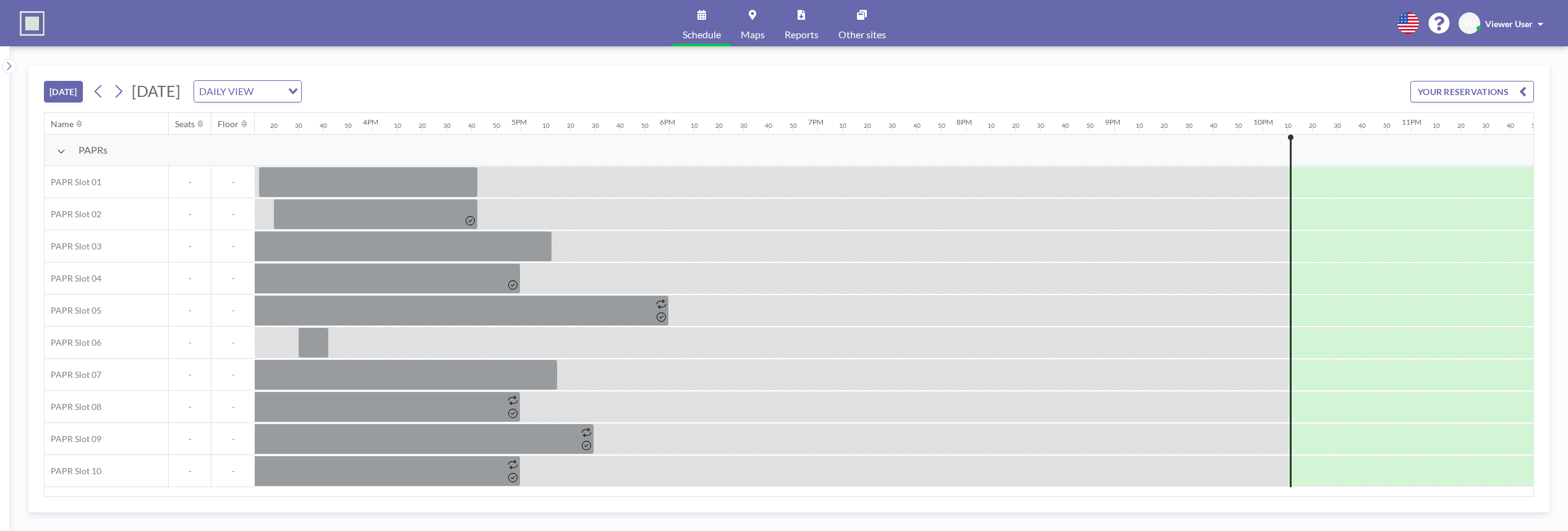
scroll to position [0, 2296]
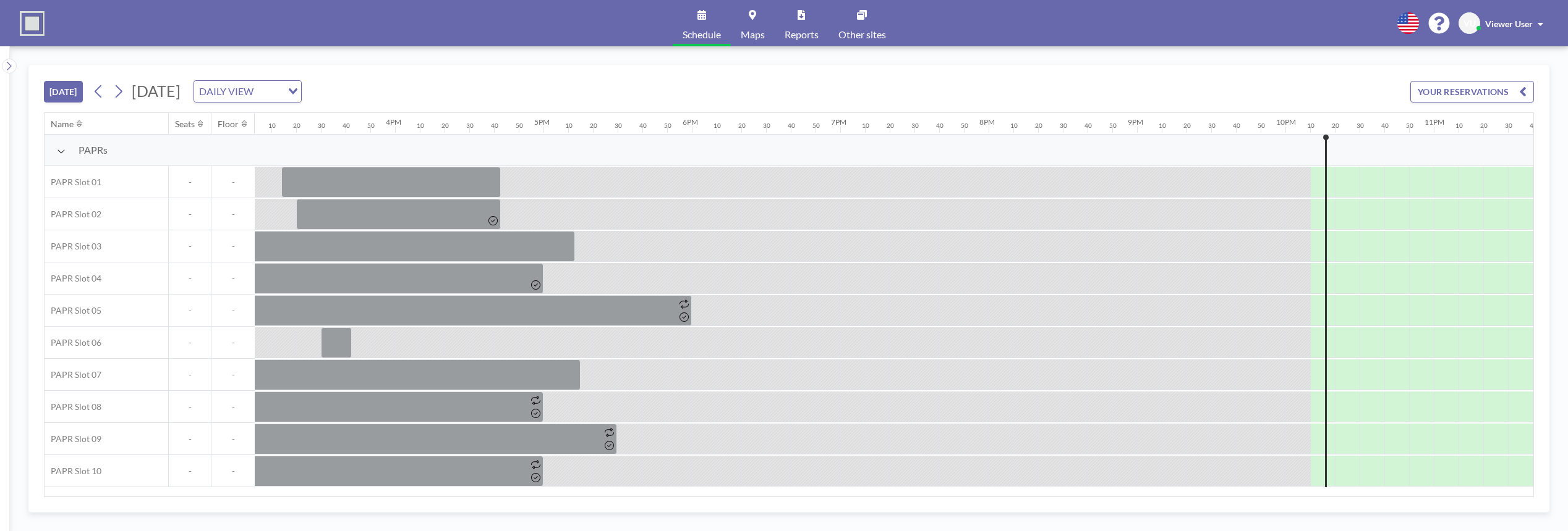
scroll to position [0, 2296]
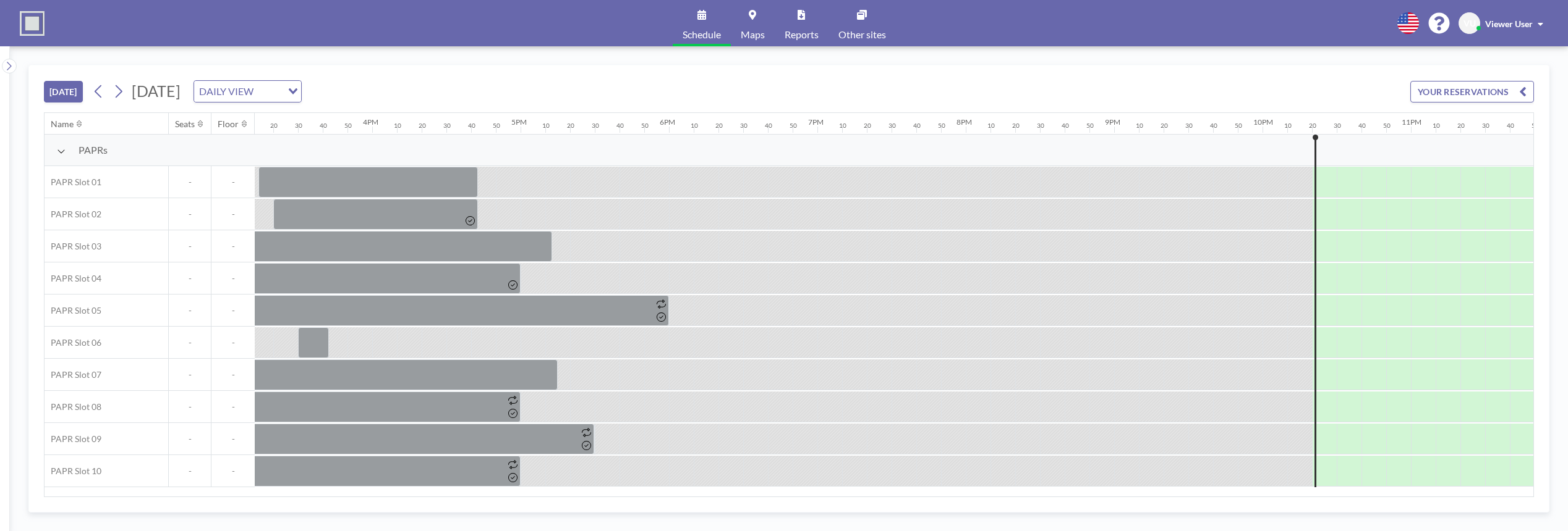
scroll to position [0, 2296]
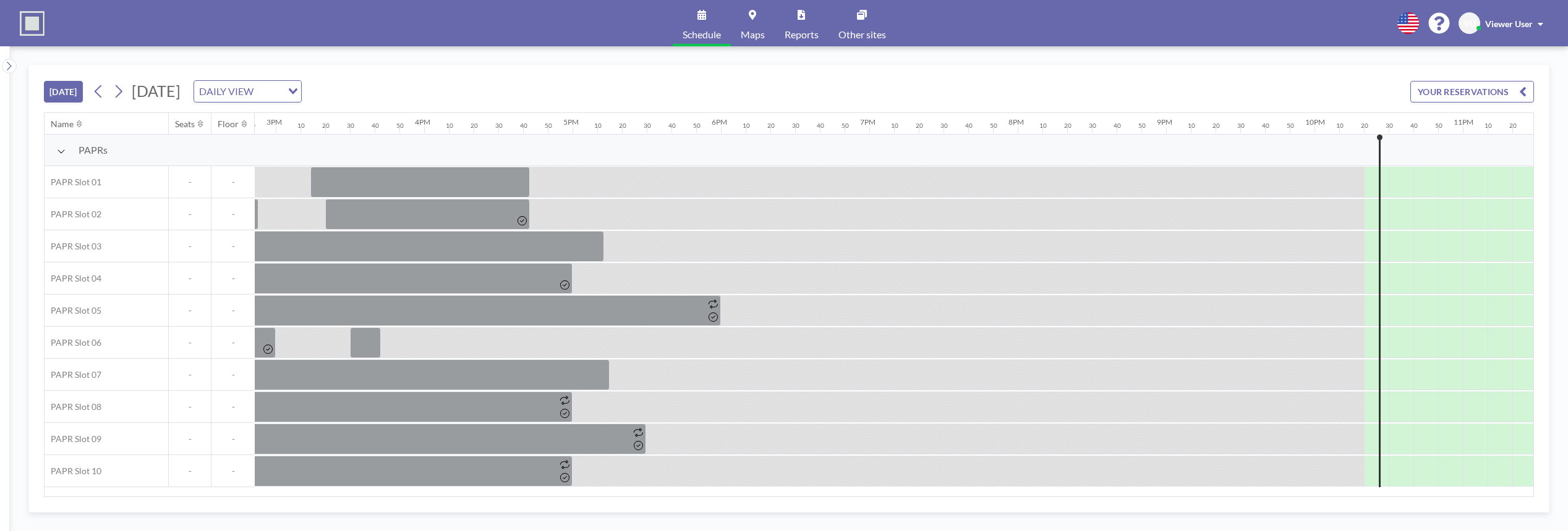
scroll to position [0, 2296]
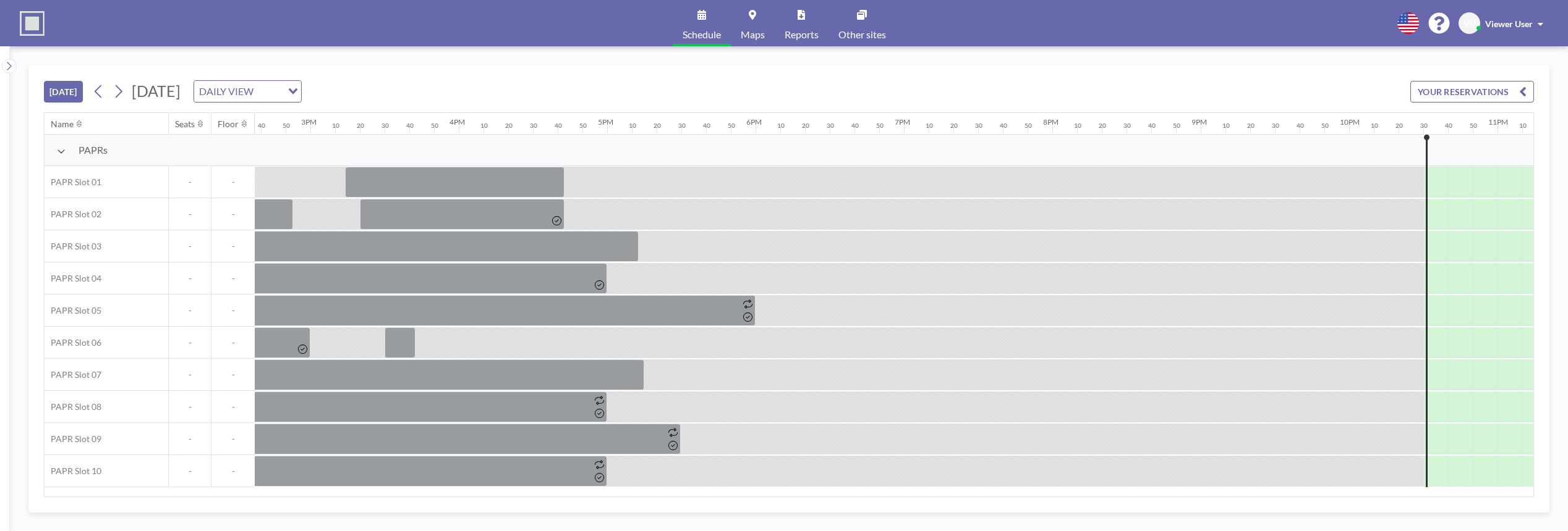
scroll to position [0, 2296]
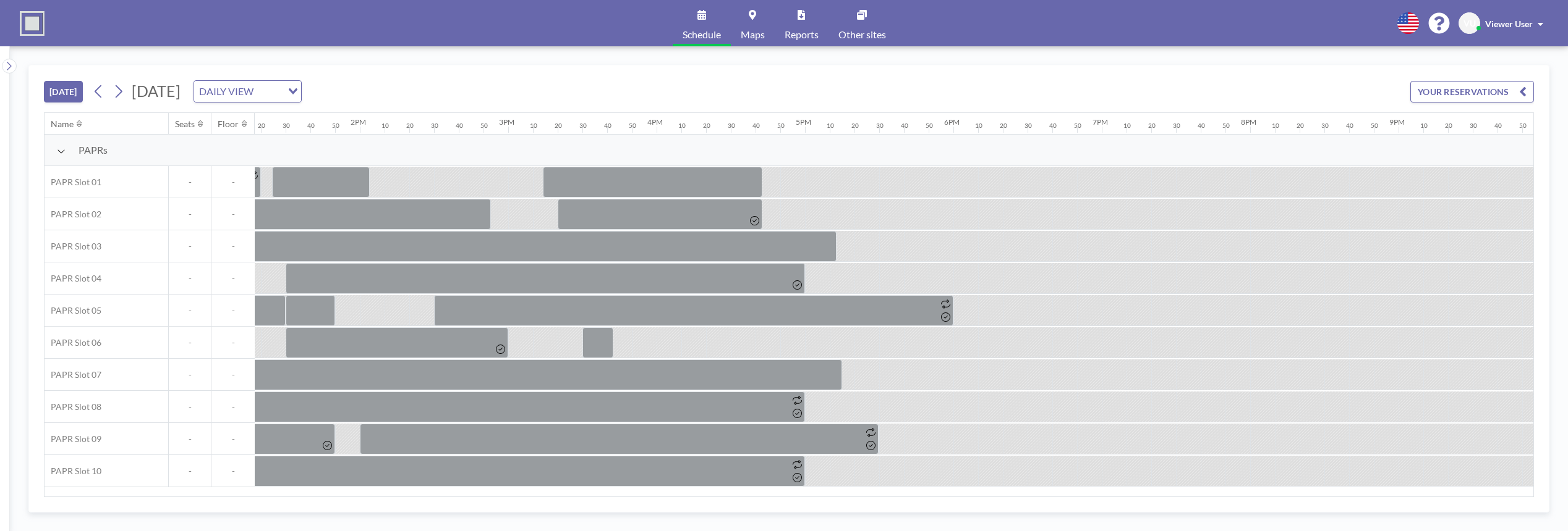
scroll to position [0, 2296]
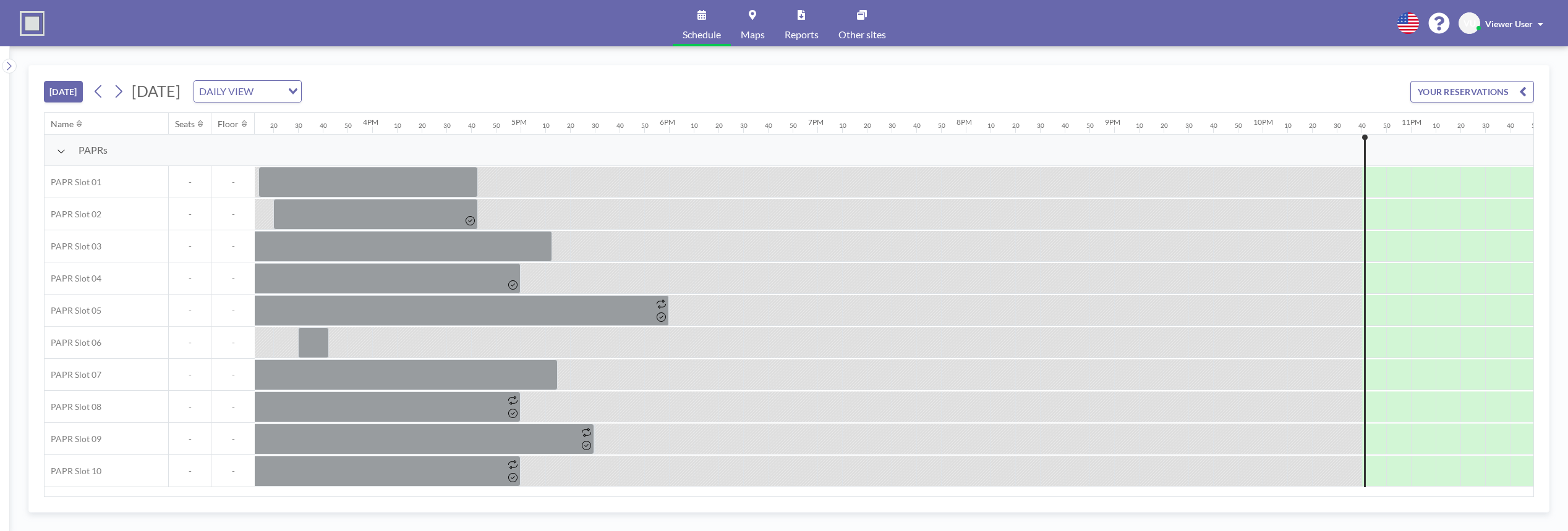
scroll to position [0, 2296]
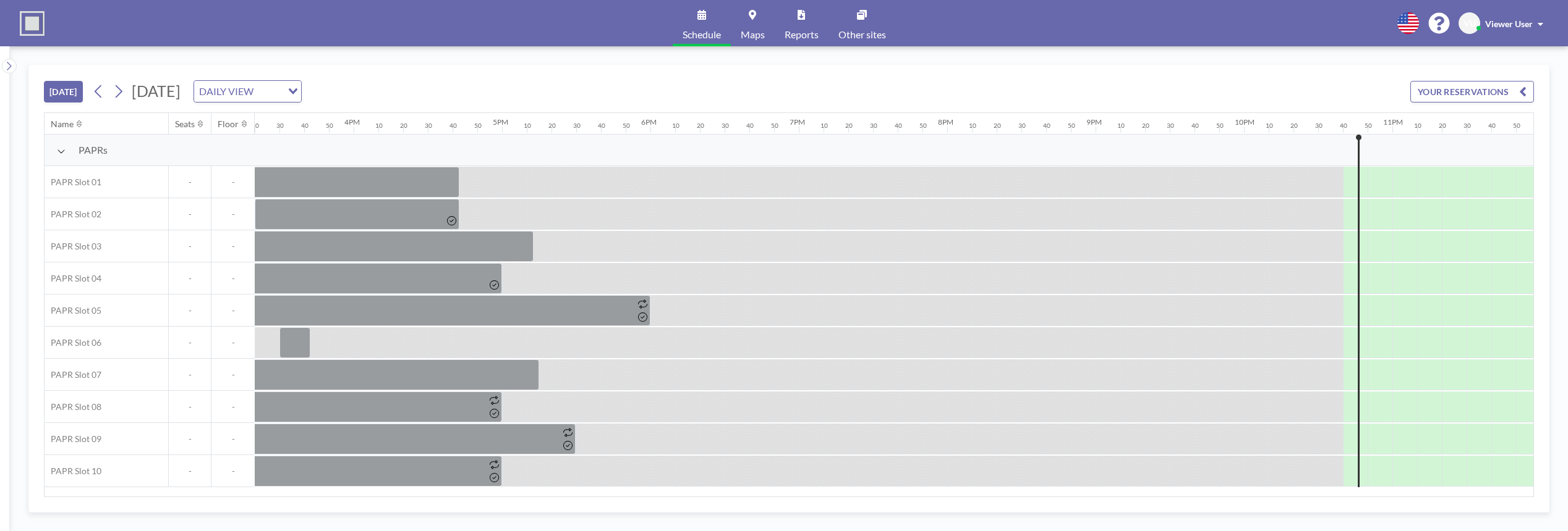
scroll to position [0, 2296]
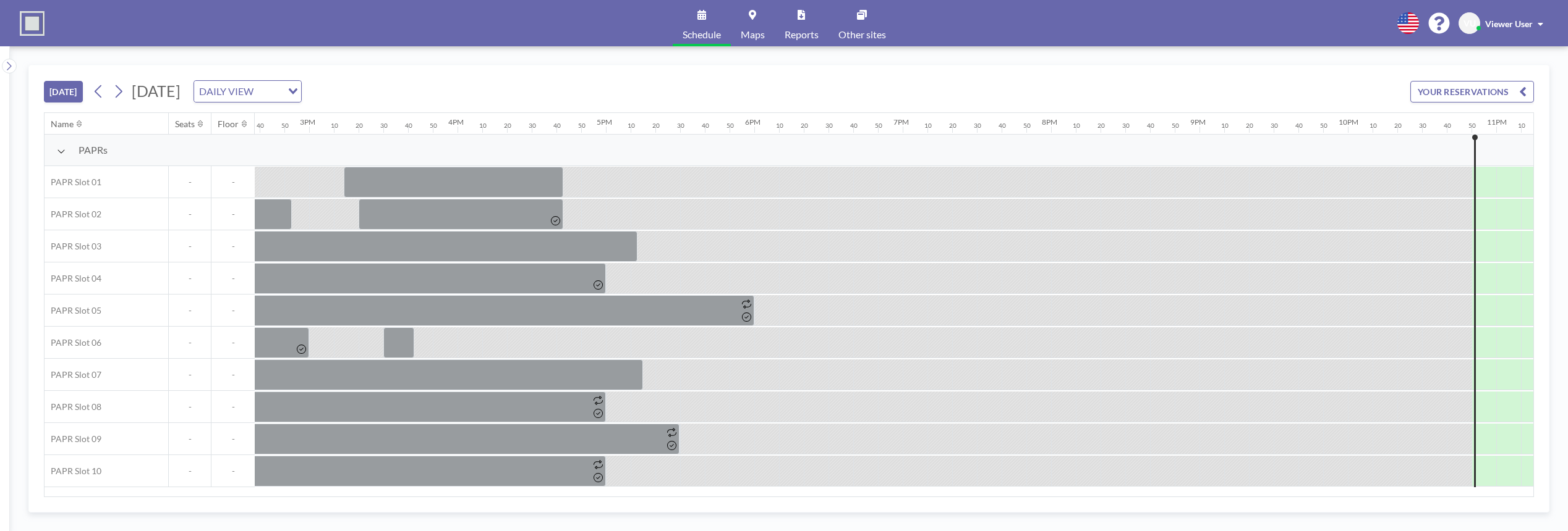
scroll to position [0, 2296]
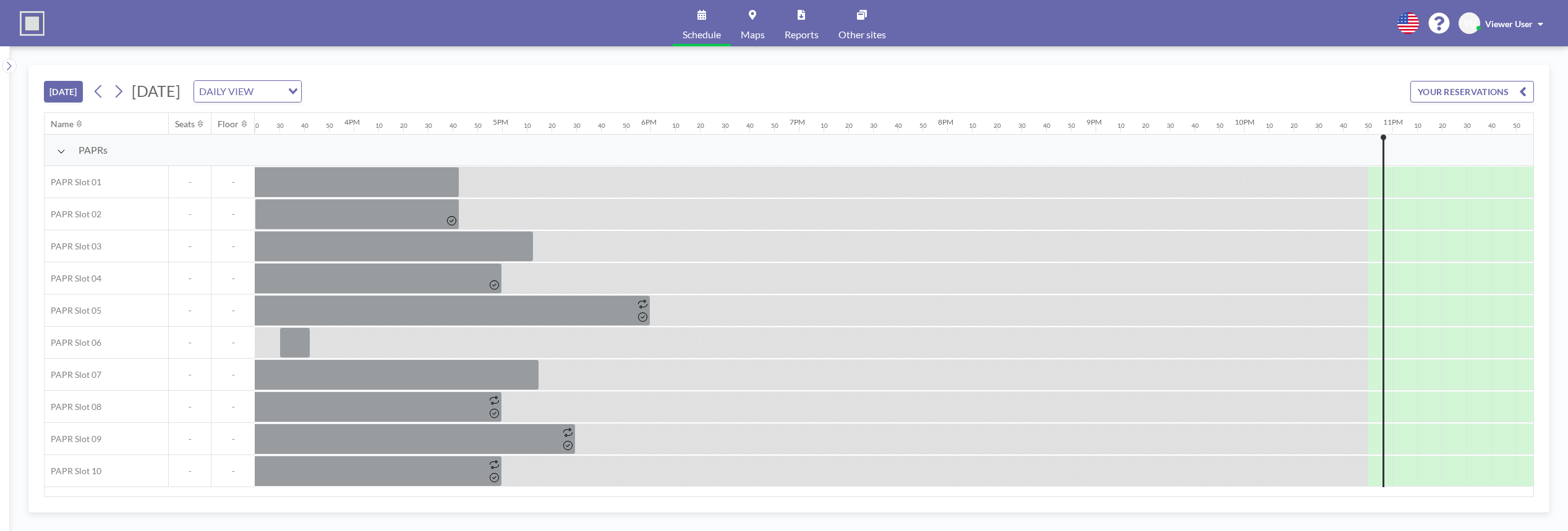
scroll to position [0, 2296]
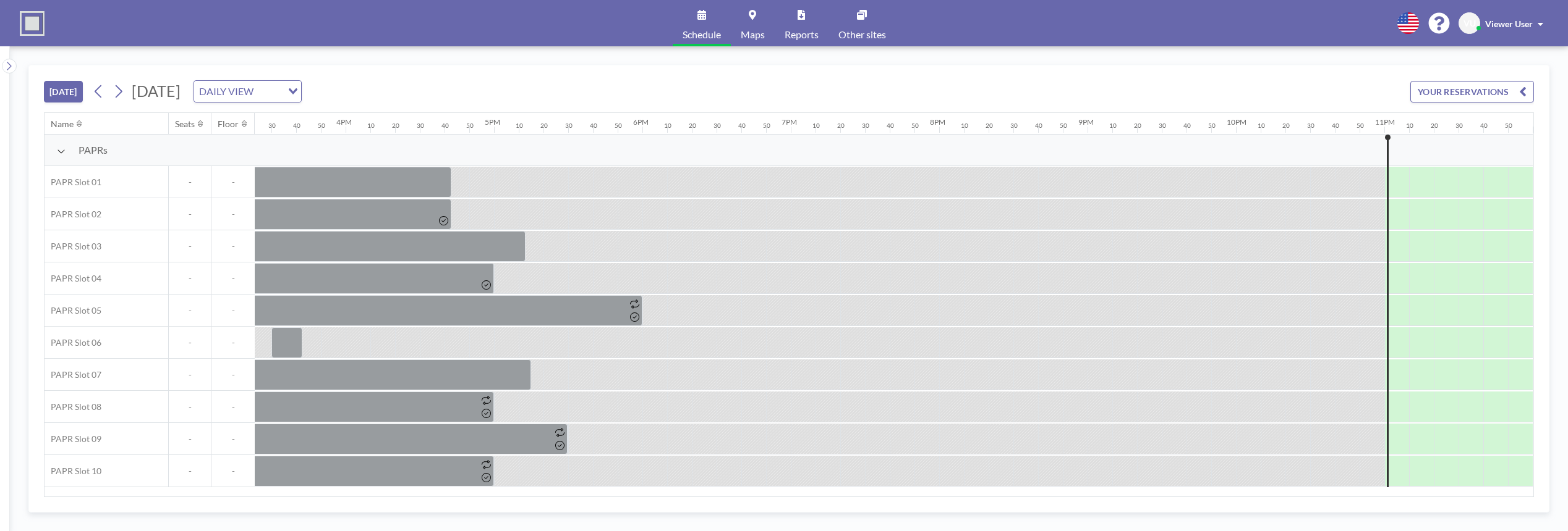
scroll to position [0, 2296]
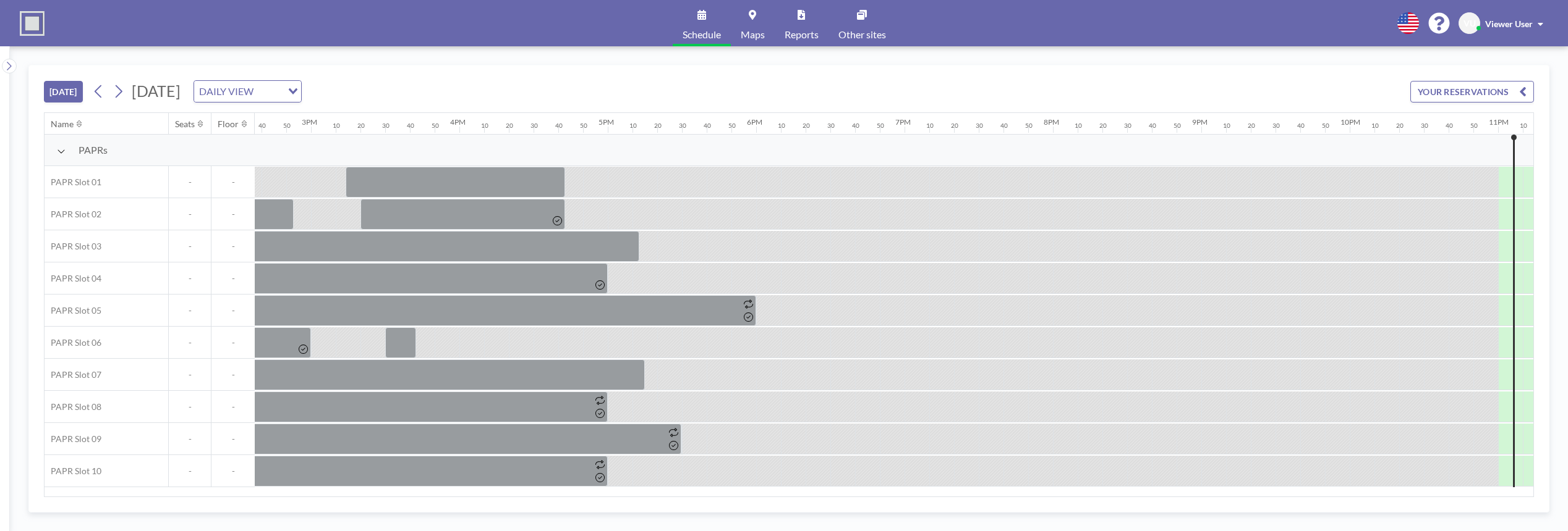
scroll to position [0, 2296]
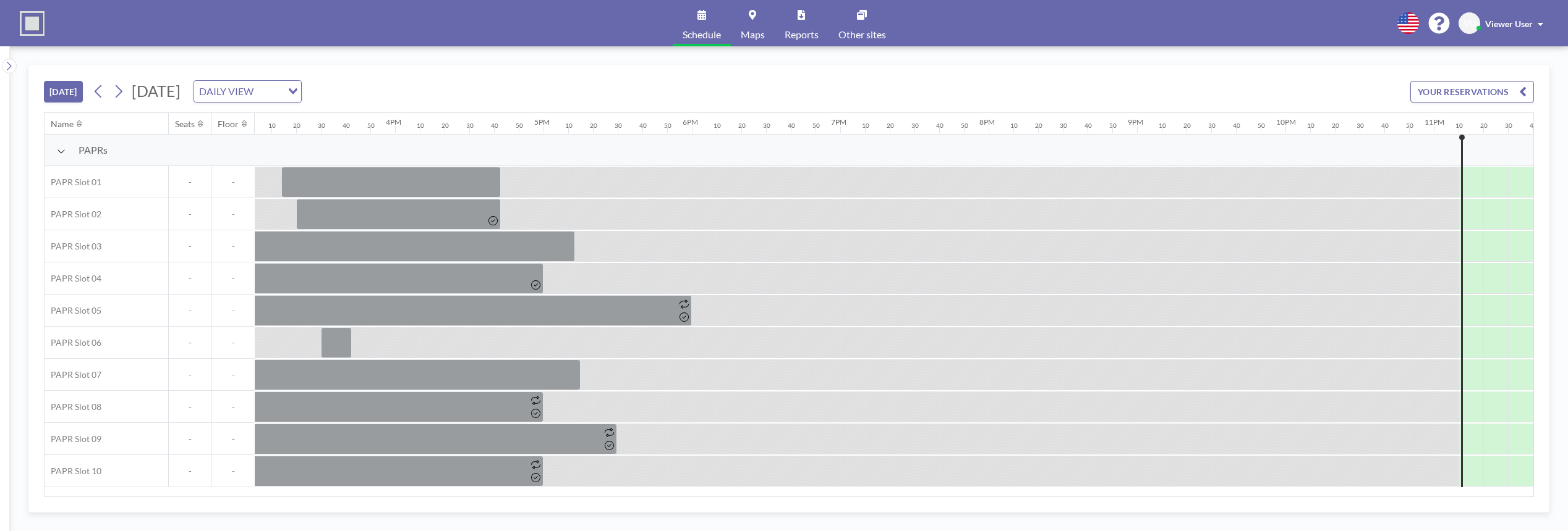
scroll to position [0, 2296]
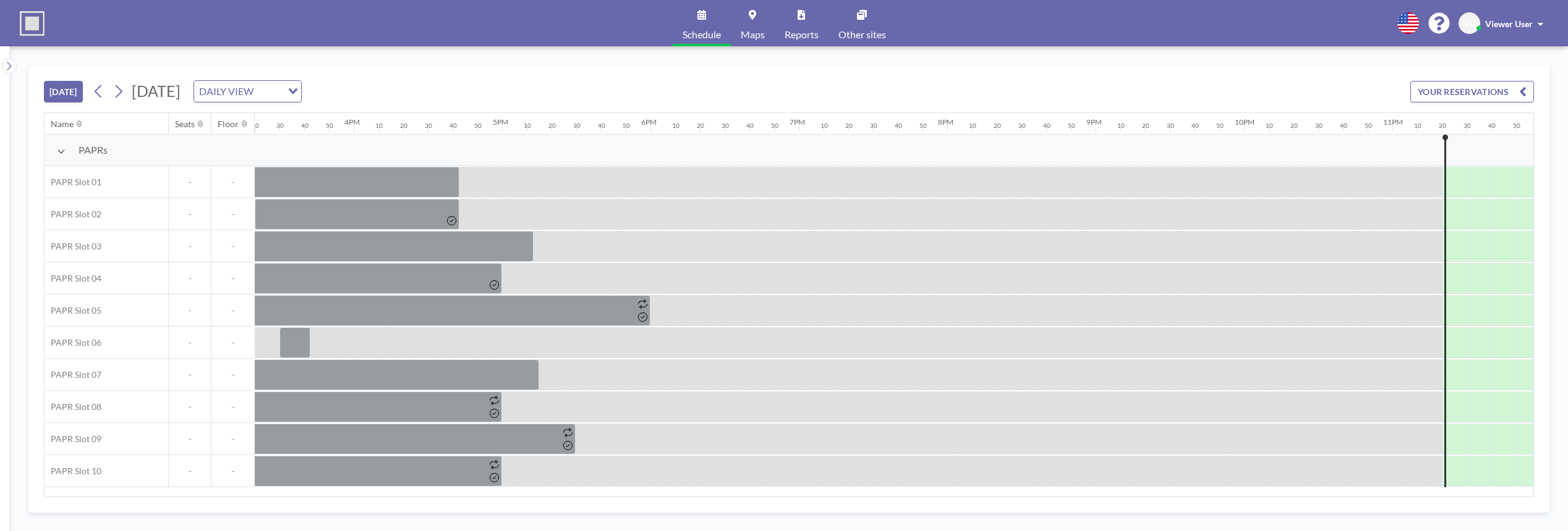
scroll to position [0, 2296]
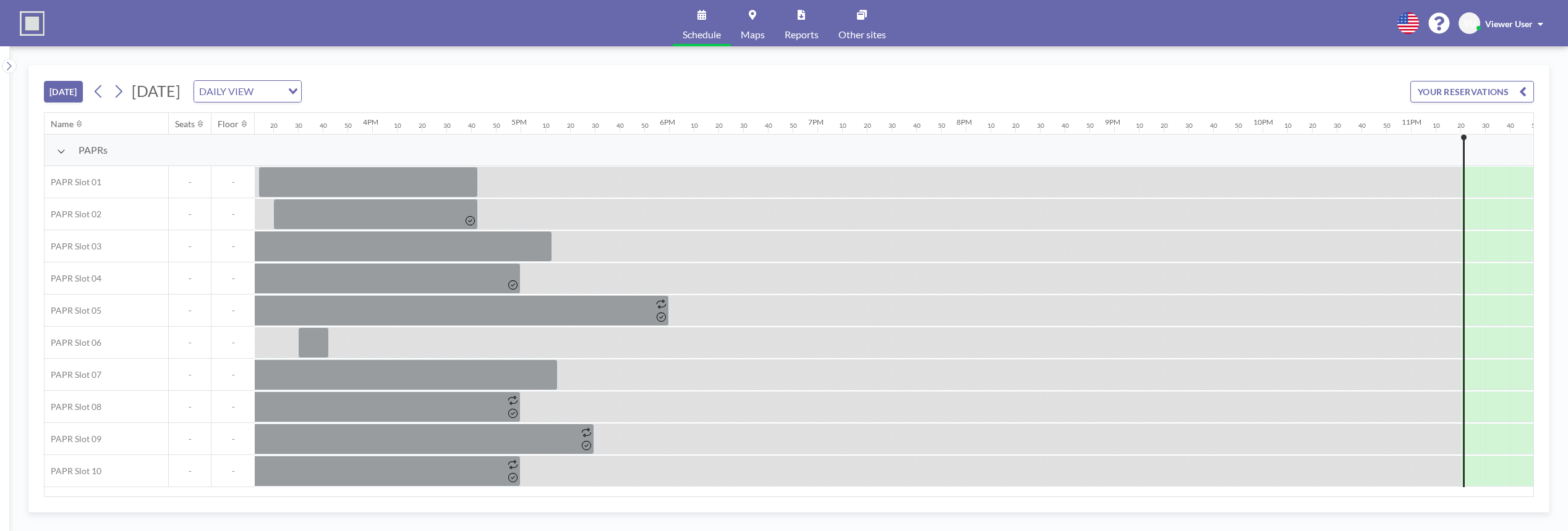
scroll to position [0, 2296]
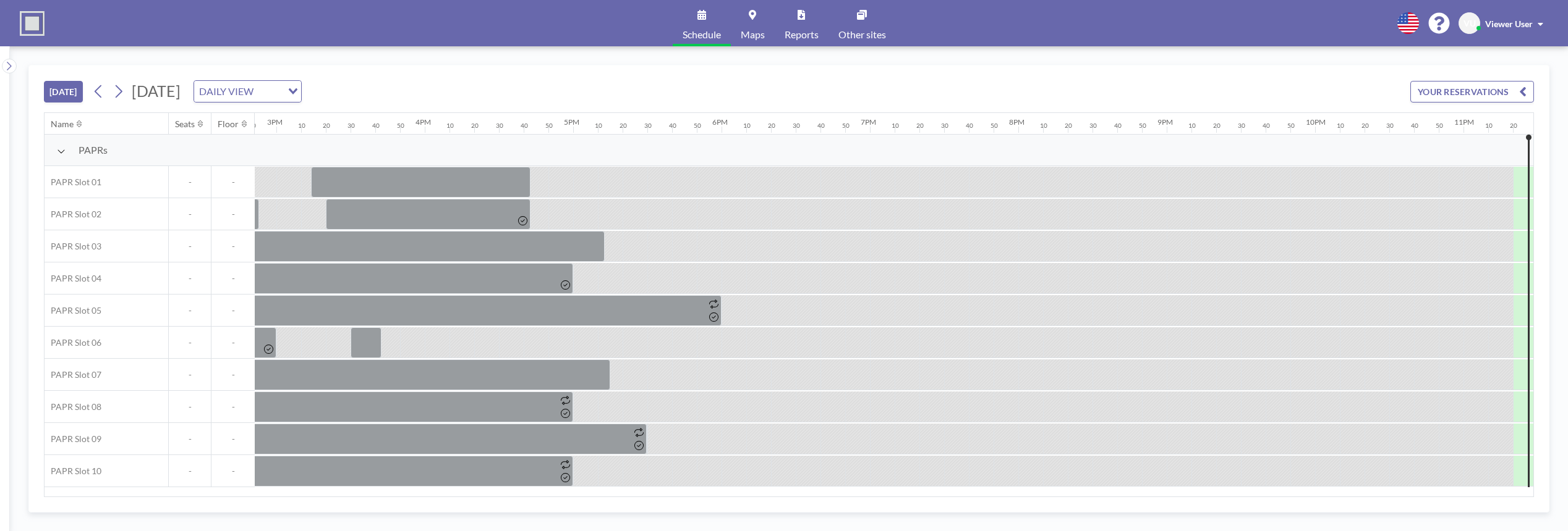
scroll to position [0, 2296]
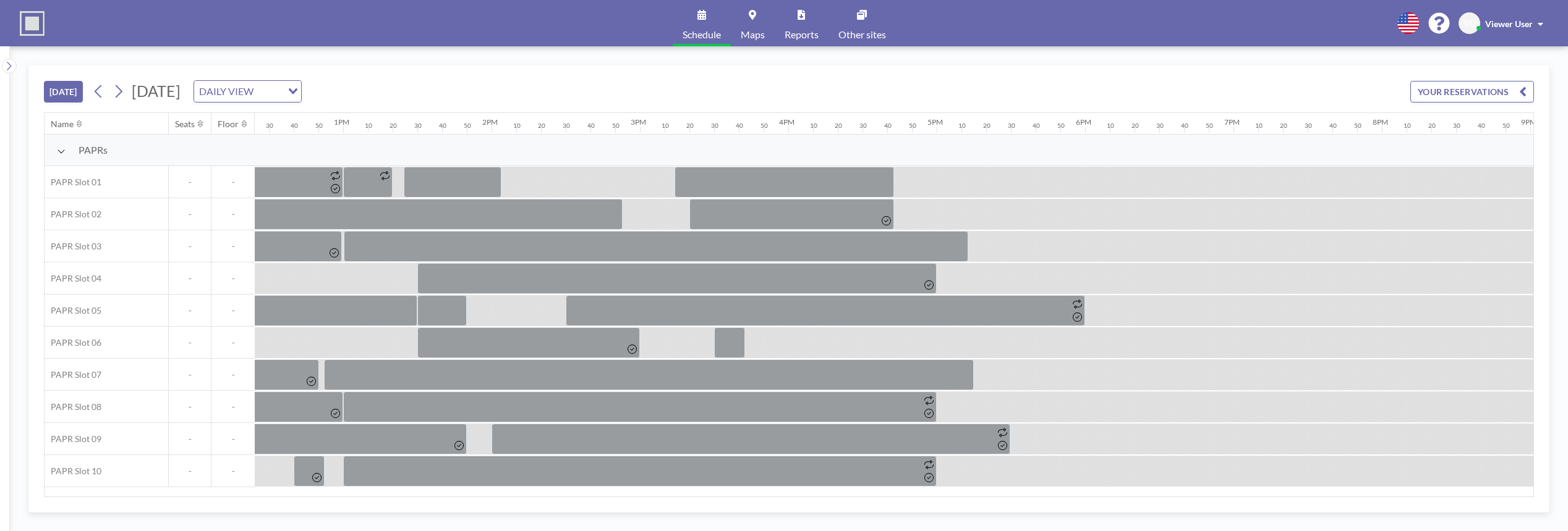
scroll to position [0, 2296]
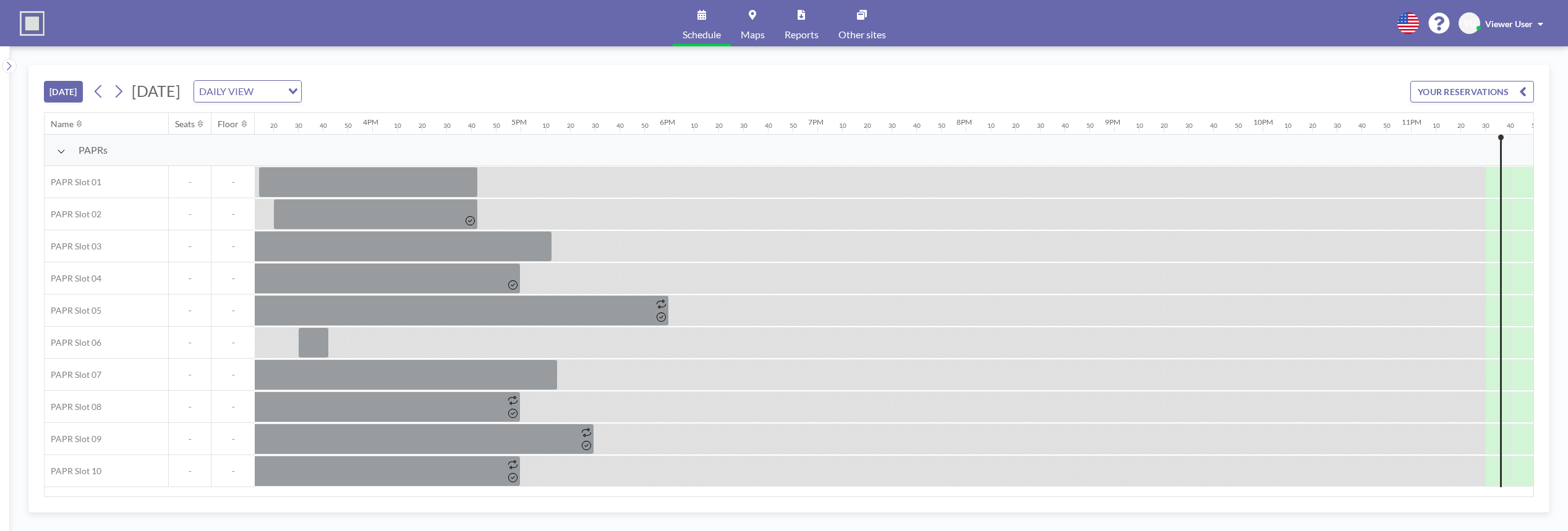
scroll to position [0, 2296]
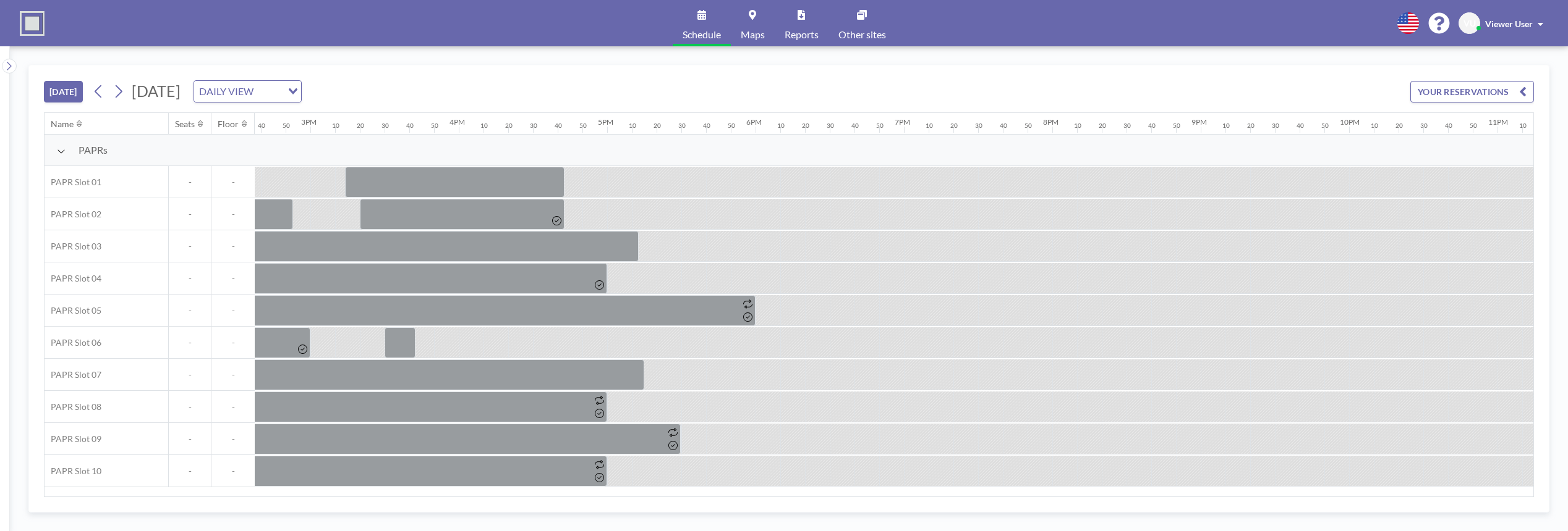
scroll to position [0, 2296]
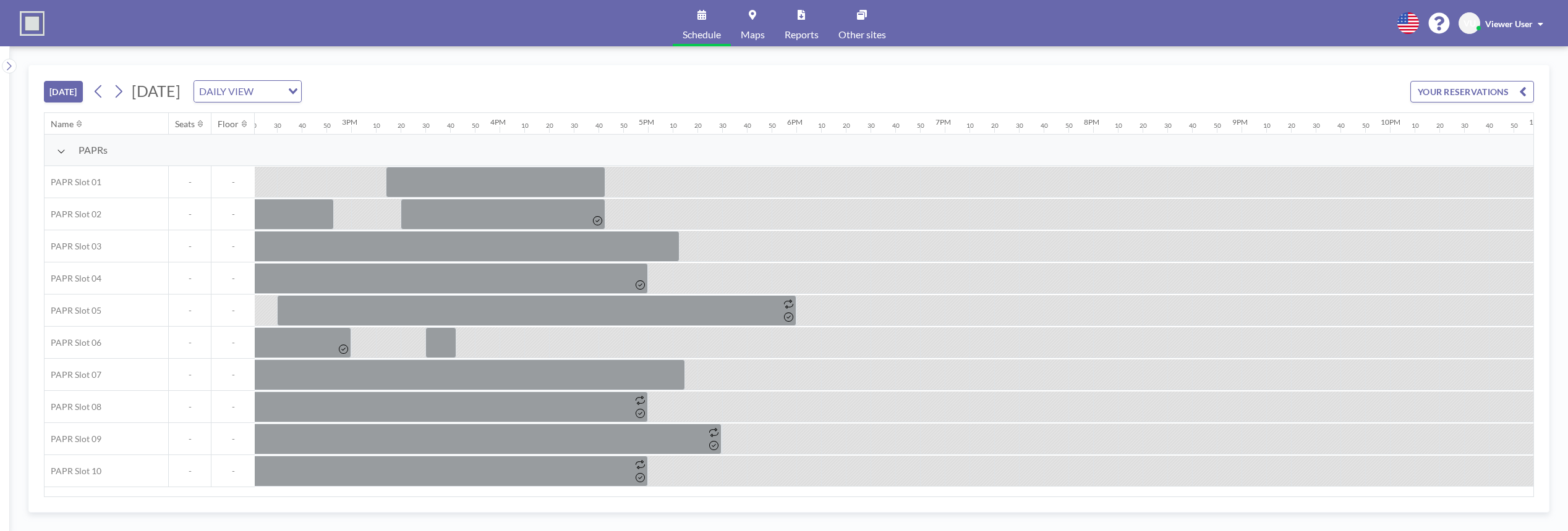
scroll to position [0, 2296]
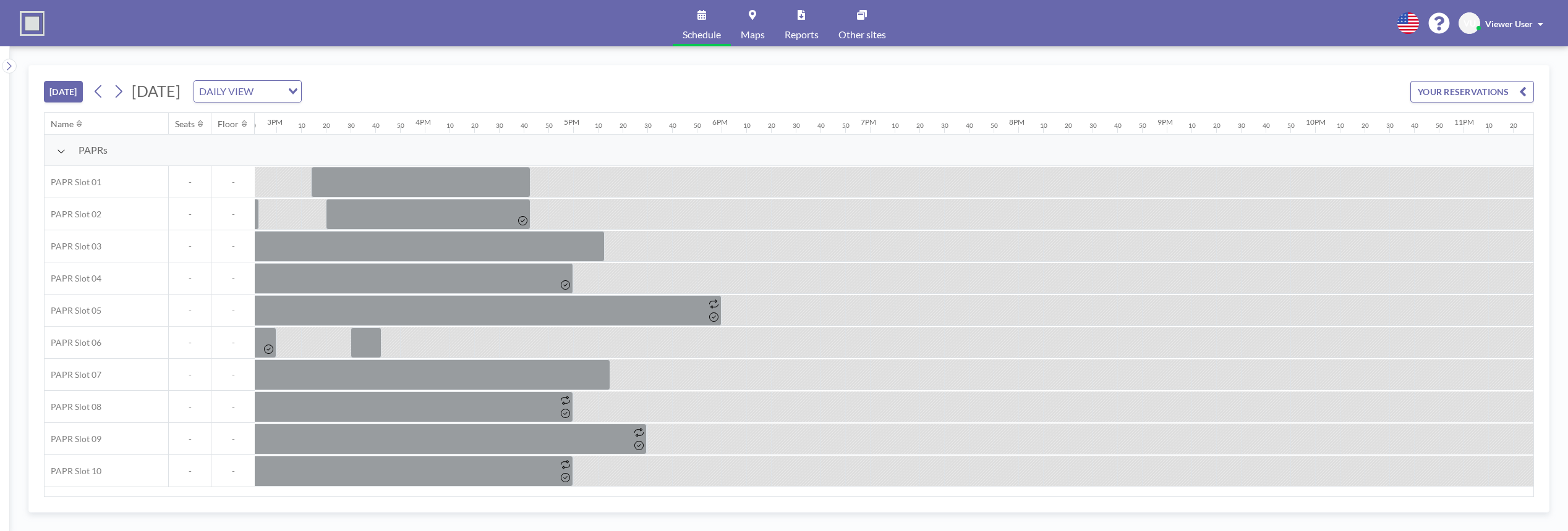
scroll to position [0, 2296]
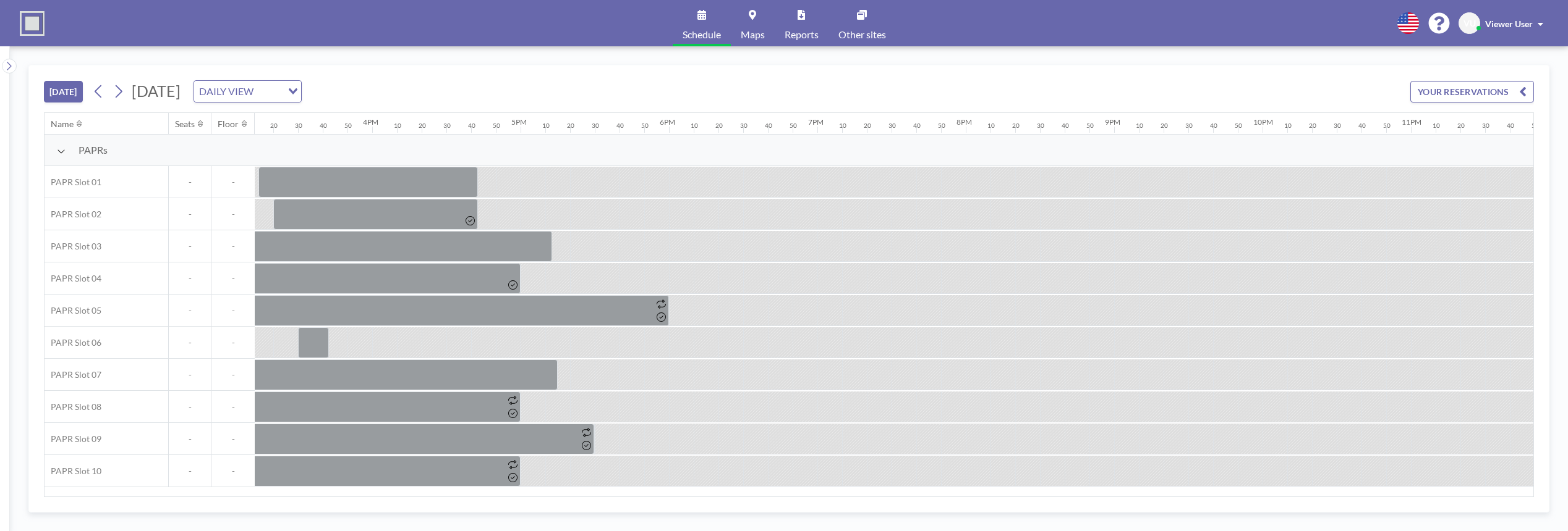
scroll to position [0, 2296]
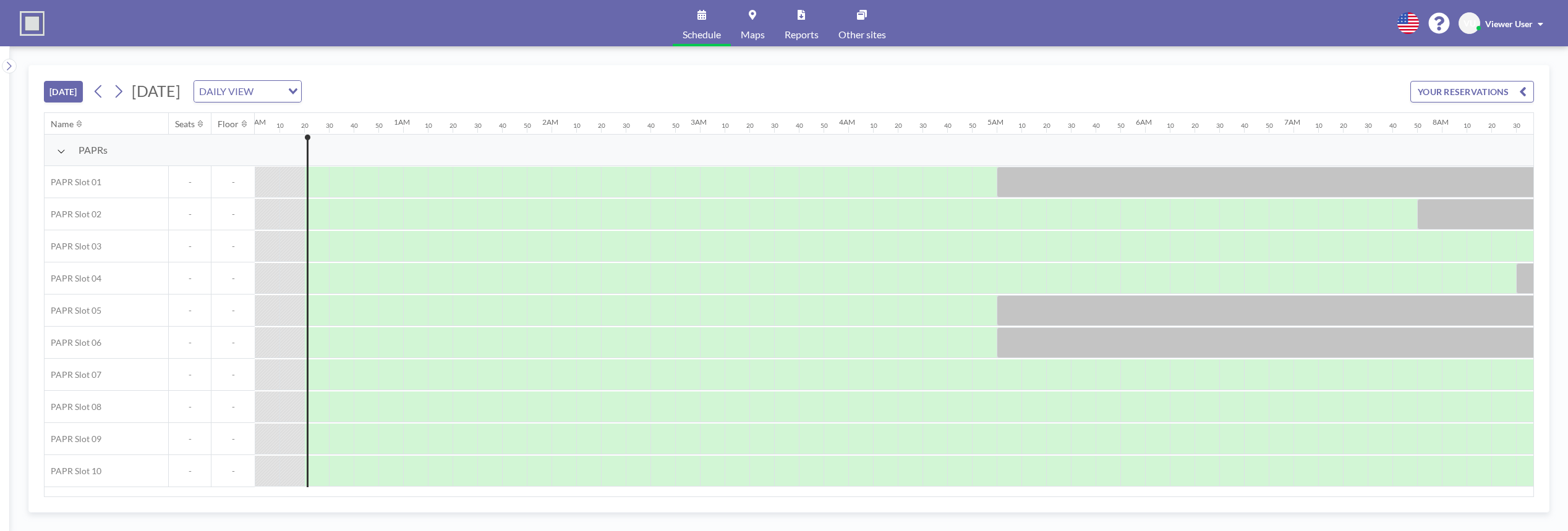
scroll to position [0, 25]
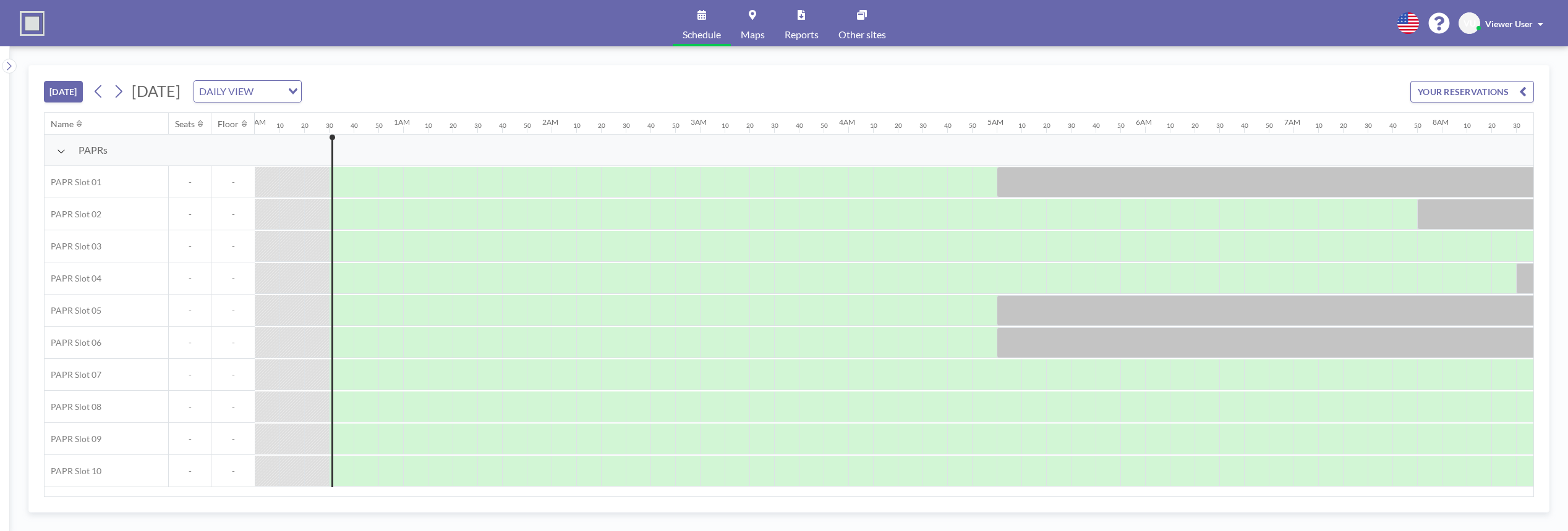
scroll to position [0, 49]
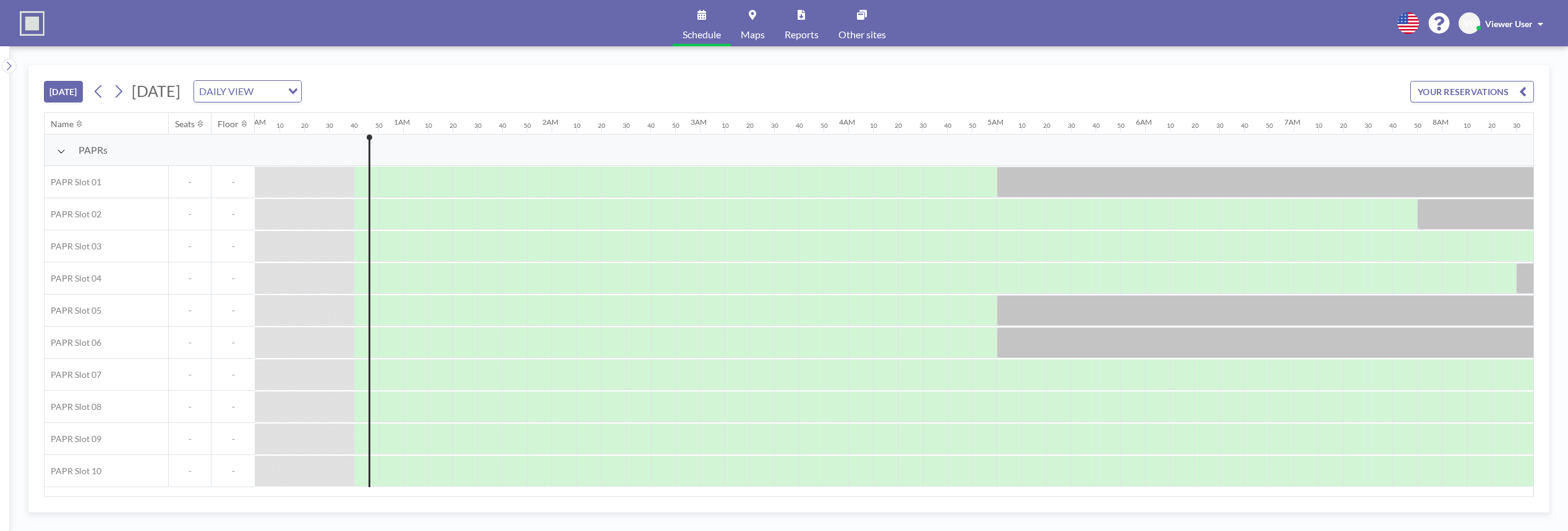
scroll to position [0, 74]
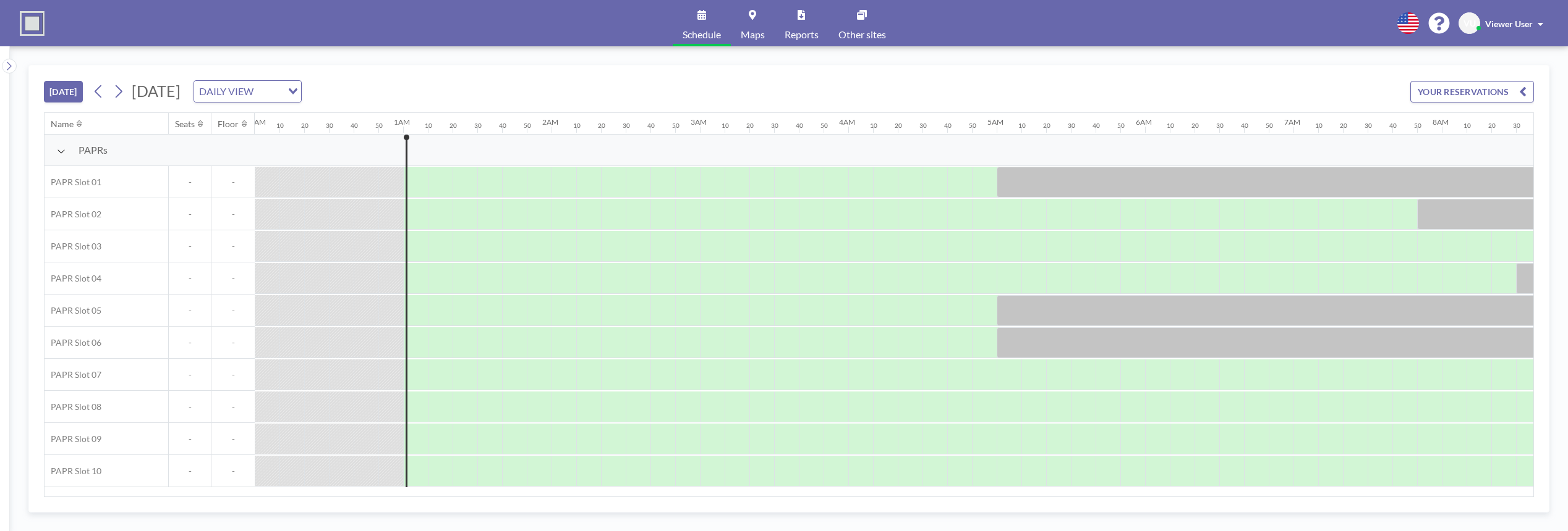
scroll to position [0, 123]
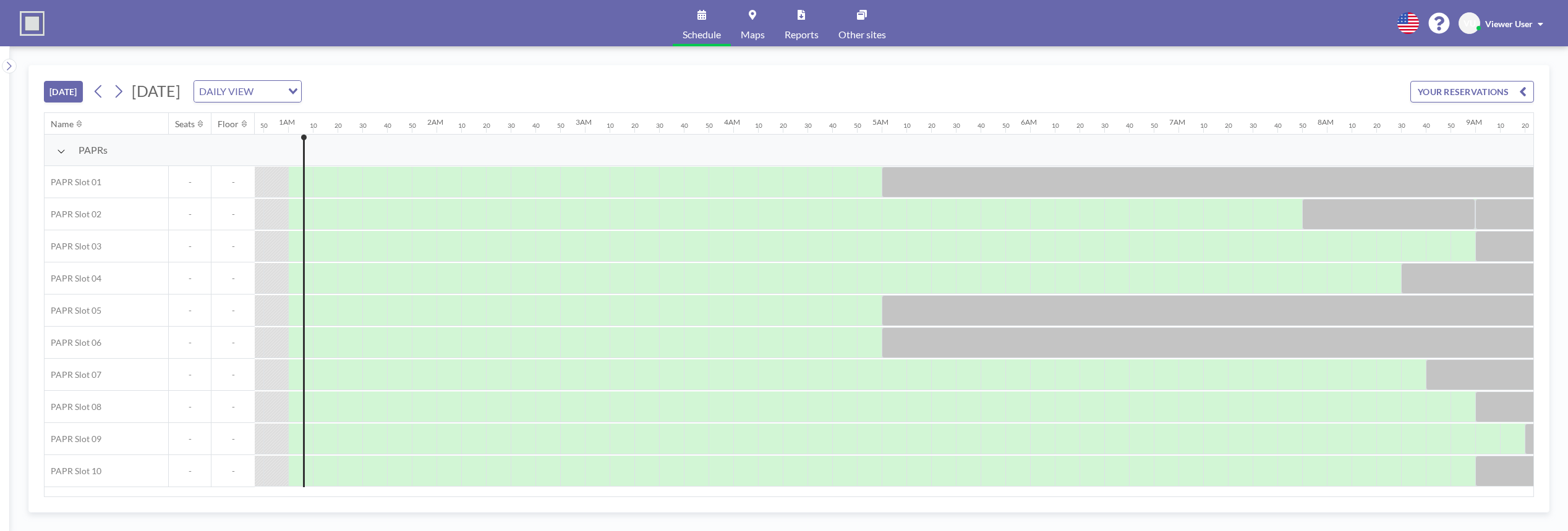
scroll to position [0, 123]
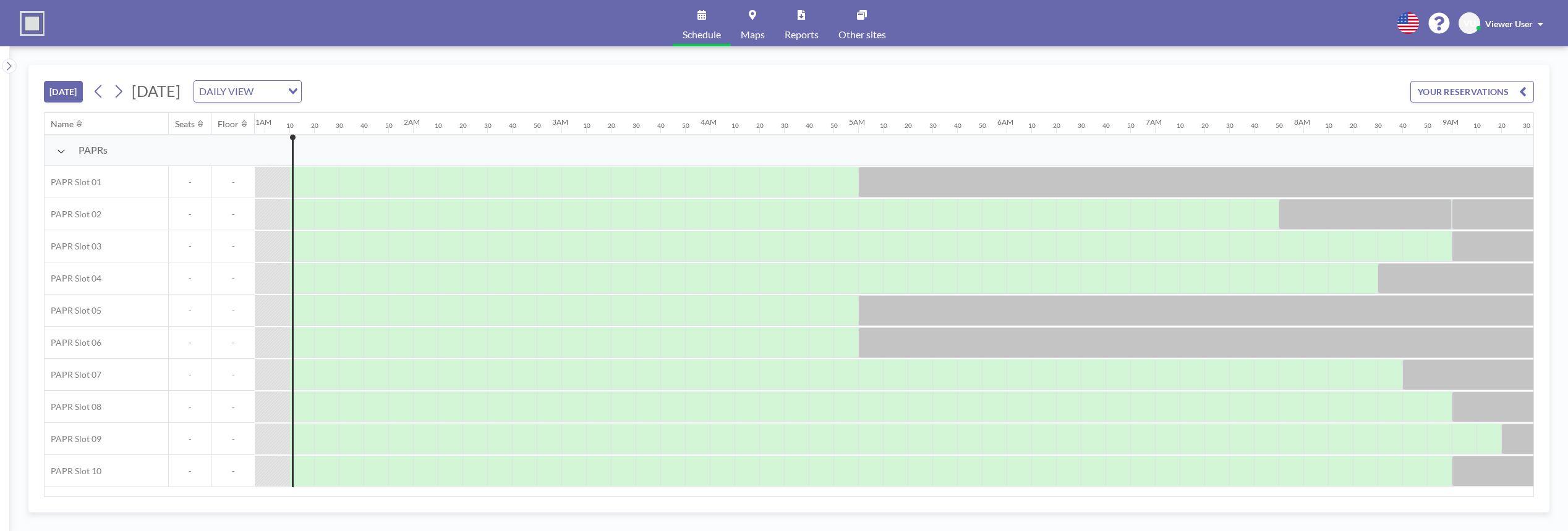
scroll to position [0, 148]
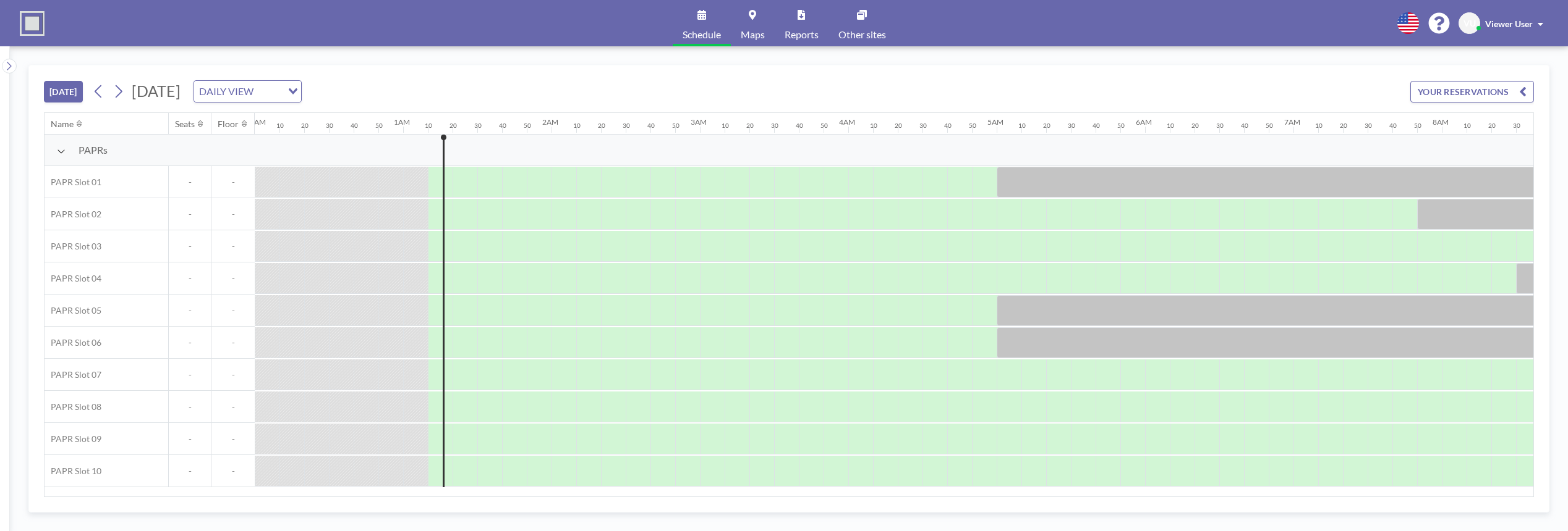
scroll to position [0, 148]
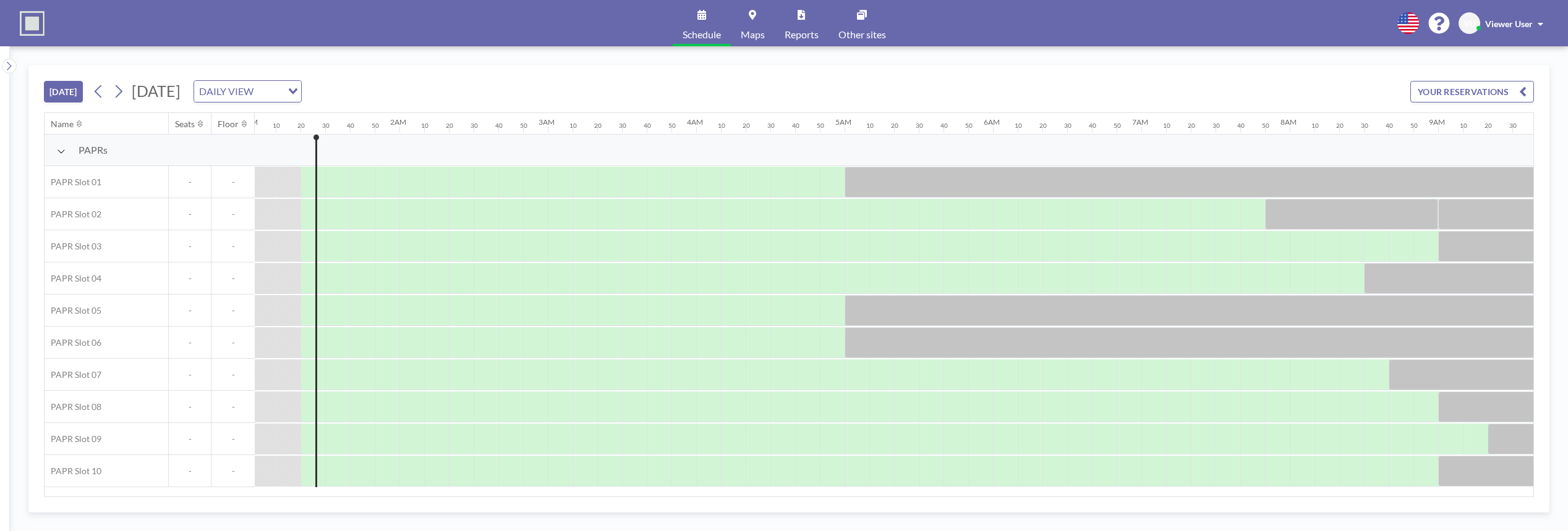
scroll to position [0, 173]
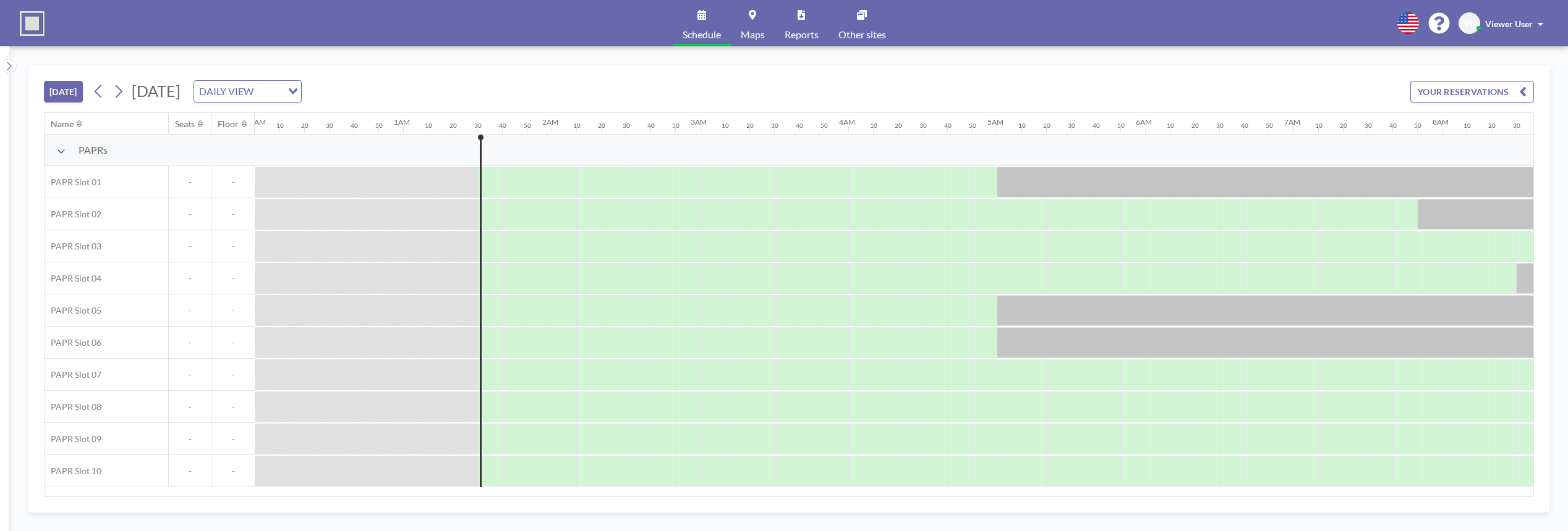
scroll to position [0, 198]
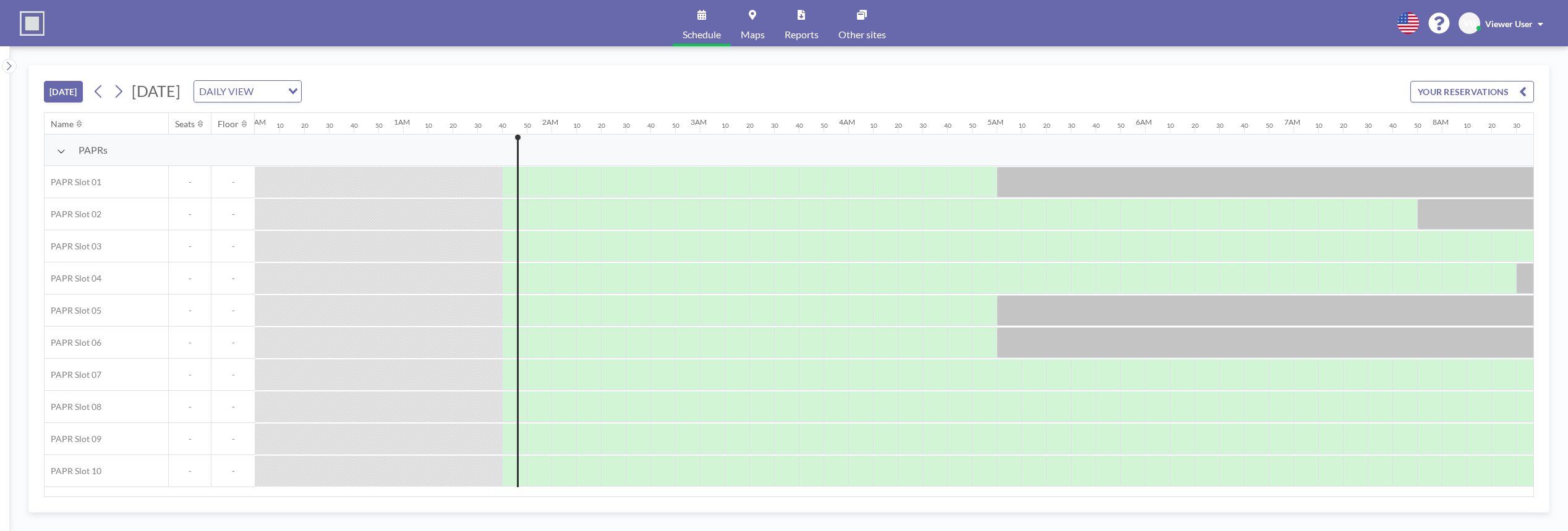
scroll to position [0, 223]
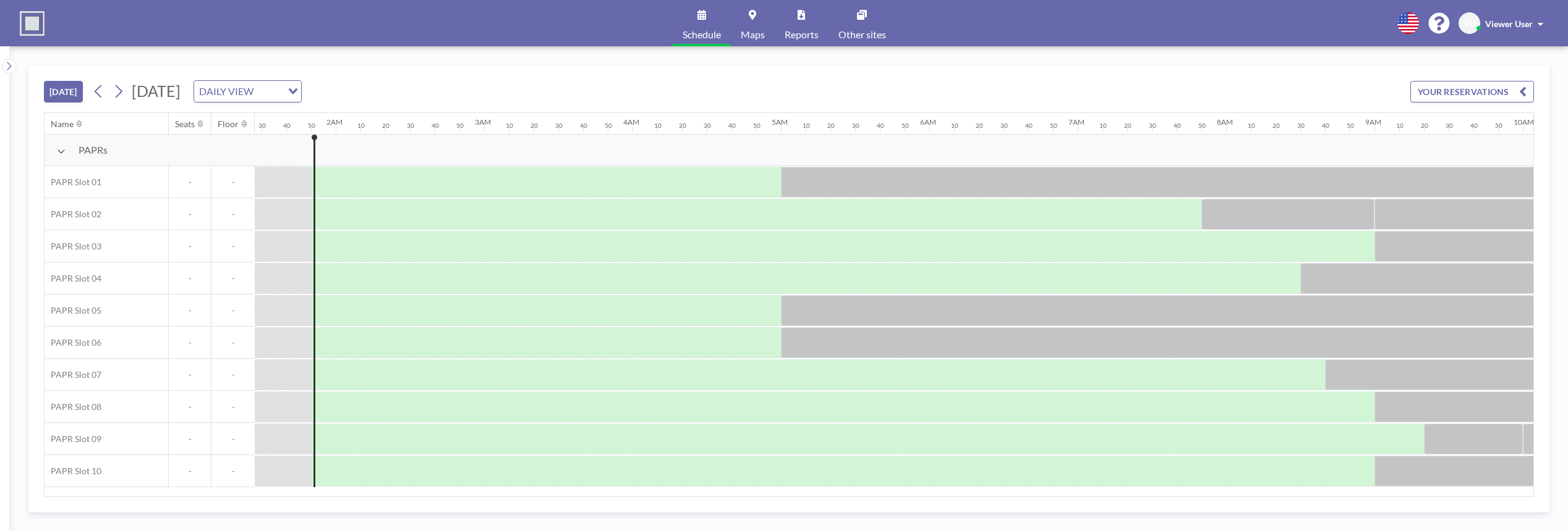
scroll to position [0, 247]
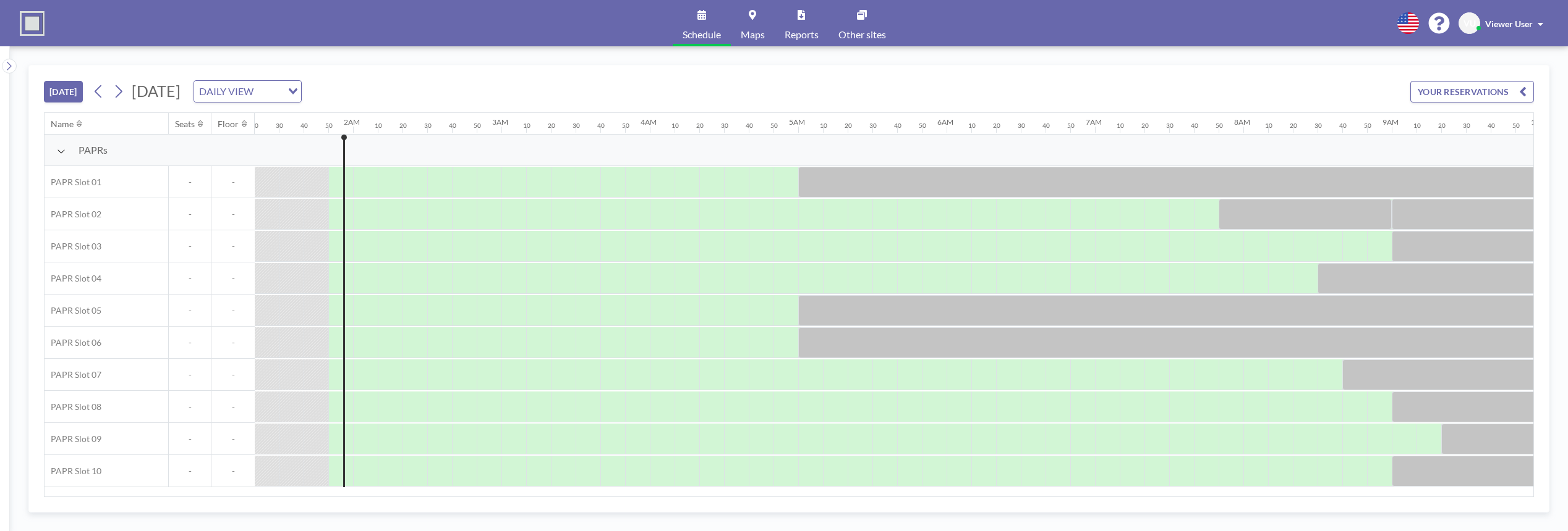
scroll to position [0, 247]
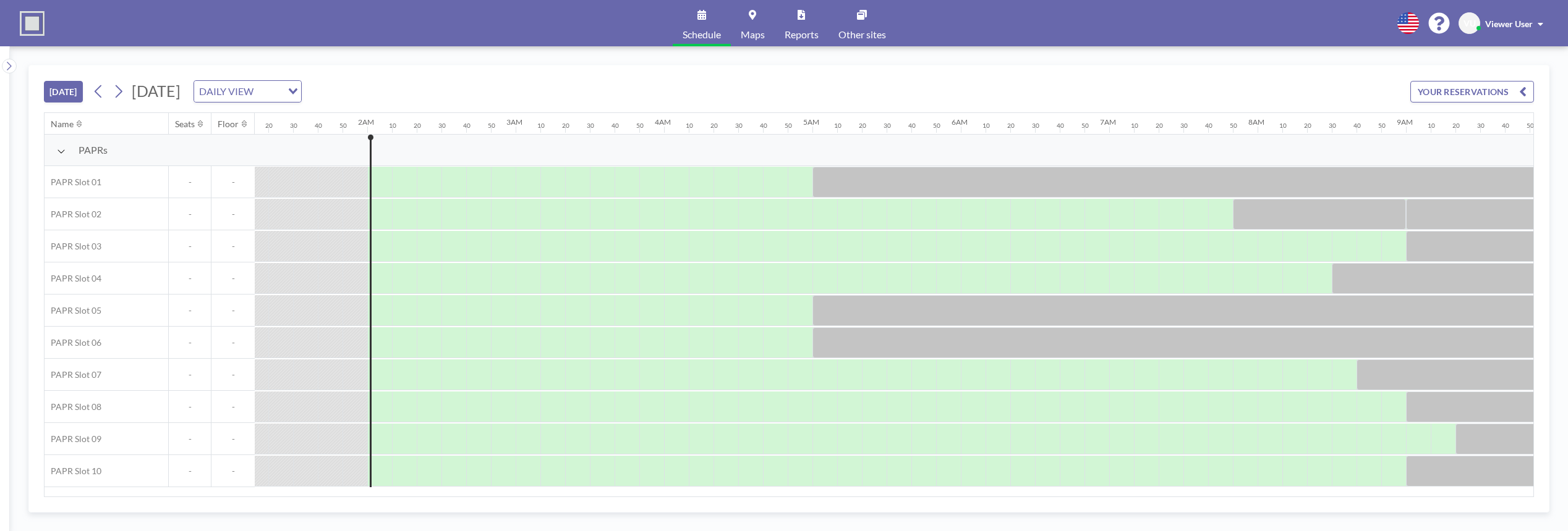
scroll to position [0, 272]
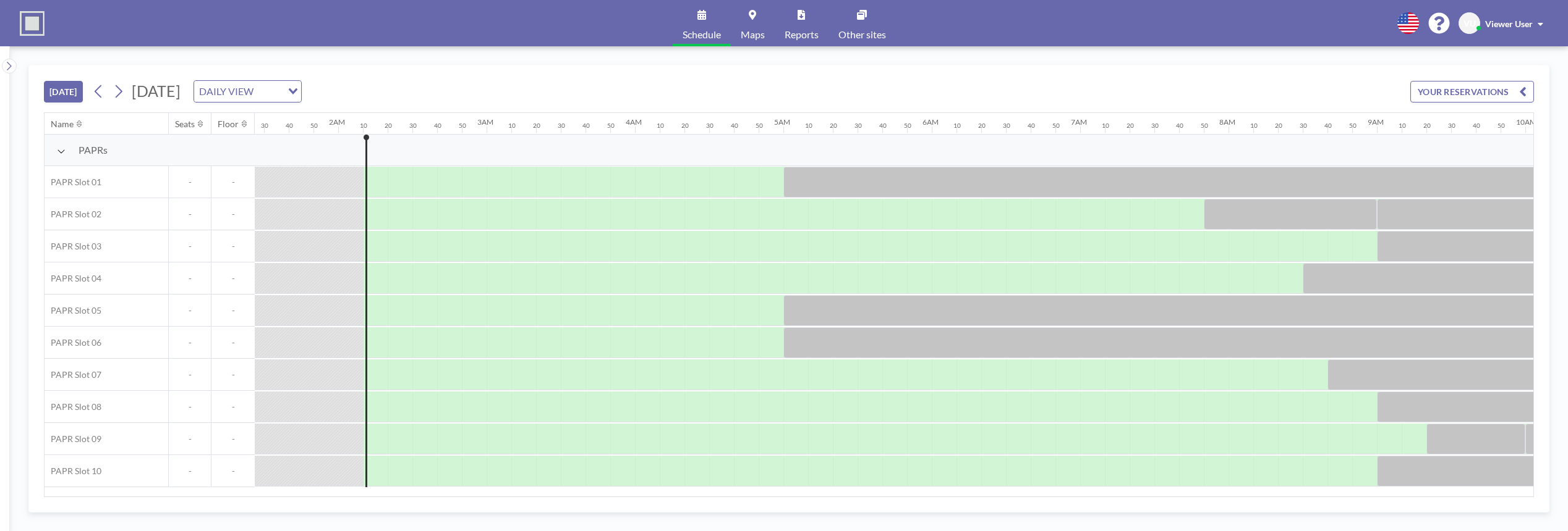
scroll to position [0, 297]
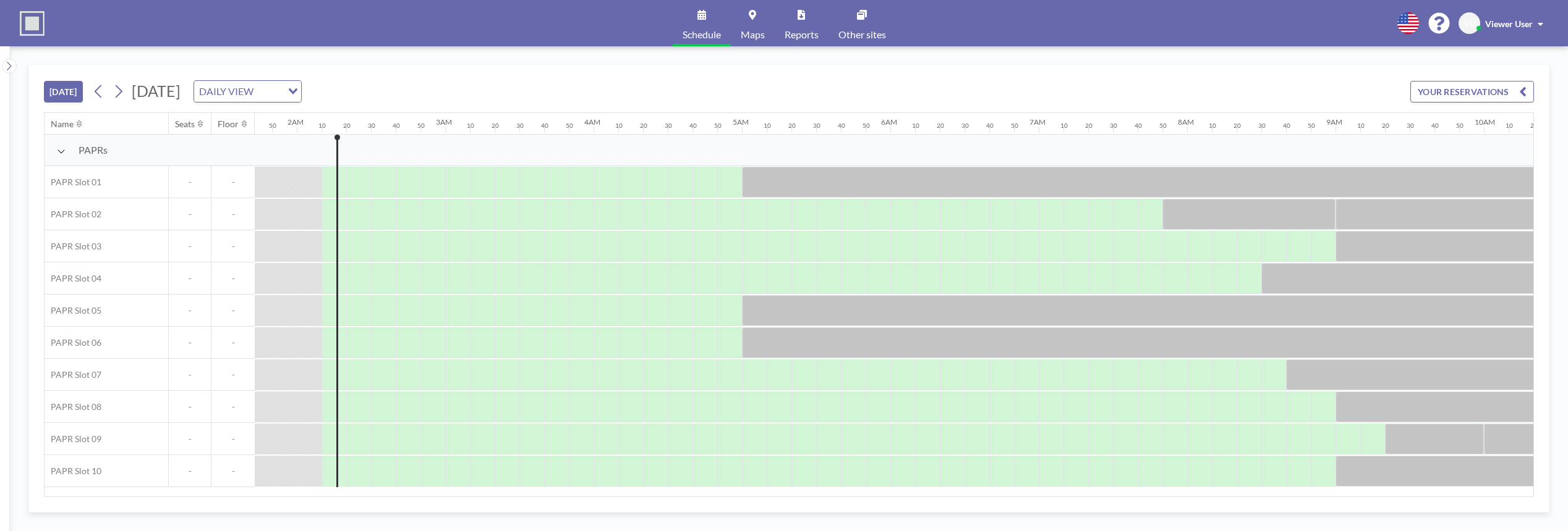
scroll to position [0, 297]
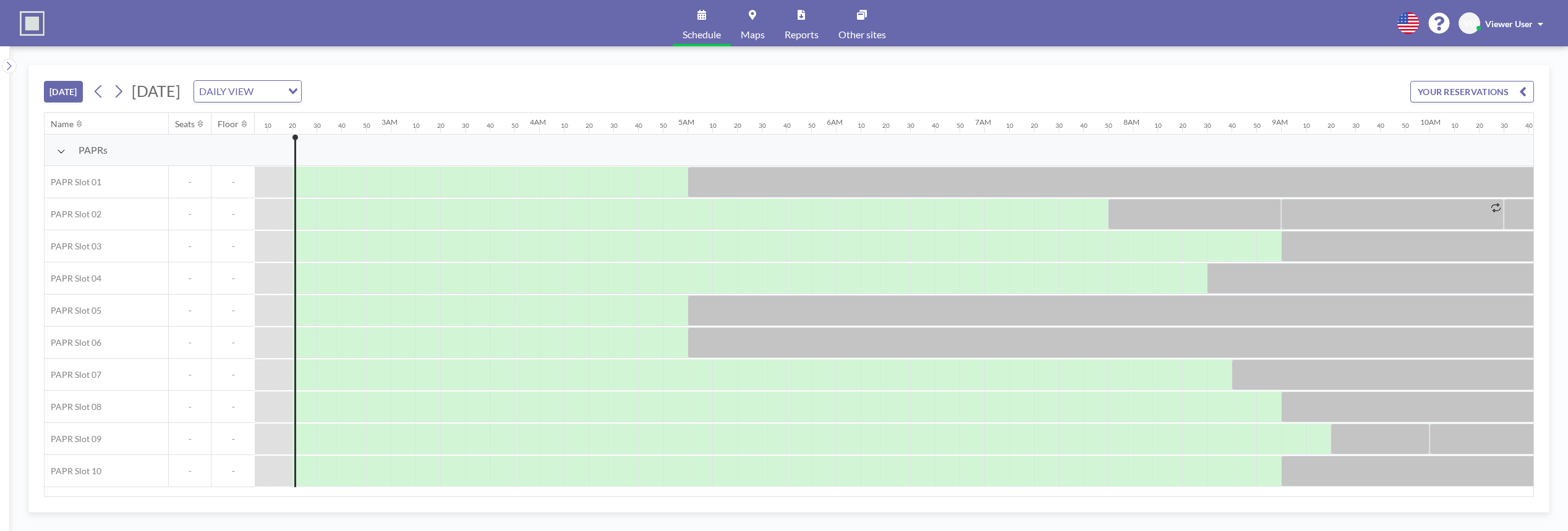
scroll to position [0, 322]
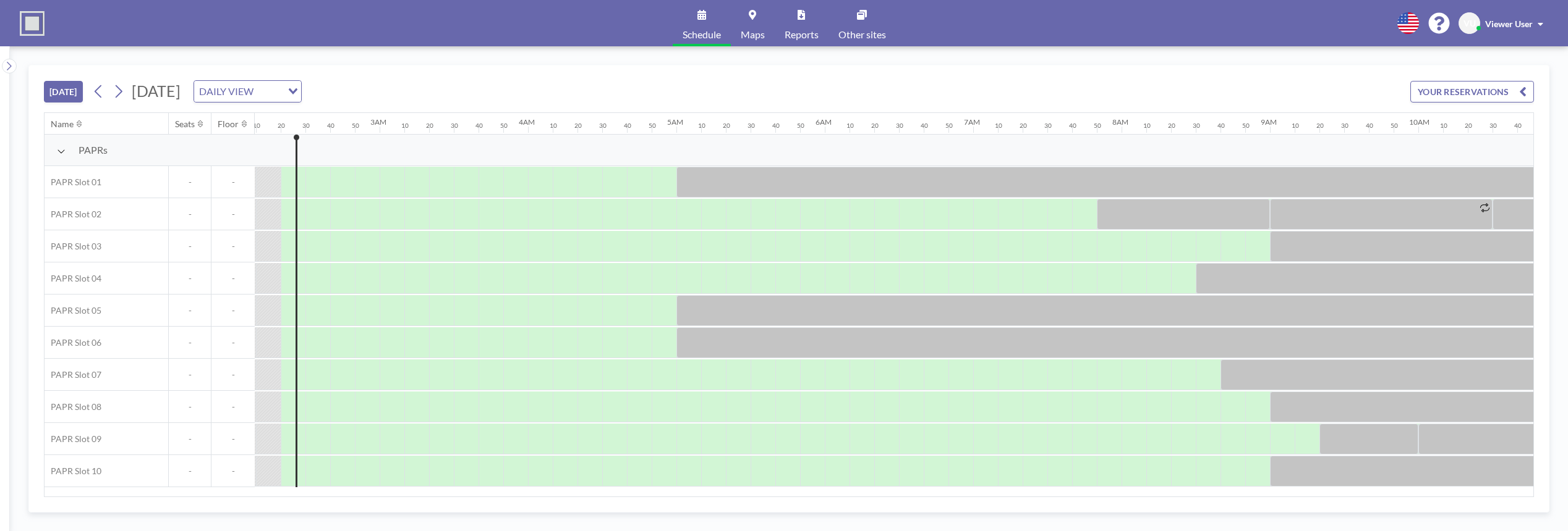
scroll to position [0, 322]
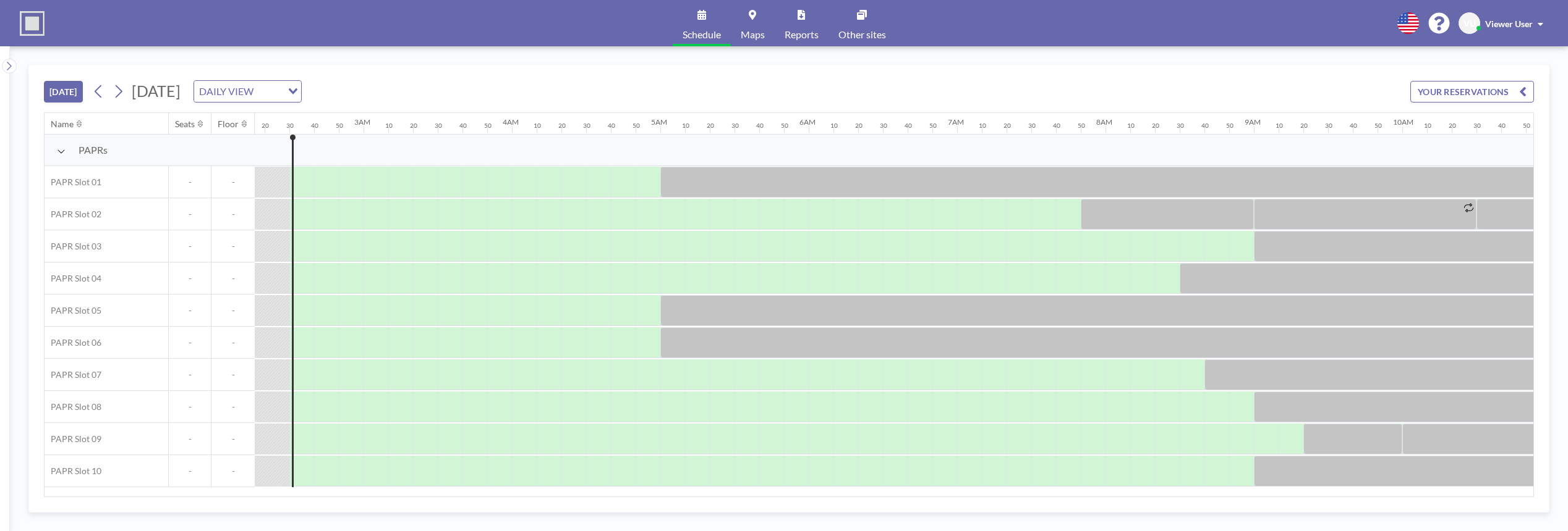
scroll to position [0, 346]
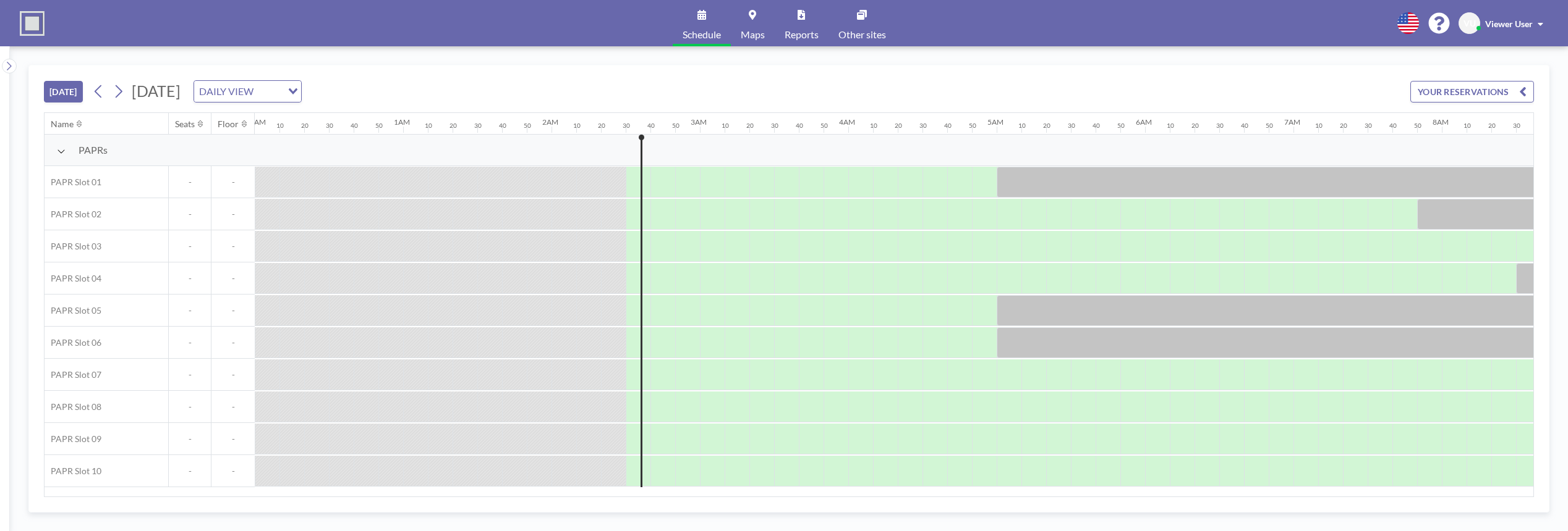
scroll to position [0, 346]
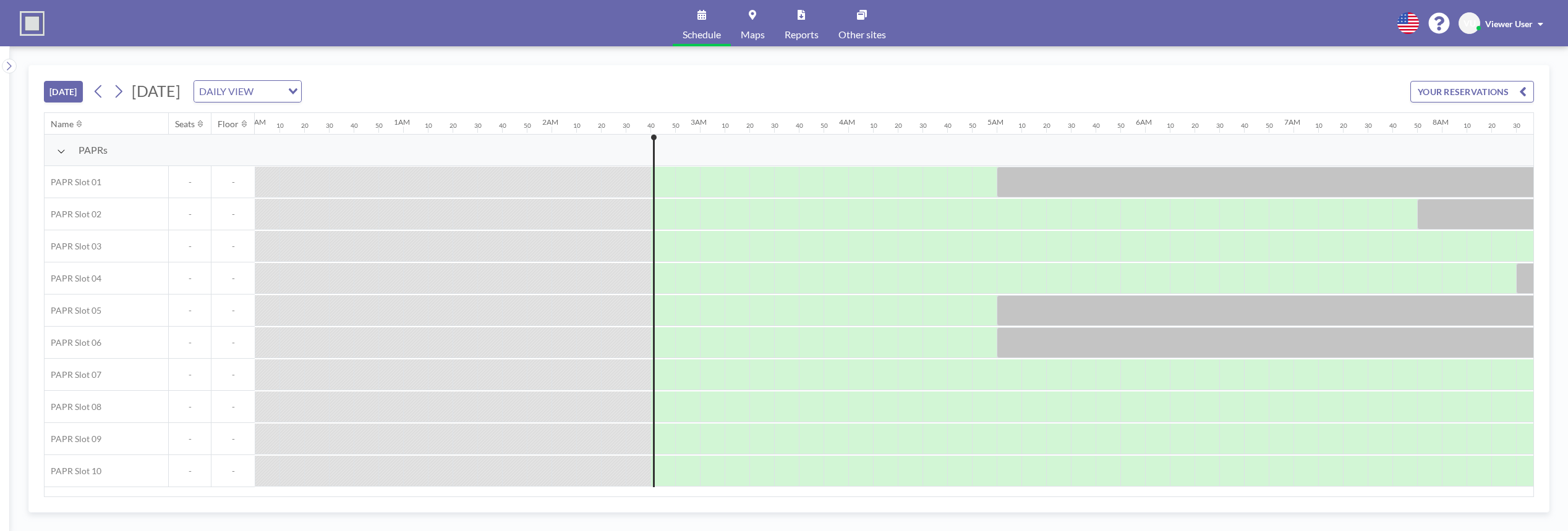
scroll to position [0, 371]
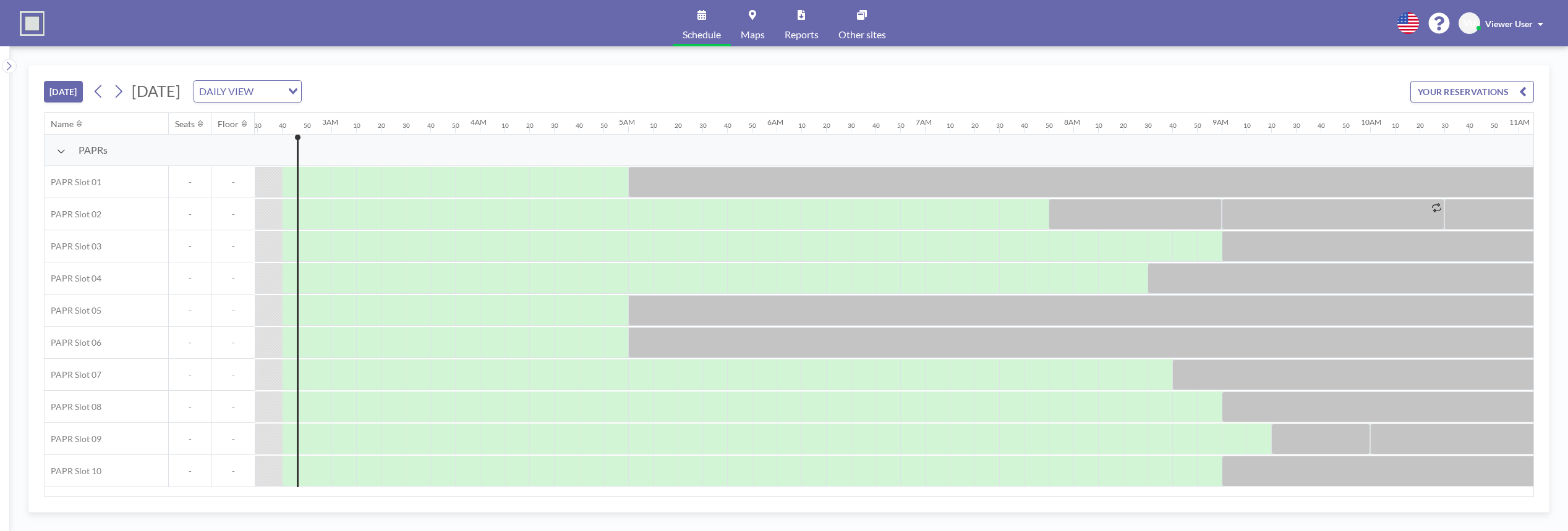
scroll to position [0, 371]
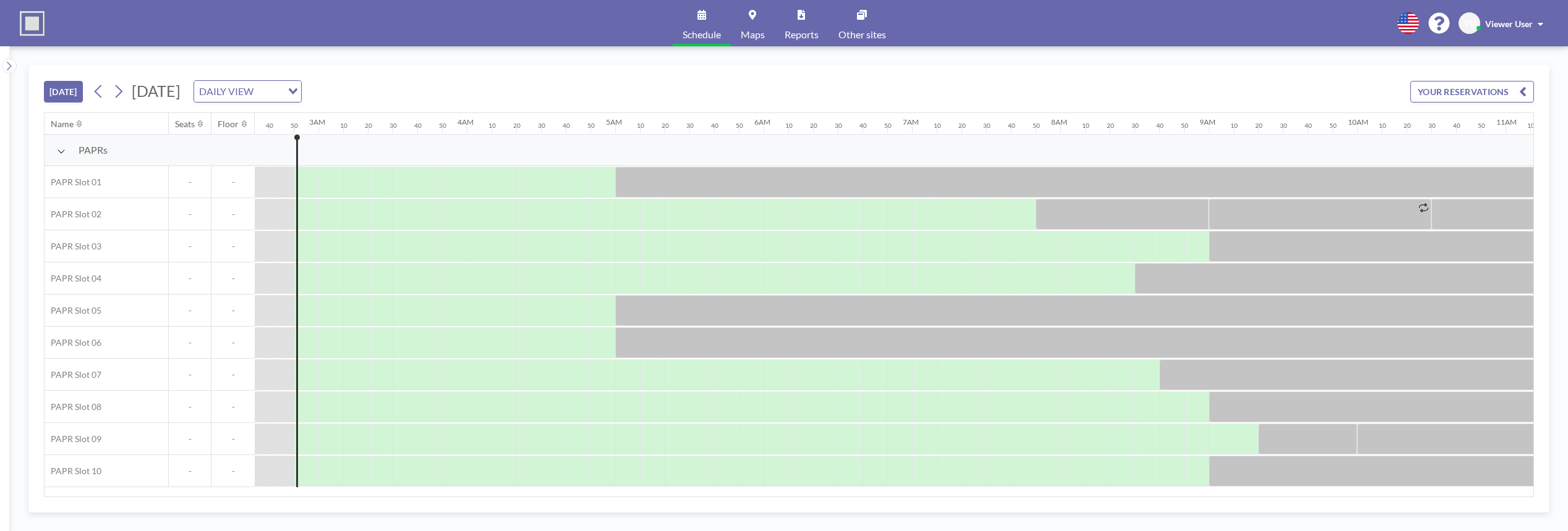
scroll to position [0, 396]
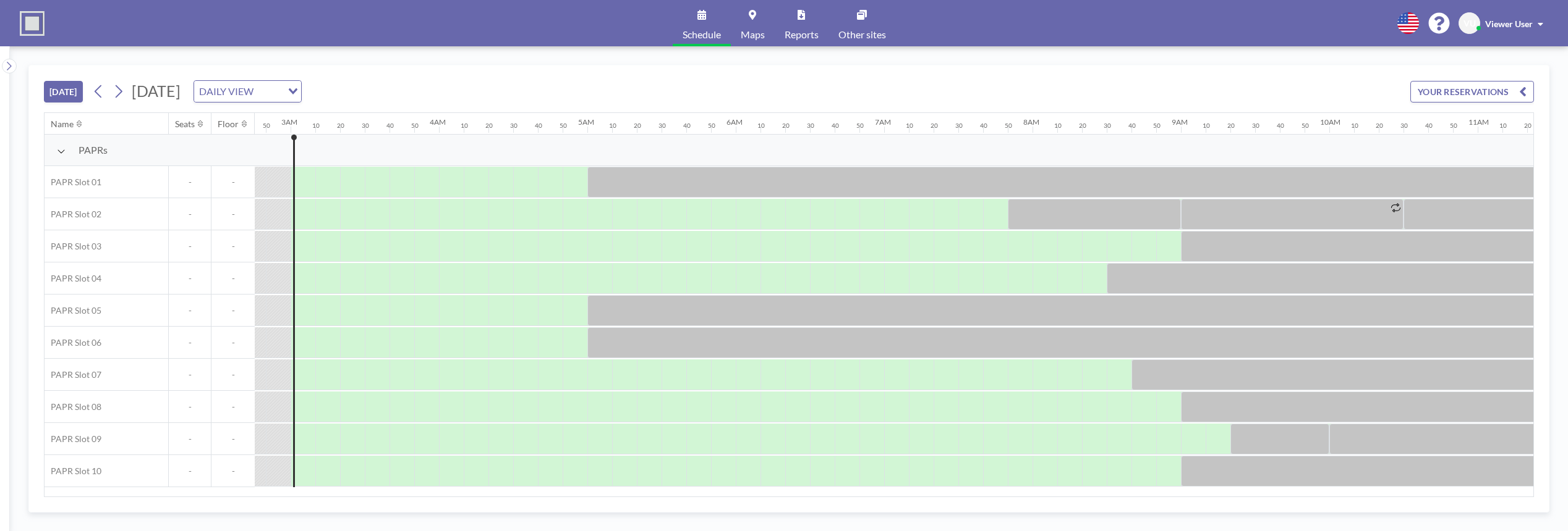
scroll to position [0, 420]
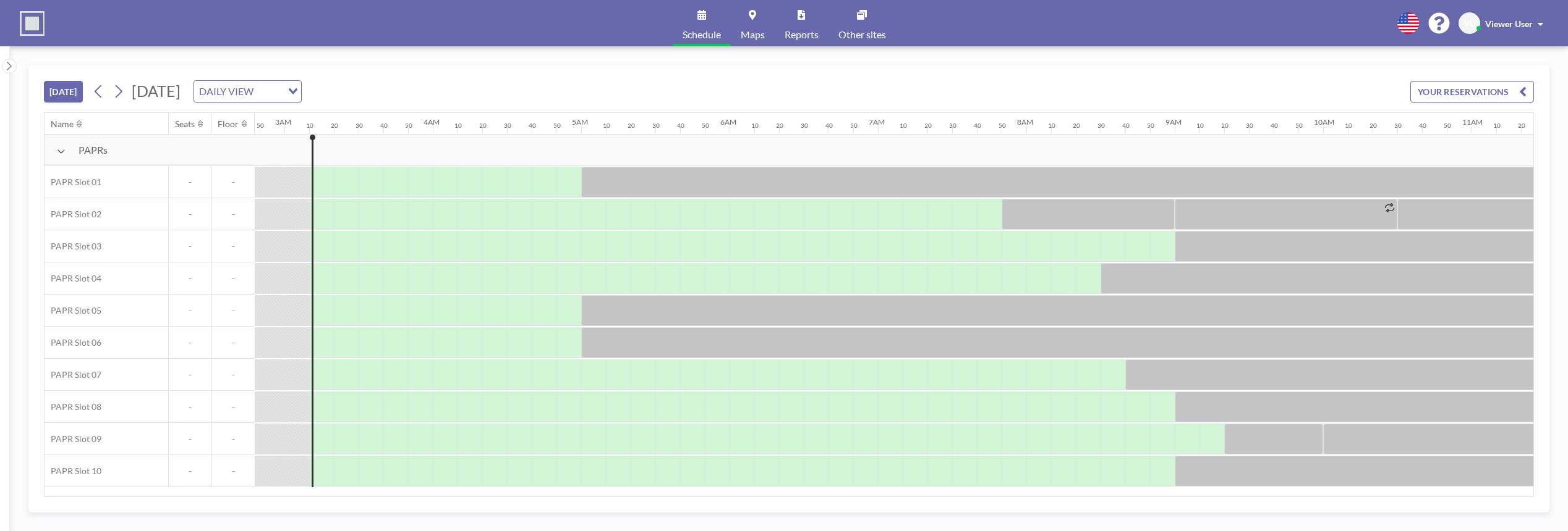
scroll to position [0, 445]
